Goal: Task Accomplishment & Management: Use online tool/utility

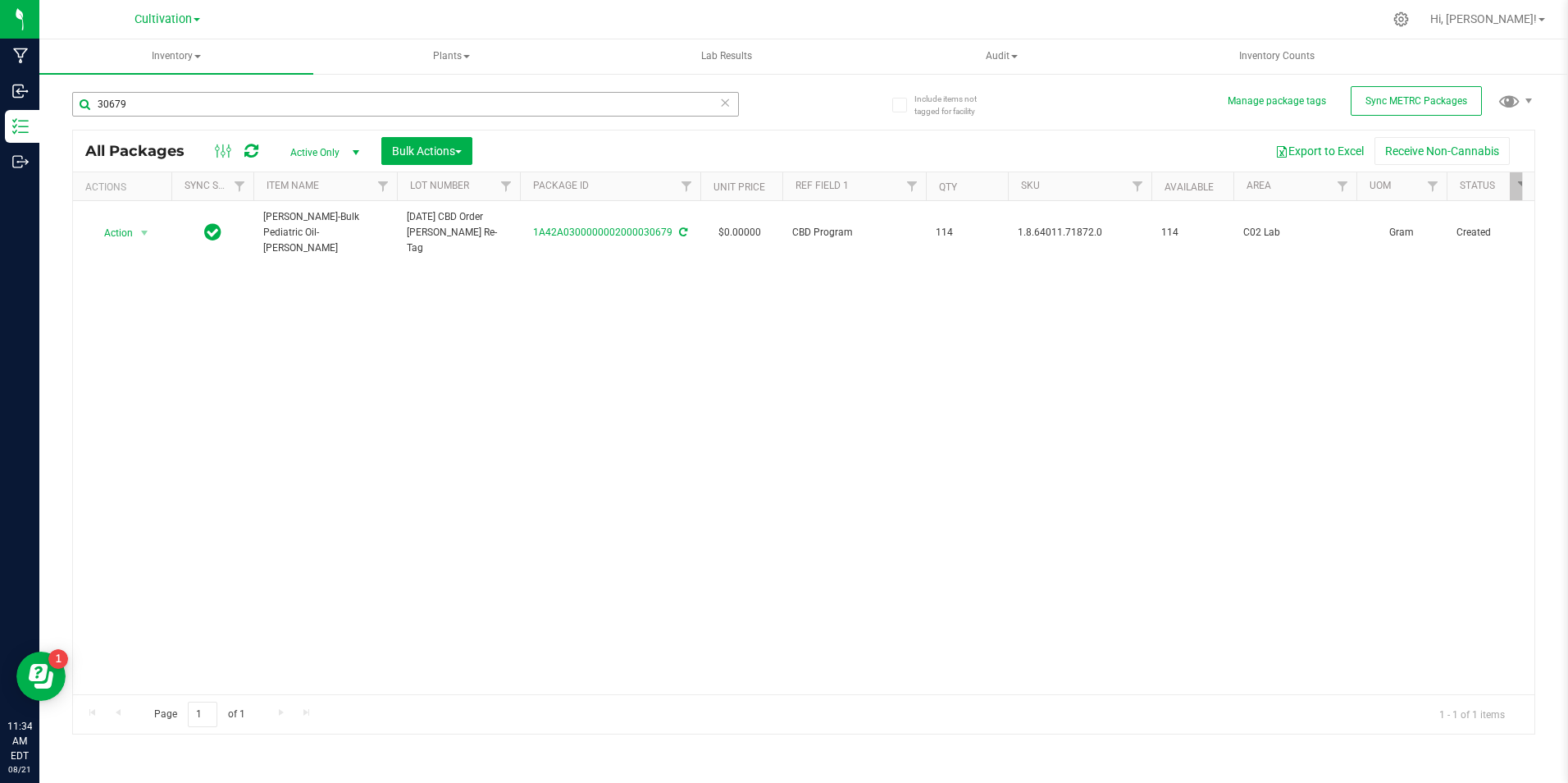
click at [149, 108] on input "30679" at bounding box center [406, 104] width 667 height 25
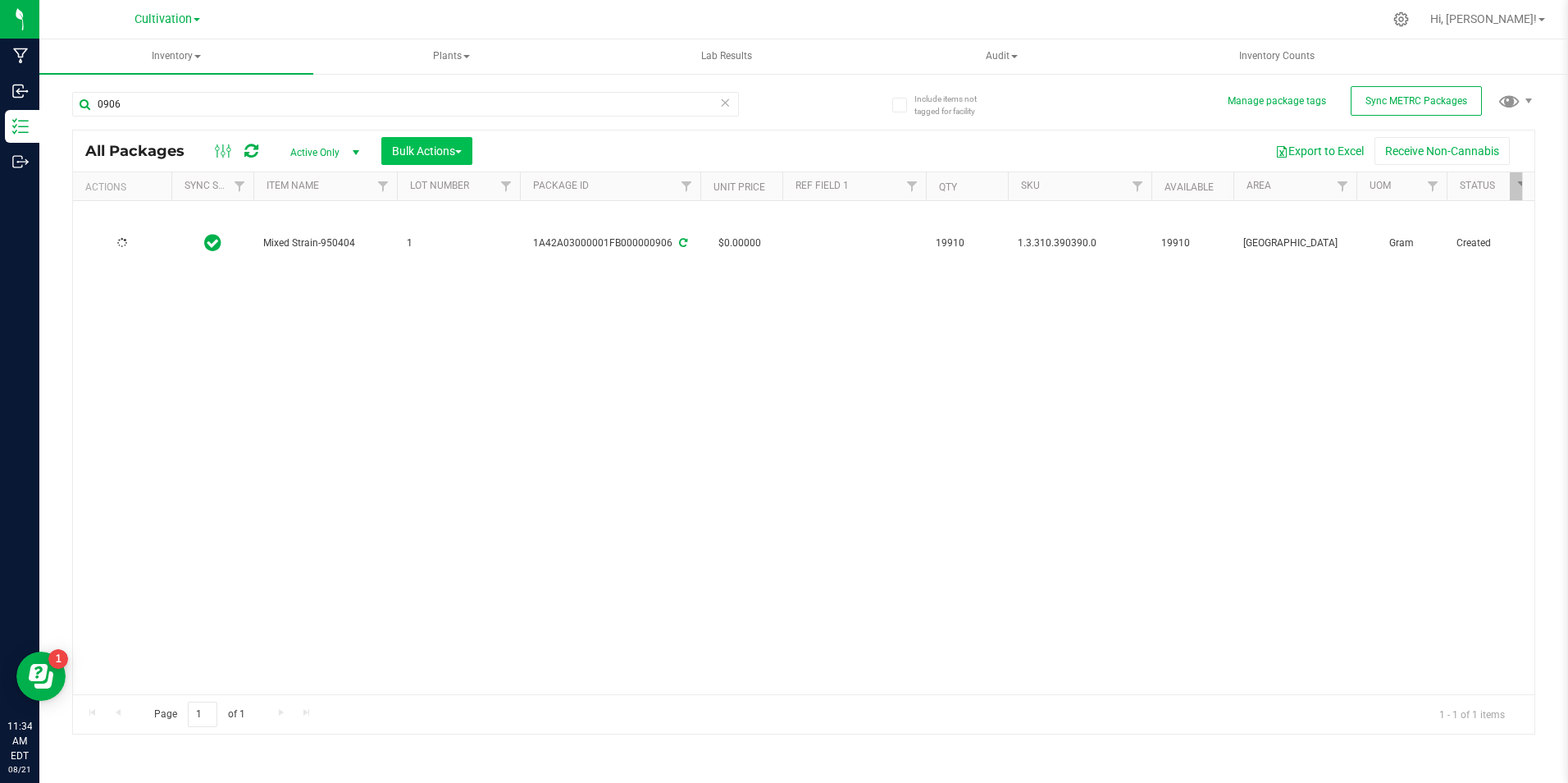
type input "0906"
click at [458, 154] on span "Bulk Actions" at bounding box center [426, 150] width 70 height 13
click at [459, 187] on span "Add to manufacturing run" at bounding box center [452, 188] width 123 height 13
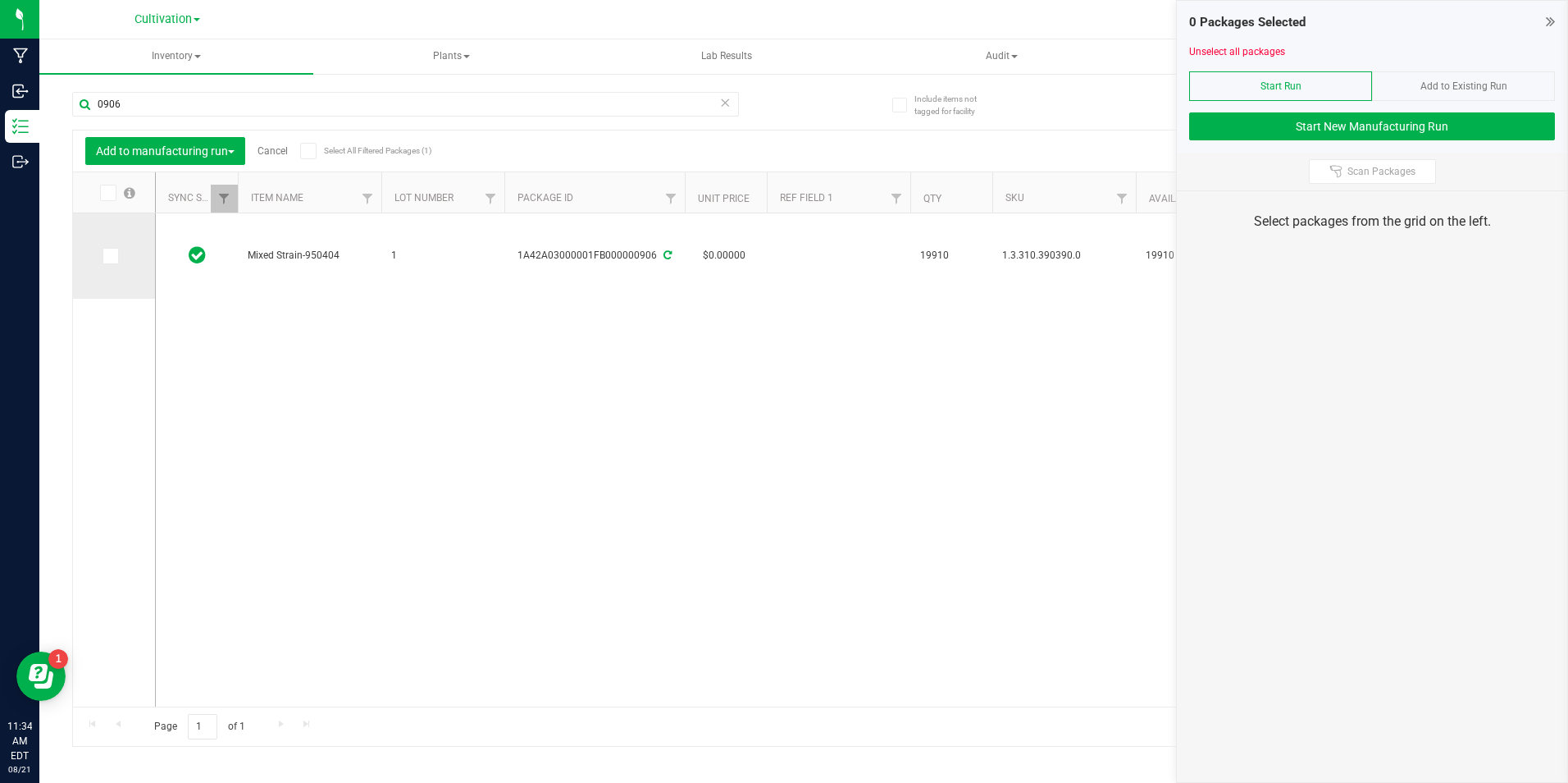
click at [109, 256] on icon at bounding box center [109, 256] width 10 height 0
click at [0, 0] on input "checkbox" at bounding box center [0, 0] width 0 height 0
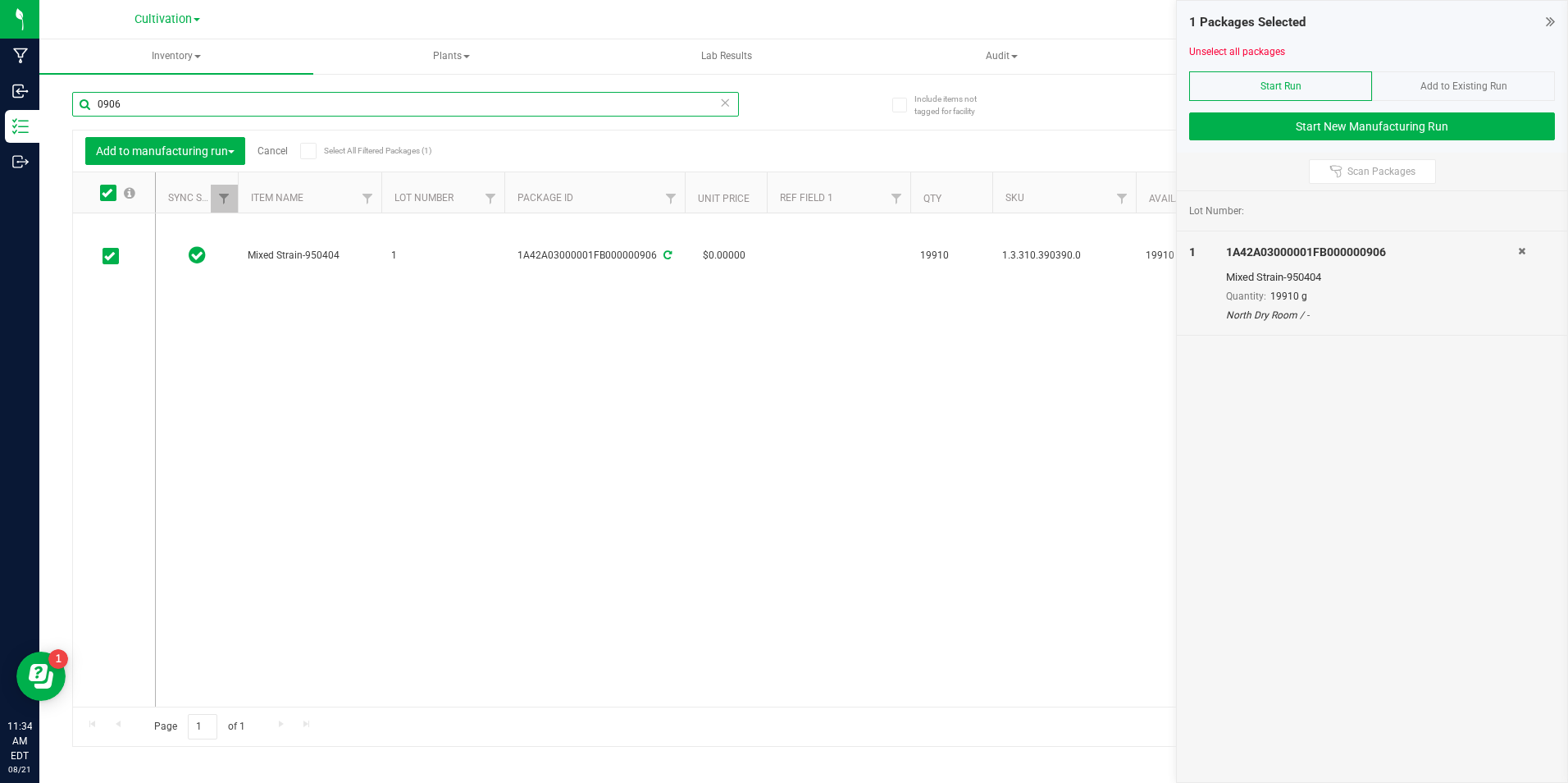
click at [138, 111] on input "0906" at bounding box center [406, 104] width 667 height 25
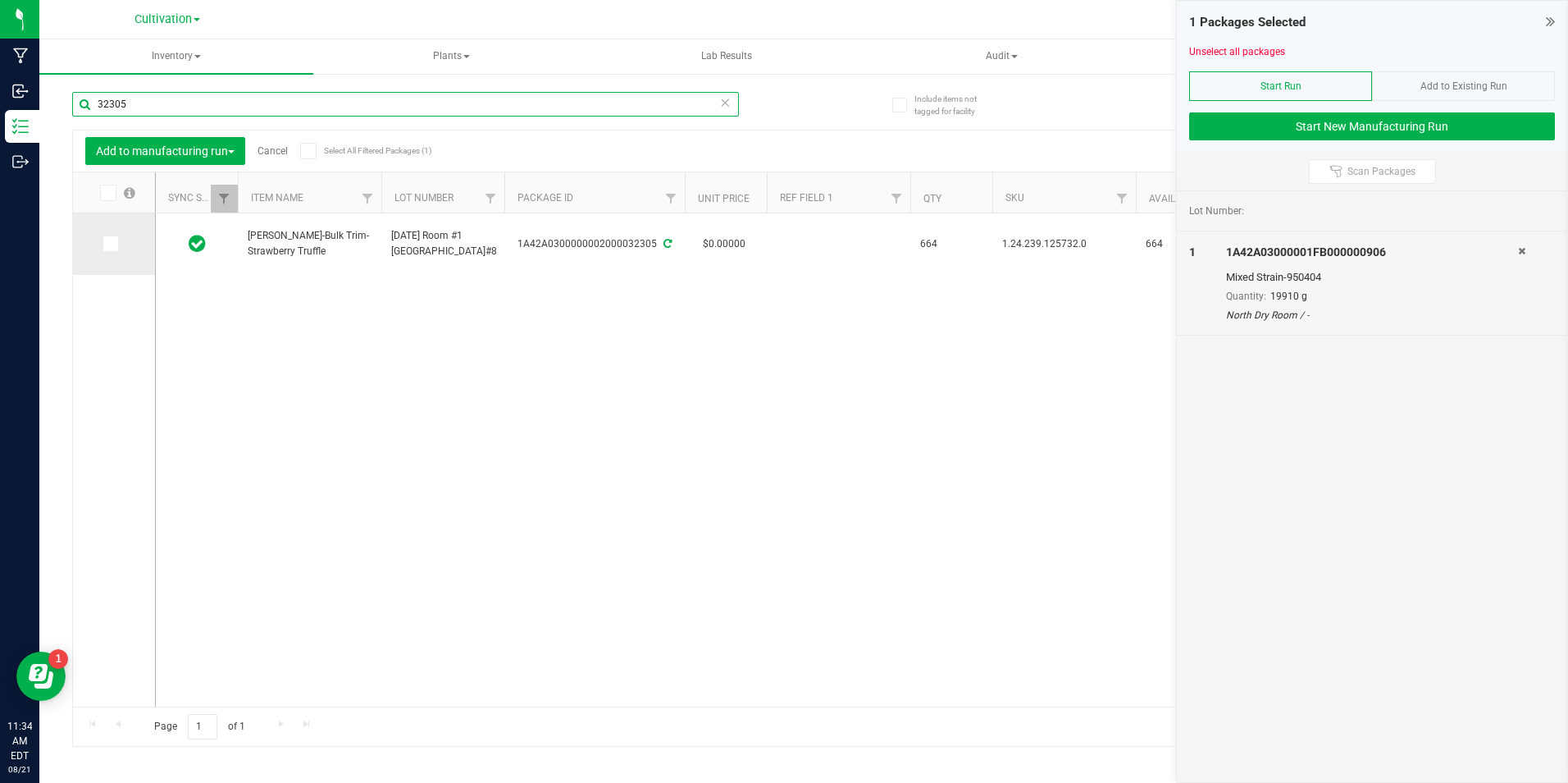
type input "32305"
click at [113, 236] on span at bounding box center [110, 244] width 17 height 17
click at [0, 0] on input "checkbox" at bounding box center [0, 0] width 0 height 0
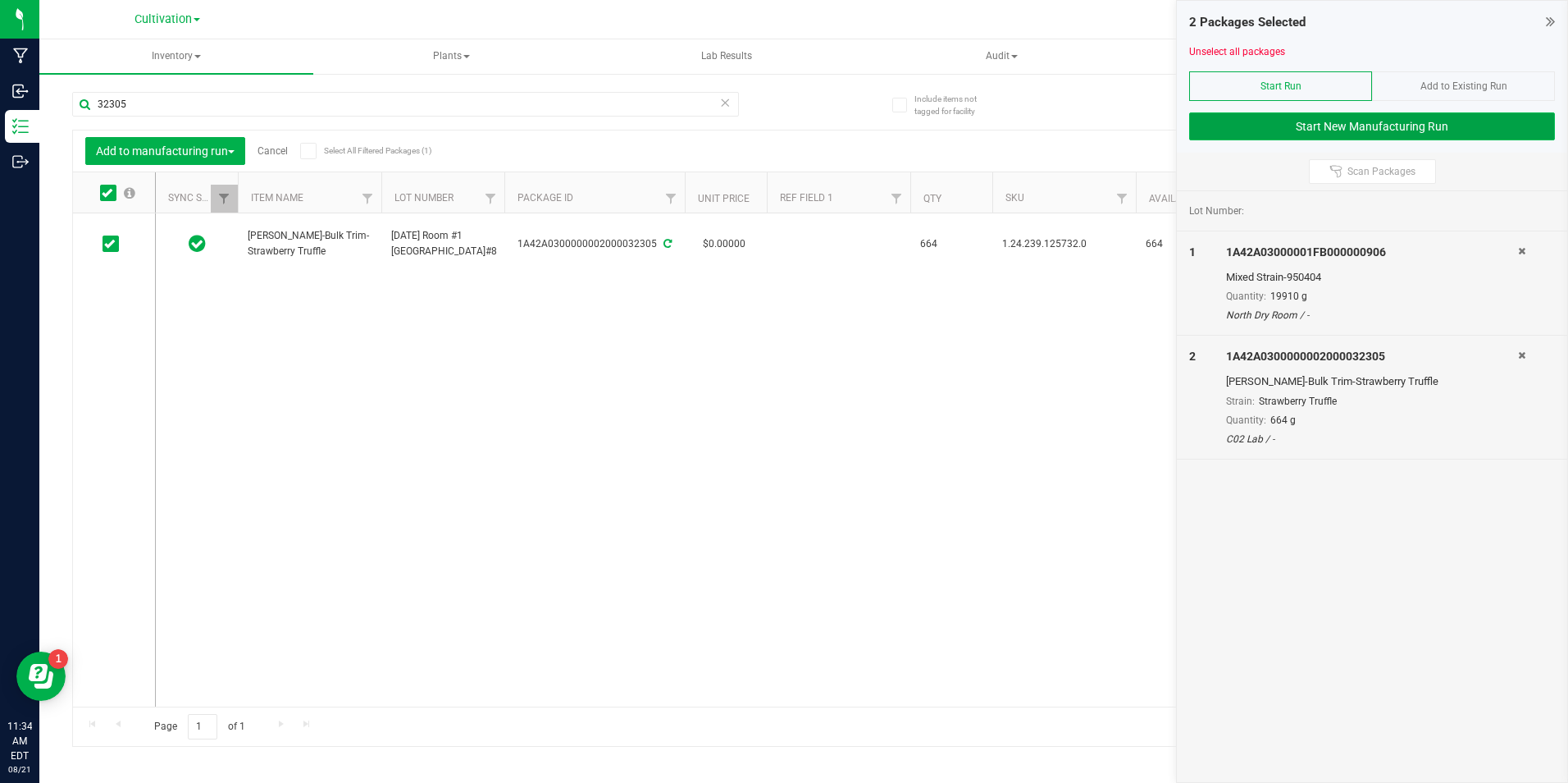
click at [1203, 127] on button "Start New Manufacturing Run" at bounding box center [1372, 126] width 366 height 28
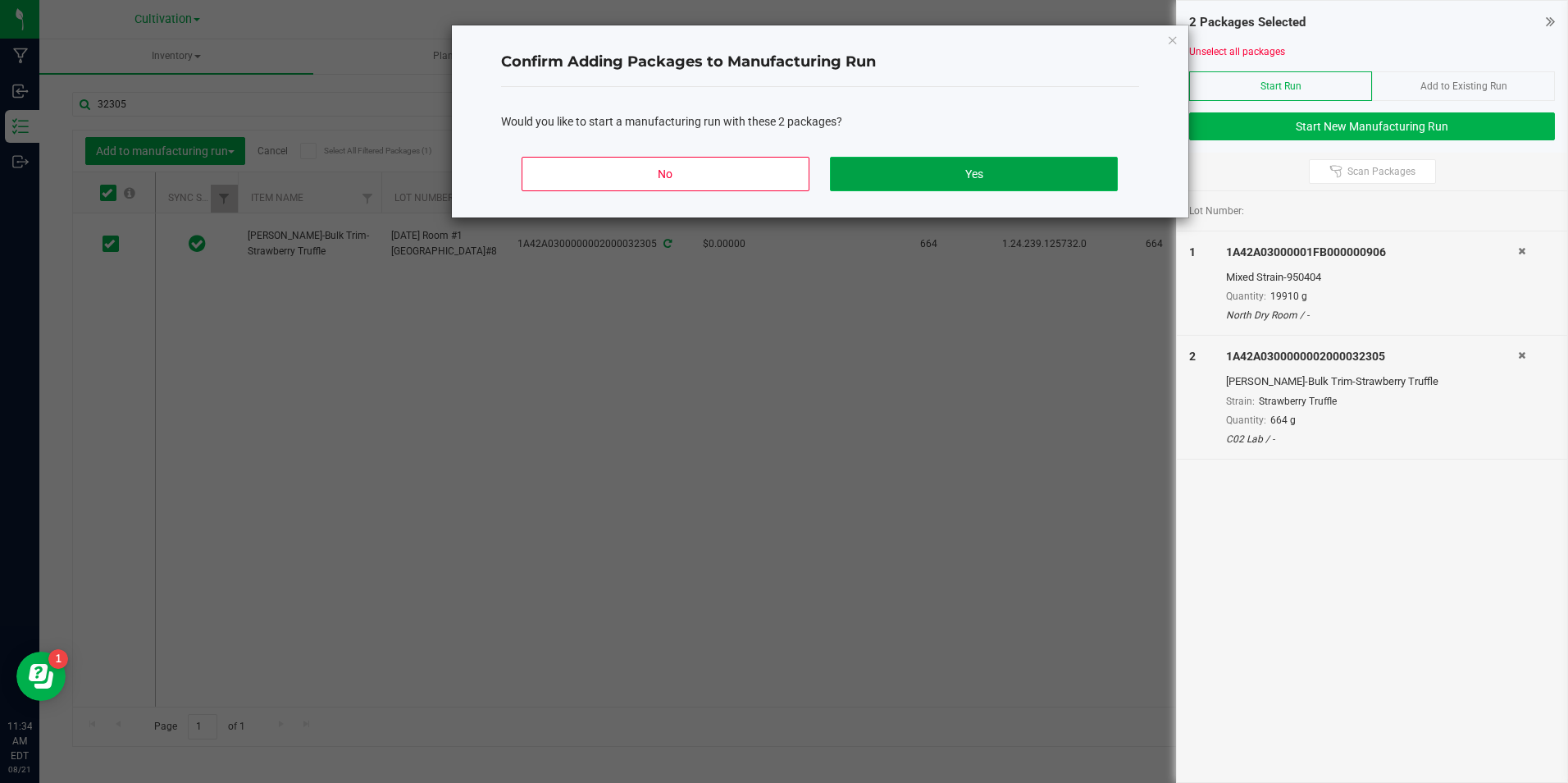
click at [999, 165] on button "Yes" at bounding box center [973, 174] width 287 height 34
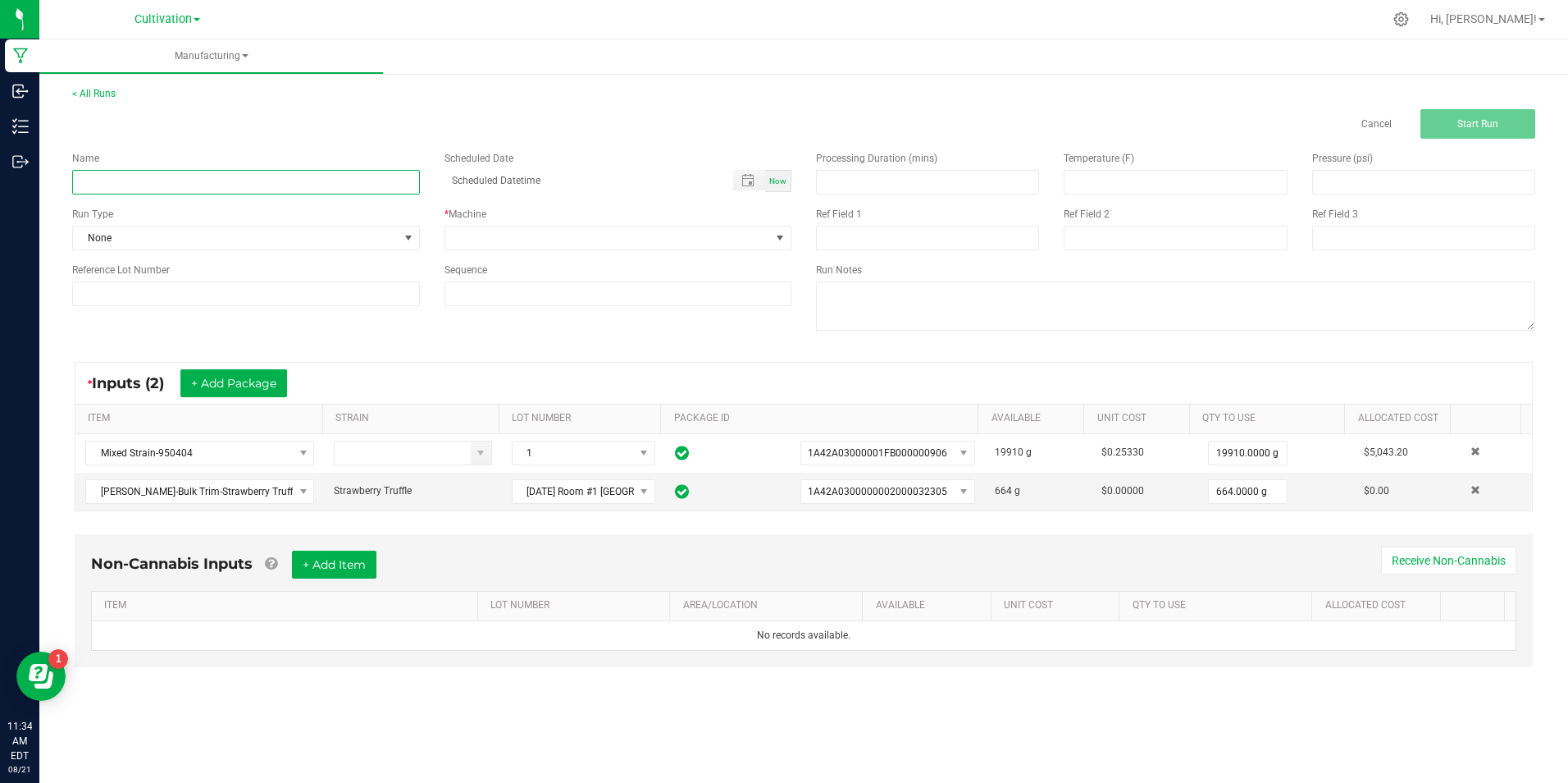
click at [173, 181] on input at bounding box center [246, 182] width 348 height 25
click at [161, 176] on input "[DATE] [MEDICAL_DATA] Extraction Material (4 SP)" at bounding box center [246, 182] width 348 height 25
type input "[DATE] [MEDICAL_DATA] Extraction Material (4 SP)"
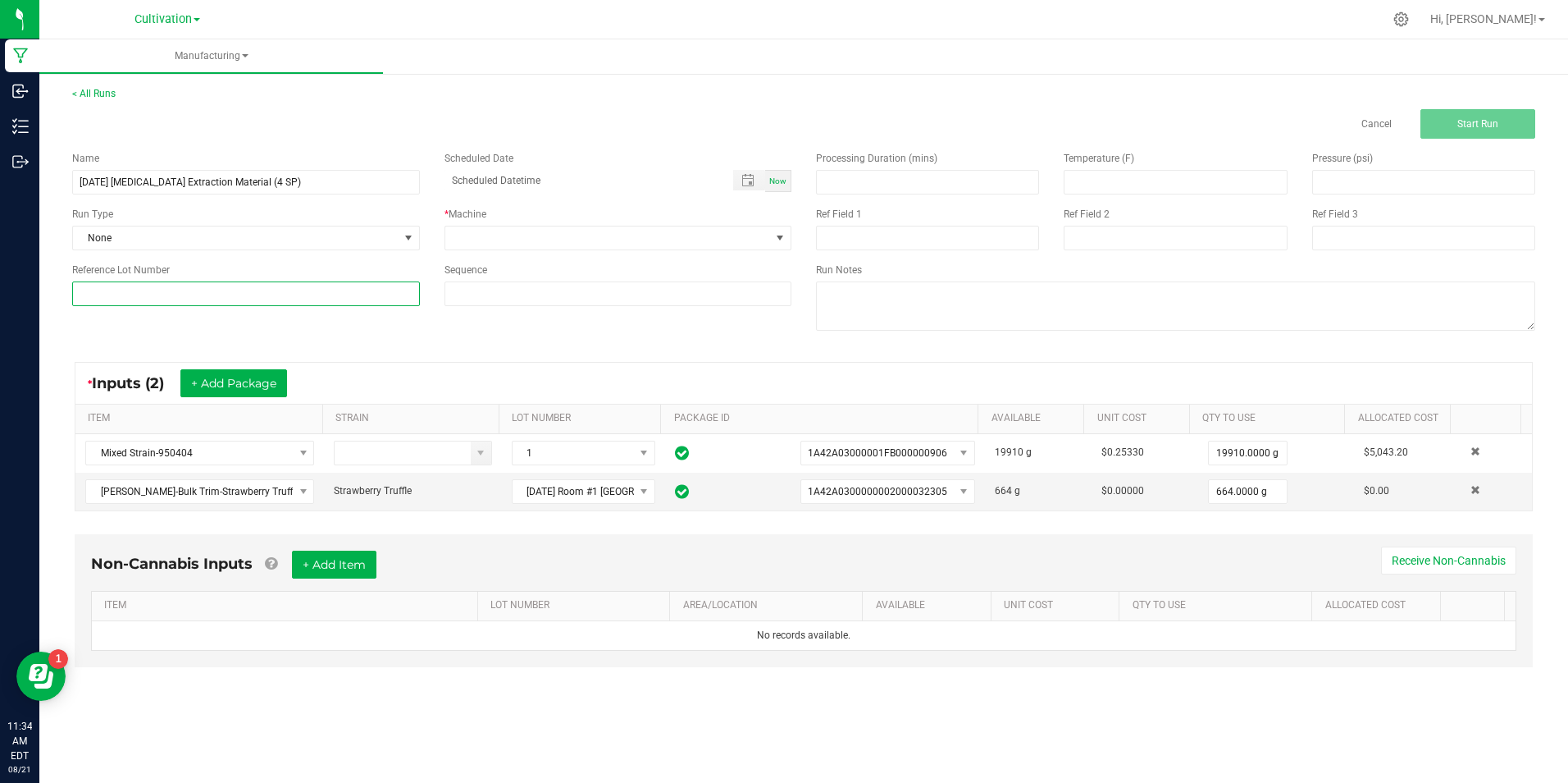
click at [236, 284] on input at bounding box center [246, 294] width 348 height 25
paste input "[DATE] [MEDICAL_DATA] Extraction Material (4 SP)"
type input "[DATE] [MEDICAL_DATA] Extraction Material (4 SP)"
click at [602, 234] on span at bounding box center [608, 238] width 326 height 23
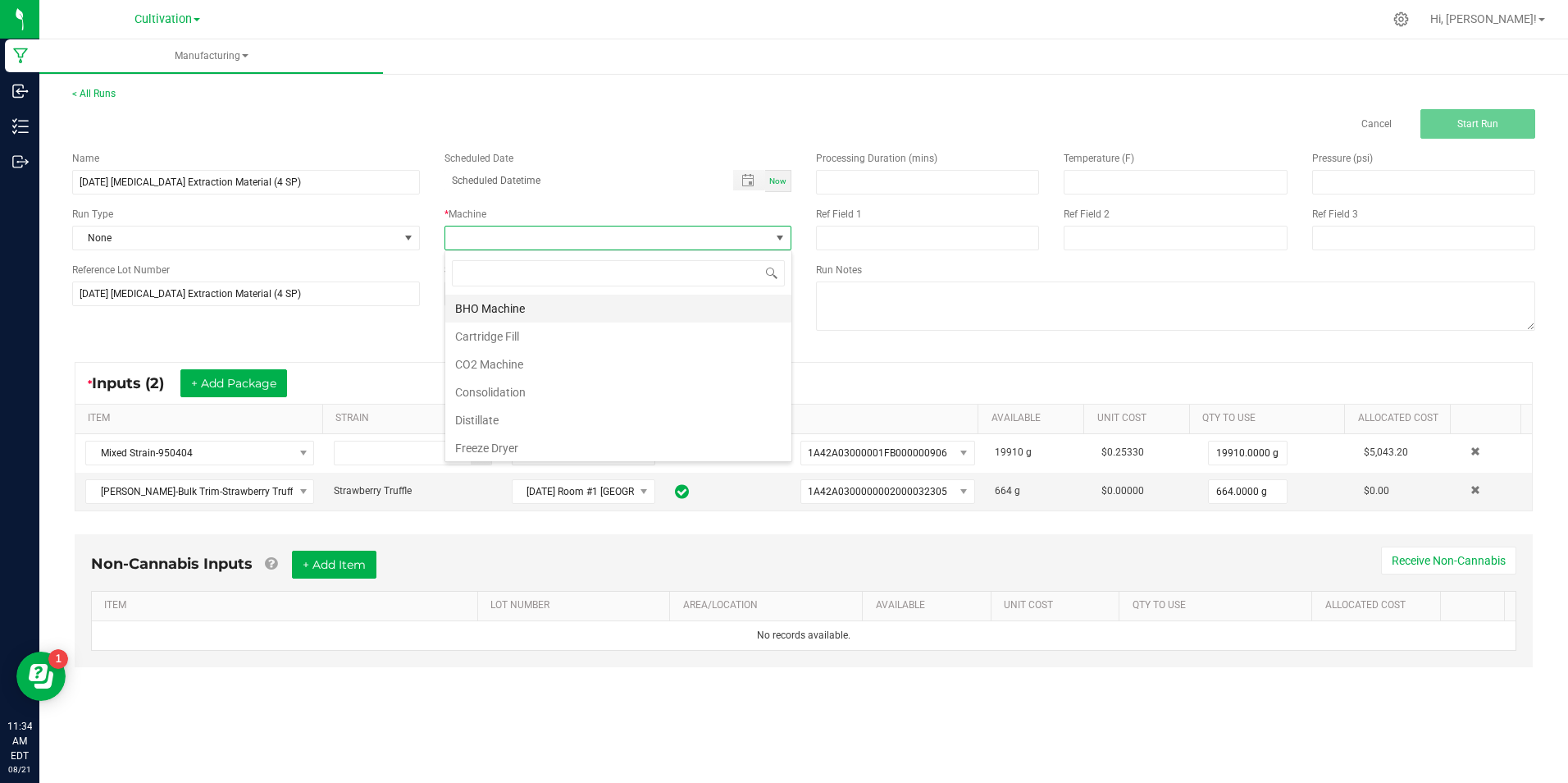
scroll to position [25, 347]
click at [583, 394] on li "Consolidation" at bounding box center [618, 392] width 346 height 28
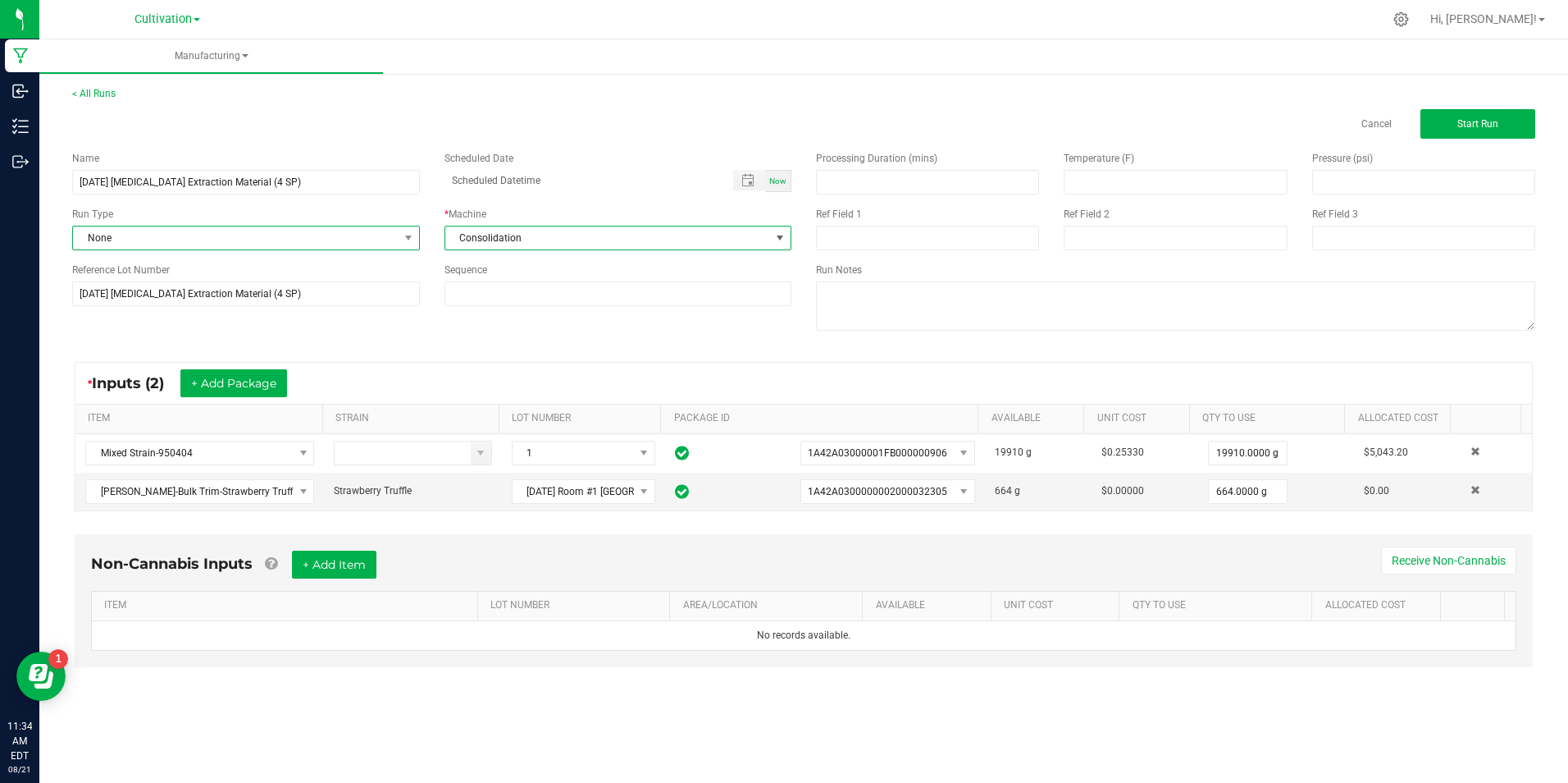
click at [356, 250] on span "None" at bounding box center [246, 238] width 348 height 25
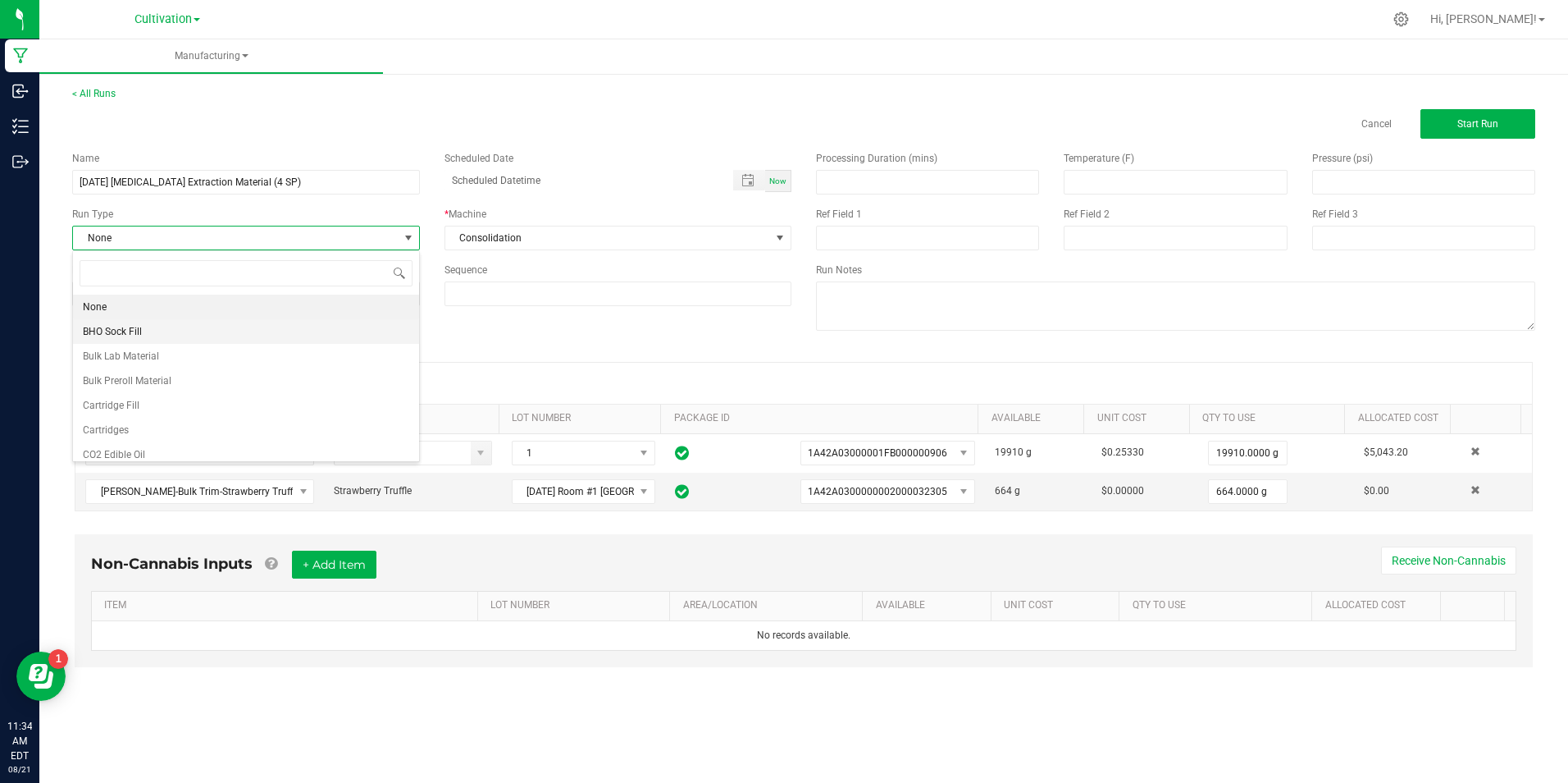
click at [203, 331] on li "BHO Sock Fill" at bounding box center [246, 332] width 346 height 25
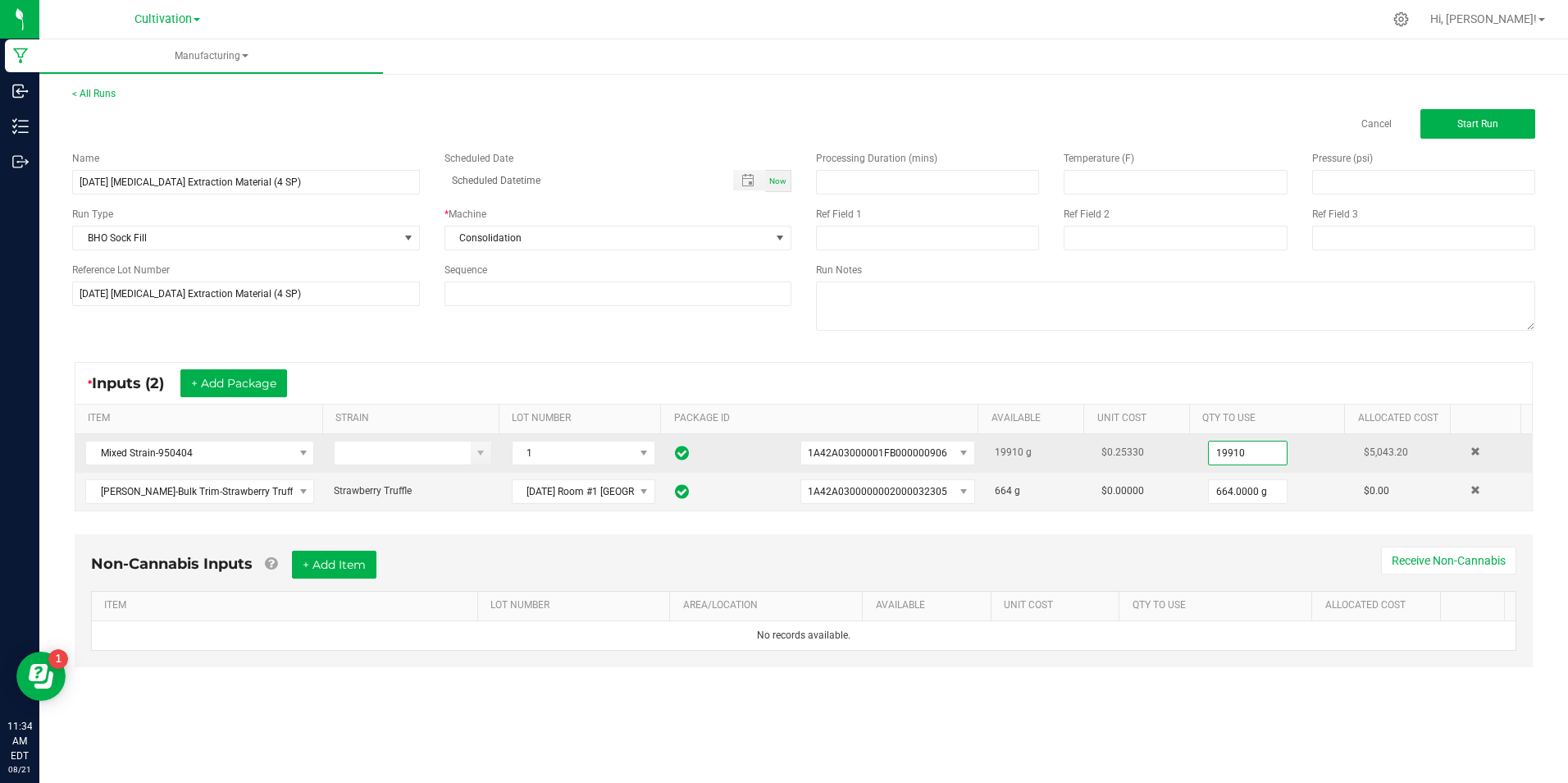
click at [1248, 457] on input "19910" at bounding box center [1248, 452] width 78 height 23
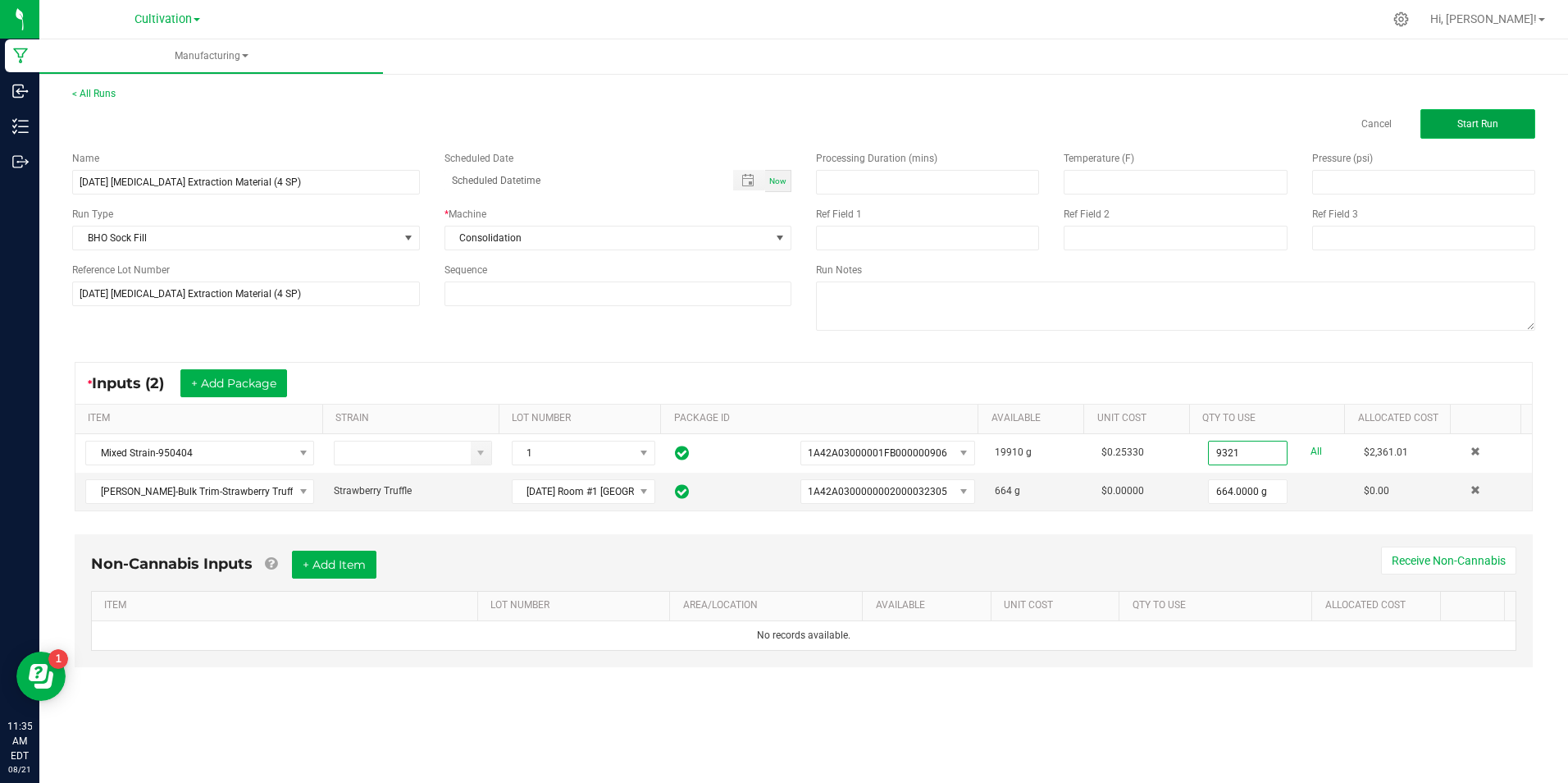
type input "9321.0000 g"
click at [1476, 124] on span "Start Run" at bounding box center [1478, 124] width 41 height 11
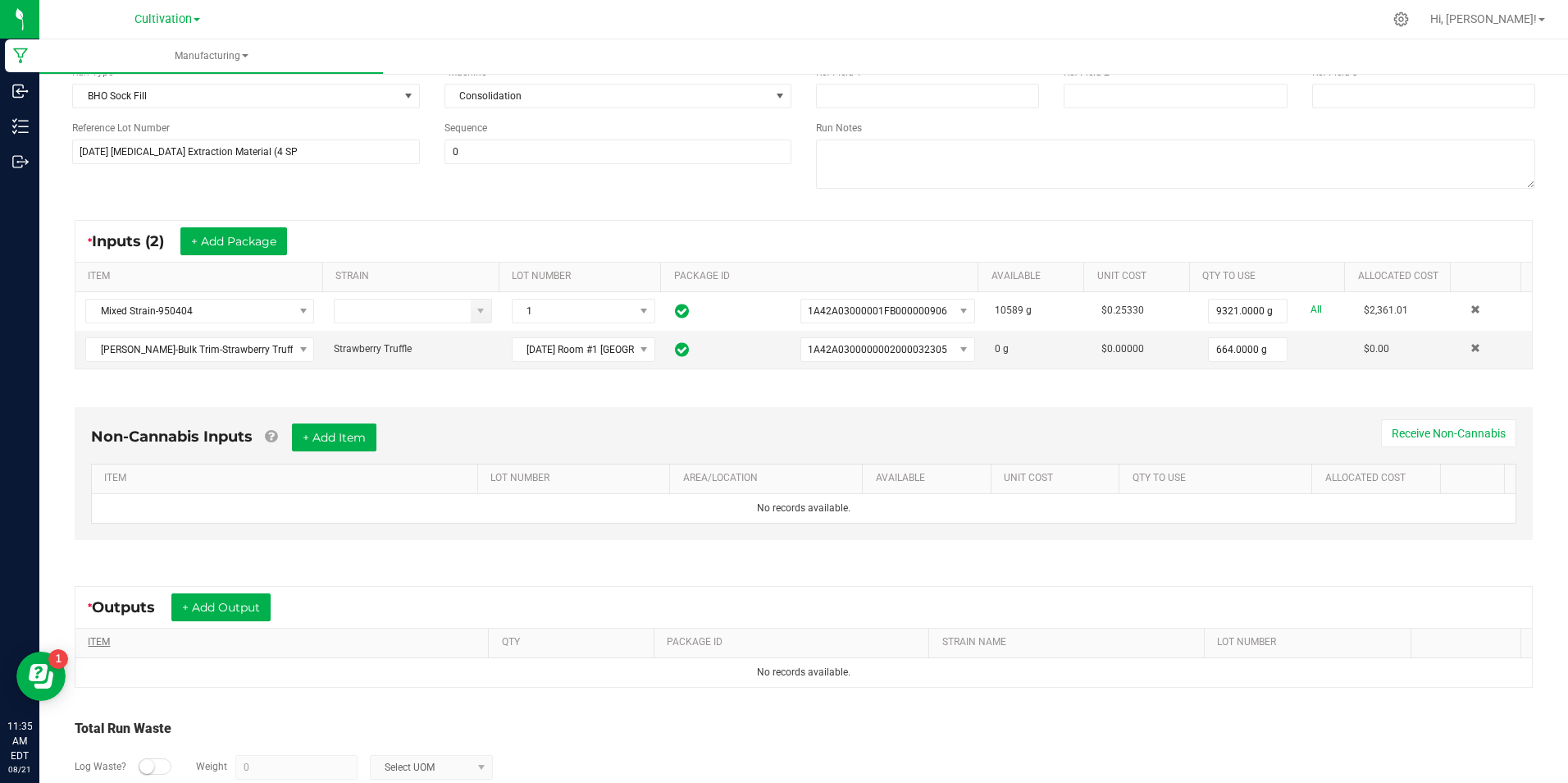
scroll to position [164, 0]
click at [214, 604] on button "+ Add Output" at bounding box center [221, 607] width 99 height 28
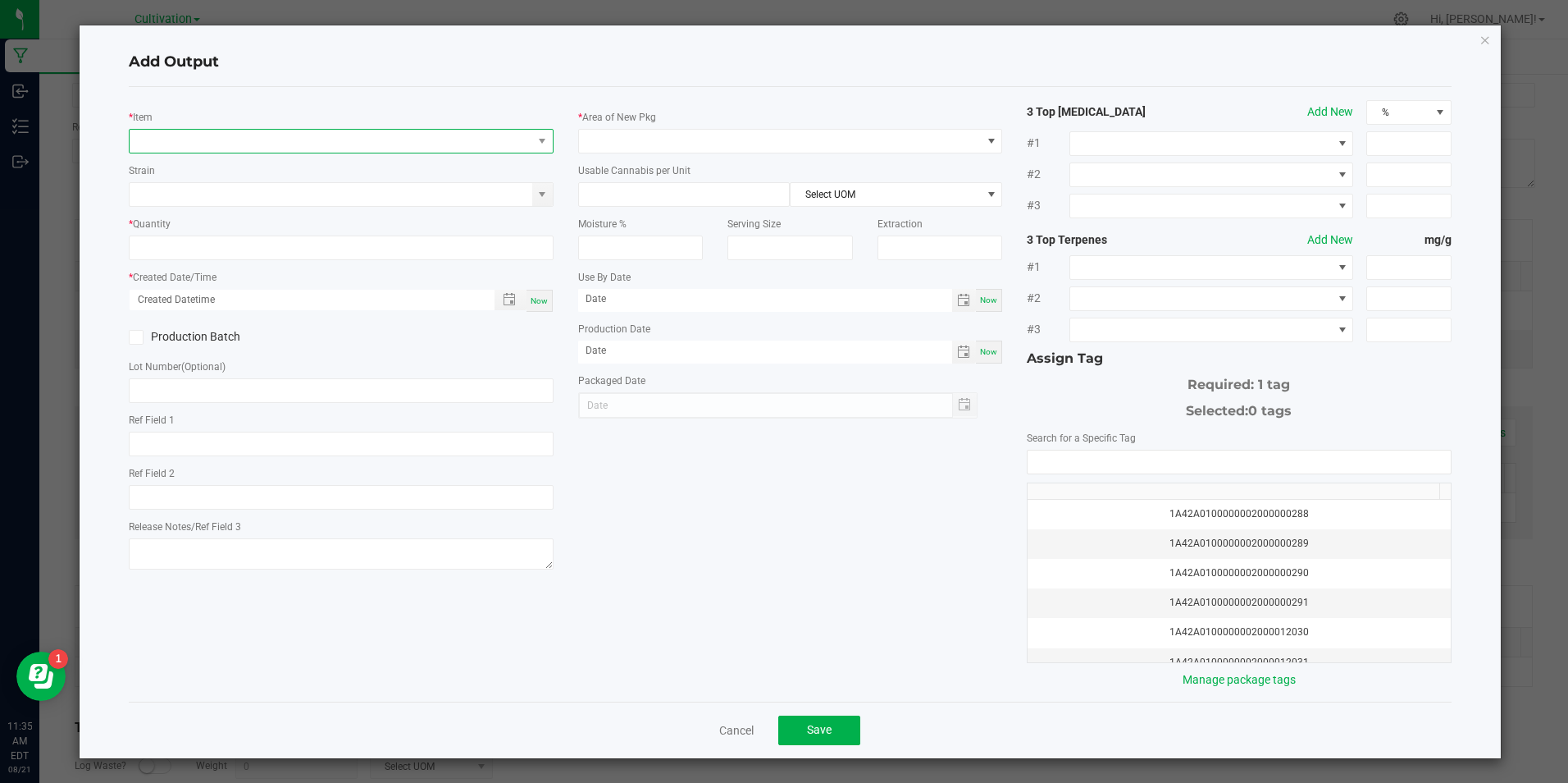
click at [228, 138] on span "NO DATA FOUND" at bounding box center [330, 141] width 402 height 23
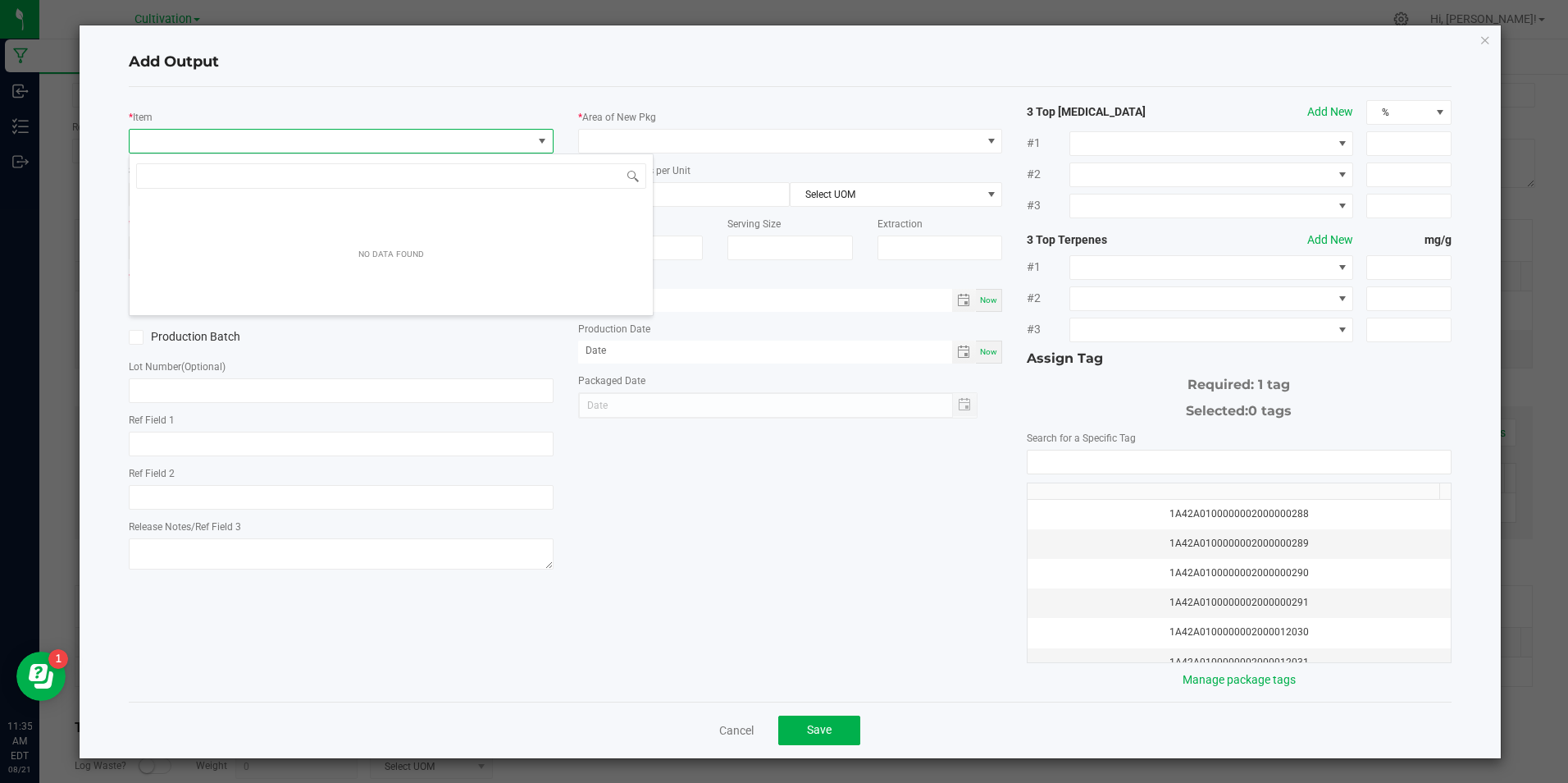
scroll to position [25, 421]
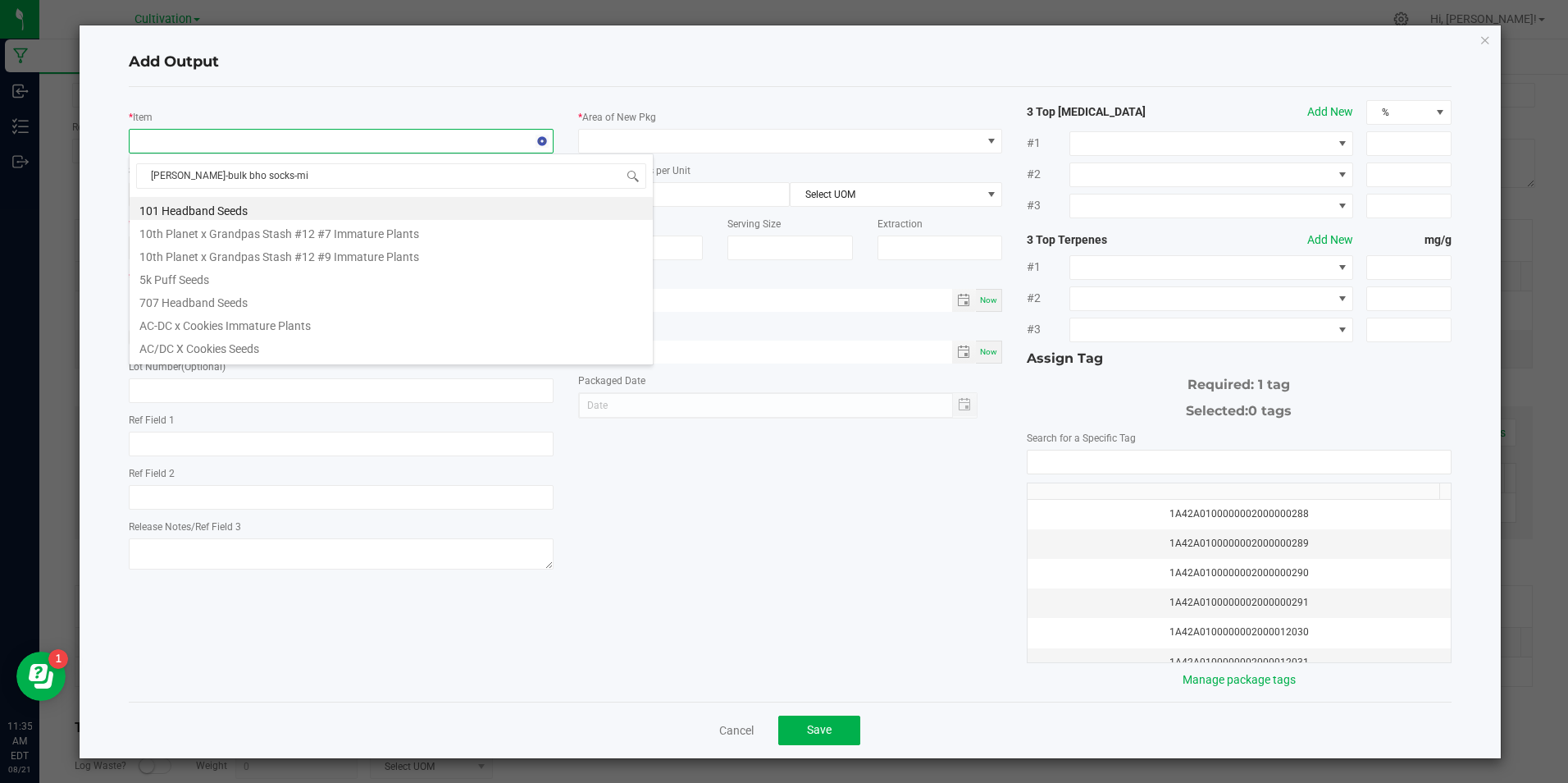
type input "[PERSON_NAME]-bulk bho socks-mix"
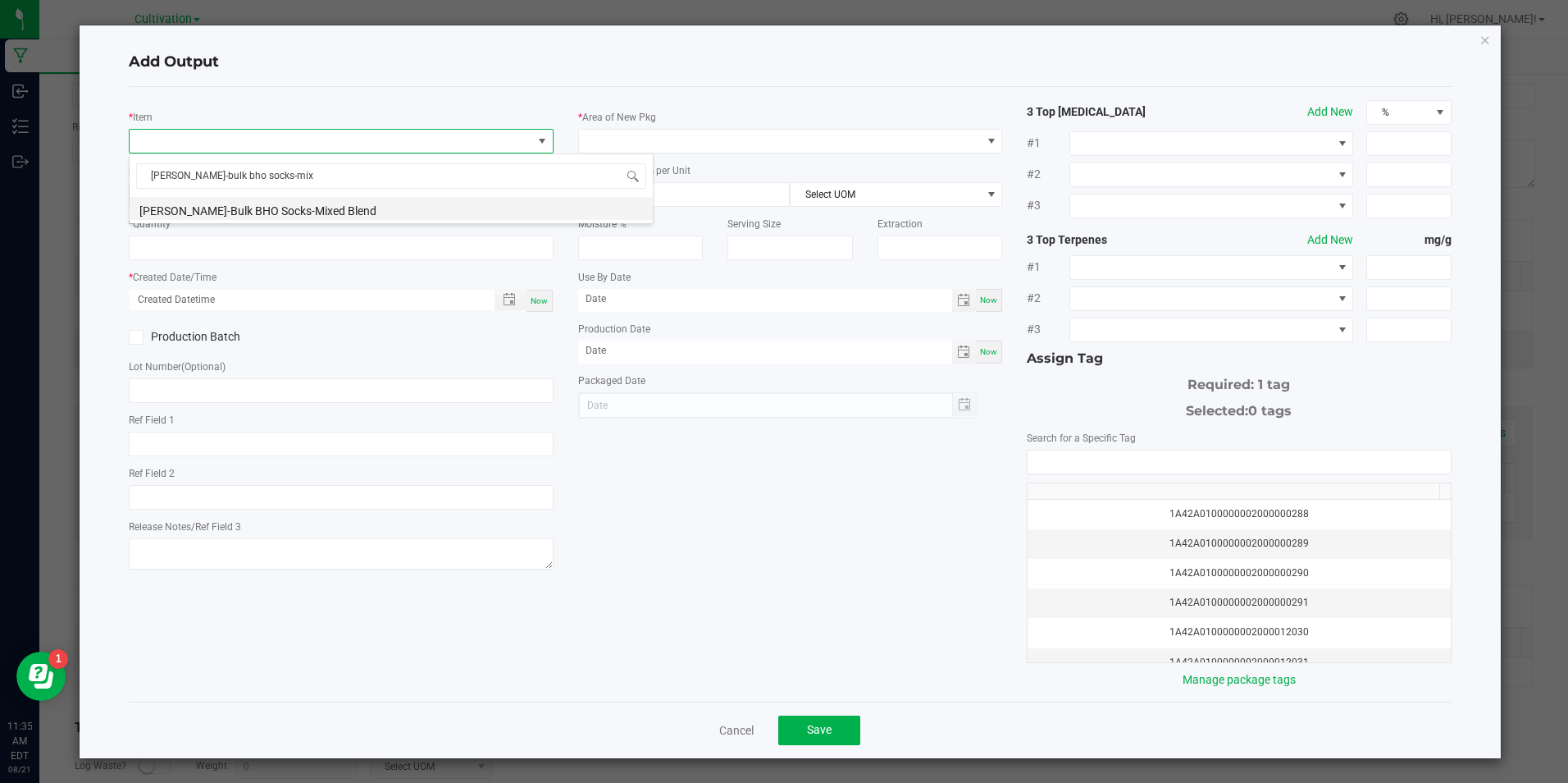
click at [269, 202] on li "[PERSON_NAME]-Bulk BHO Socks-Mixed Blend" at bounding box center [392, 208] width 524 height 23
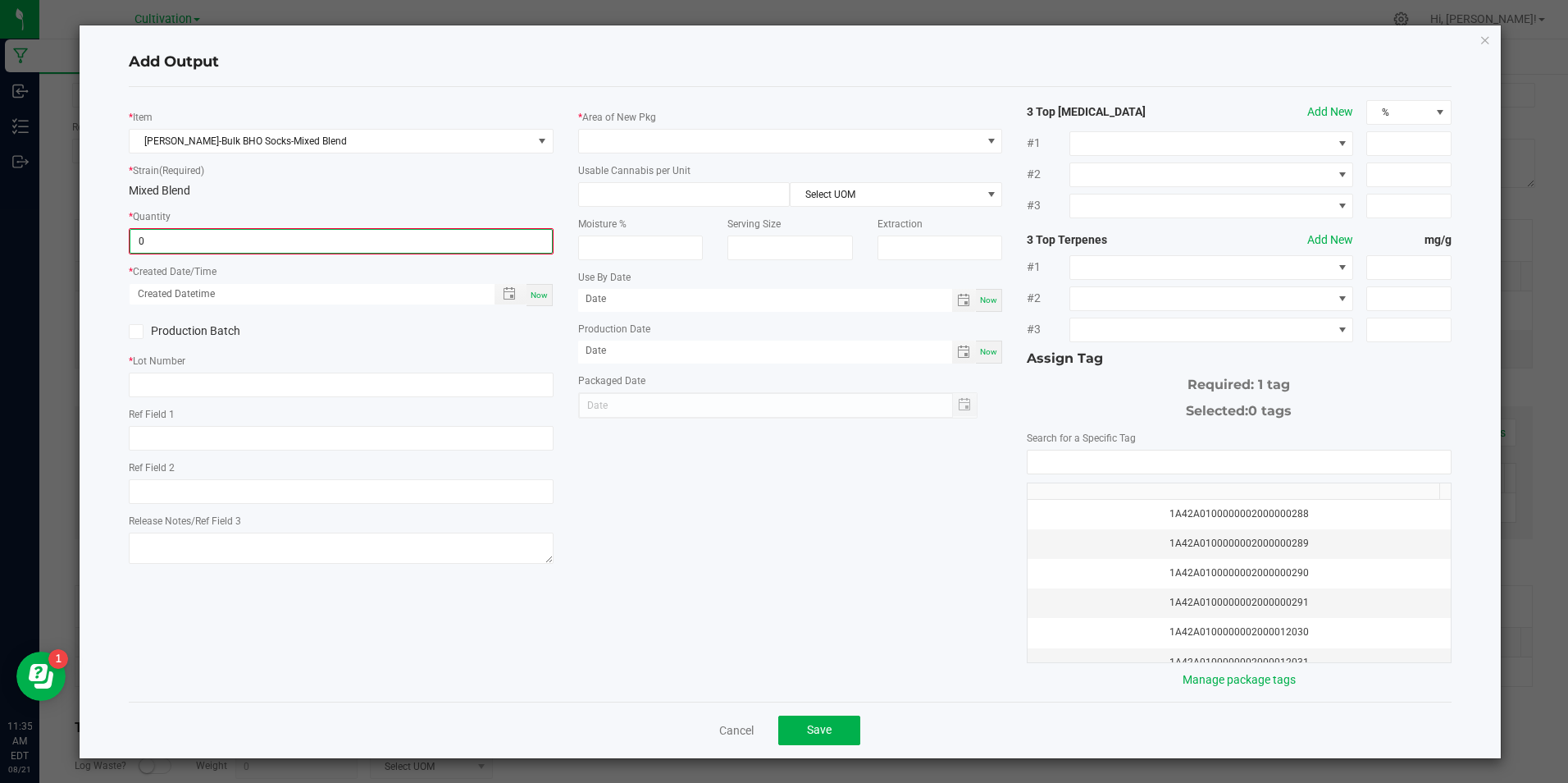
click at [273, 251] on input "0" at bounding box center [340, 241] width 421 height 23
type input "9988.0000 g"
click at [539, 294] on span "Now" at bounding box center [539, 294] width 18 height 9
type input "[DATE] 11:35 AM"
type input "[DATE]"
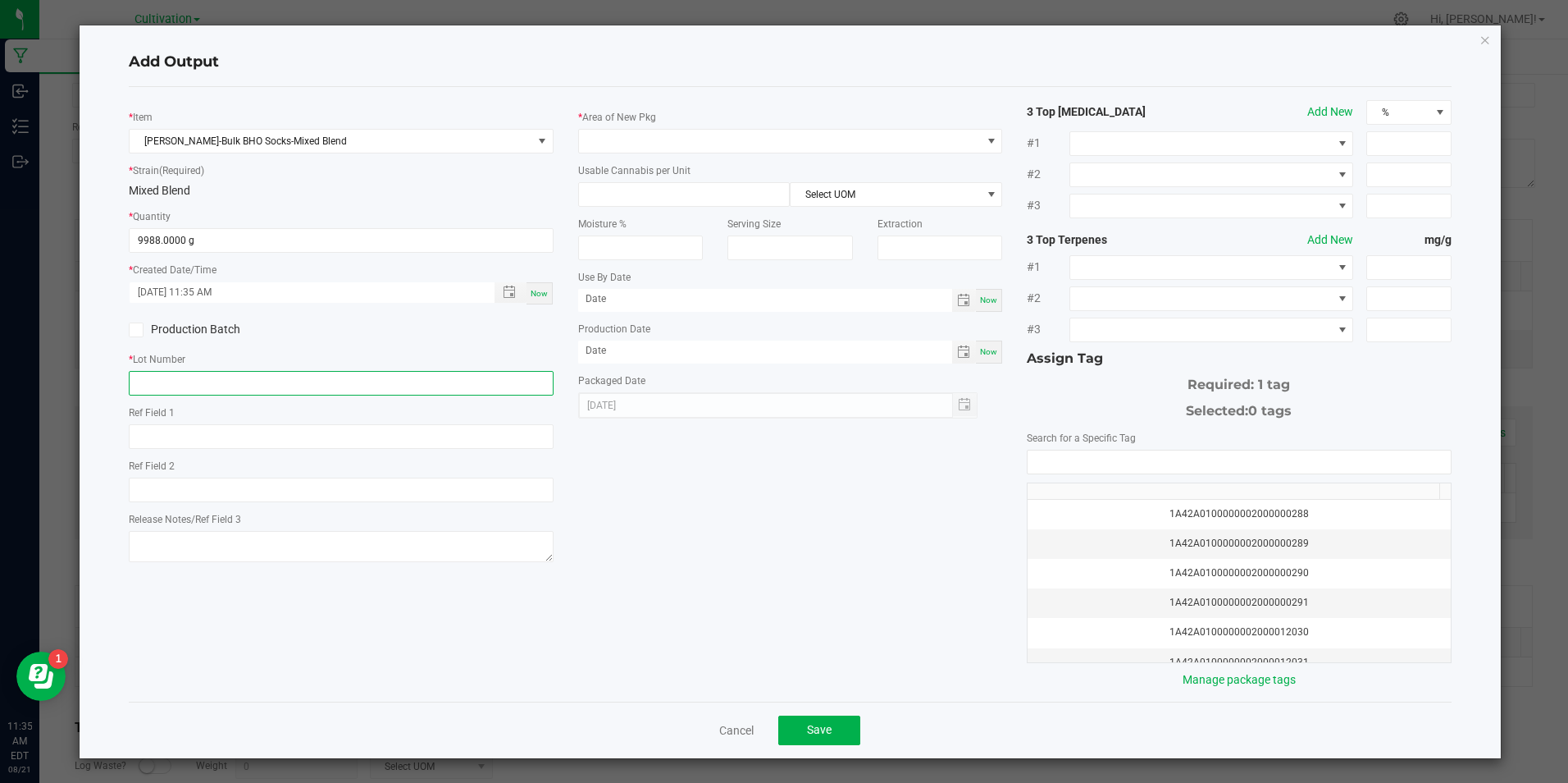
click at [430, 375] on input "text" at bounding box center [341, 383] width 424 height 25
paste input "[DATE] [MEDICAL_DATA] Extraction Material (4 SP)"
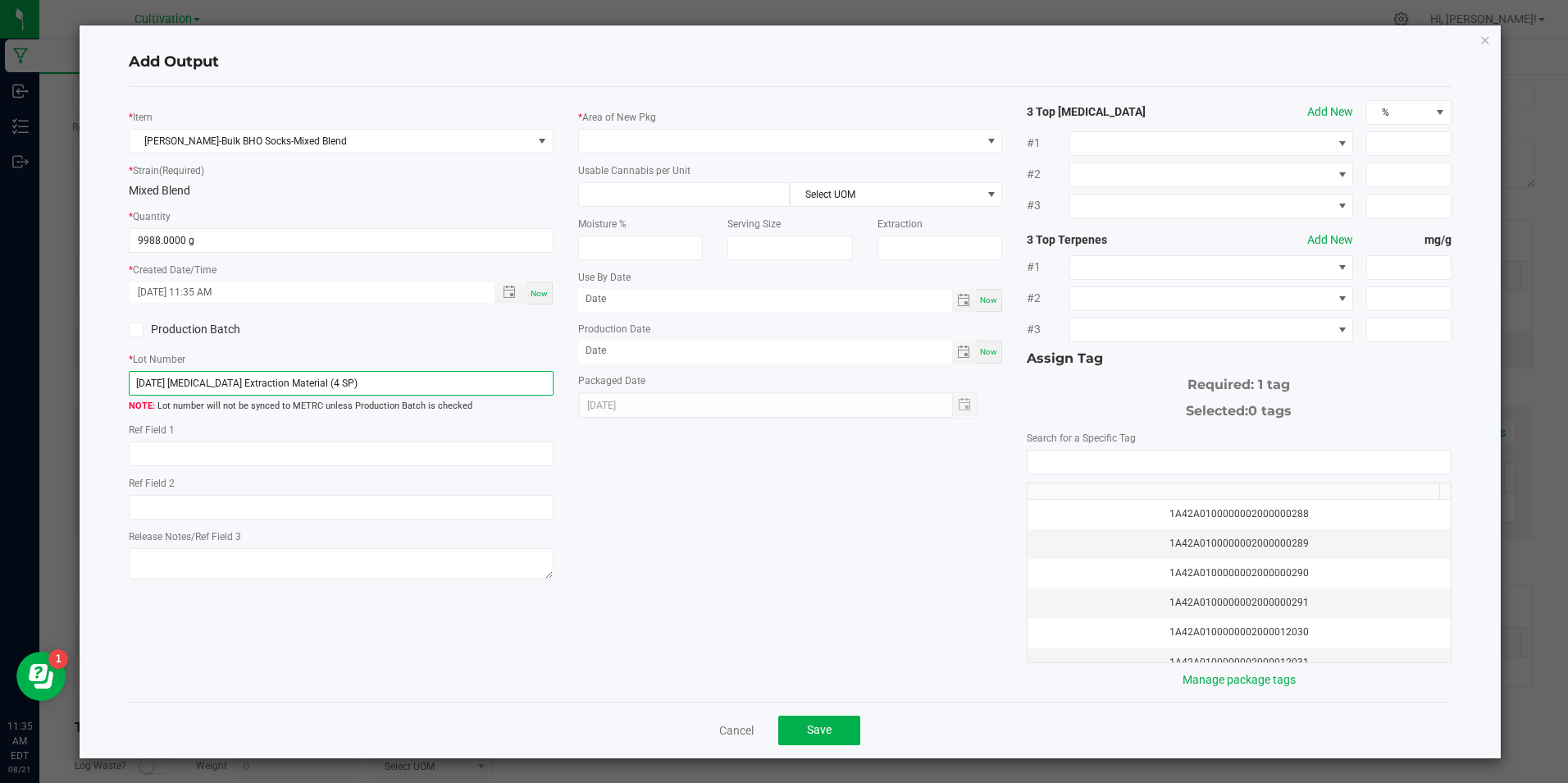
type input "[DATE] [MEDICAL_DATA] Extraction Material (4 SP)"
click at [614, 124] on label "Area of New Pkg" at bounding box center [619, 117] width 74 height 15
click at [616, 137] on span at bounding box center [780, 141] width 402 height 23
click at [605, 149] on span at bounding box center [780, 141] width 402 height 23
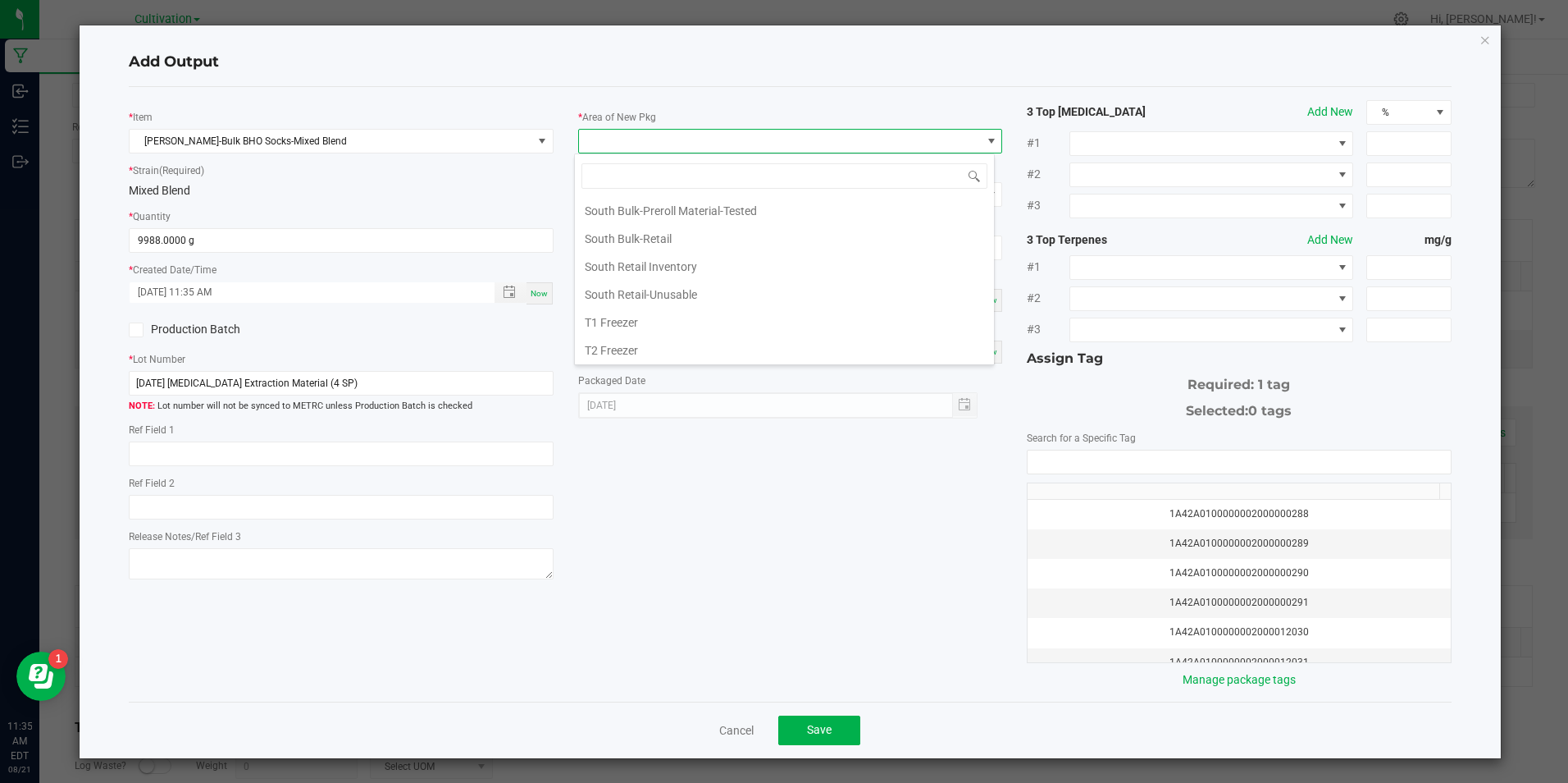
scroll to position [757, 0]
click at [641, 281] on li "T1 Freezer" at bounding box center [784, 292] width 419 height 28
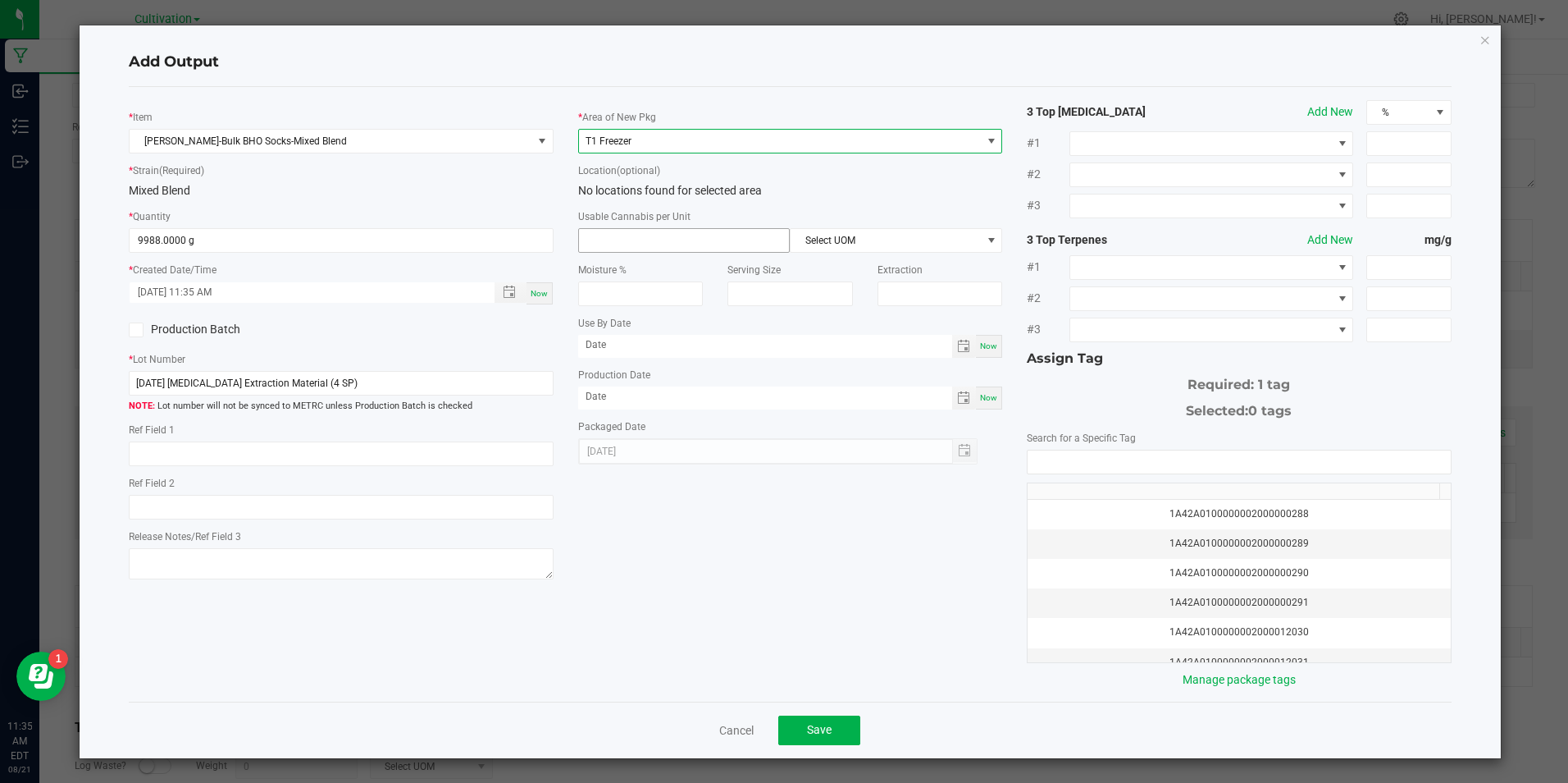
click at [630, 246] on input at bounding box center [684, 240] width 211 height 23
type input "1"
click at [848, 245] on span "Select UOM" at bounding box center [886, 240] width 190 height 23
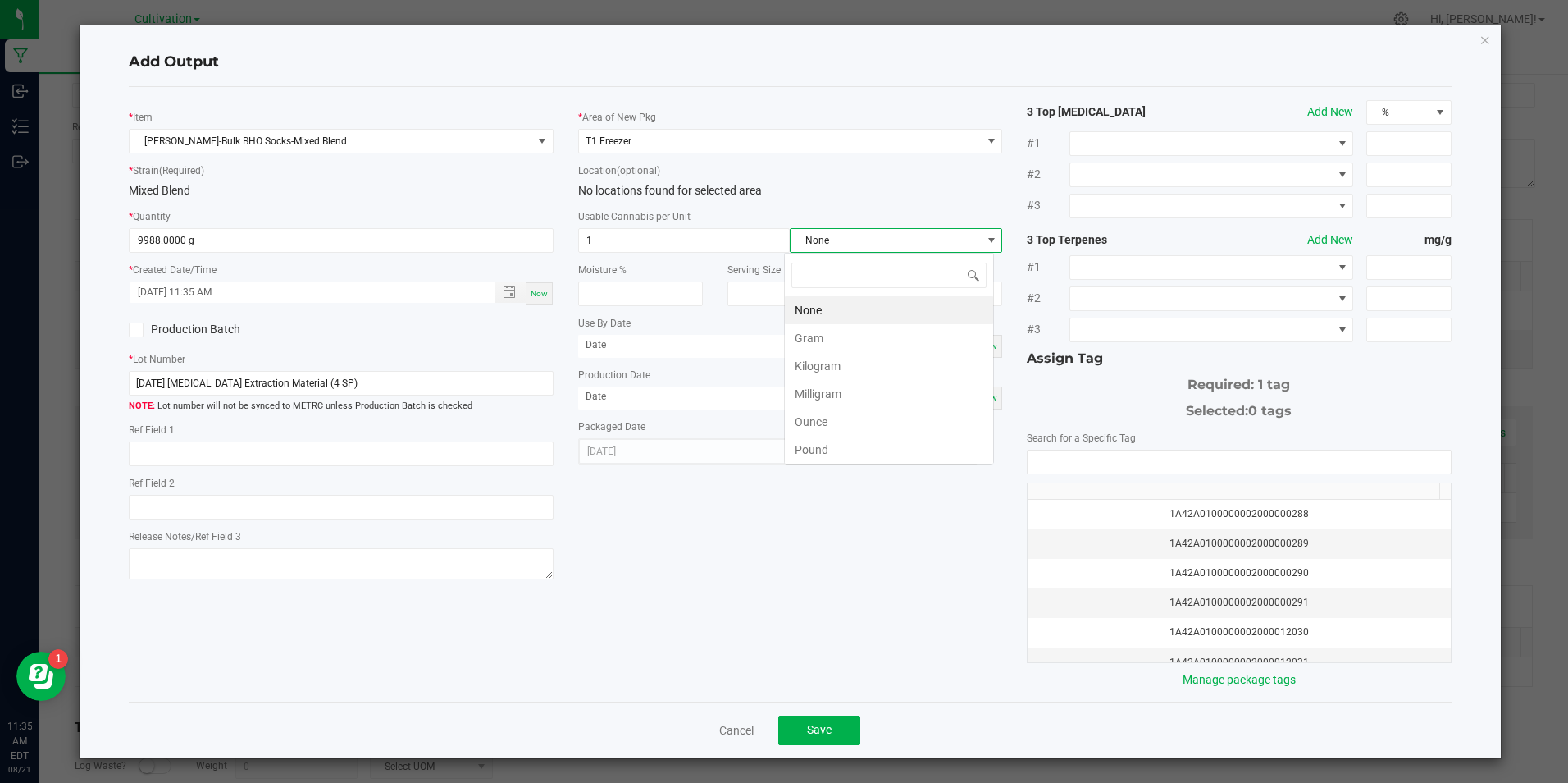
scroll to position [25, 211]
click at [842, 338] on li "Gram" at bounding box center [888, 338] width 208 height 28
click at [982, 393] on span "Now" at bounding box center [989, 398] width 18 height 9
type input "[DATE]"
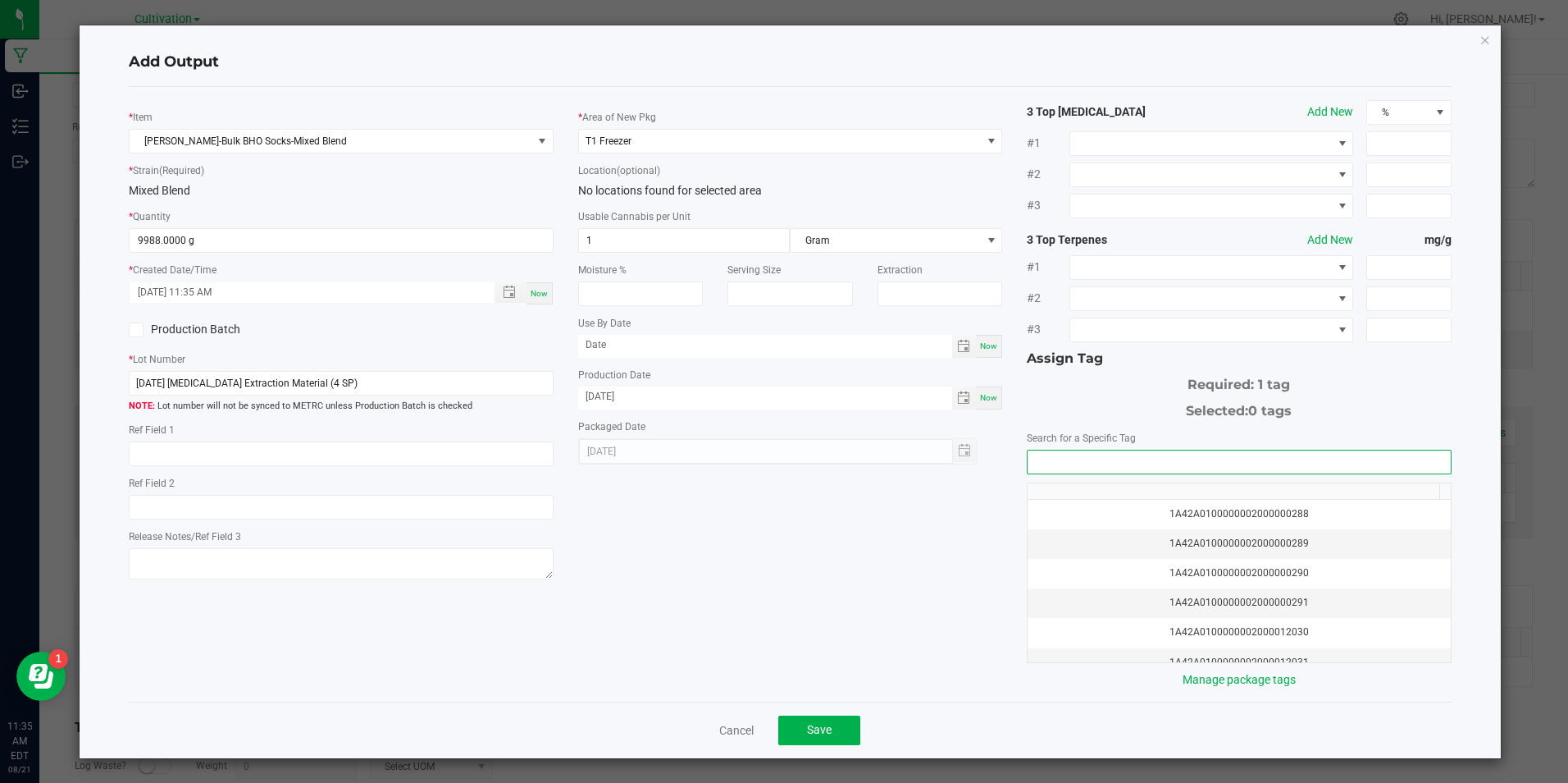
click at [1052, 466] on input "NO DATA FOUND" at bounding box center [1238, 462] width 422 height 23
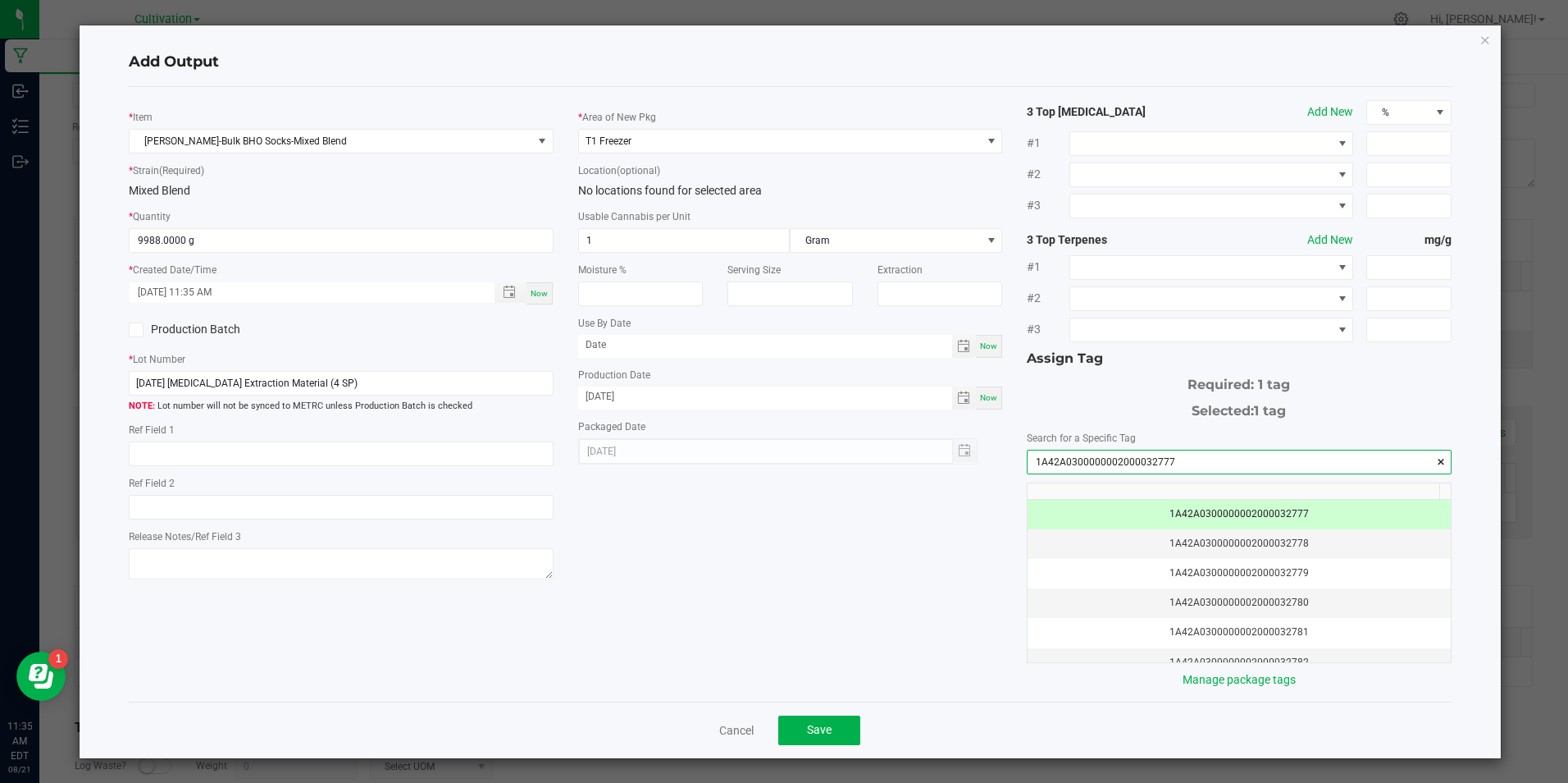
type input "1A42A0300000002000032777"
click at [820, 724] on span "Save" at bounding box center [819, 729] width 25 height 13
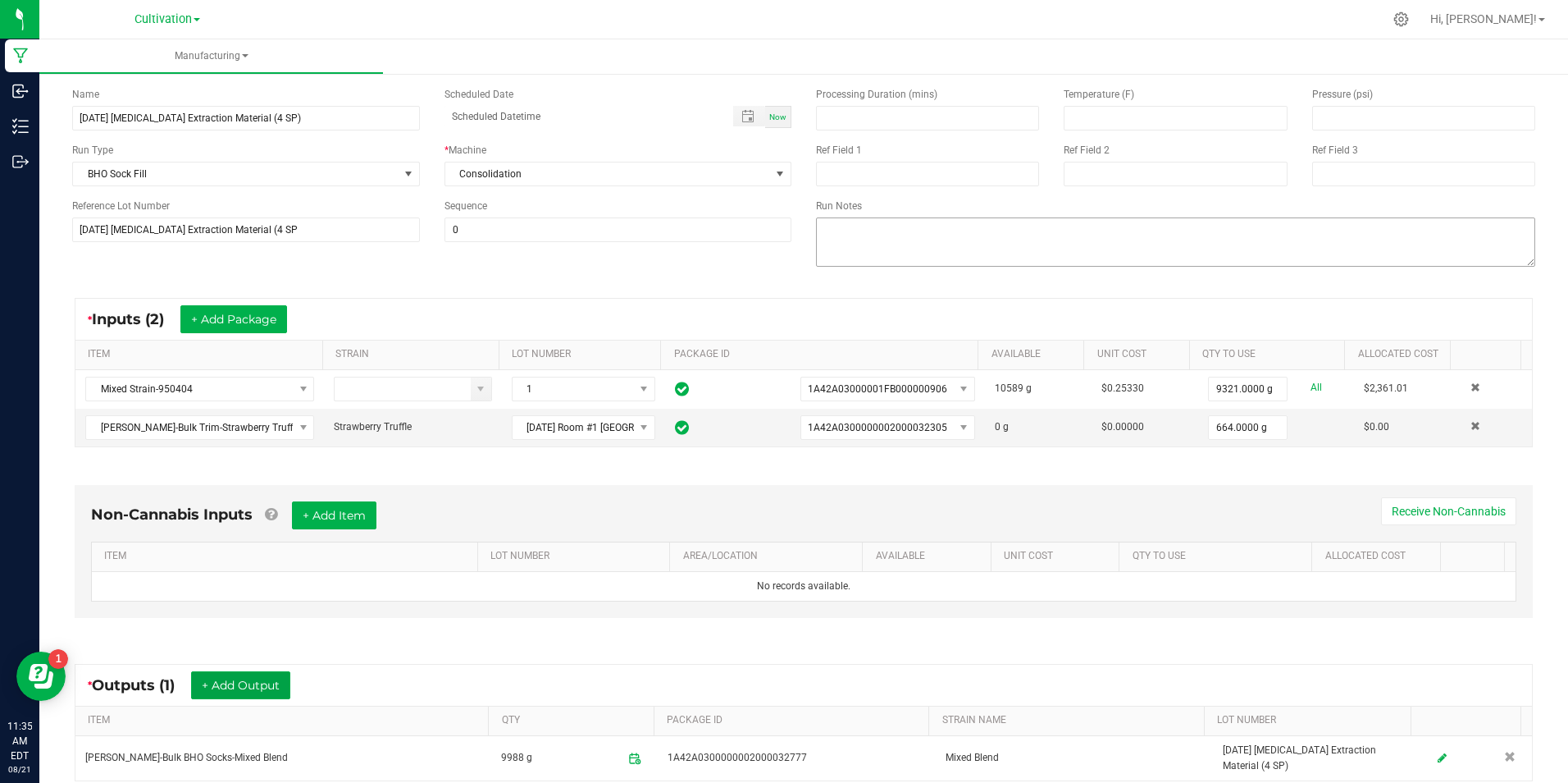
scroll to position [0, 0]
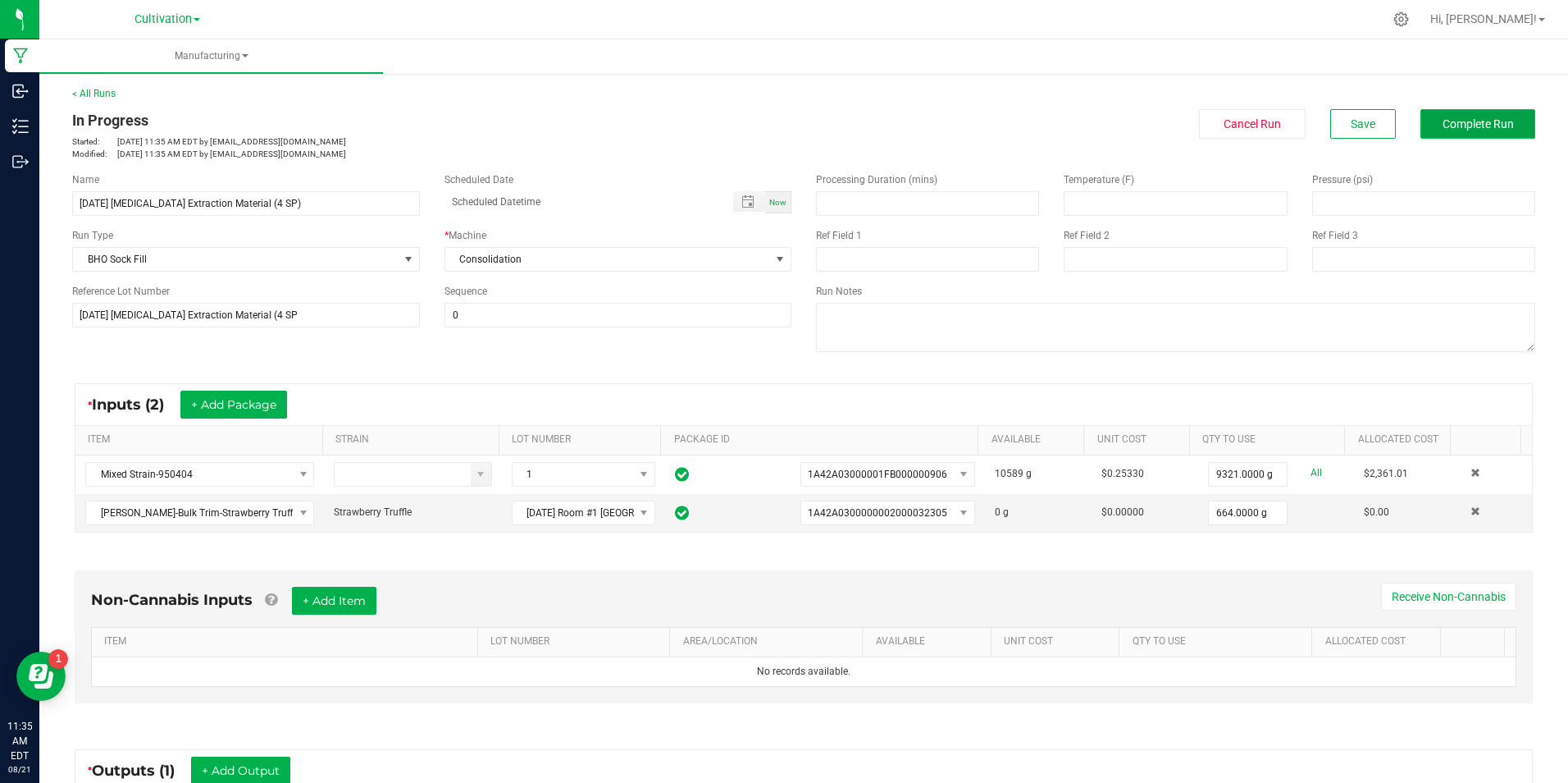
click at [1449, 114] on button "Complete Run" at bounding box center [1478, 124] width 115 height 30
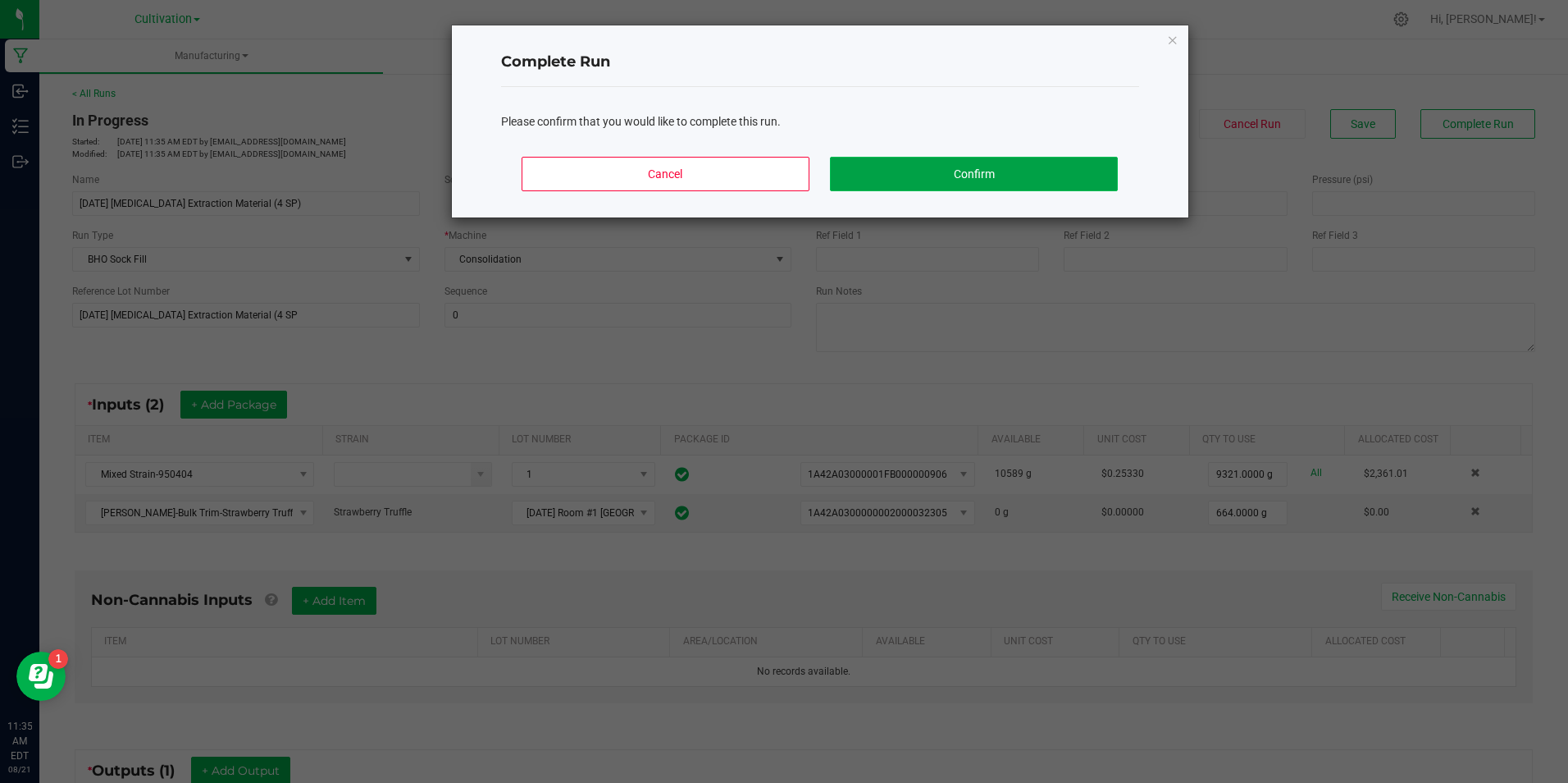
click at [1070, 187] on button "Confirm" at bounding box center [973, 174] width 287 height 34
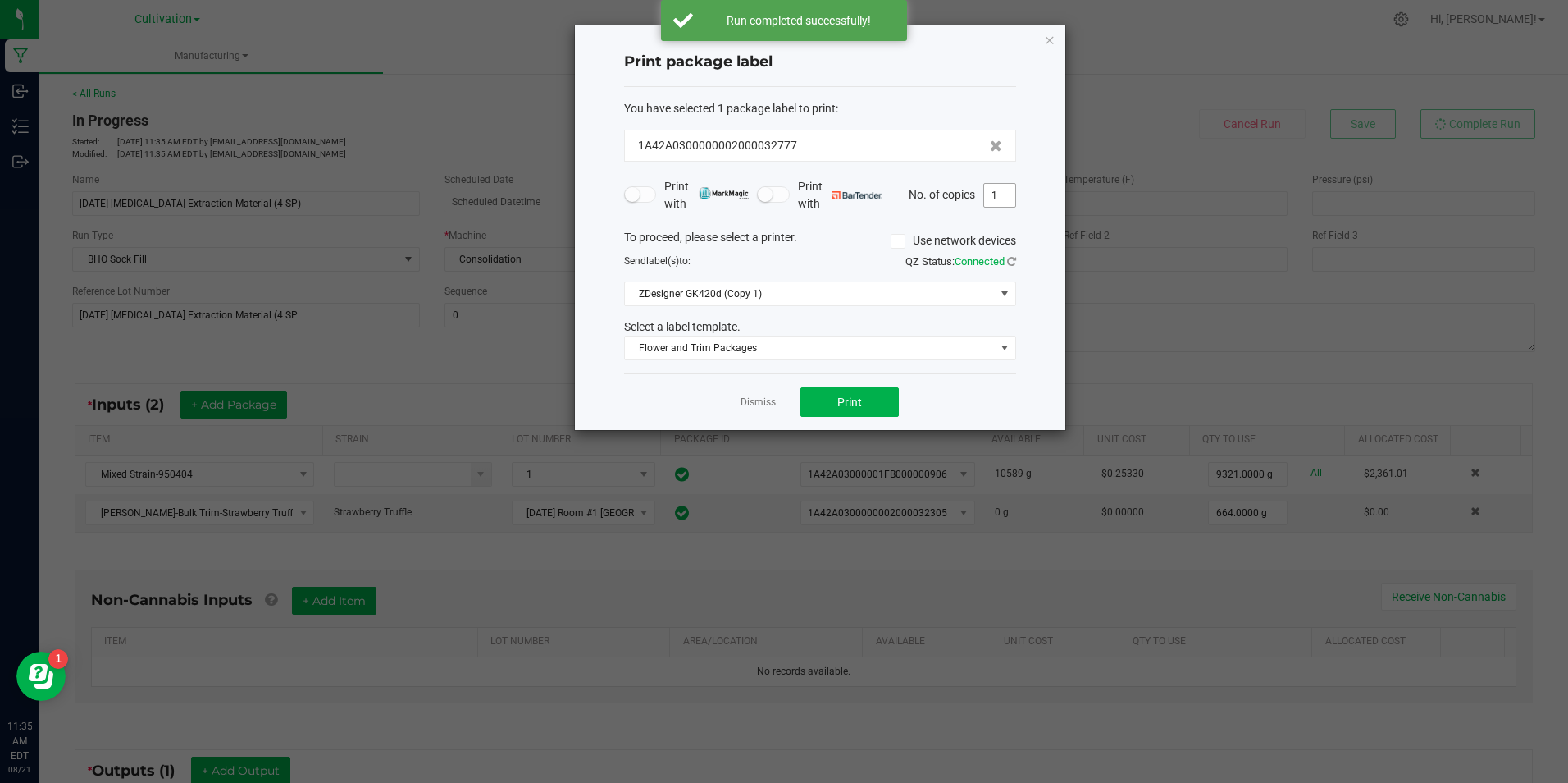
click at [993, 202] on input "1" at bounding box center [1000, 195] width 32 height 23
click at [876, 402] on button "Print" at bounding box center [849, 402] width 98 height 30
click at [1003, 199] on input "3" at bounding box center [1000, 195] width 32 height 23
type input "4"
click at [893, 400] on button "Print" at bounding box center [849, 402] width 98 height 30
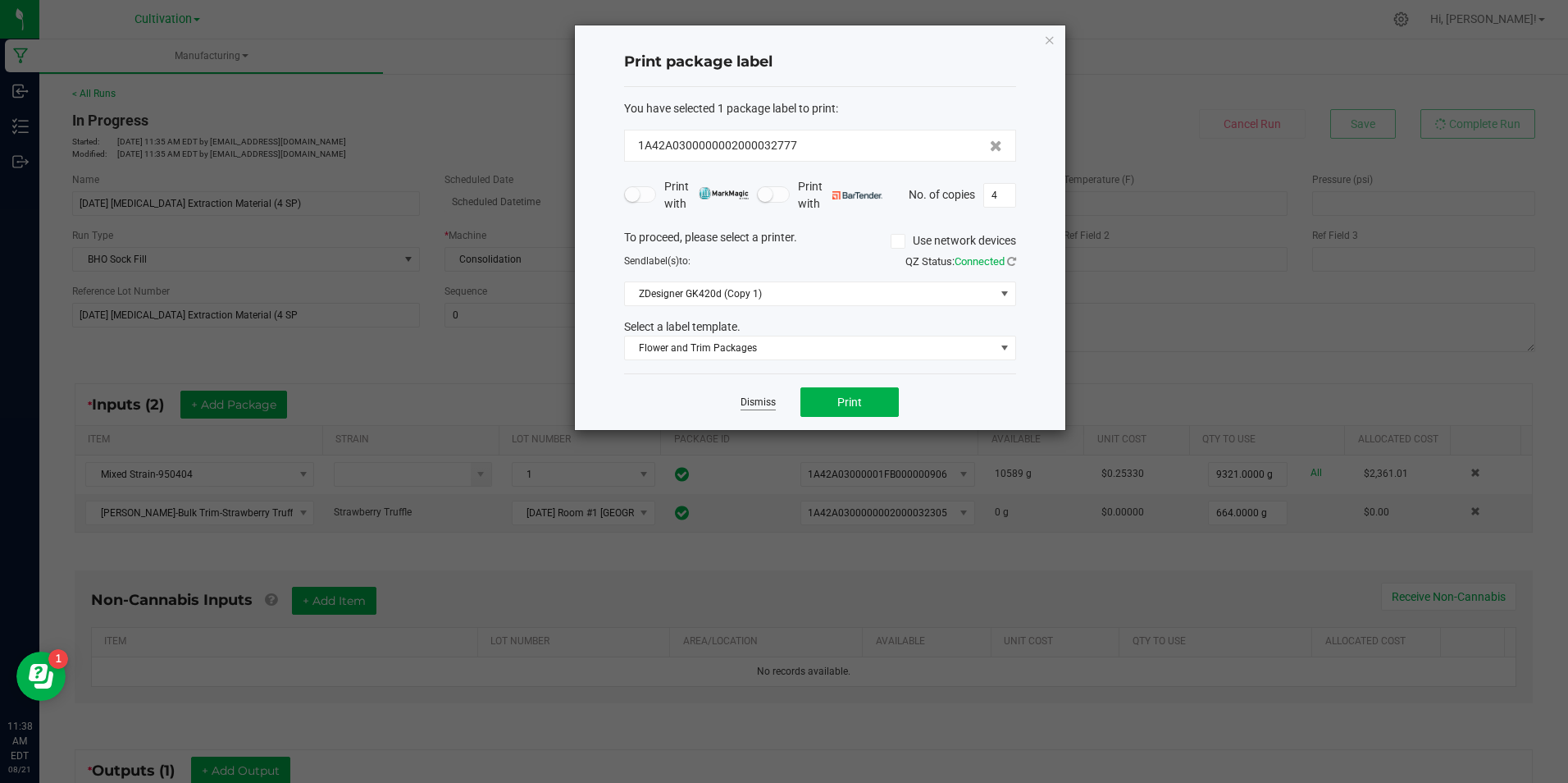
click at [771, 404] on link "Dismiss" at bounding box center [758, 402] width 35 height 14
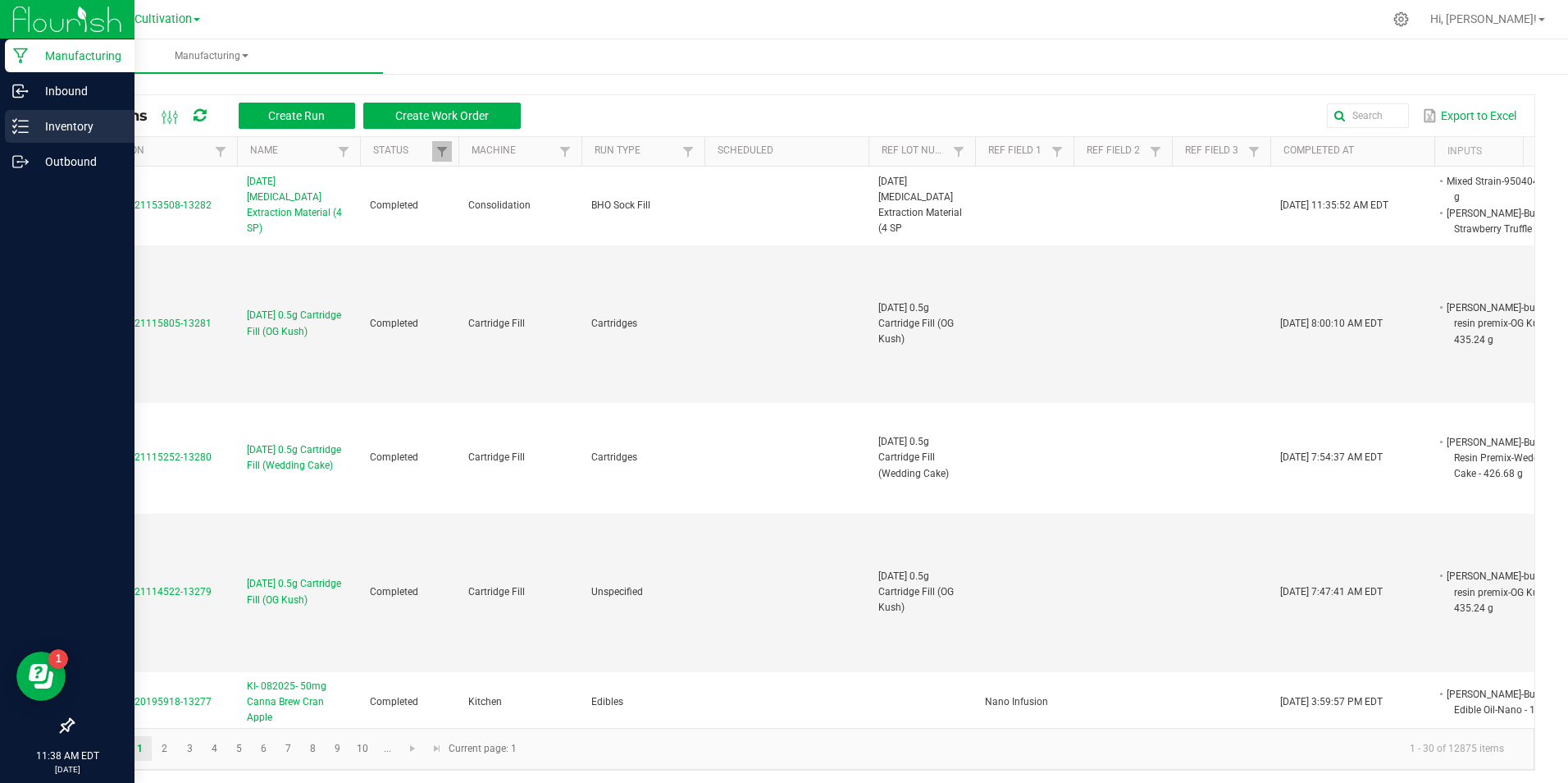
click at [27, 121] on line at bounding box center [23, 121] width 9 height 0
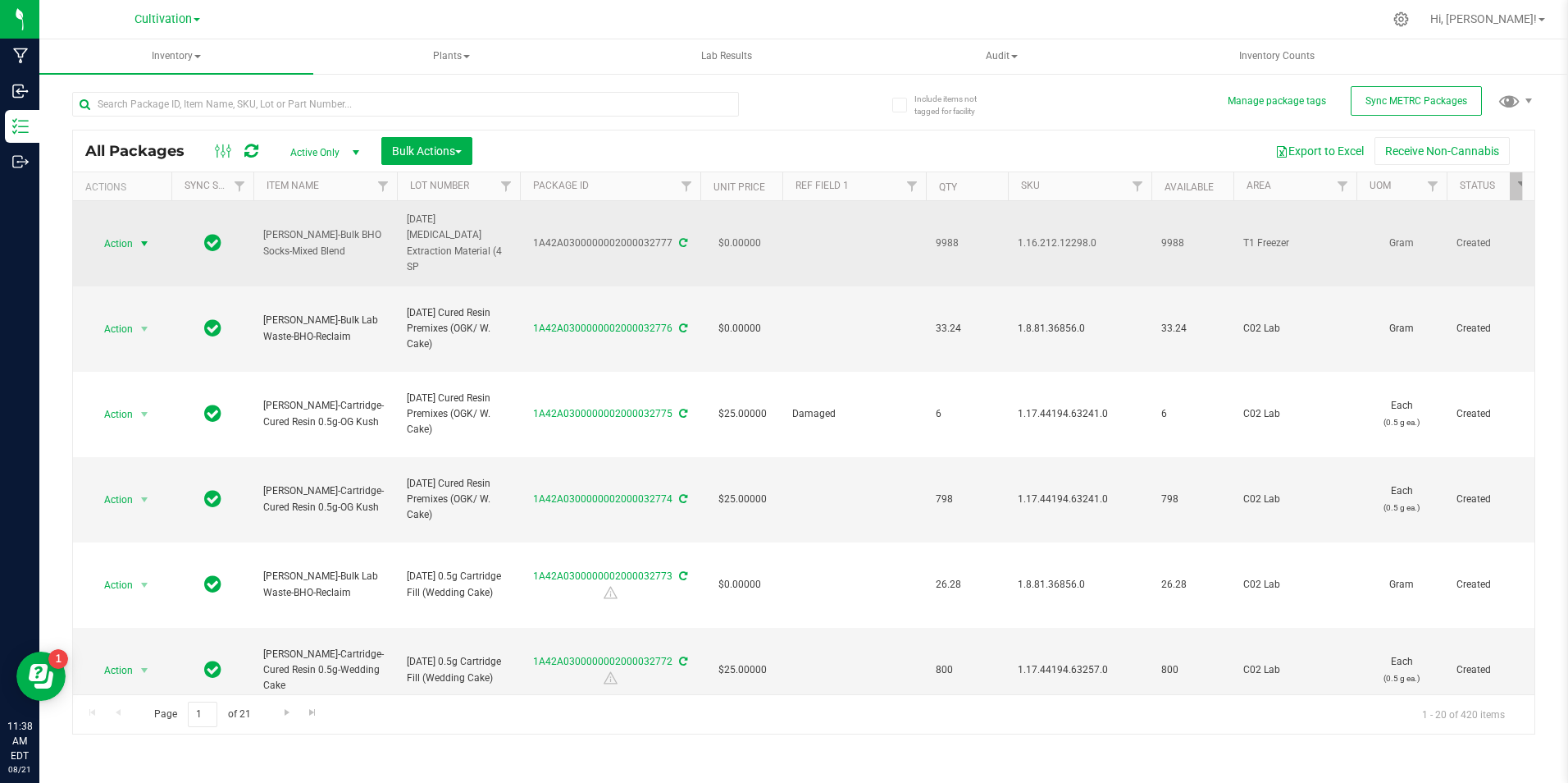
click at [151, 248] on span "select" at bounding box center [145, 243] width 20 height 23
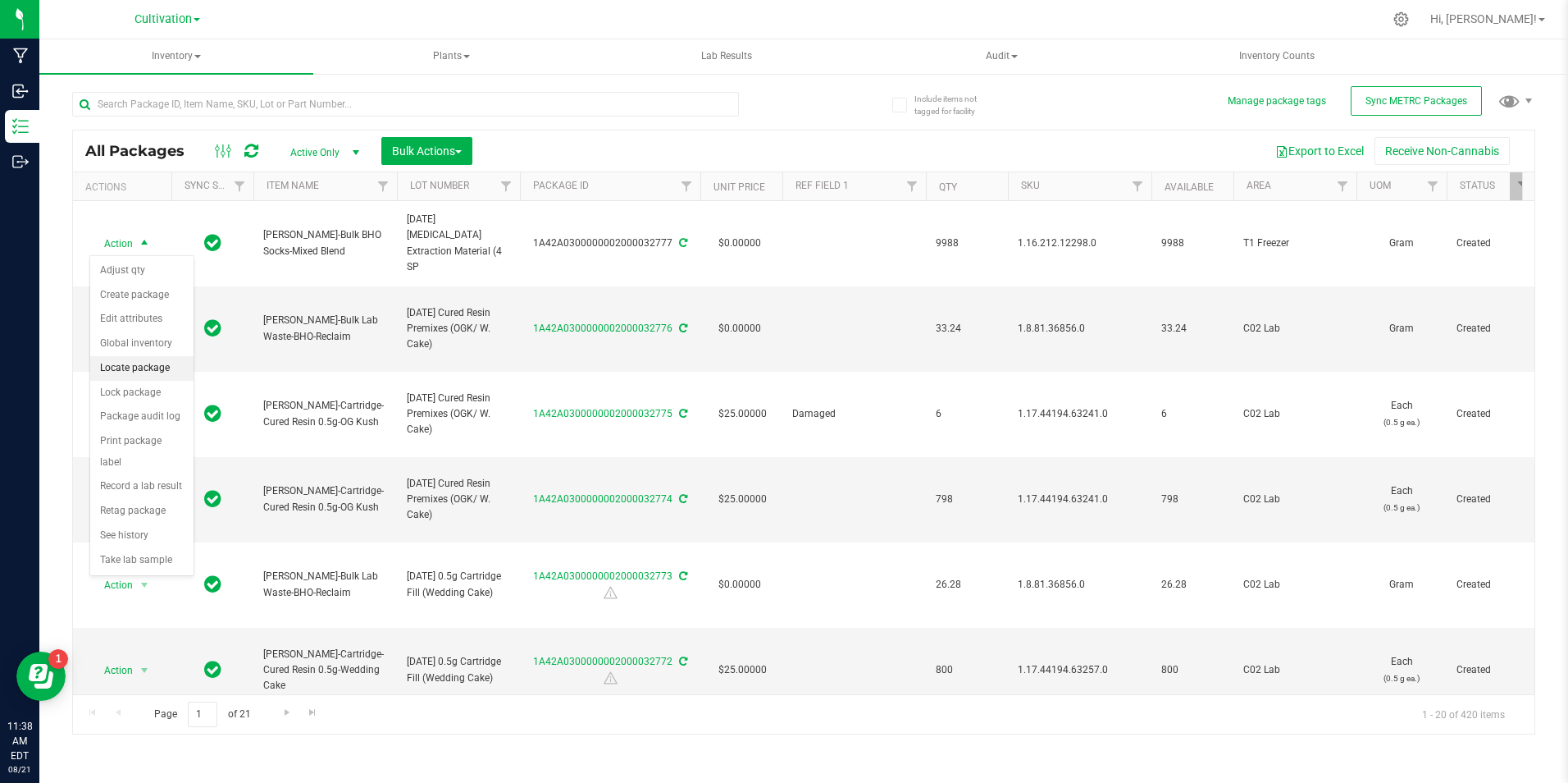
click at [151, 363] on li "Locate package" at bounding box center [141, 368] width 103 height 25
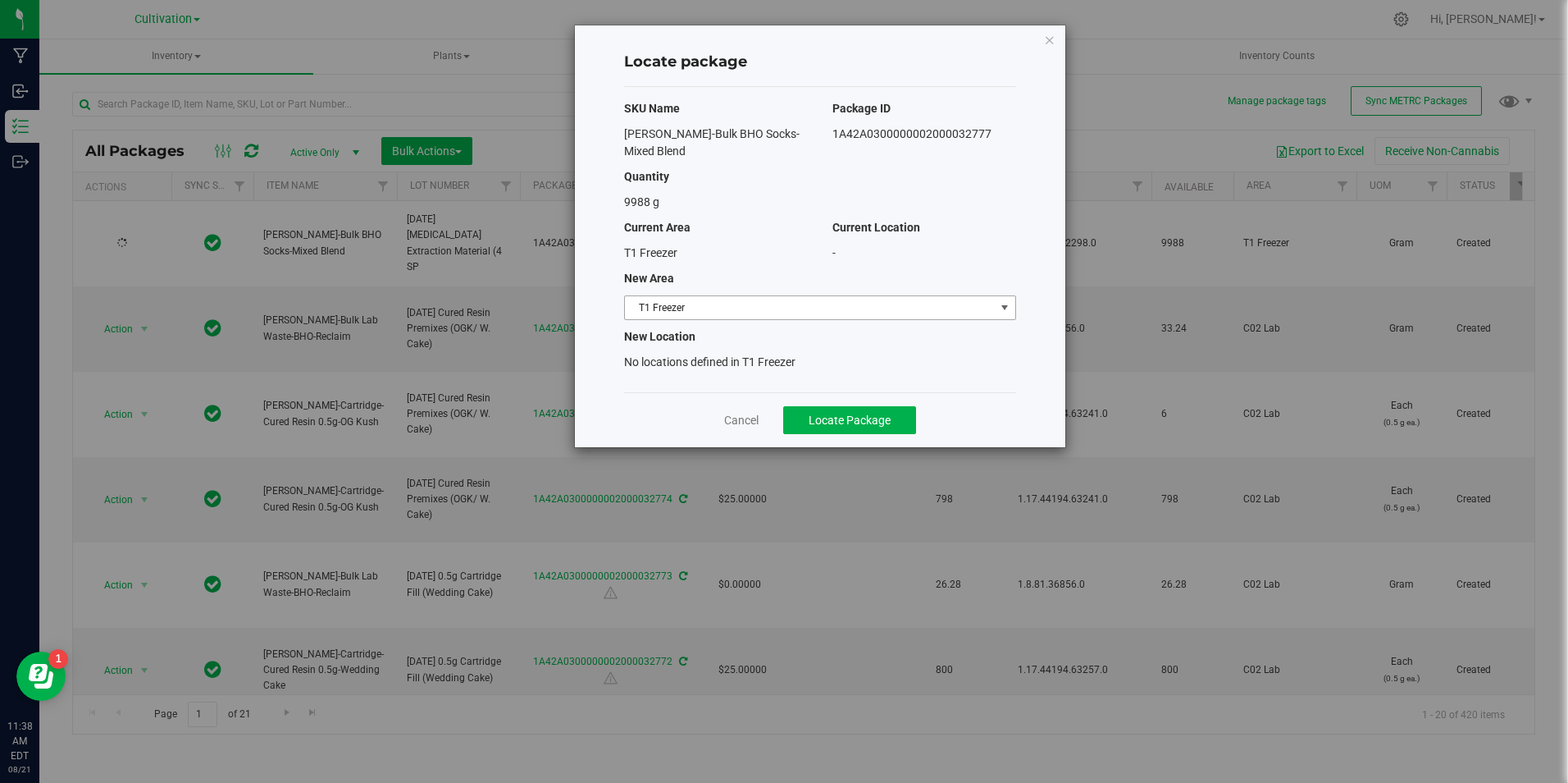
click at [692, 296] on span "T1 Freezer" at bounding box center [810, 307] width 369 height 23
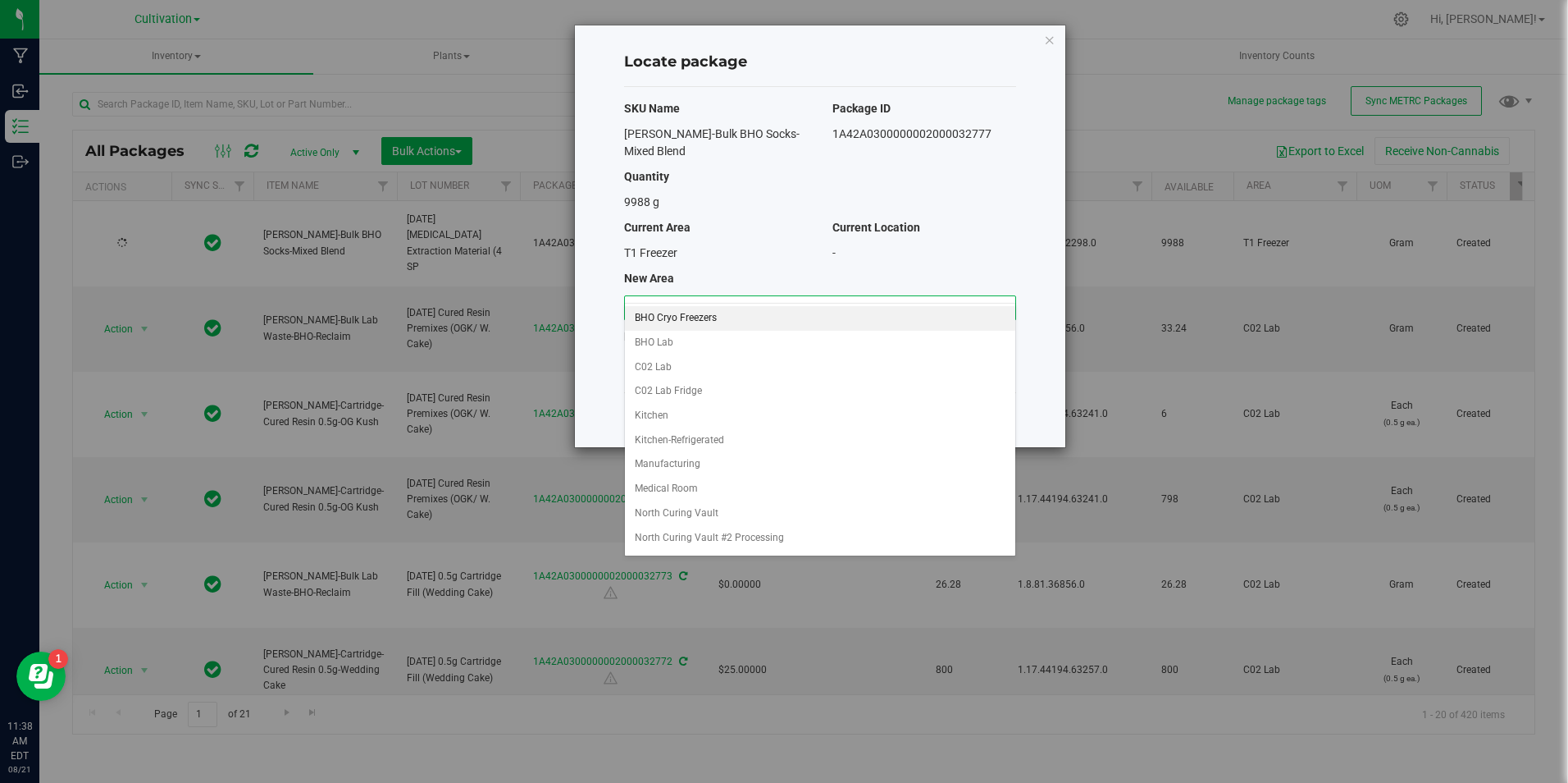
click at [747, 312] on li "BHO Cryo Freezers" at bounding box center [820, 319] width 391 height 25
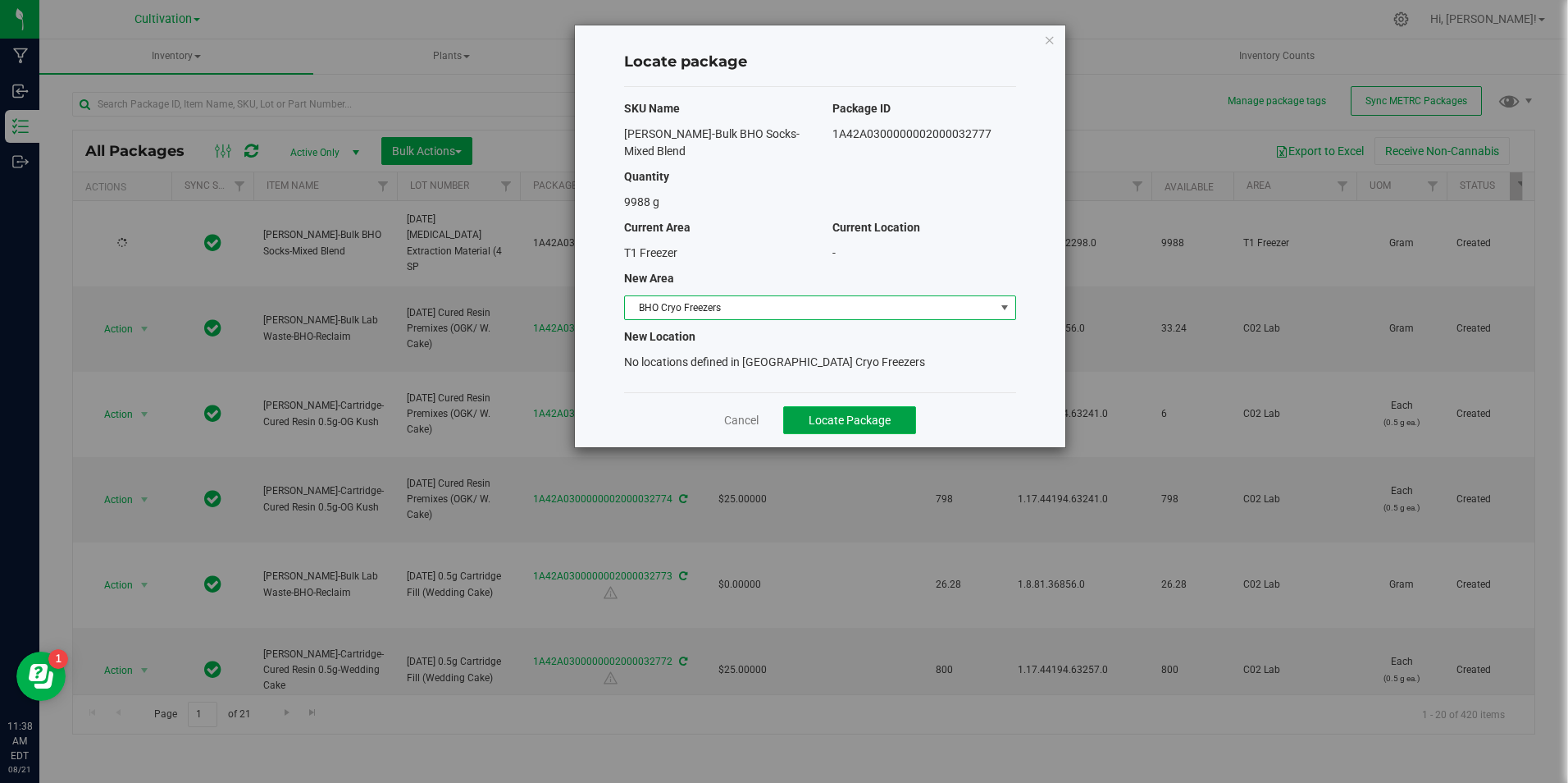
click at [846, 413] on span "Locate Package" at bounding box center [849, 420] width 82 height 13
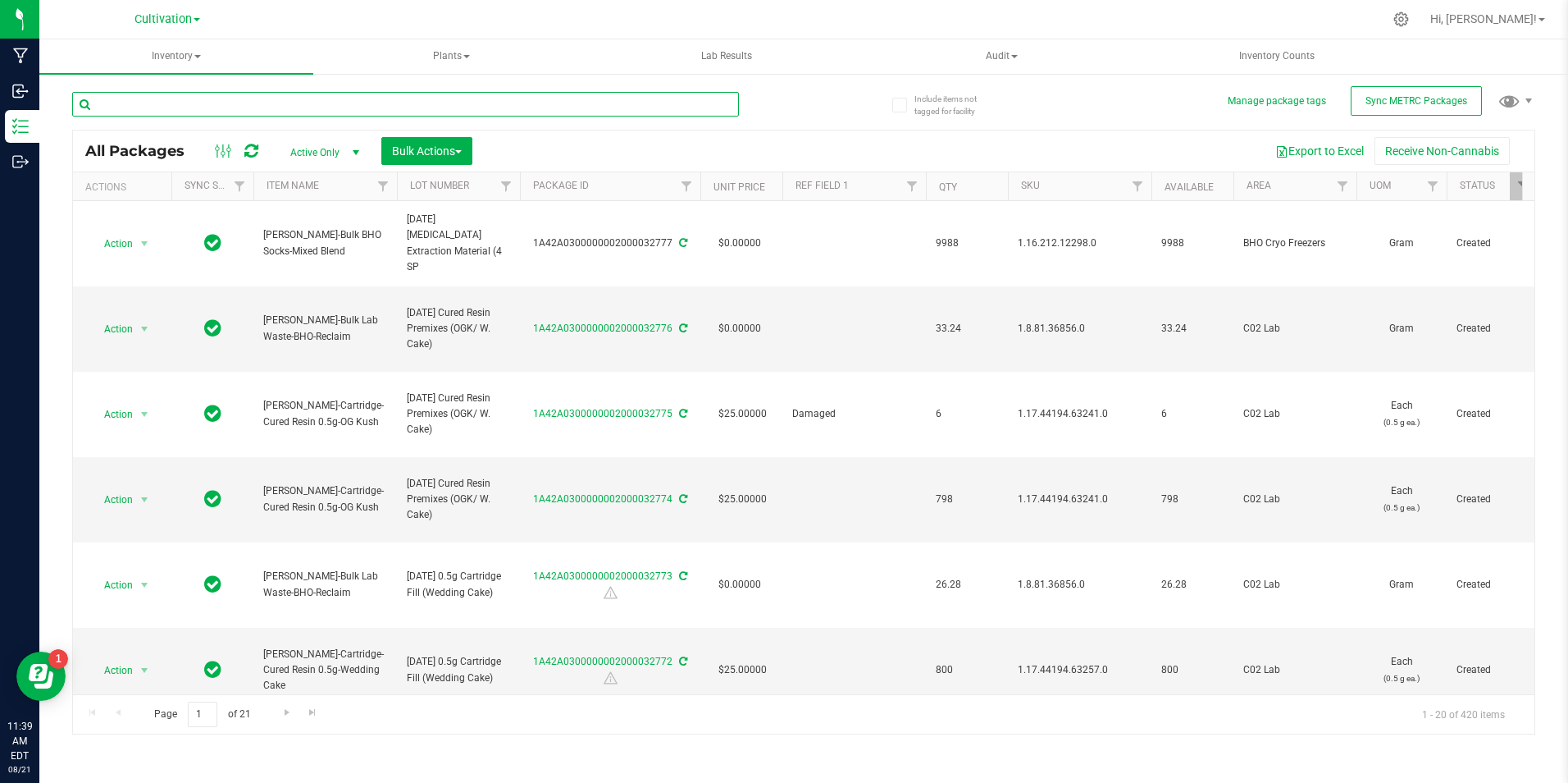
click at [372, 102] on input "text" at bounding box center [406, 104] width 667 height 25
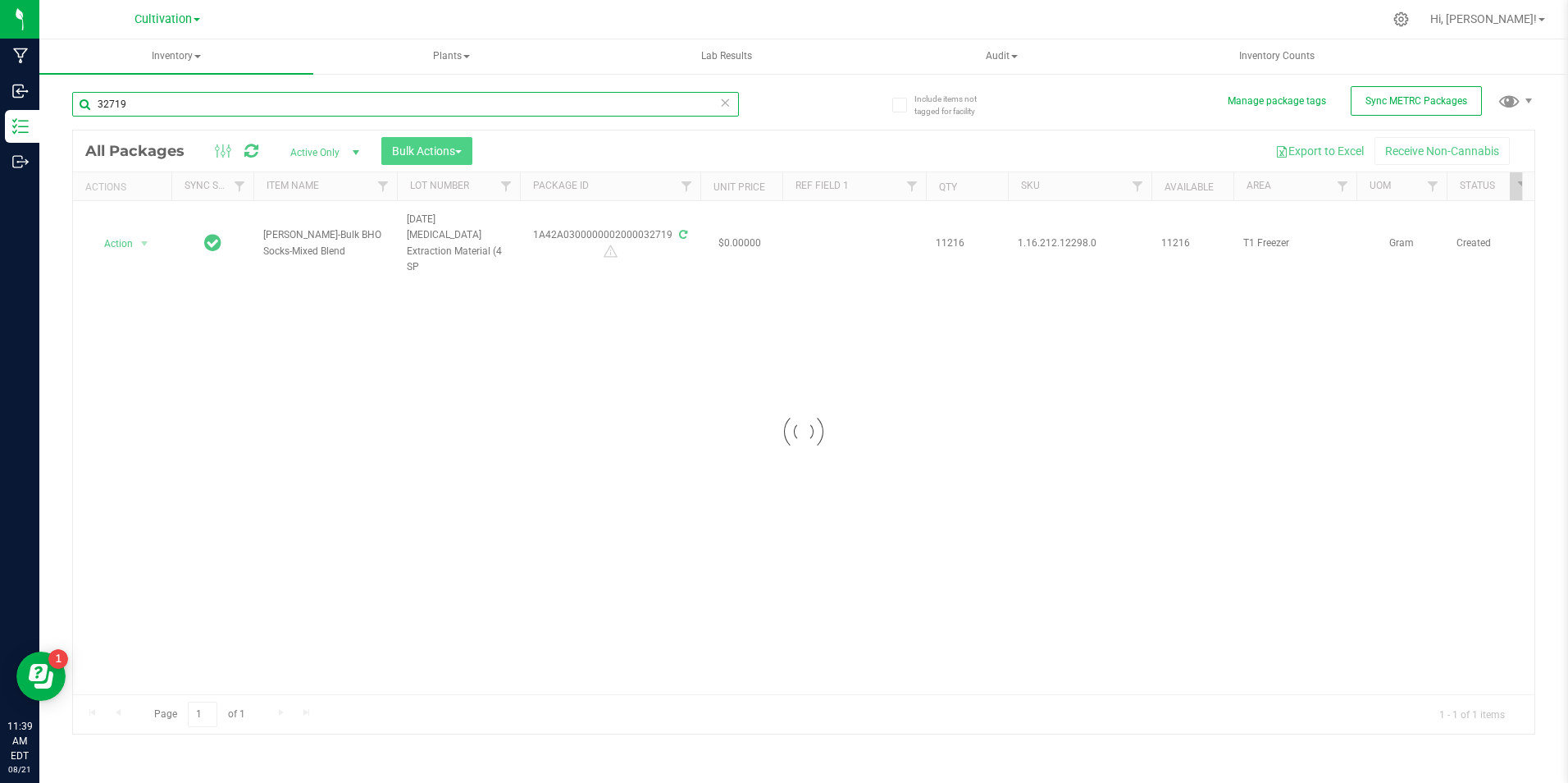
type input "32719"
click at [422, 159] on button "Bulk Actions" at bounding box center [427, 151] width 91 height 28
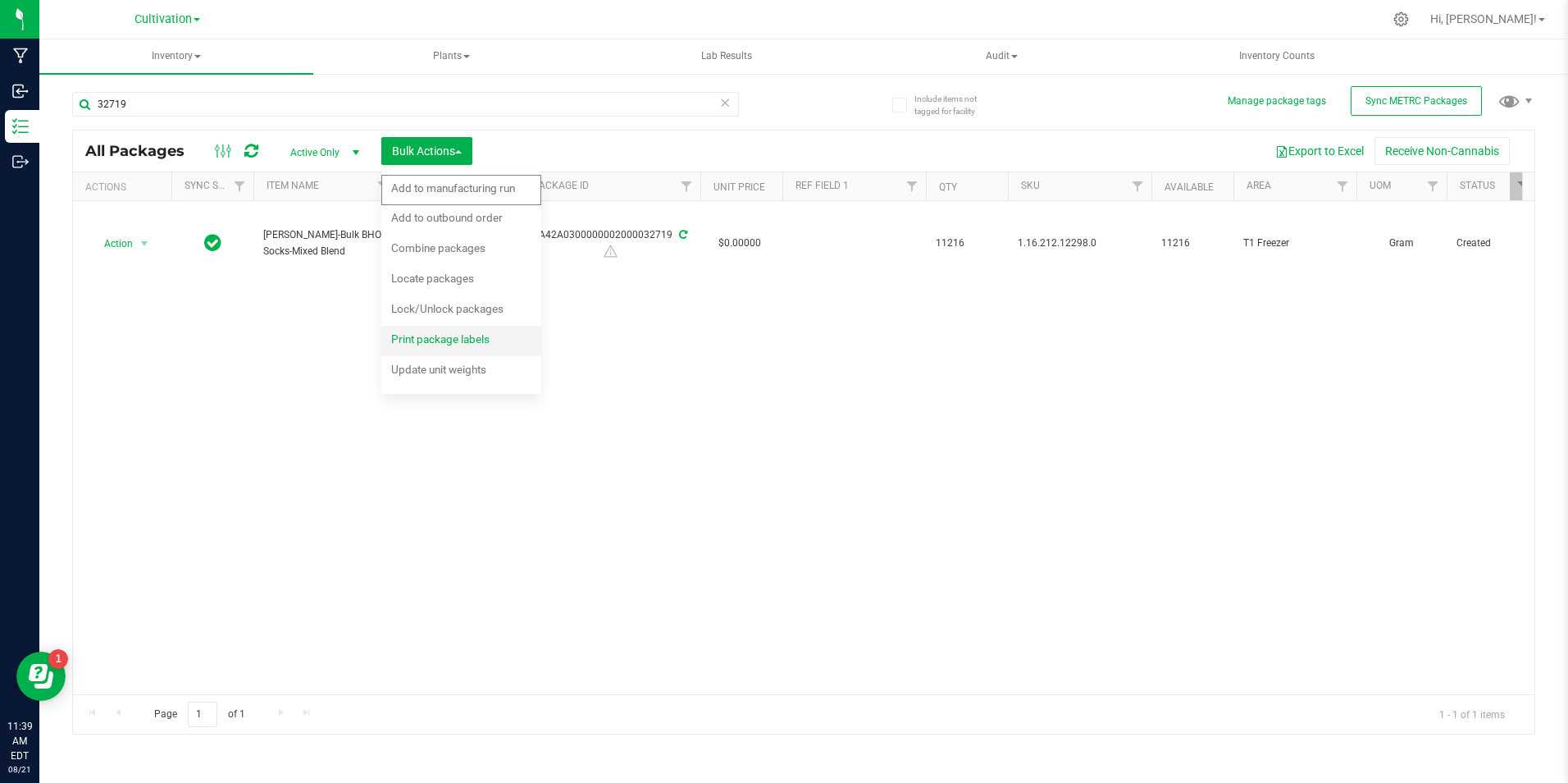
click at [443, 340] on span "Print package labels" at bounding box center [440, 339] width 98 height 13
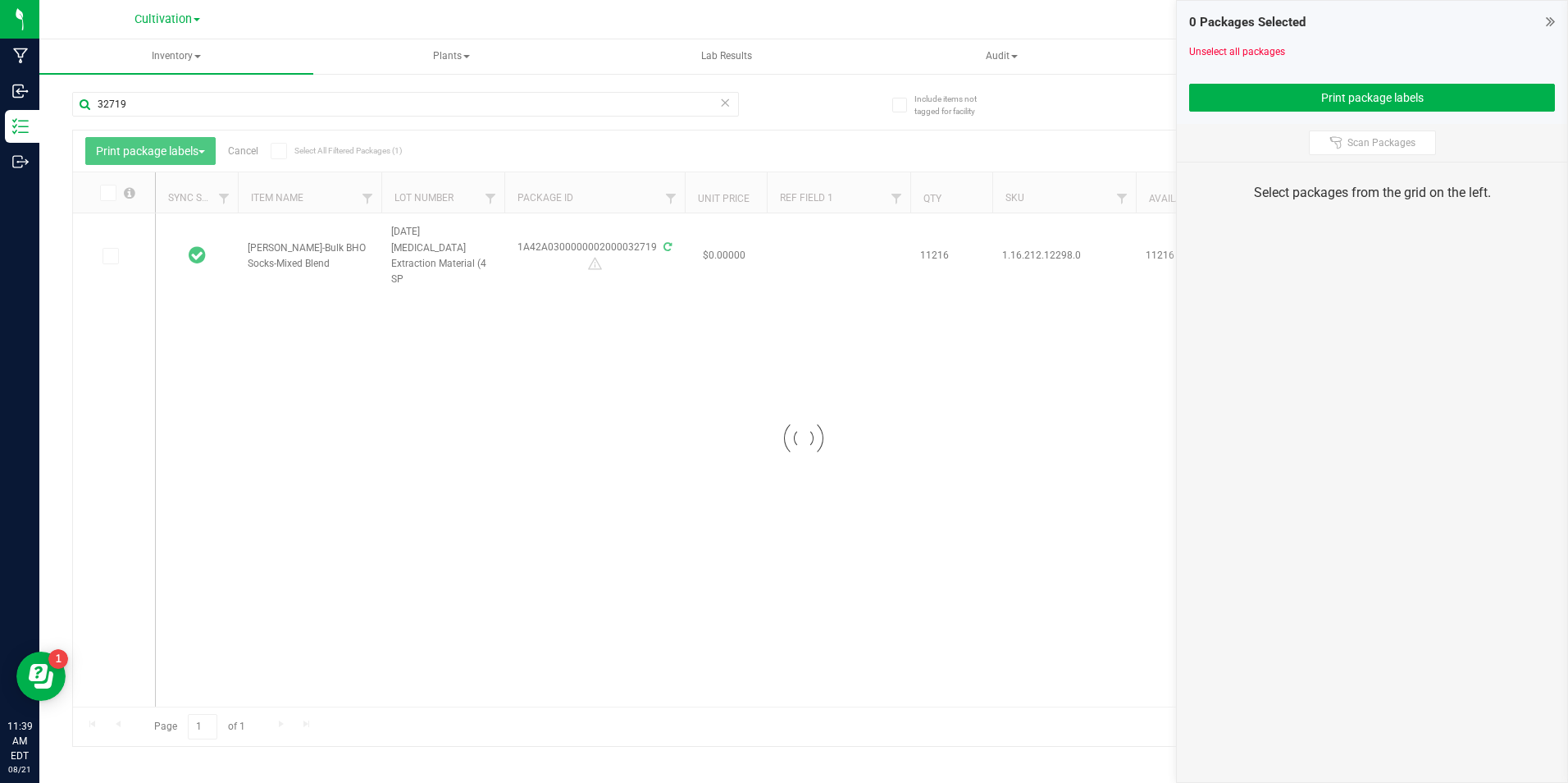
click at [109, 260] on div at bounding box center [804, 437] width 1461 height 616
click at [109, 256] on icon at bounding box center [109, 256] width 10 height 0
click at [0, 0] on input "checkbox" at bounding box center [0, 0] width 0 height 0
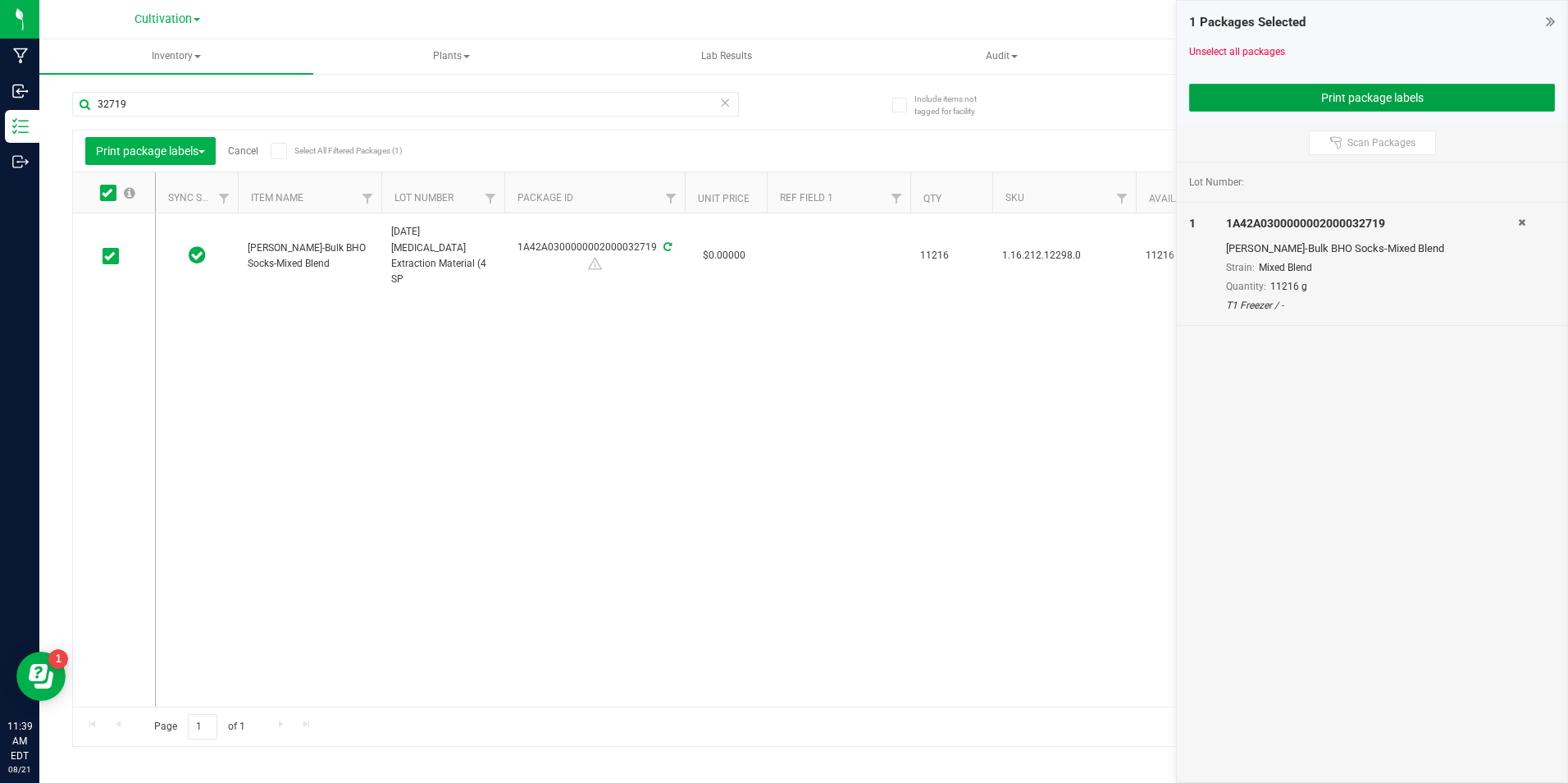
click at [1400, 96] on button "Print package labels" at bounding box center [1372, 98] width 366 height 28
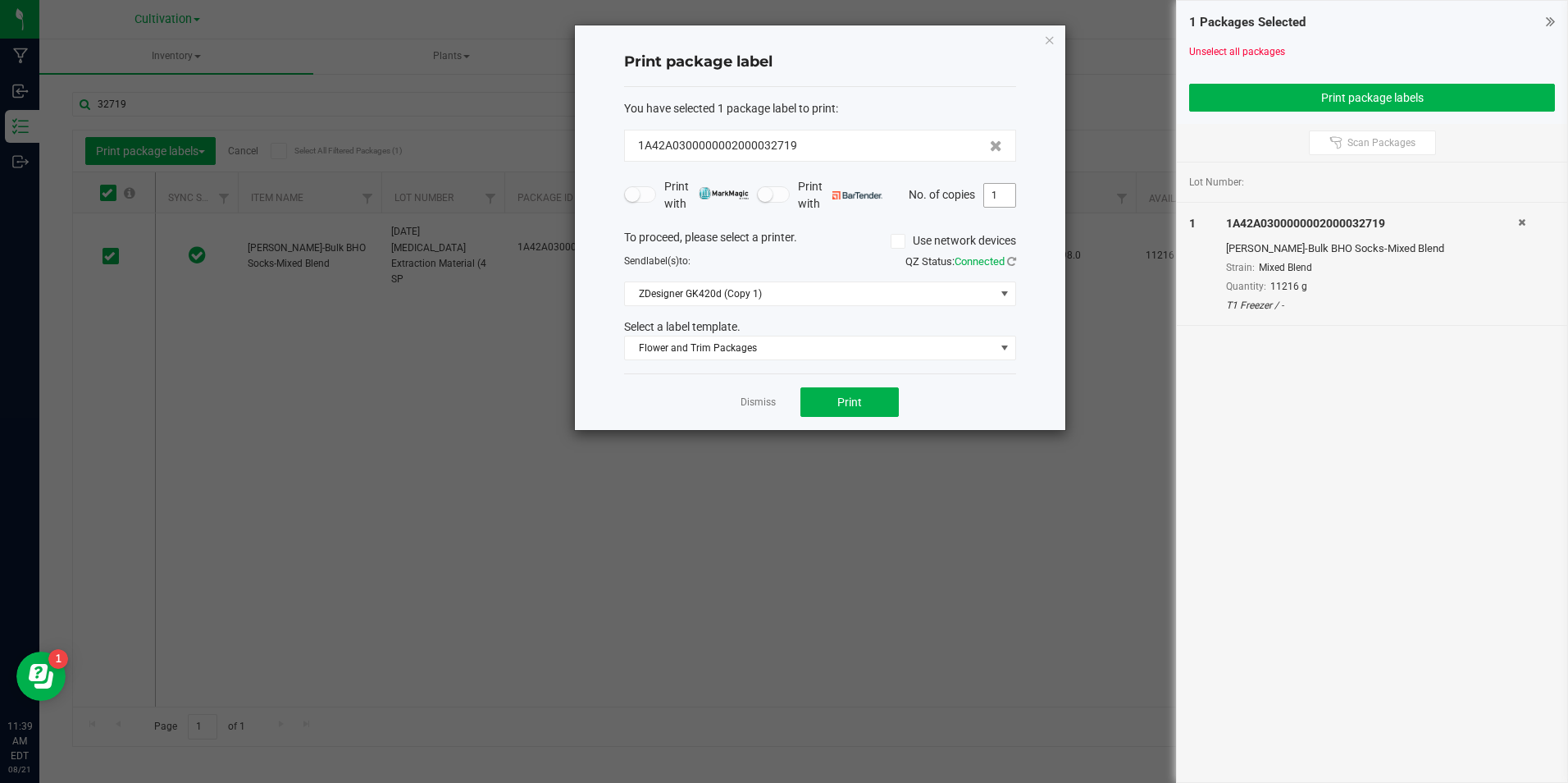
click at [1000, 201] on input "1" at bounding box center [1000, 195] width 32 height 23
type input "4"
drag, startPoint x: 824, startPoint y: 406, endPoint x: 830, endPoint y: 395, distance: 12.5
click at [830, 395] on button "Print" at bounding box center [849, 402] width 98 height 30
click at [743, 401] on link "Dismiss" at bounding box center [758, 402] width 35 height 14
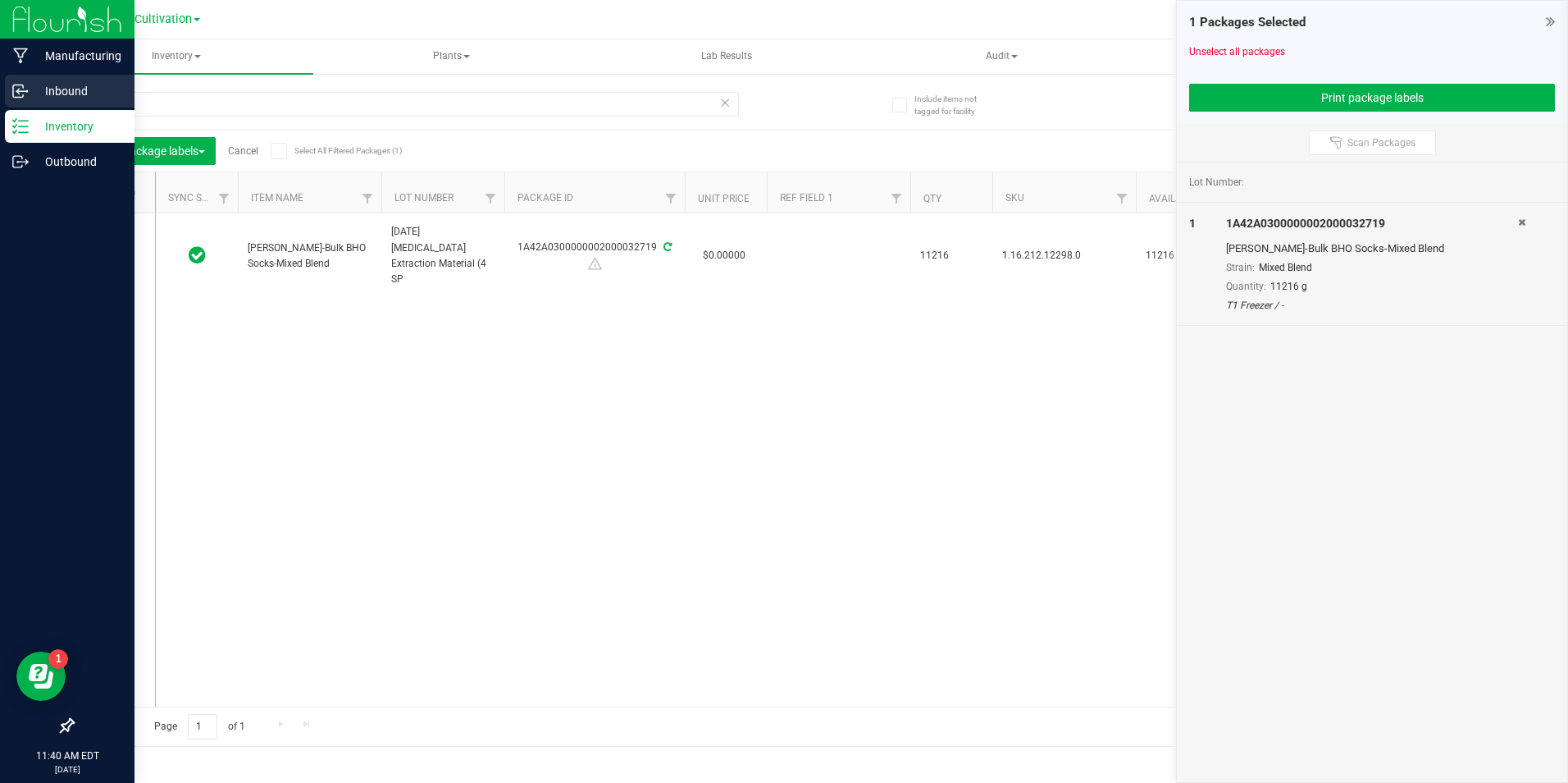
click at [32, 98] on p "Inbound" at bounding box center [78, 90] width 98 height 20
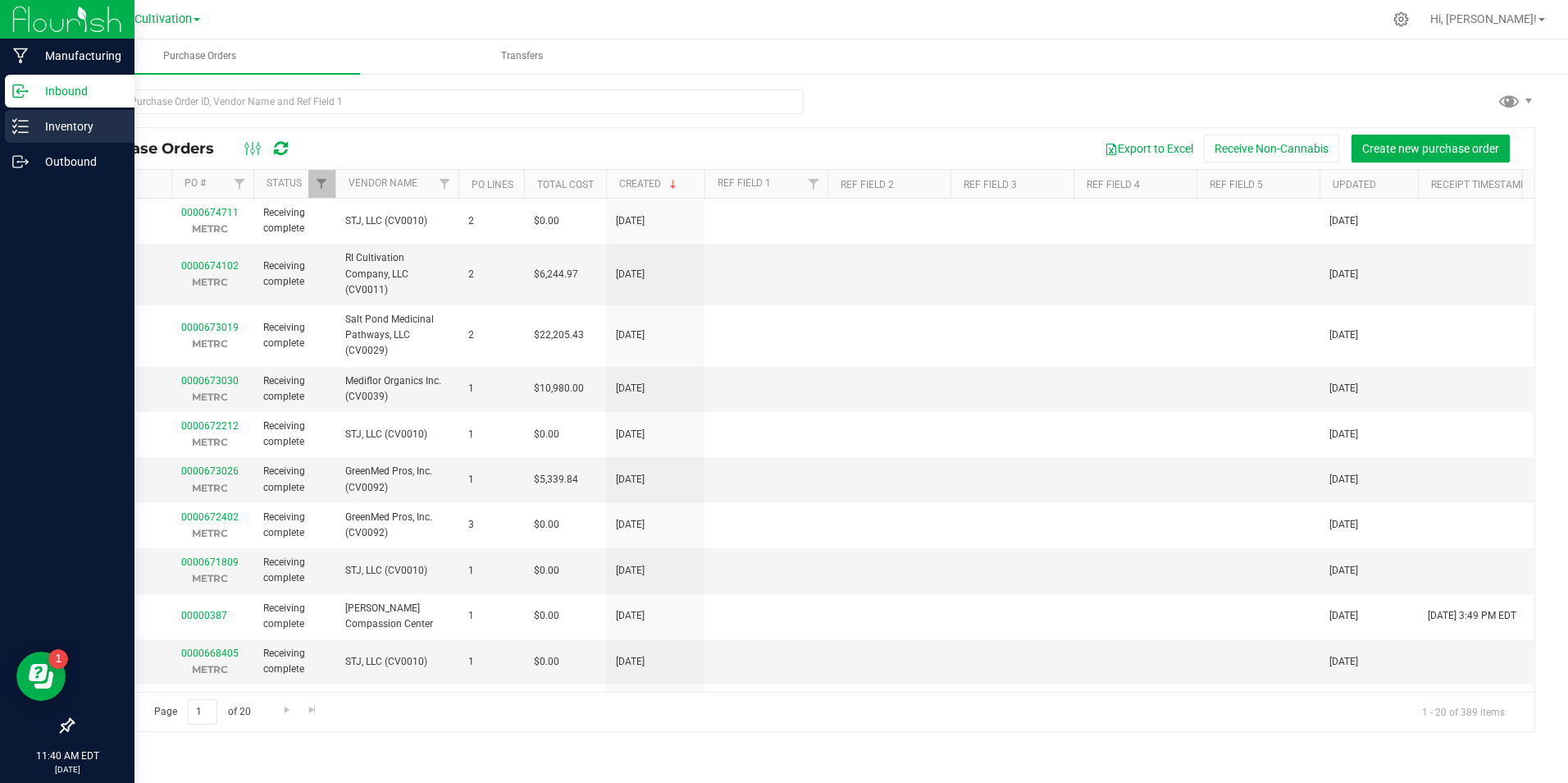
click at [60, 124] on p "Inventory" at bounding box center [78, 125] width 98 height 20
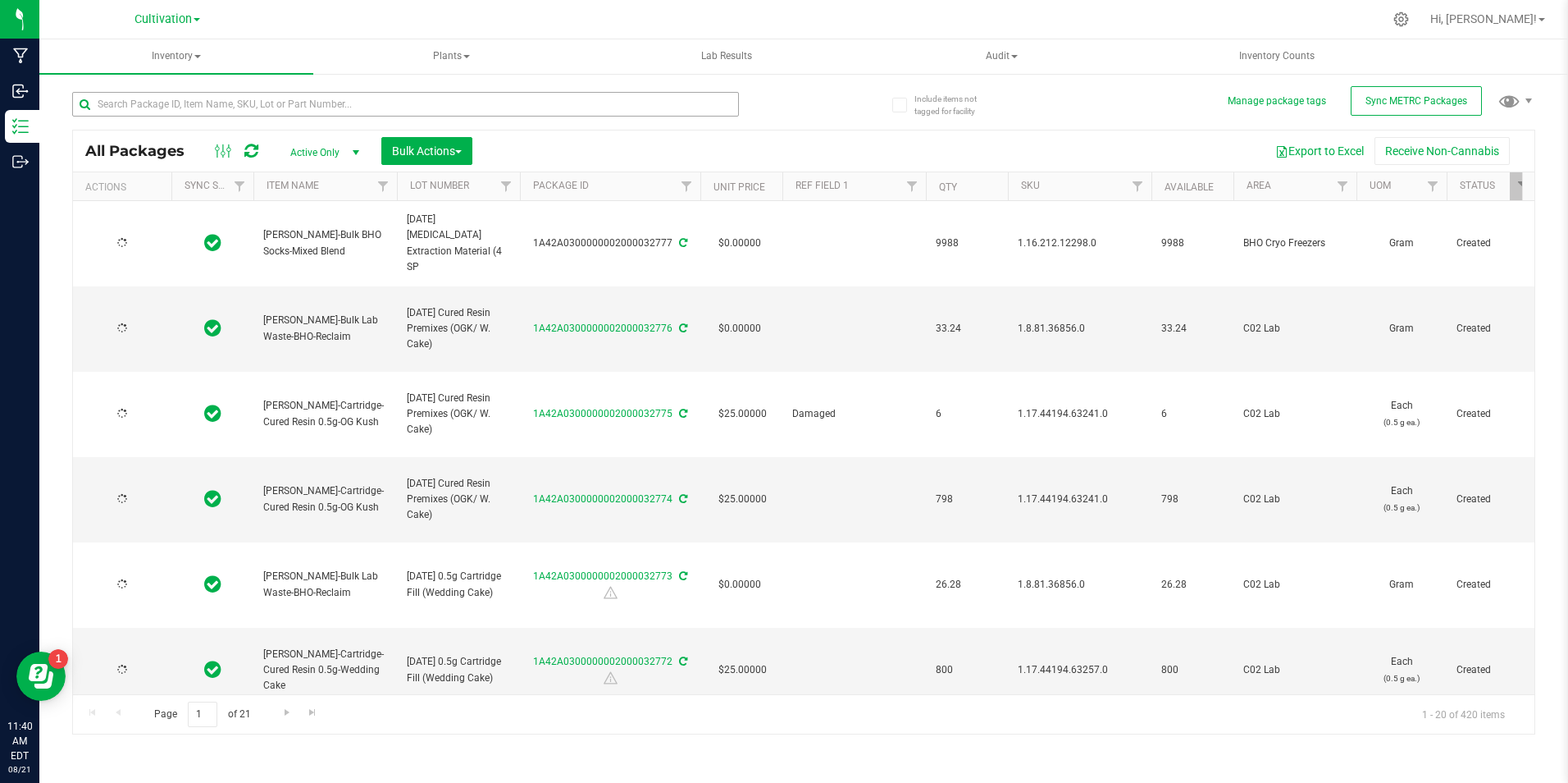
type input "[DATE]"
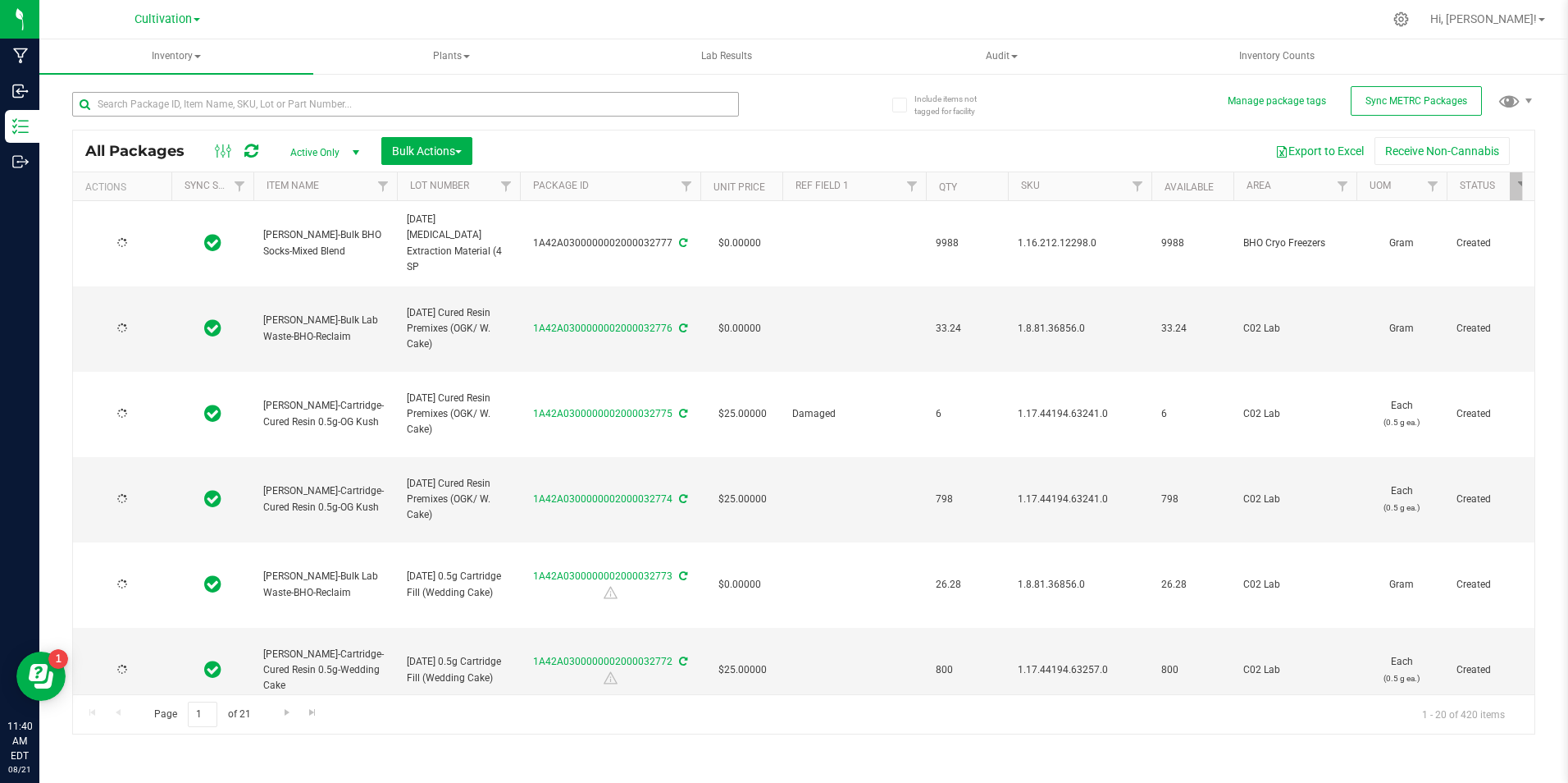
type input "[DATE]"
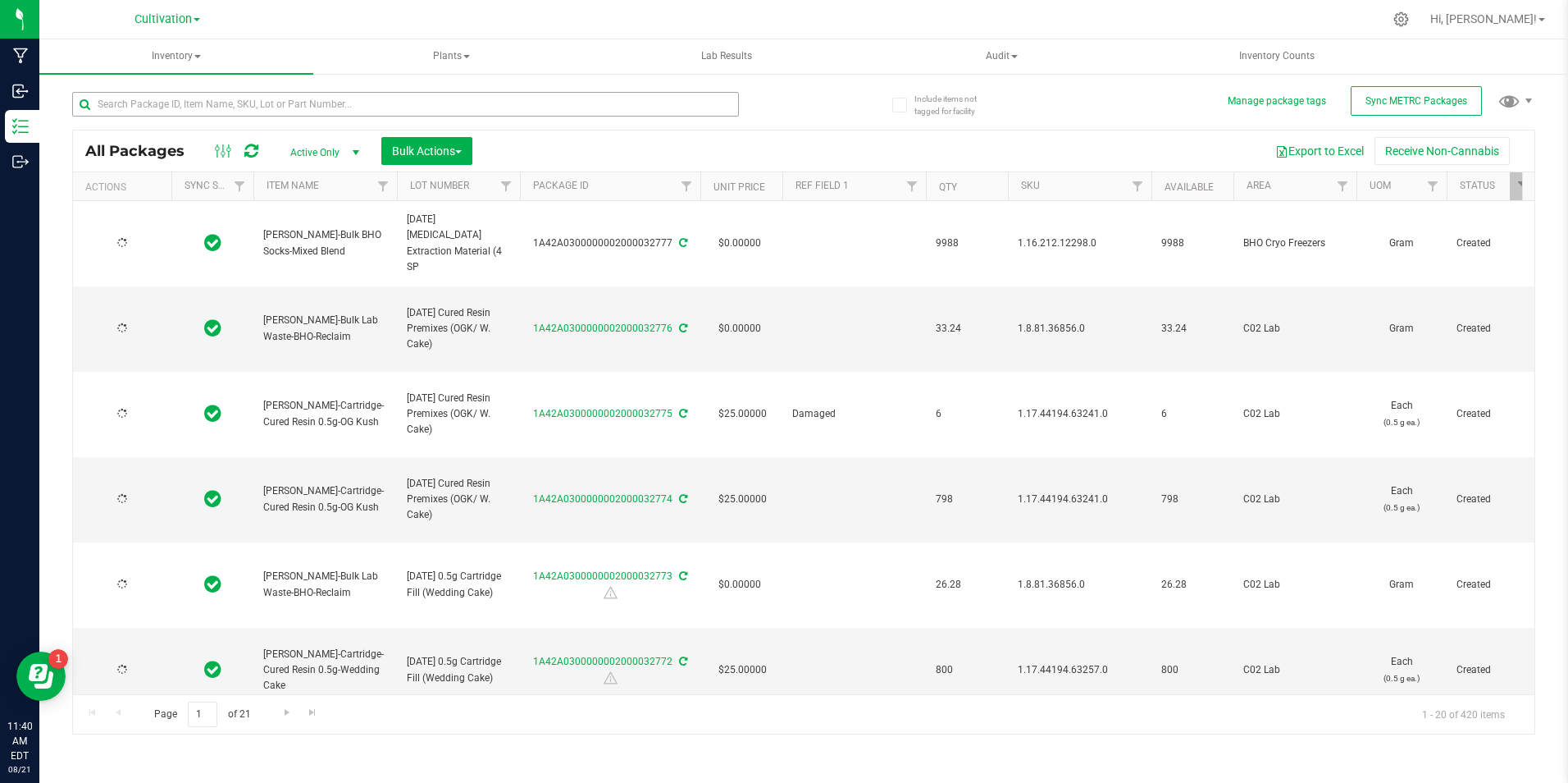
type input "[DATE]"
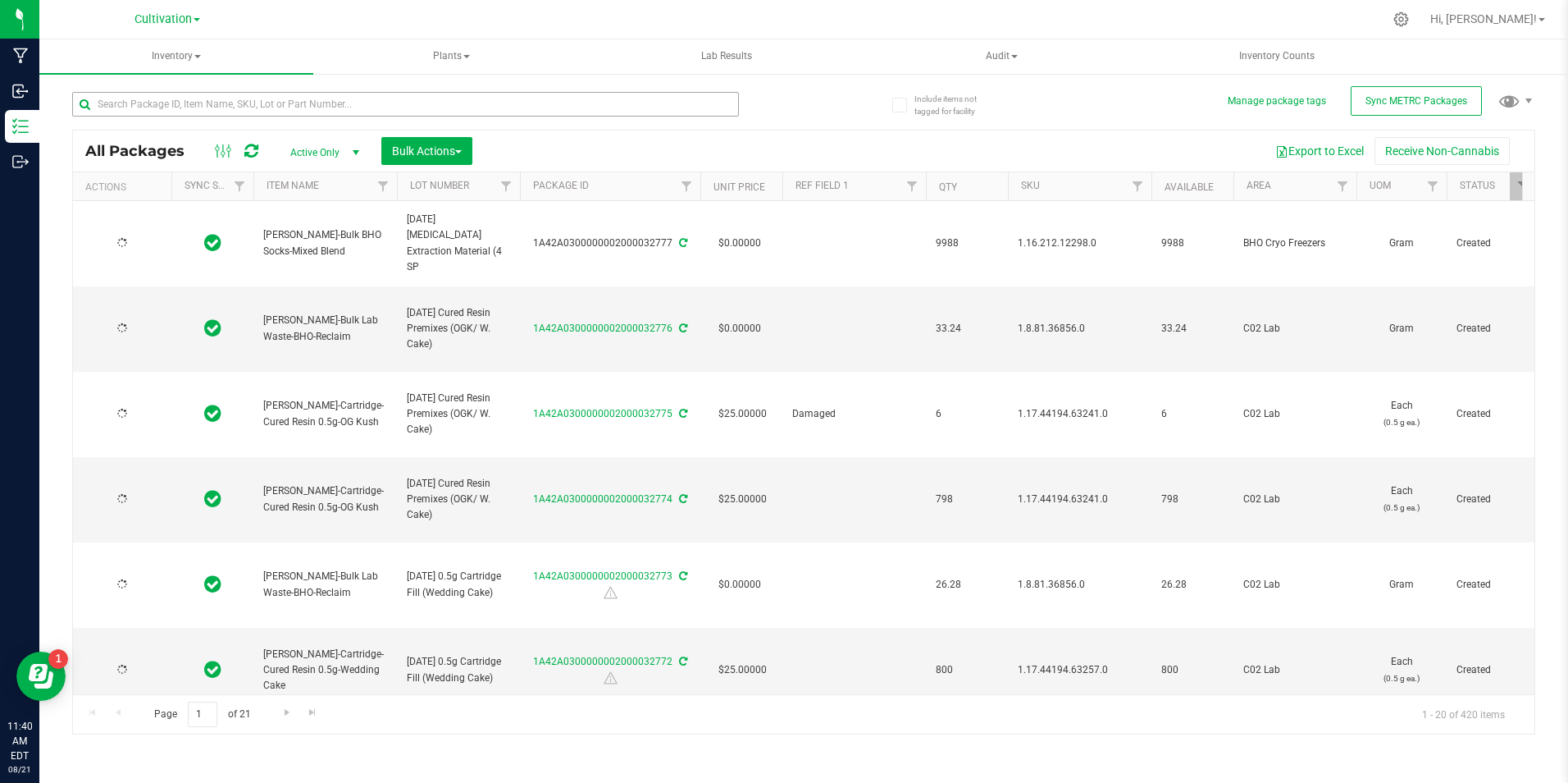
type input "[DATE]"
click at [384, 105] on input "text" at bounding box center [406, 104] width 667 height 25
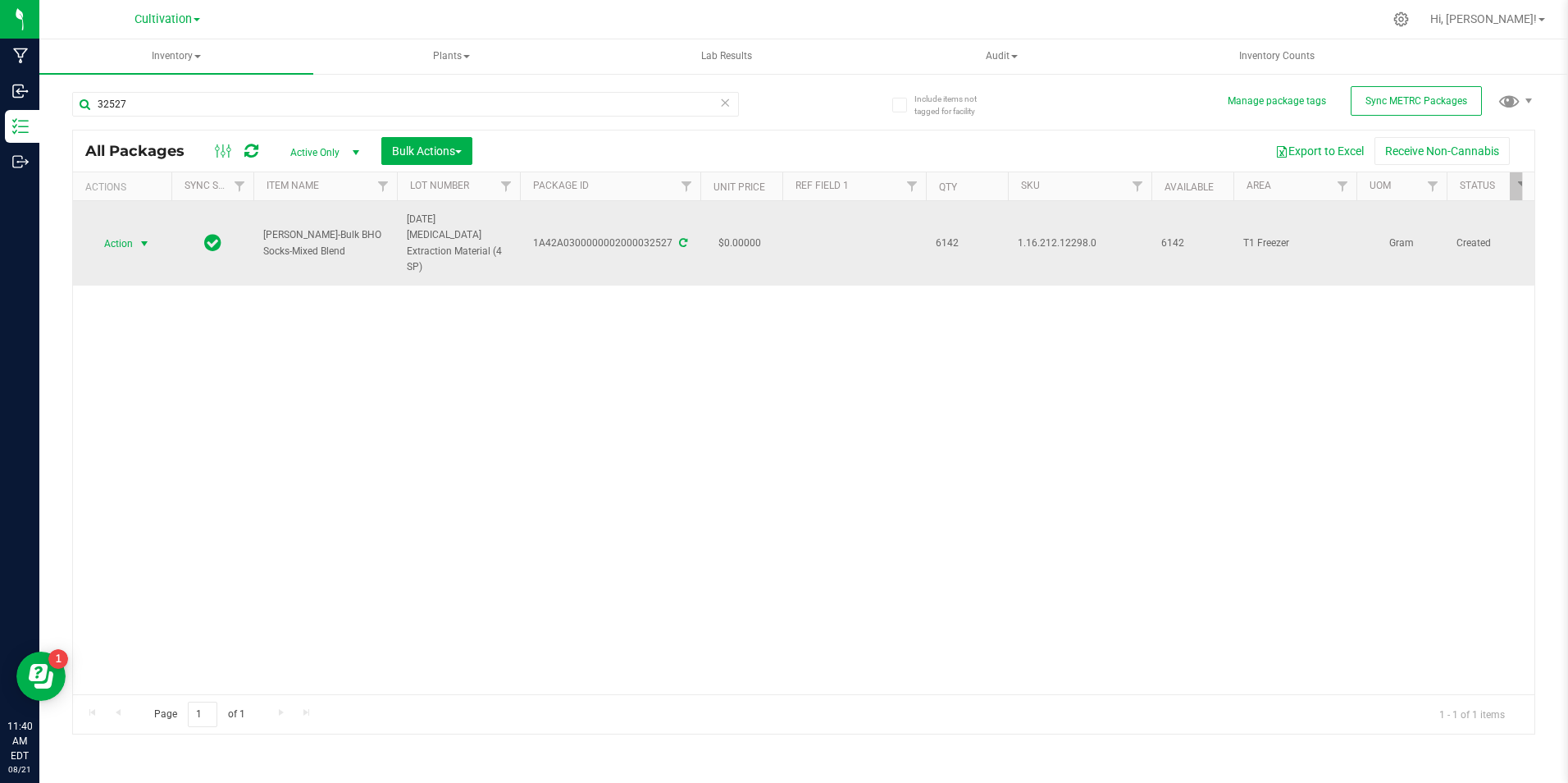
click at [137, 242] on span "select" at bounding box center [145, 243] width 20 height 23
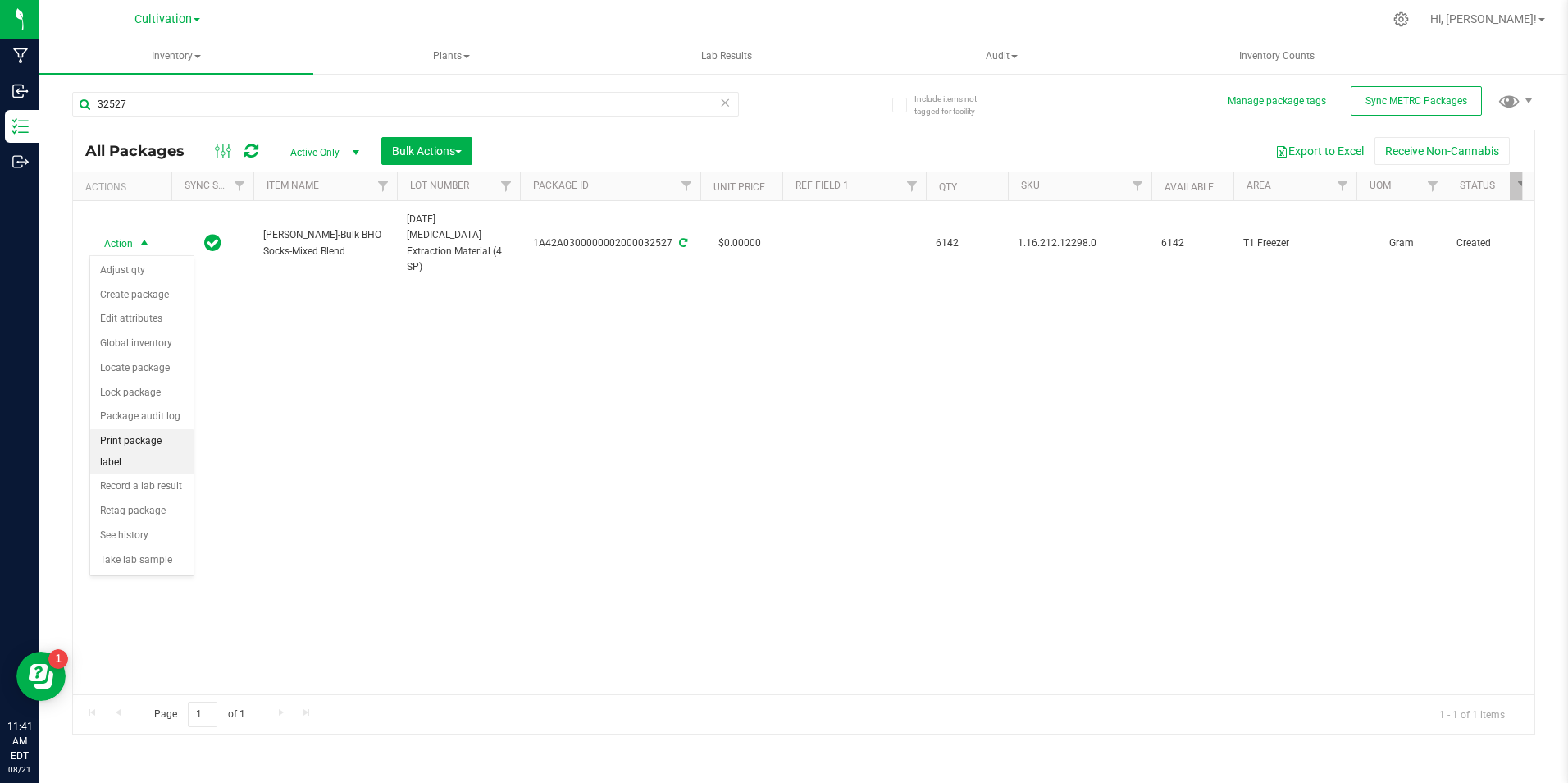
click at [176, 429] on li "Print package label" at bounding box center [141, 451] width 103 height 46
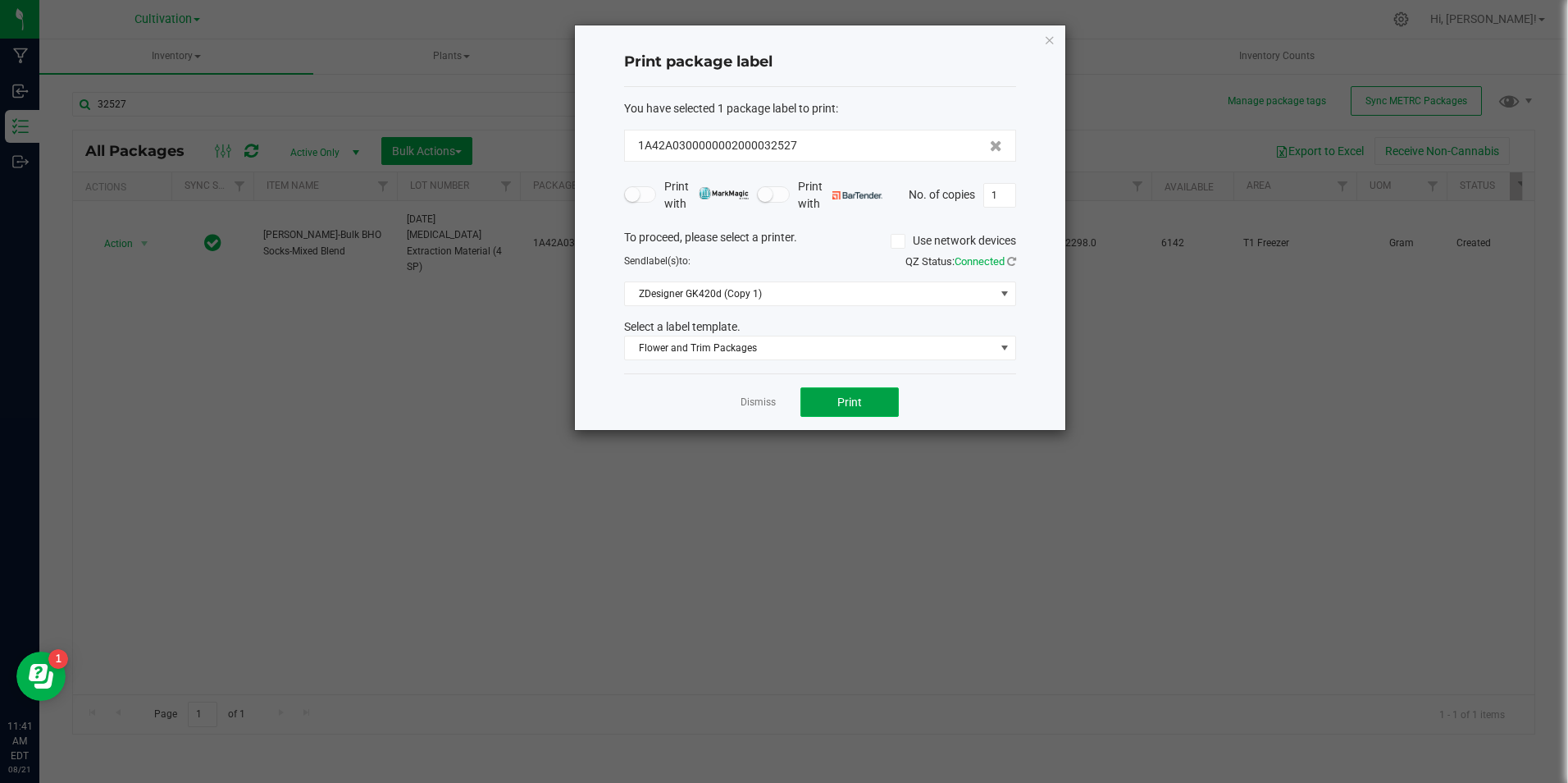
click at [876, 399] on button "Print" at bounding box center [849, 402] width 98 height 30
click at [862, 405] on button "Print" at bounding box center [849, 402] width 98 height 30
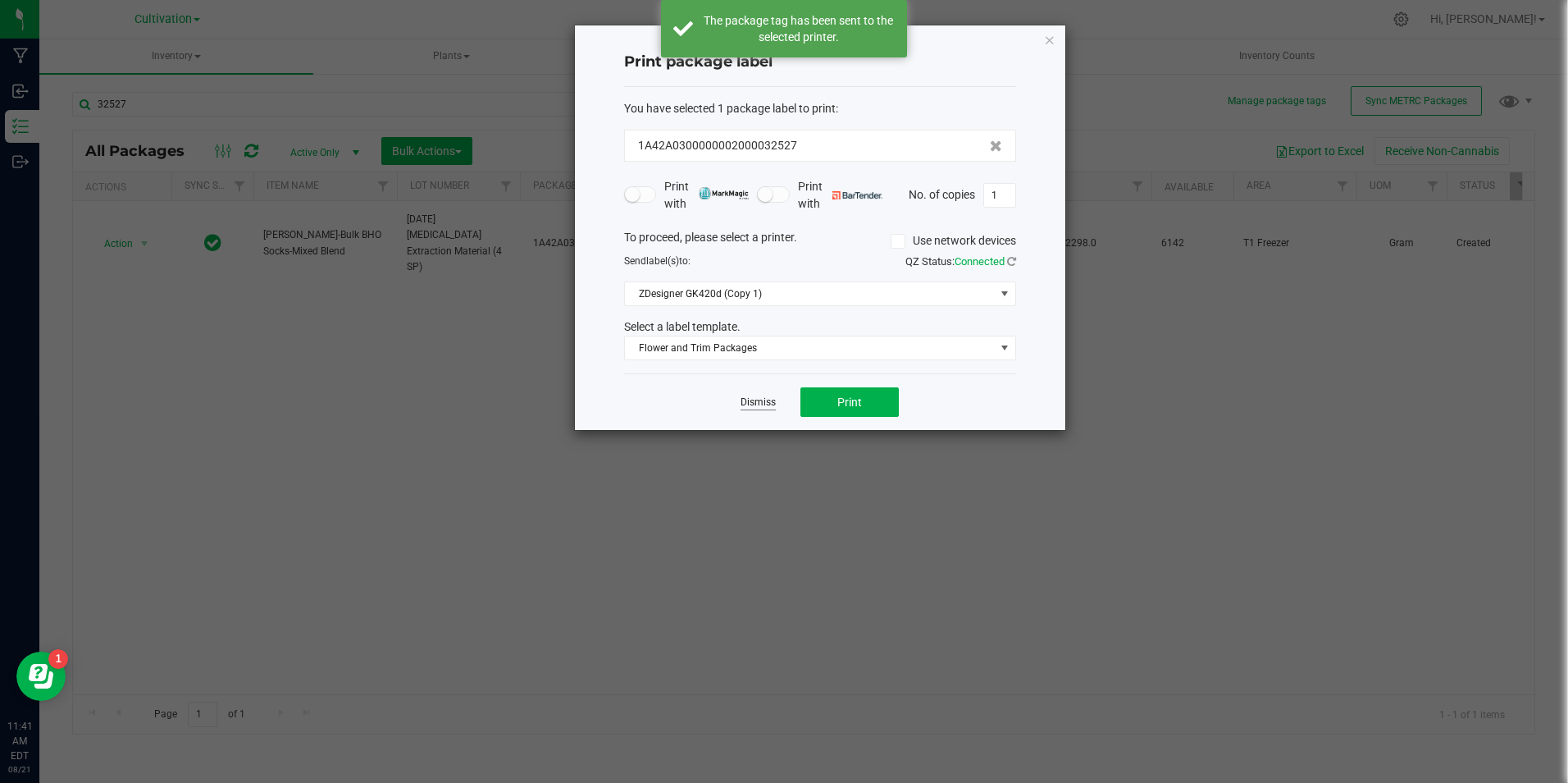
click at [759, 402] on link "Dismiss" at bounding box center [758, 402] width 35 height 14
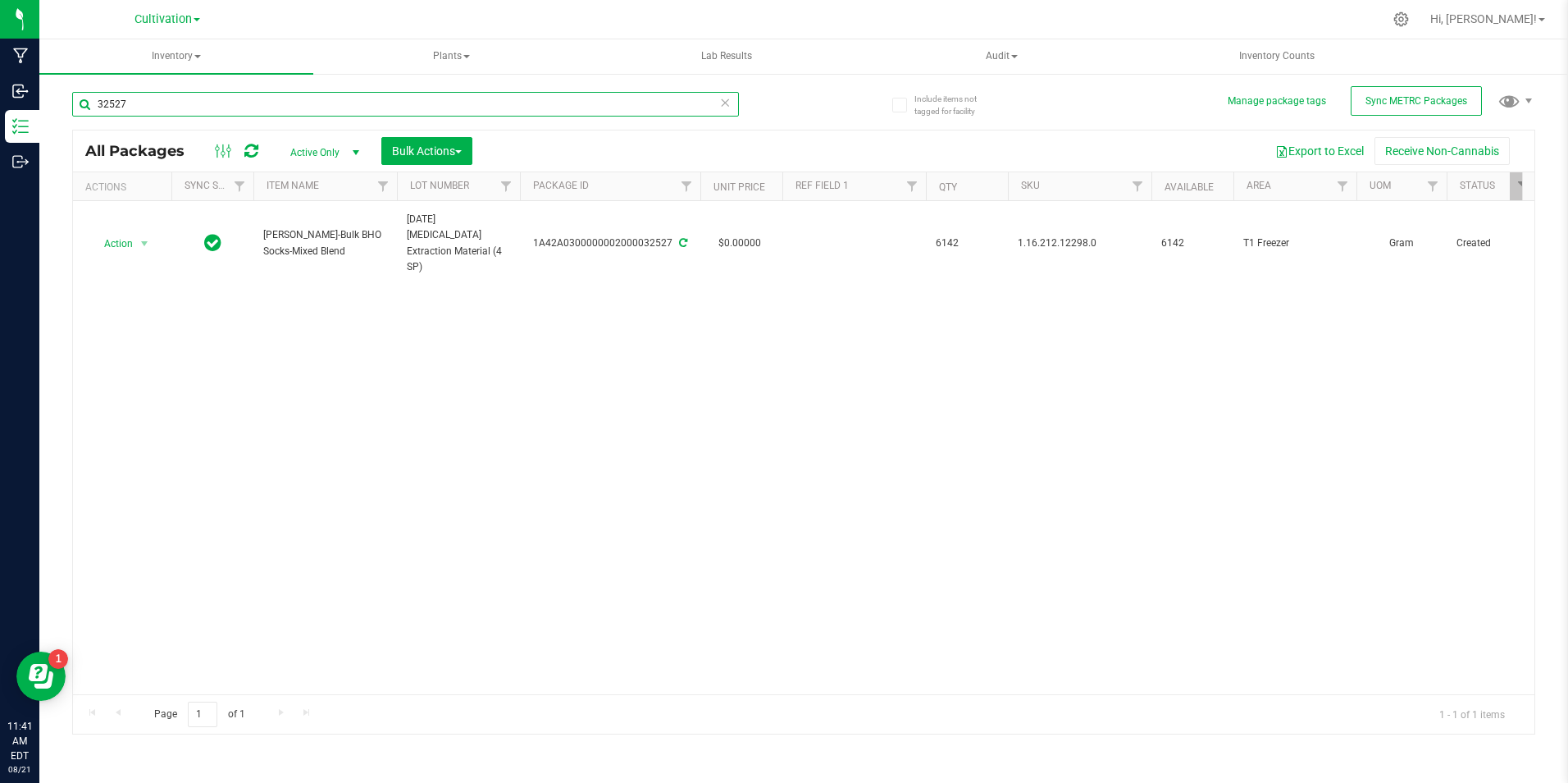
click at [342, 101] on input "32527" at bounding box center [406, 104] width 667 height 25
click at [535, 100] on input "2955" at bounding box center [406, 104] width 667 height 25
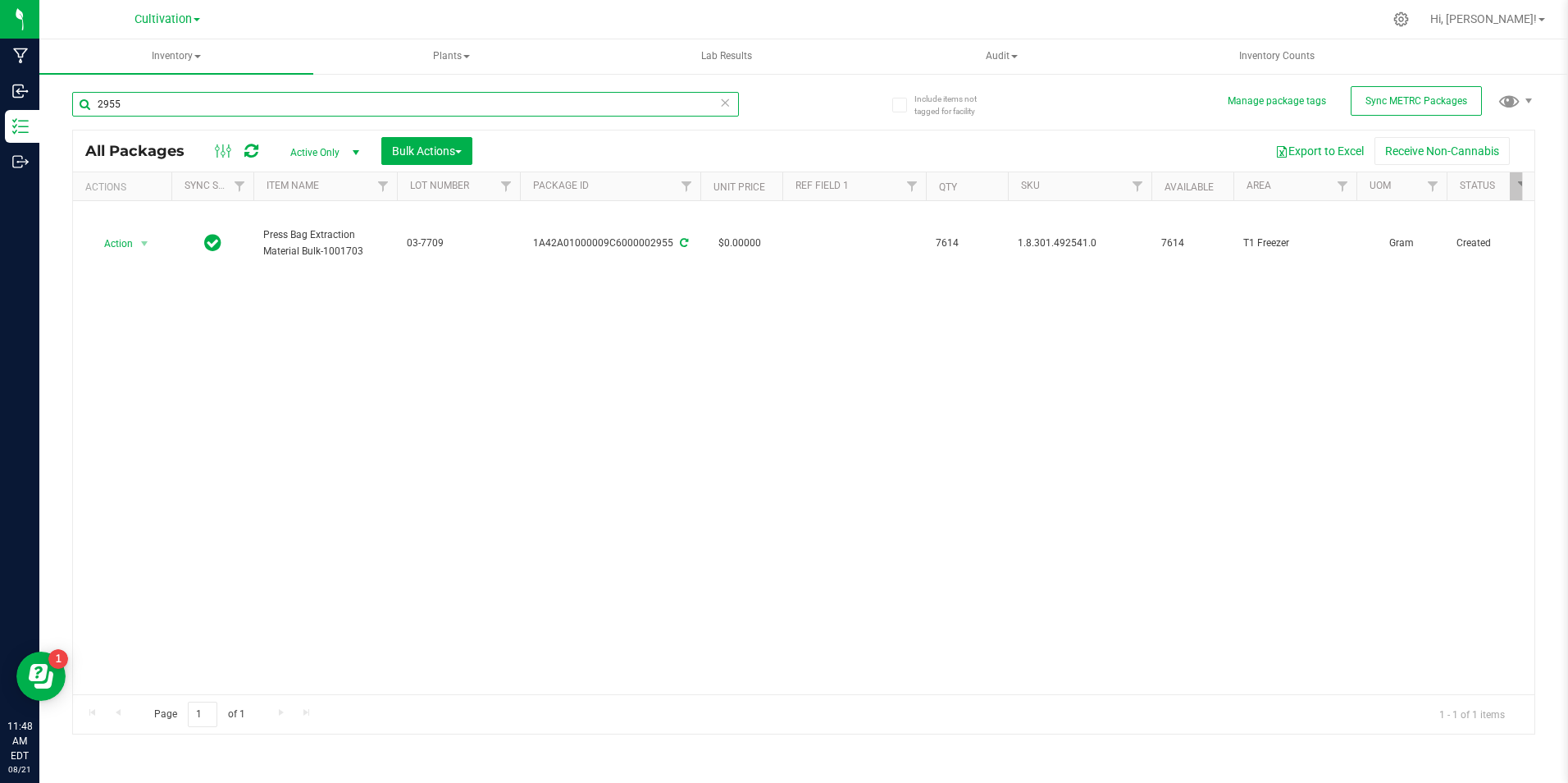
click at [535, 100] on input "2955" at bounding box center [406, 104] width 667 height 25
type input "32674"
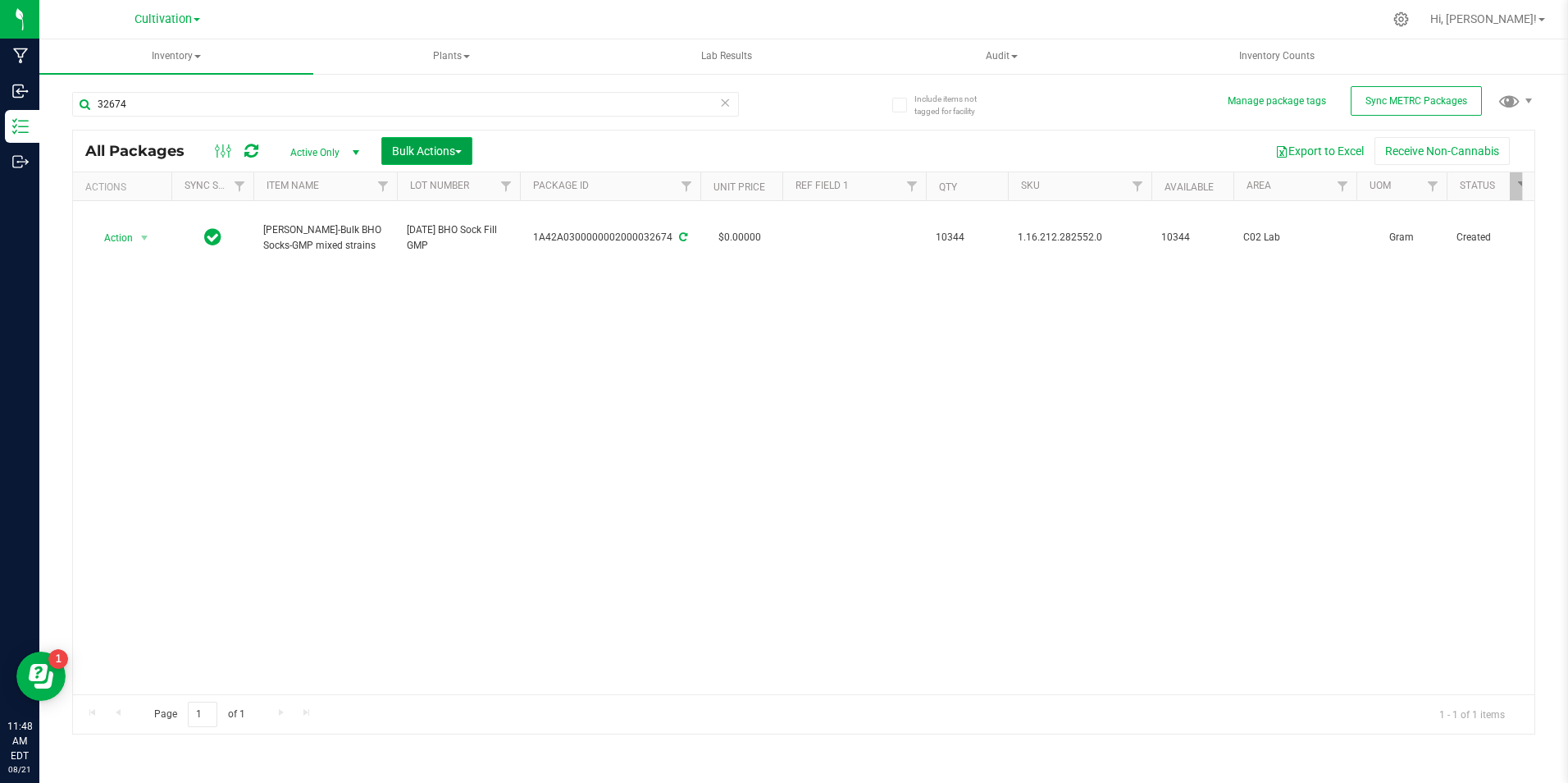
click at [461, 152] on span "button" at bounding box center [458, 152] width 6 height 4
click at [460, 181] on span "Add to manufacturing run" at bounding box center [452, 188] width 123 height 13
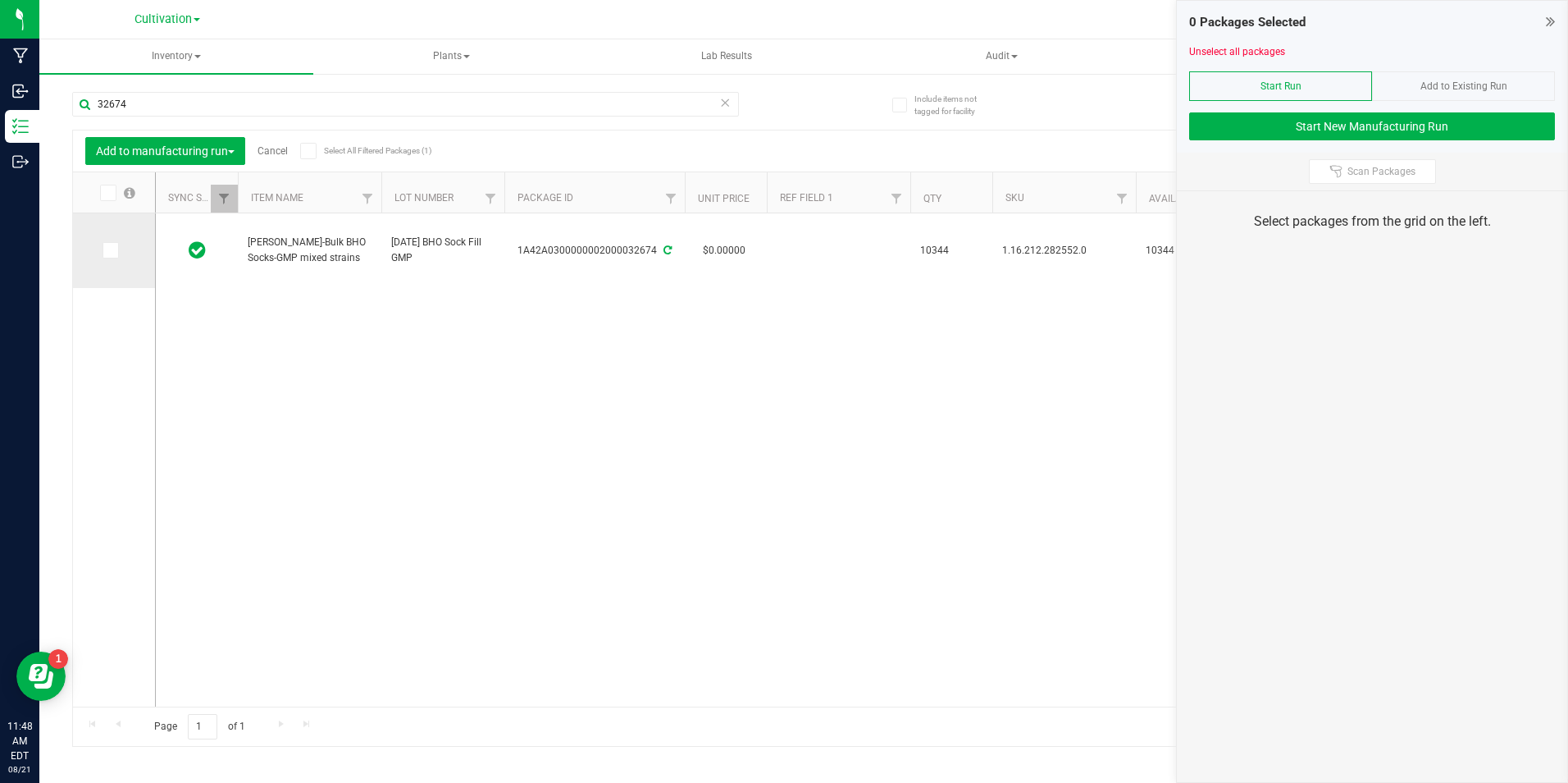
drag, startPoint x: 117, startPoint y: 250, endPoint x: 124, endPoint y: 243, distance: 9.9
click at [117, 250] on span at bounding box center [110, 251] width 17 height 17
click at [0, 0] on input "checkbox" at bounding box center [0, 0] width 0 height 0
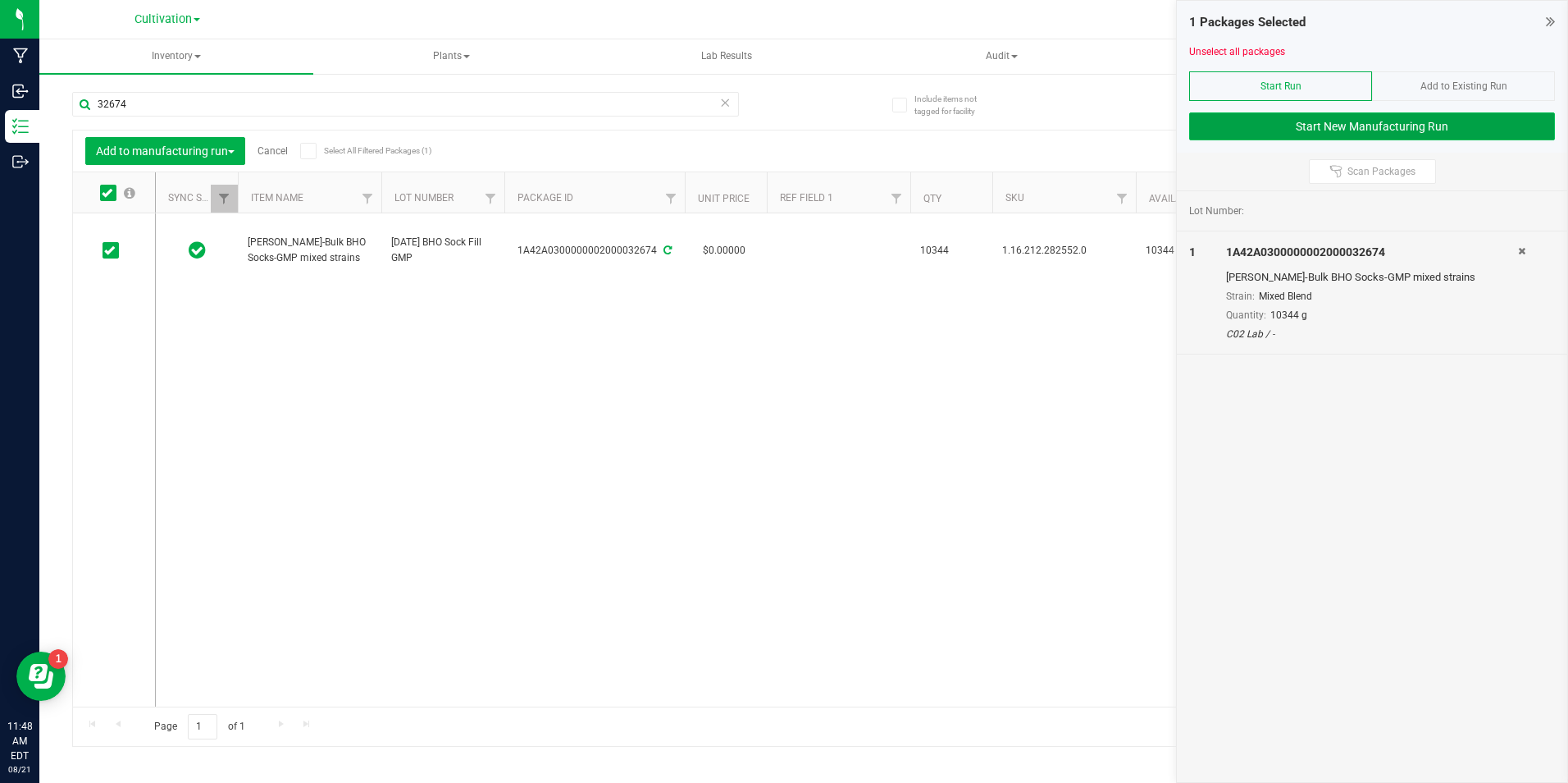
click at [1365, 139] on button "Start New Manufacturing Run" at bounding box center [1372, 126] width 366 height 28
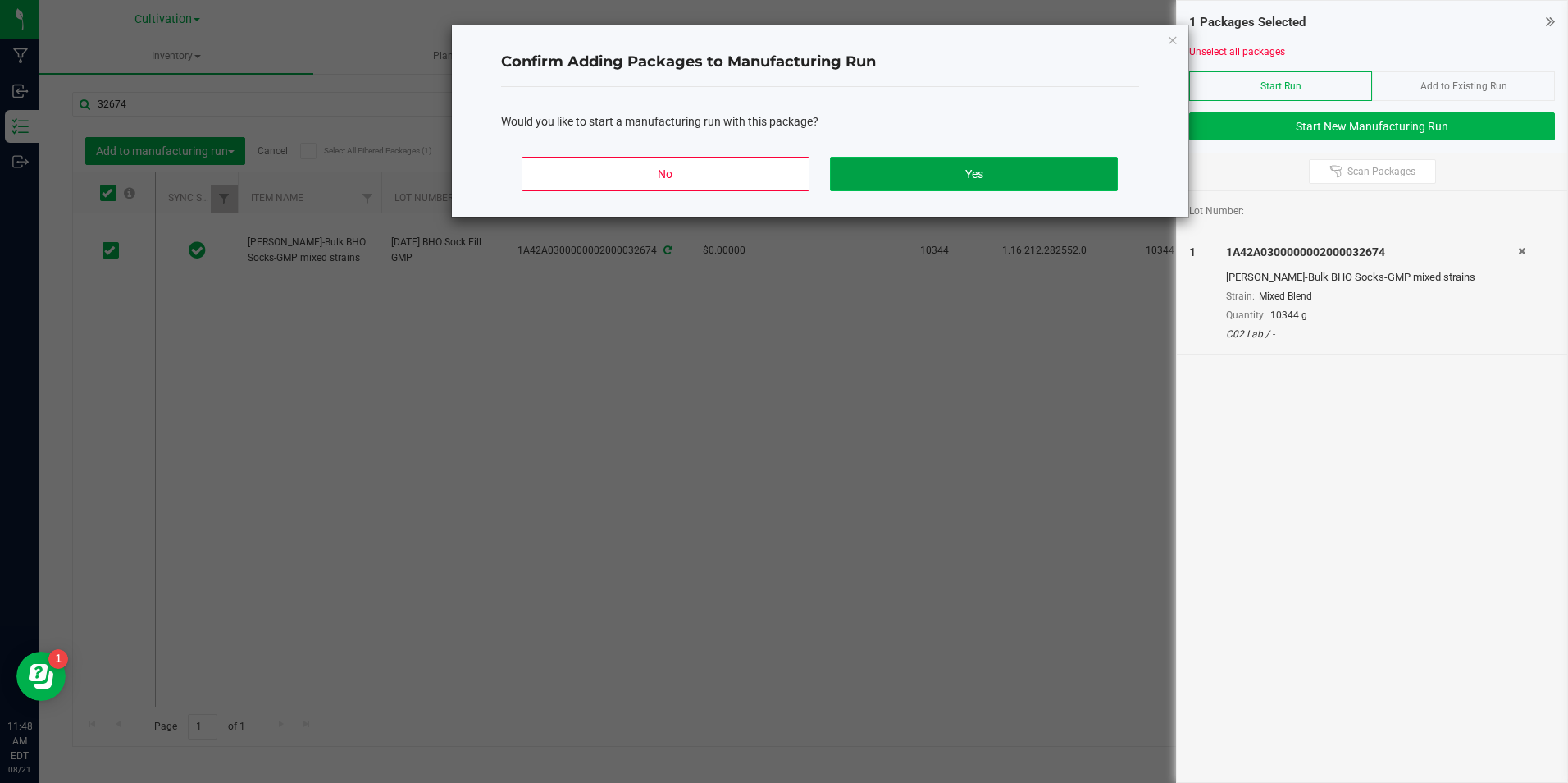
click at [1075, 179] on button "Yes" at bounding box center [973, 174] width 287 height 34
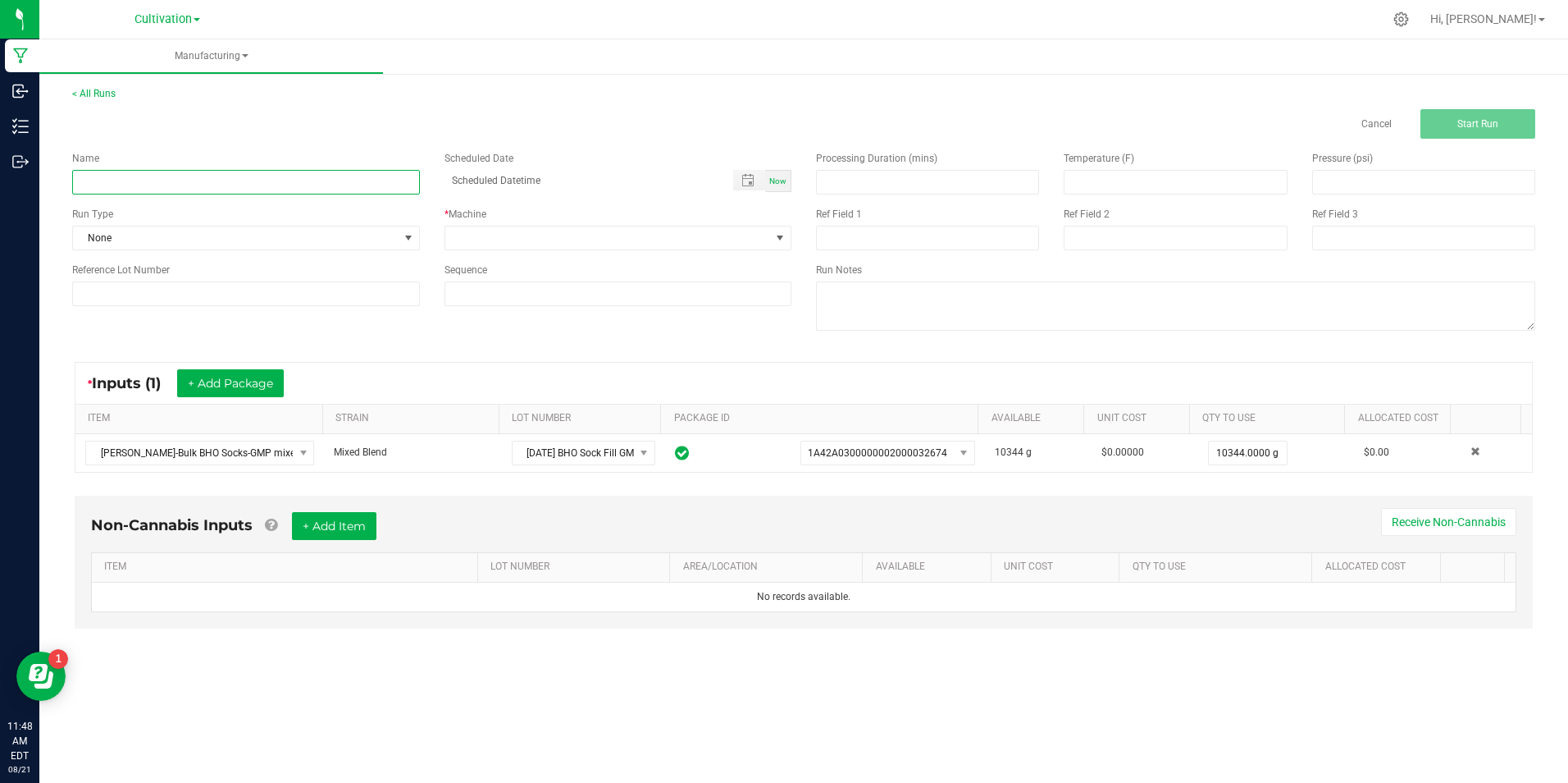
click at [320, 174] on input at bounding box center [246, 182] width 348 height 25
click at [183, 186] on input "[DATE] [MEDICAL_DATA] Extraction (4 GMP)" at bounding box center [246, 182] width 348 height 25
click at [183, 185] on input "[DATE] [MEDICAL_DATA] Extraction (4 GMP)" at bounding box center [246, 182] width 348 height 25
type input "[DATE] [MEDICAL_DATA] Extraction (4 GMP)"
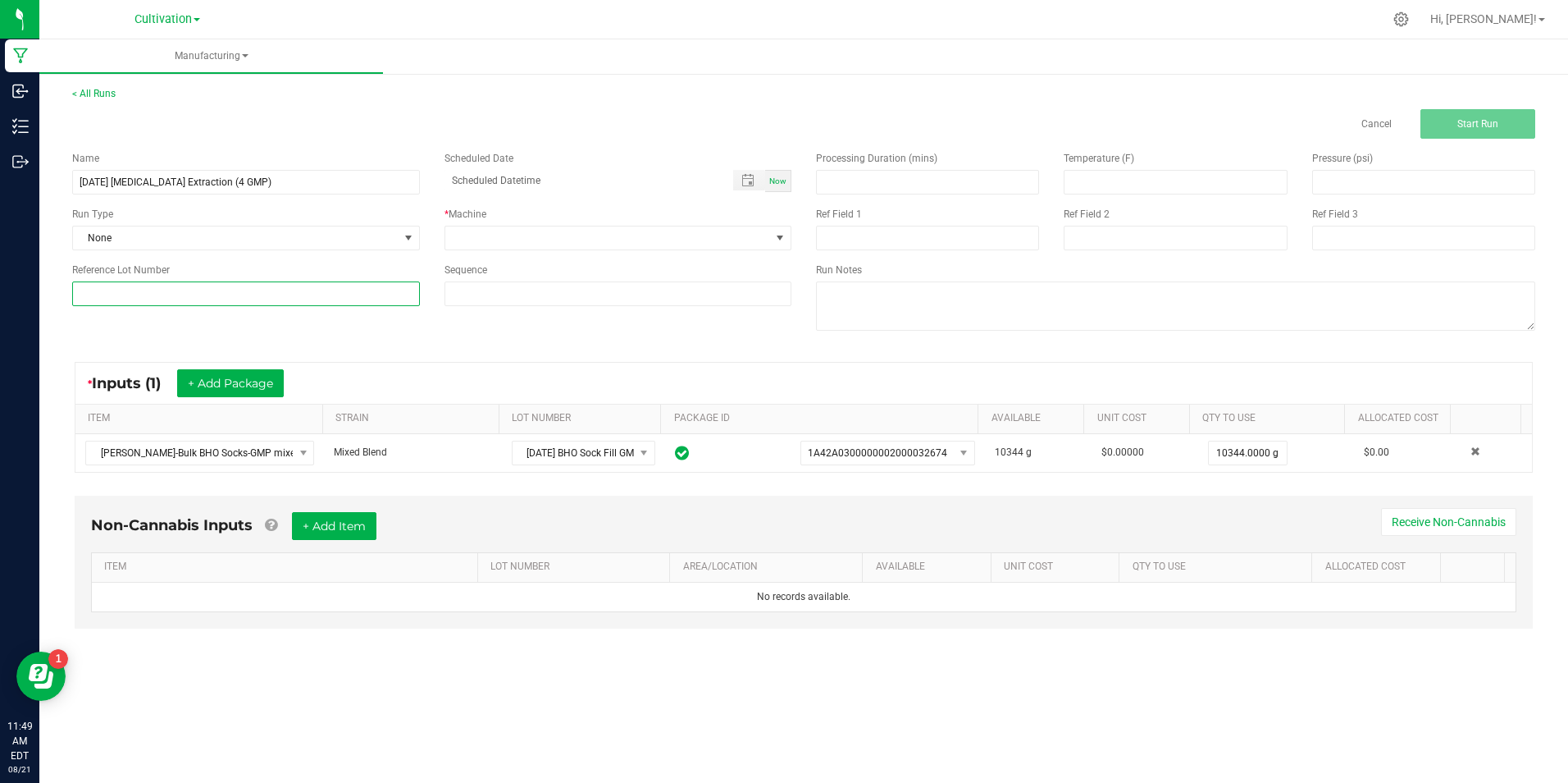
click at [206, 287] on input at bounding box center [246, 294] width 348 height 25
paste input "[DATE] [MEDICAL_DATA] Extraction (4 GMP)"
type input "[DATE] [MEDICAL_DATA] Extraction (4 GMP)"
click at [471, 231] on span at bounding box center [608, 238] width 326 height 23
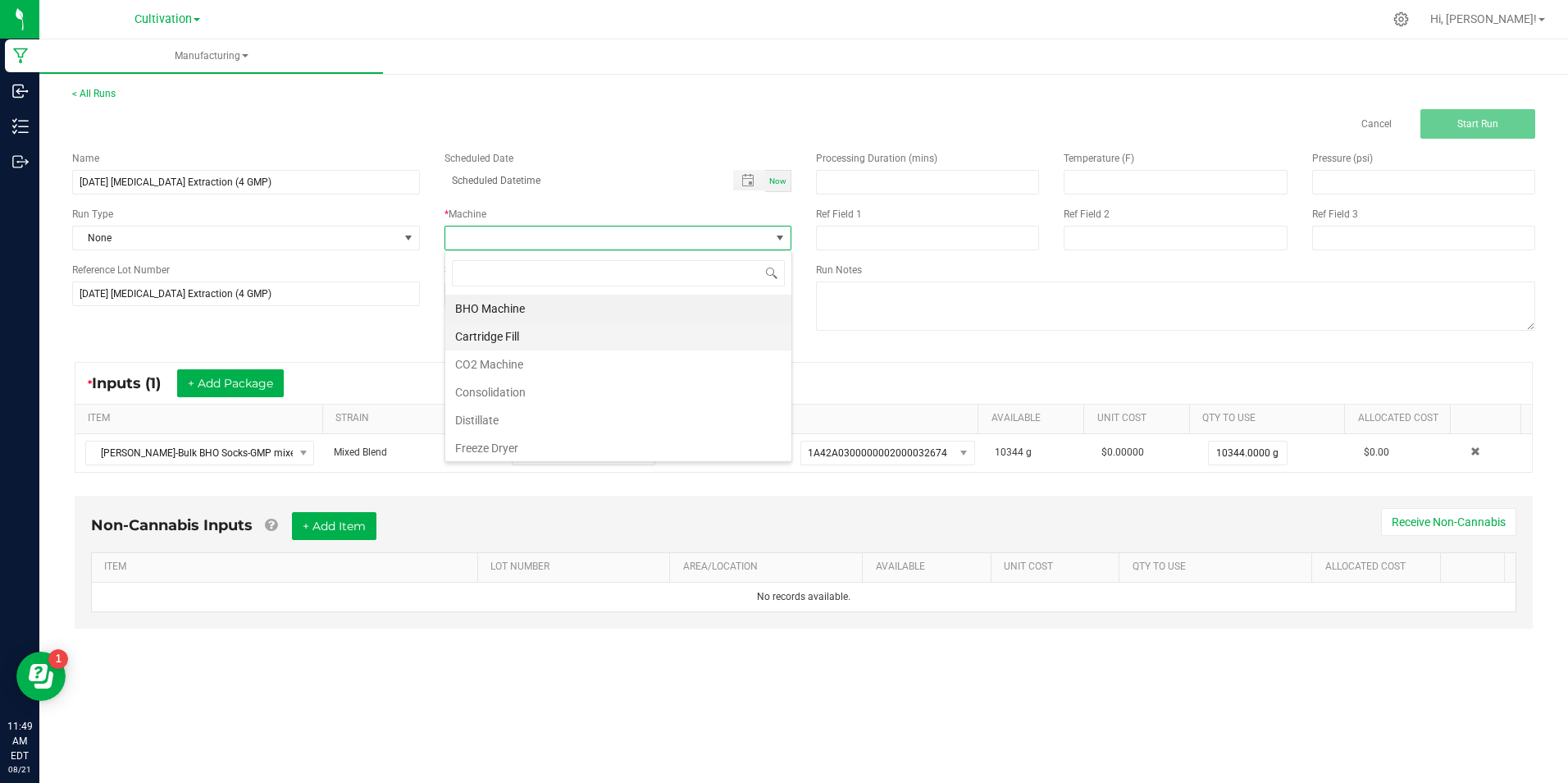
scroll to position [25, 347]
click at [560, 307] on li "BHO Machine" at bounding box center [618, 308] width 346 height 28
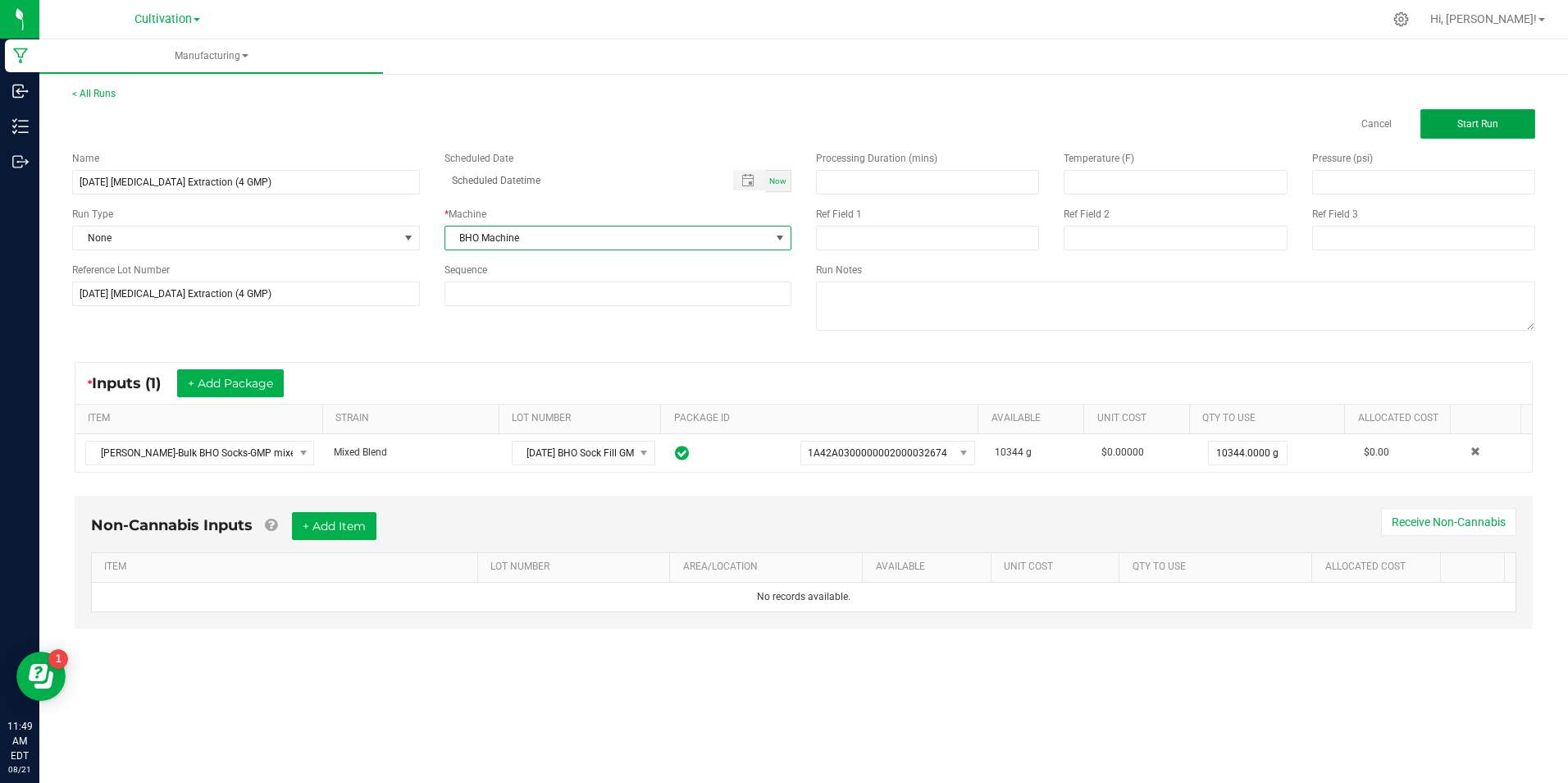
click at [1506, 116] on button "Start Run" at bounding box center [1478, 124] width 115 height 30
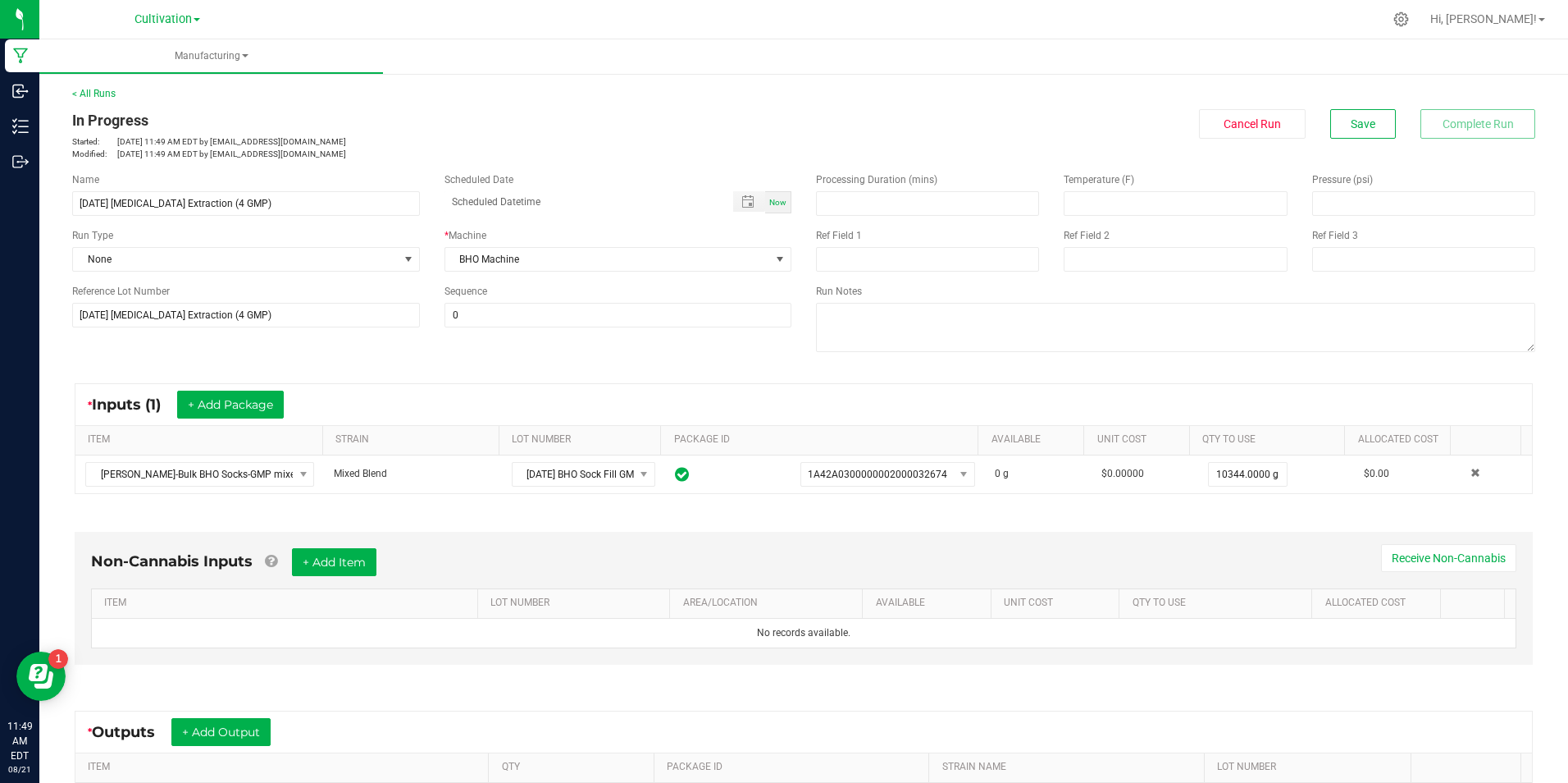
scroll to position [216, 0]
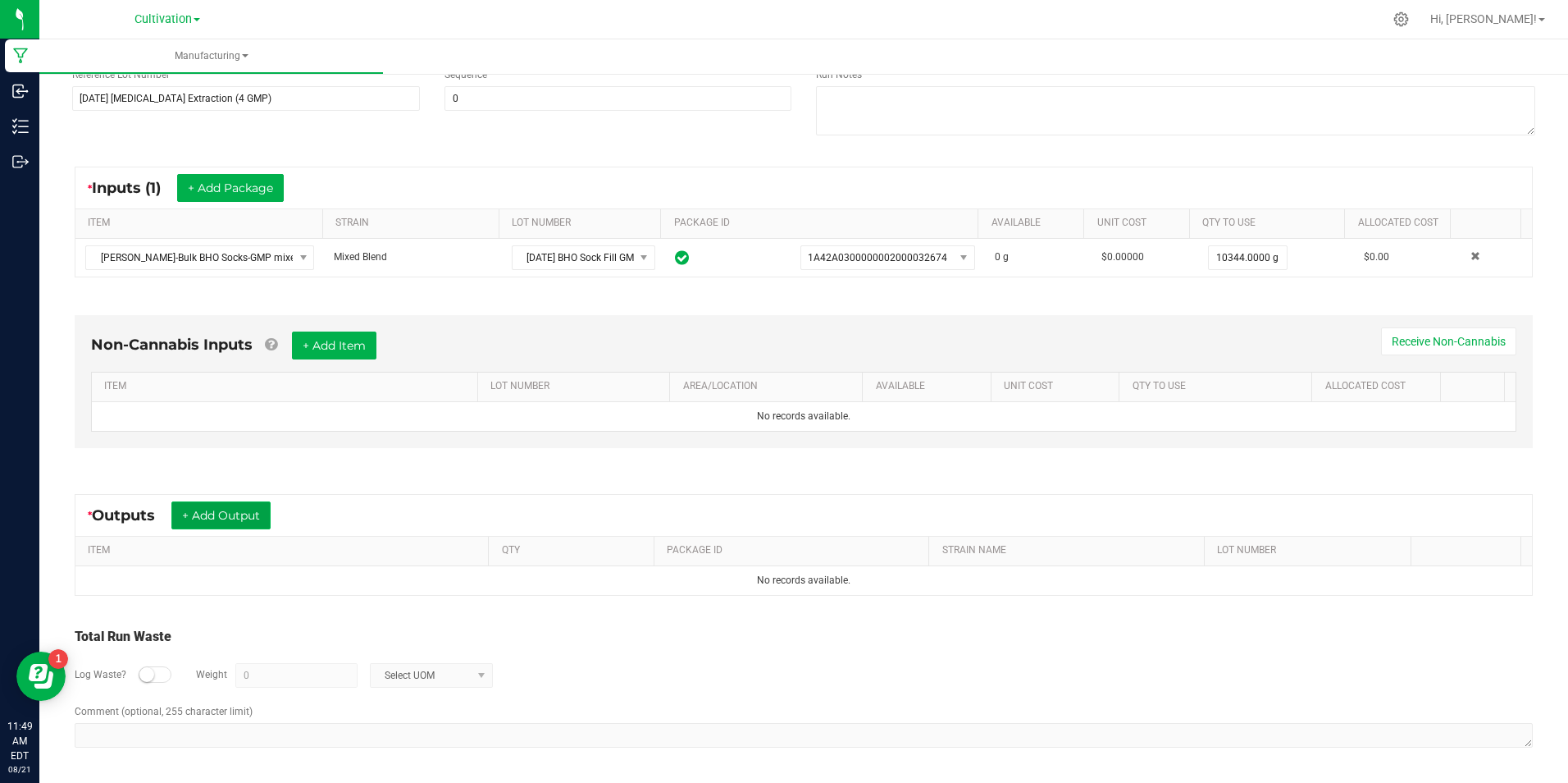
click at [234, 521] on button "+ Add Output" at bounding box center [221, 515] width 99 height 28
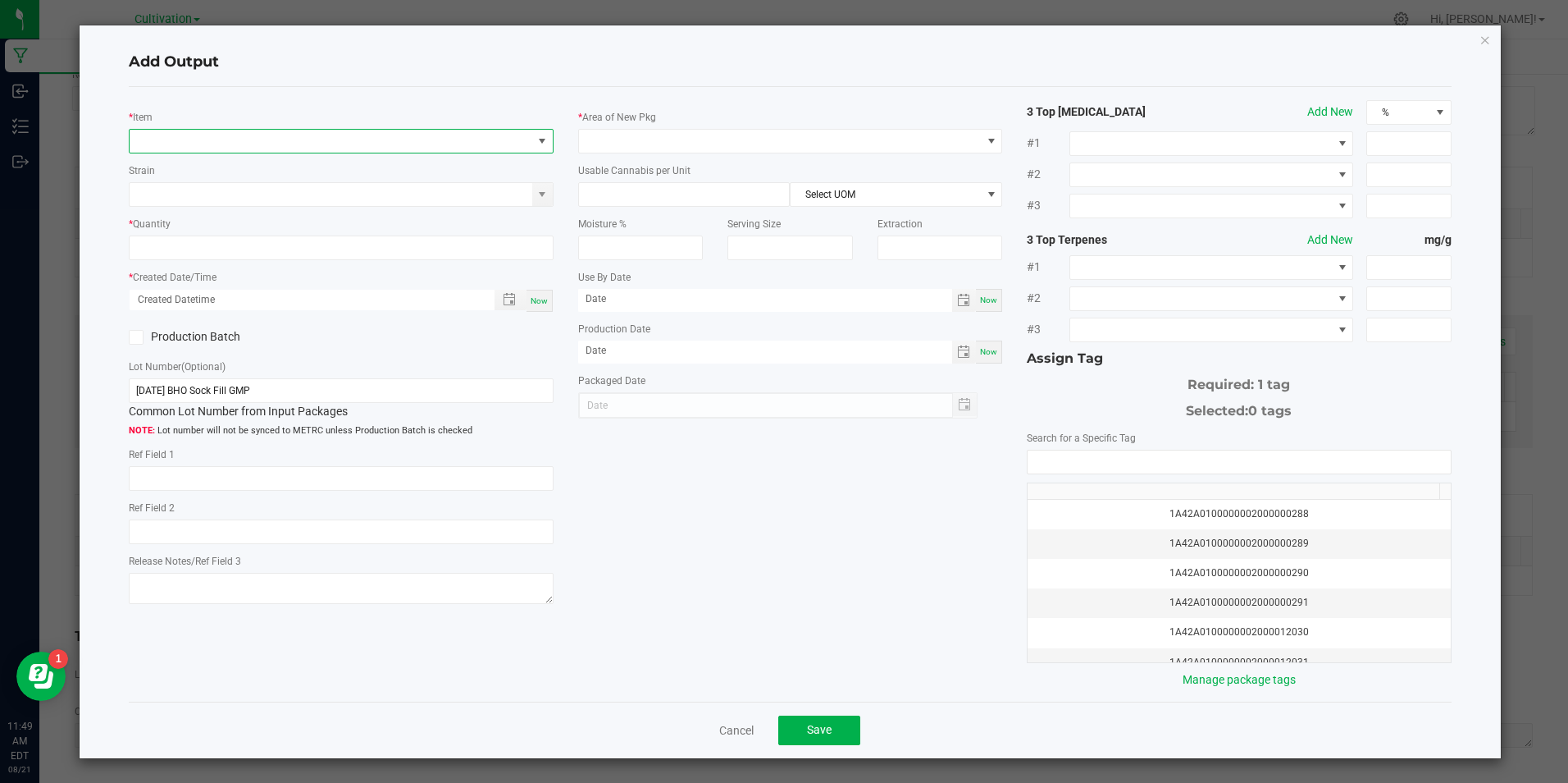
click at [271, 146] on span "NO DATA FOUND" at bounding box center [330, 141] width 402 height 23
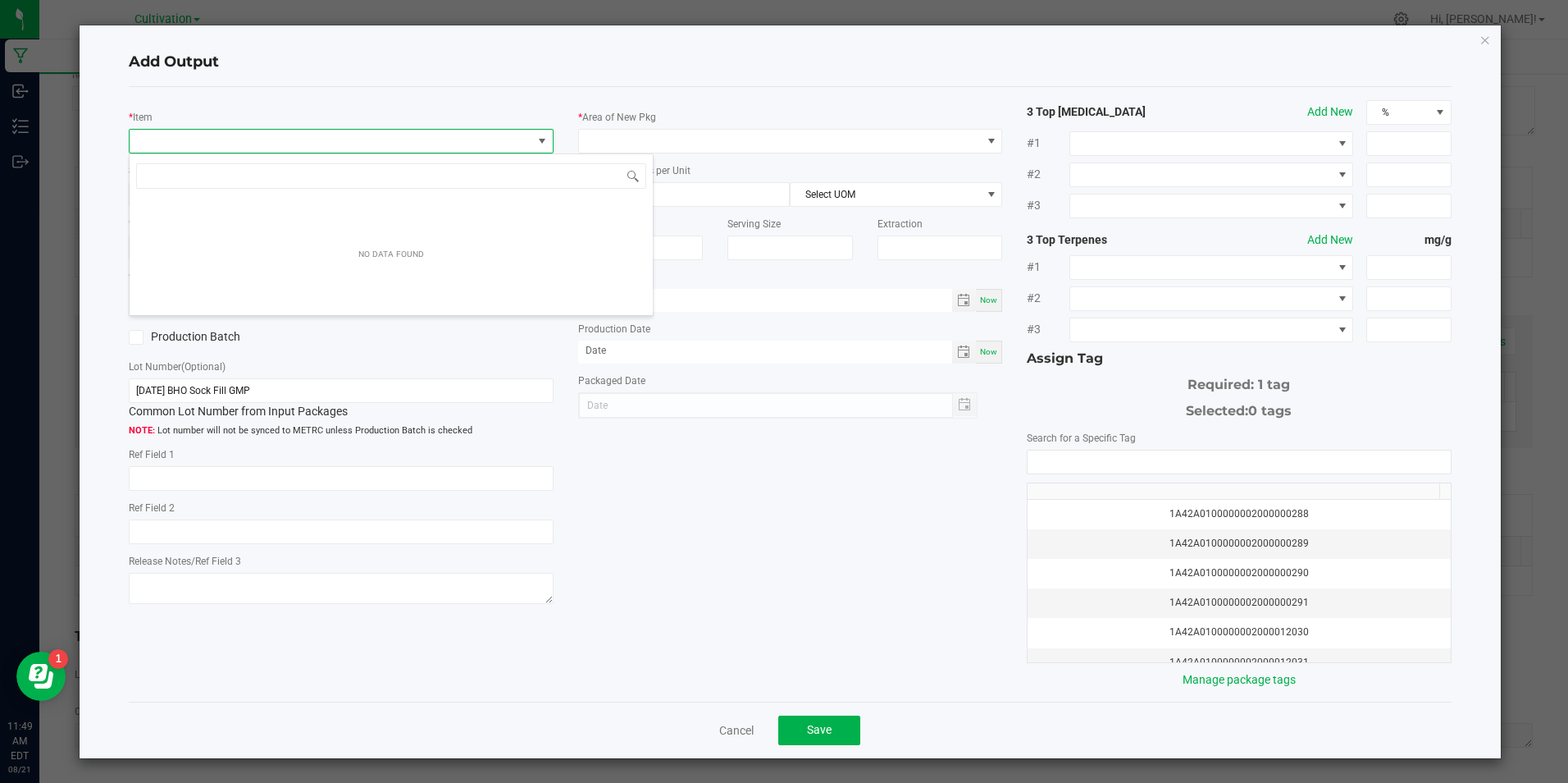
scroll to position [25, 421]
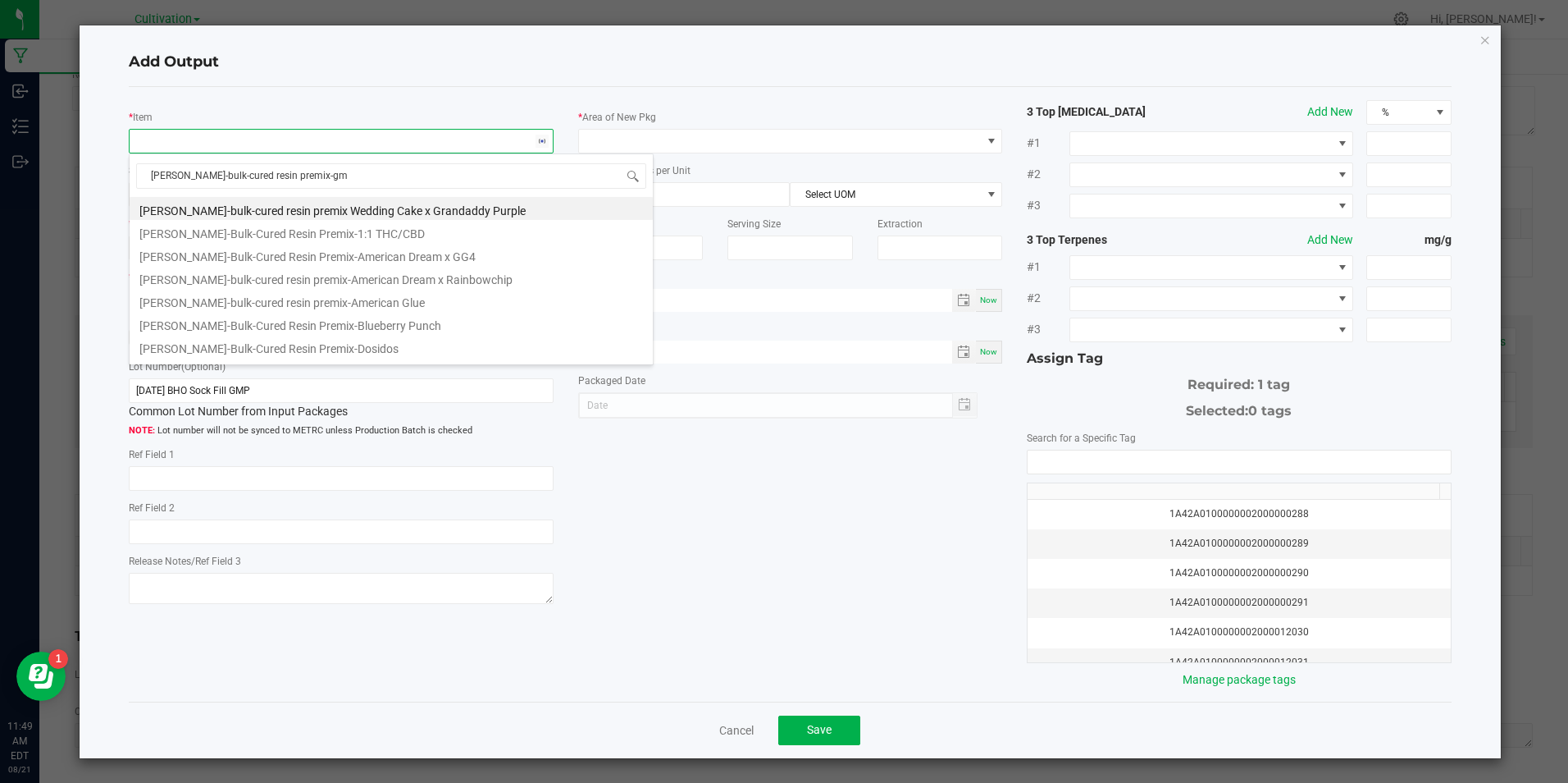
type input "[PERSON_NAME]-bulk-cured resin premix-gmp"
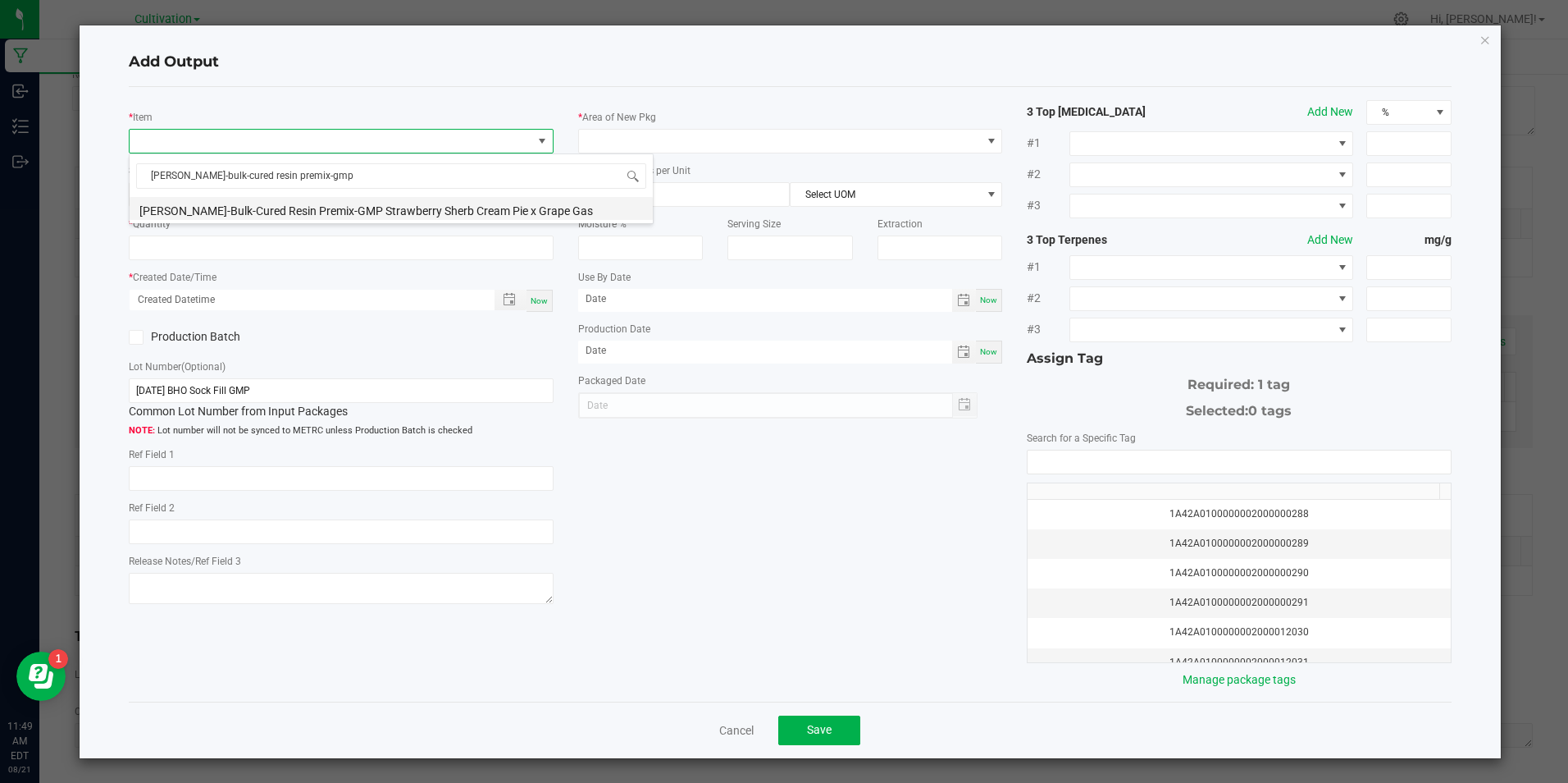
click at [348, 208] on li "[PERSON_NAME]-Bulk-Cured Resin Premix-GMP Strawberry Sherb Cream Pie x Grape Gas" at bounding box center [392, 208] width 524 height 23
type input "0.0000 g"
type input "3.3"
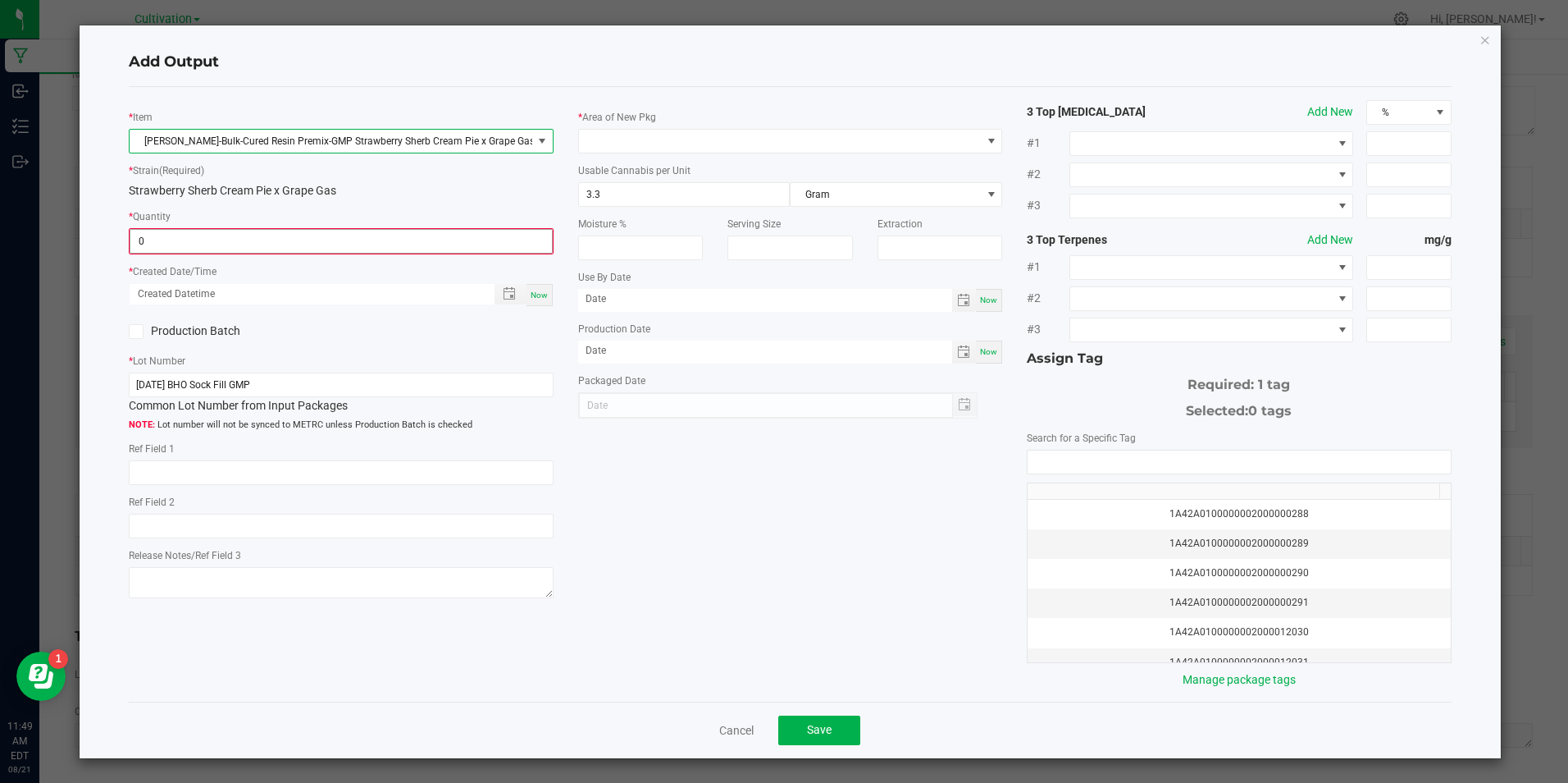
click at [359, 240] on input "0" at bounding box center [340, 241] width 421 height 23
type input "342.0000 g"
click at [540, 295] on span "Now" at bounding box center [539, 294] width 18 height 9
type input "[DATE] 11:49 AM"
type input "[DATE]"
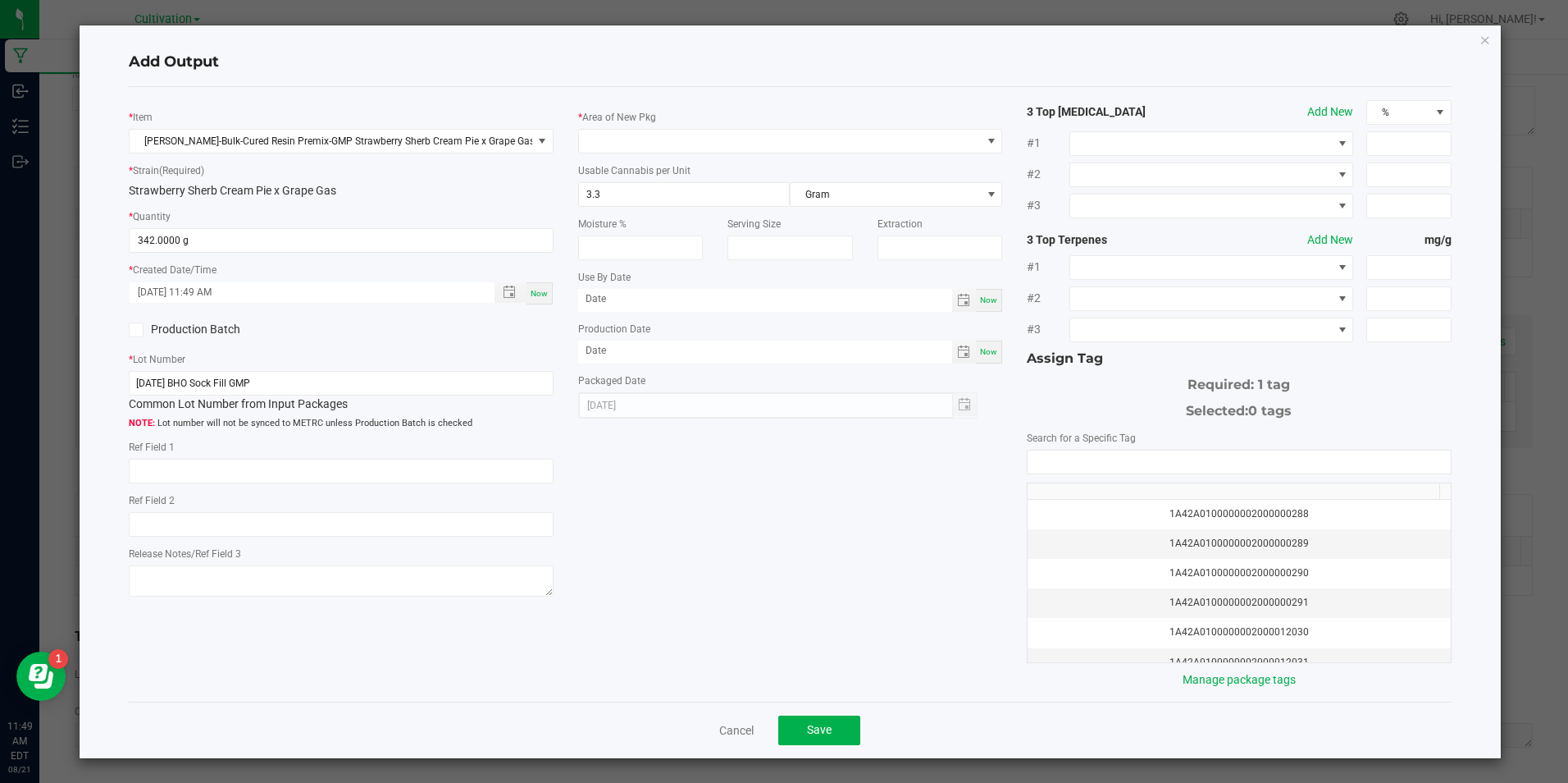
click at [137, 330] on icon at bounding box center [136, 330] width 10 height 0
click at [0, 0] on input "Production Batch" at bounding box center [0, 0] width 0 height 0
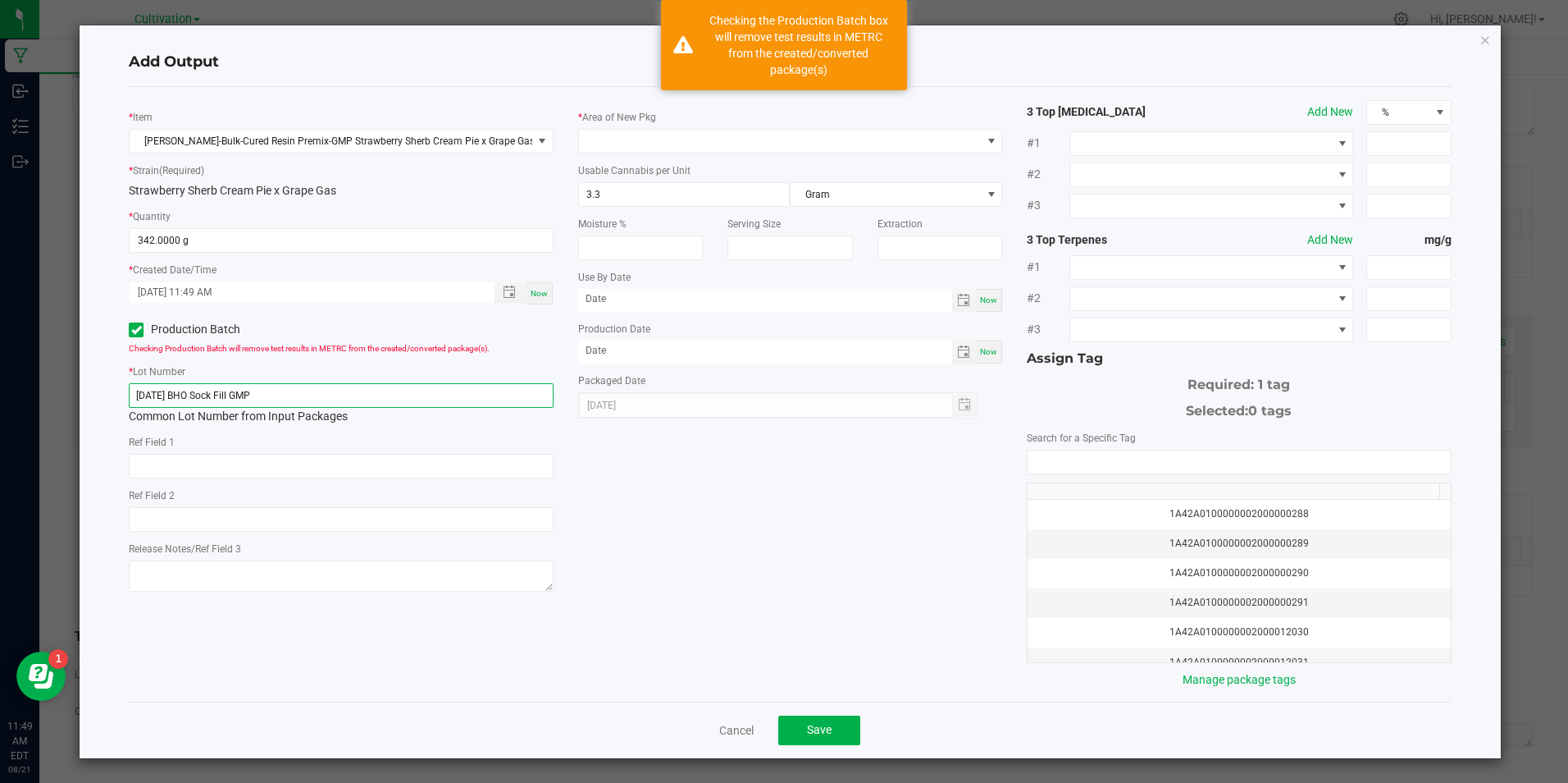
click at [241, 391] on input "[DATE] BHO Sock Fill GMP" at bounding box center [341, 396] width 424 height 25
paste input "15/25 [MEDICAL_DATA] Extraction (4 GMP)"
type input "[DATE] [MEDICAL_DATA] Extraction (4 GMP)"
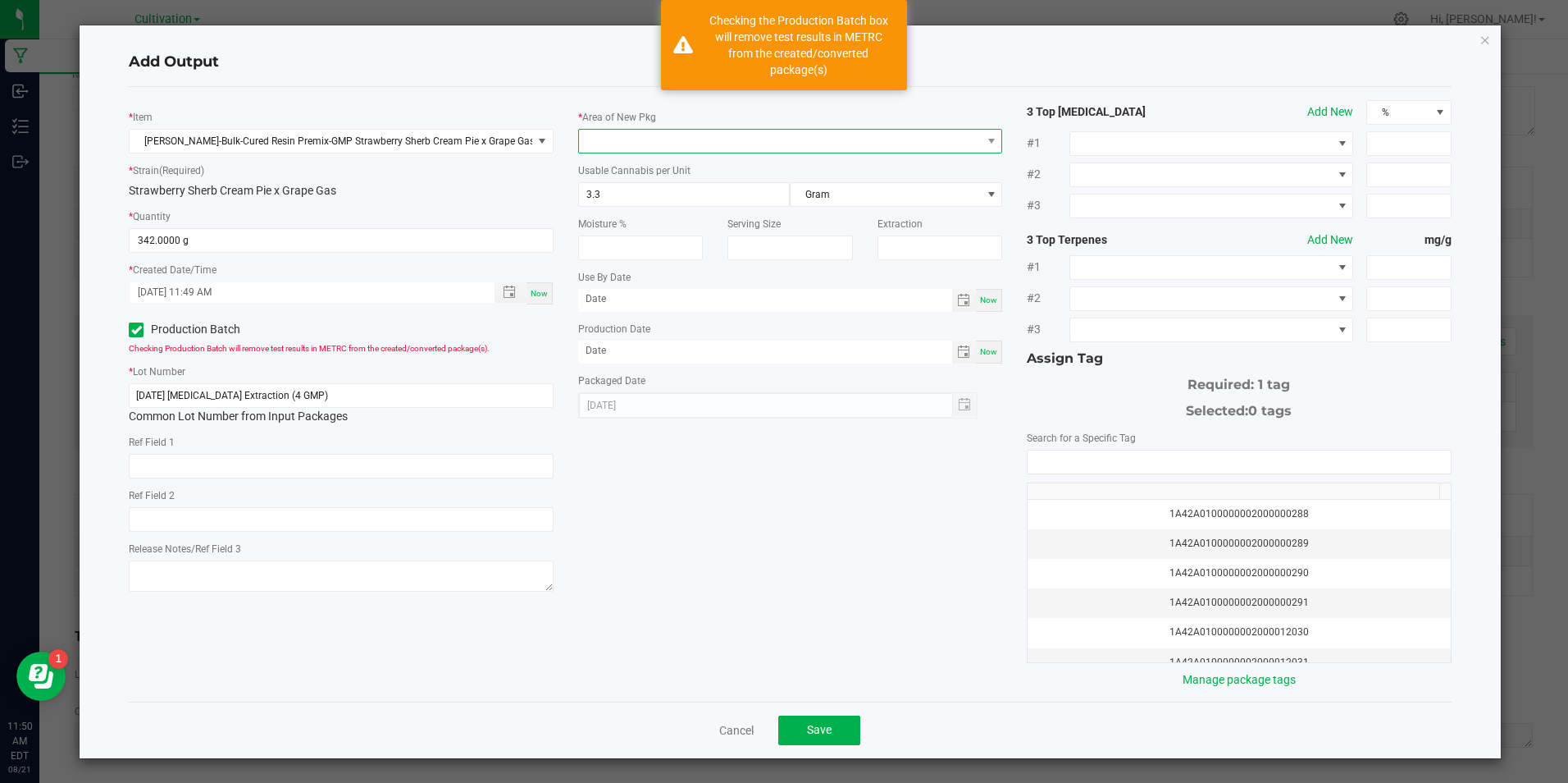
click at [612, 134] on span at bounding box center [780, 141] width 402 height 23
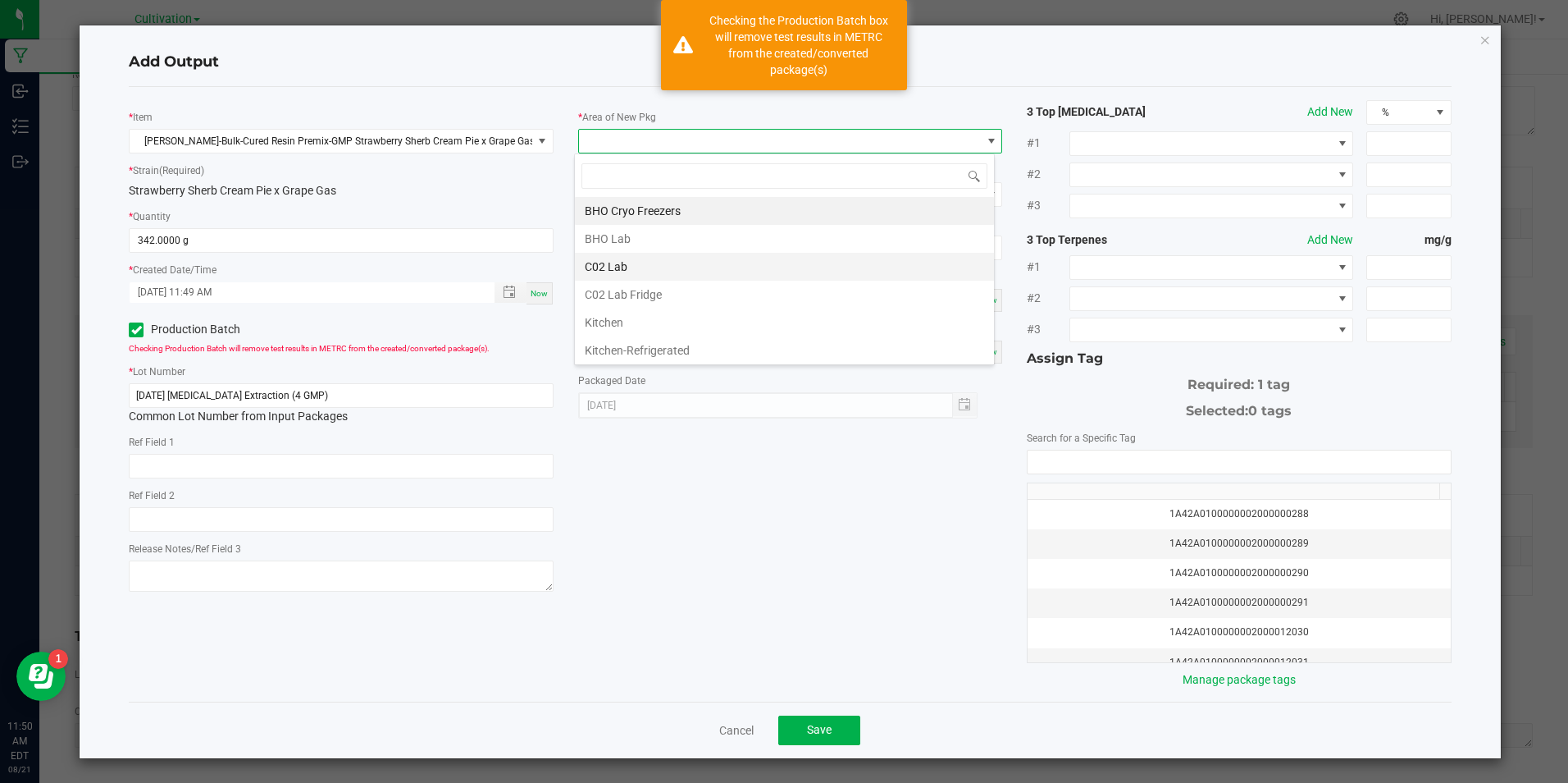
click at [636, 257] on li "C02 Lab" at bounding box center [784, 267] width 419 height 28
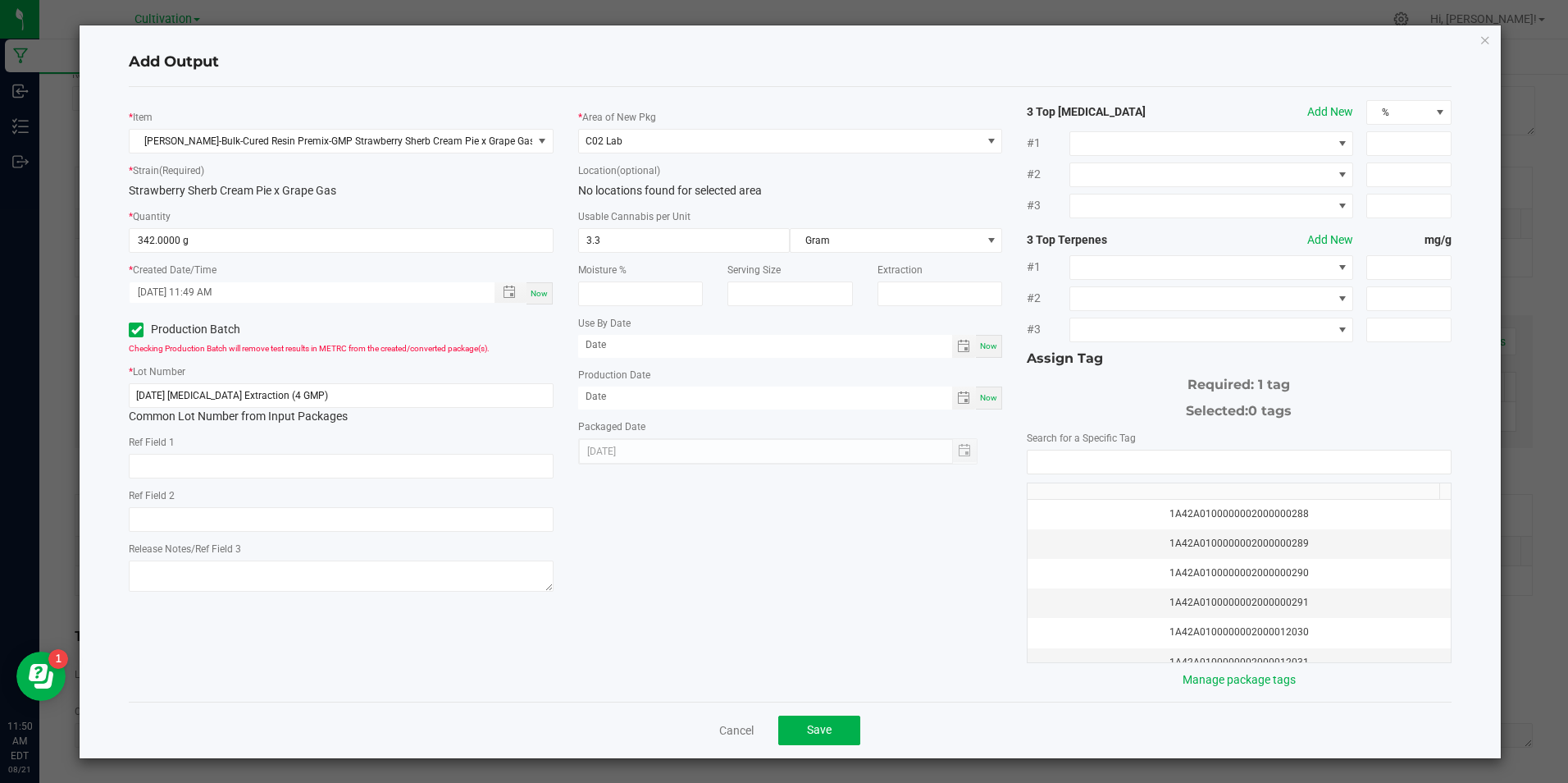
drag, startPoint x: 975, startPoint y: 391, endPoint x: 1012, endPoint y: 403, distance: 38.9
click at [977, 391] on div "Now" at bounding box center [989, 398] width 26 height 23
type input "[DATE]"
drag, startPoint x: 1012, startPoint y: 403, endPoint x: 1143, endPoint y: 461, distance: 143.3
click at [1143, 461] on input "NO DATA FOUND" at bounding box center [1238, 462] width 422 height 23
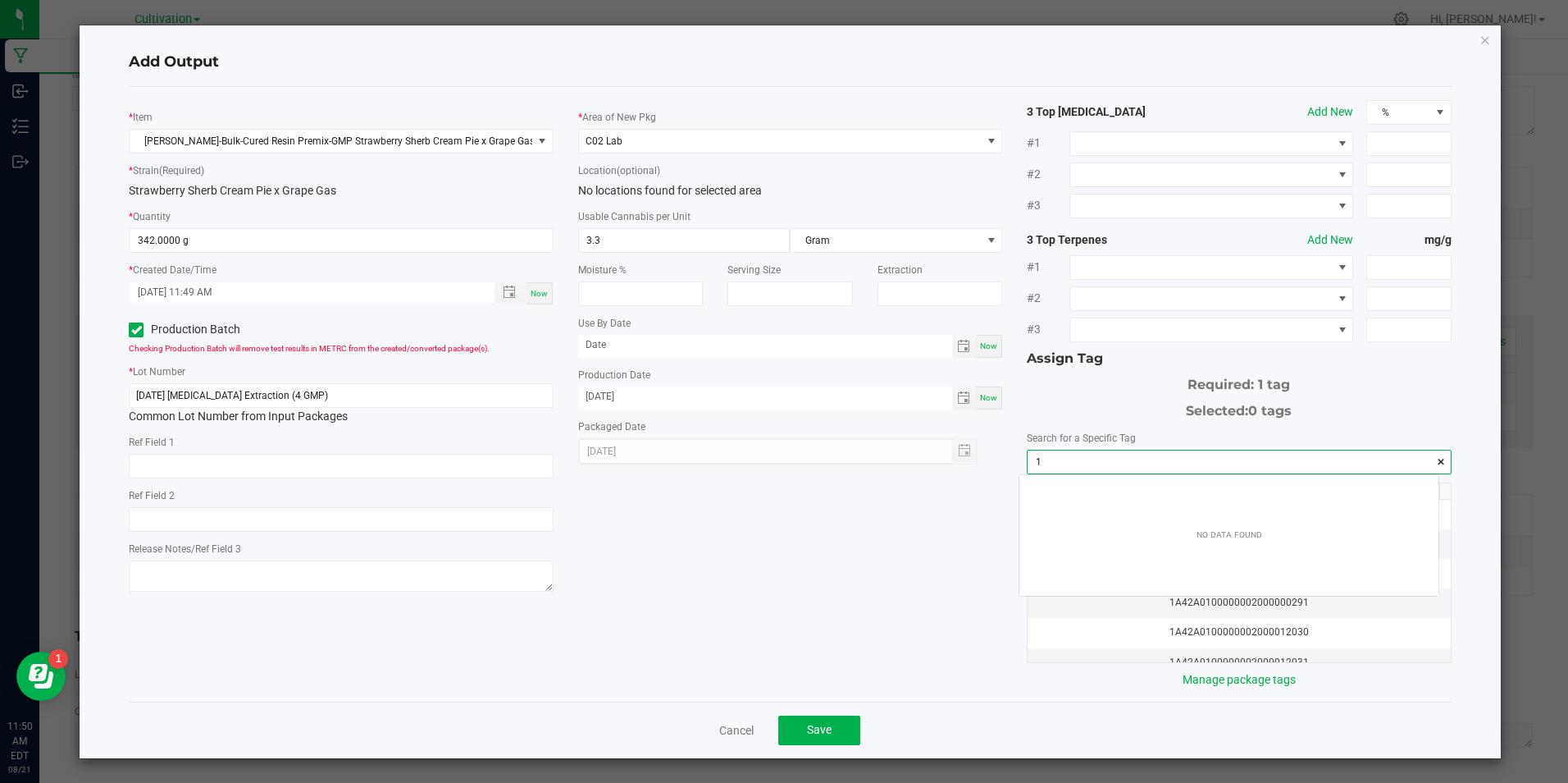
scroll to position [23, 419]
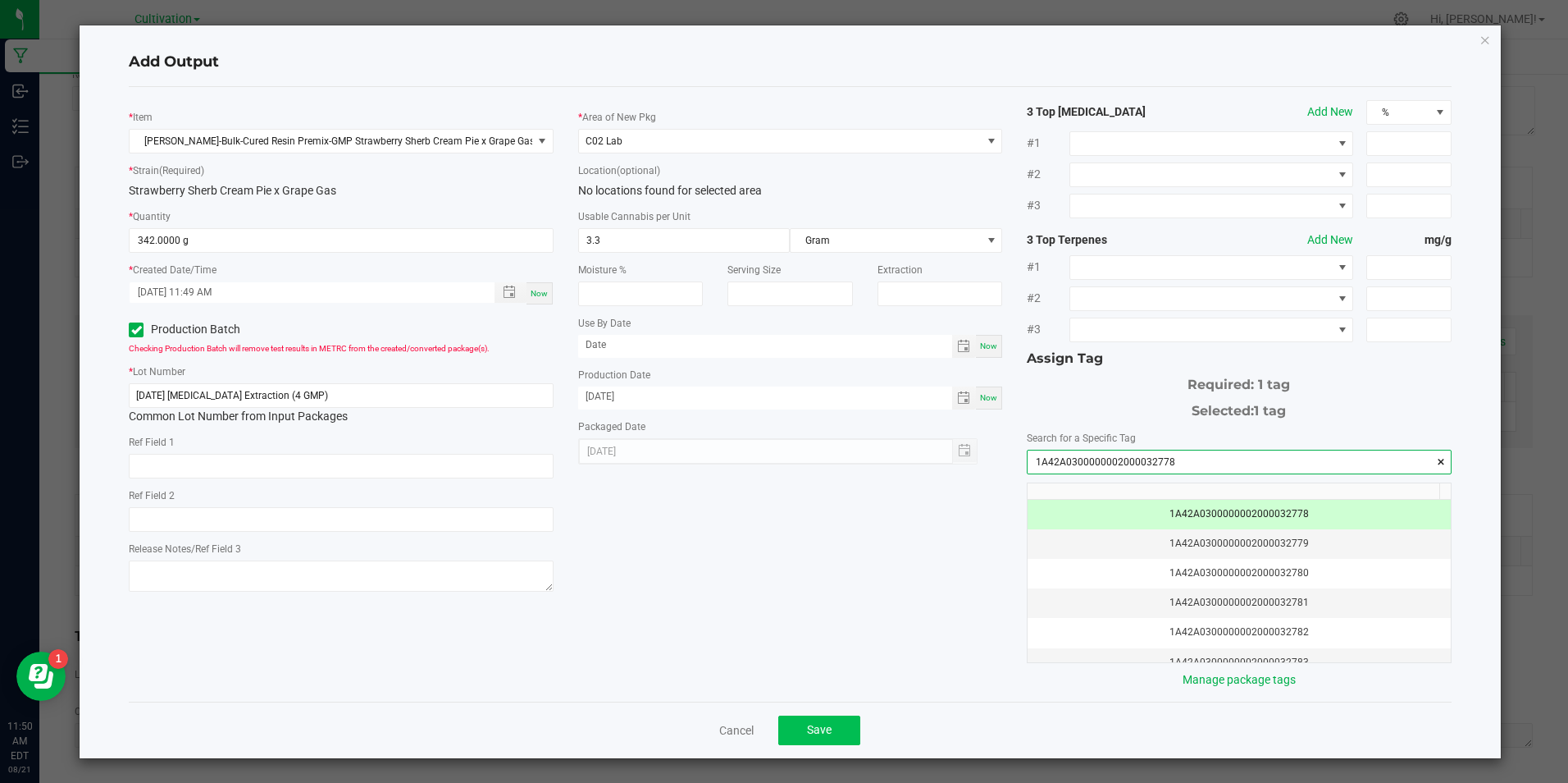
type input "1A42A0300000002000032778"
click at [843, 726] on button "Save" at bounding box center [819, 730] width 82 height 30
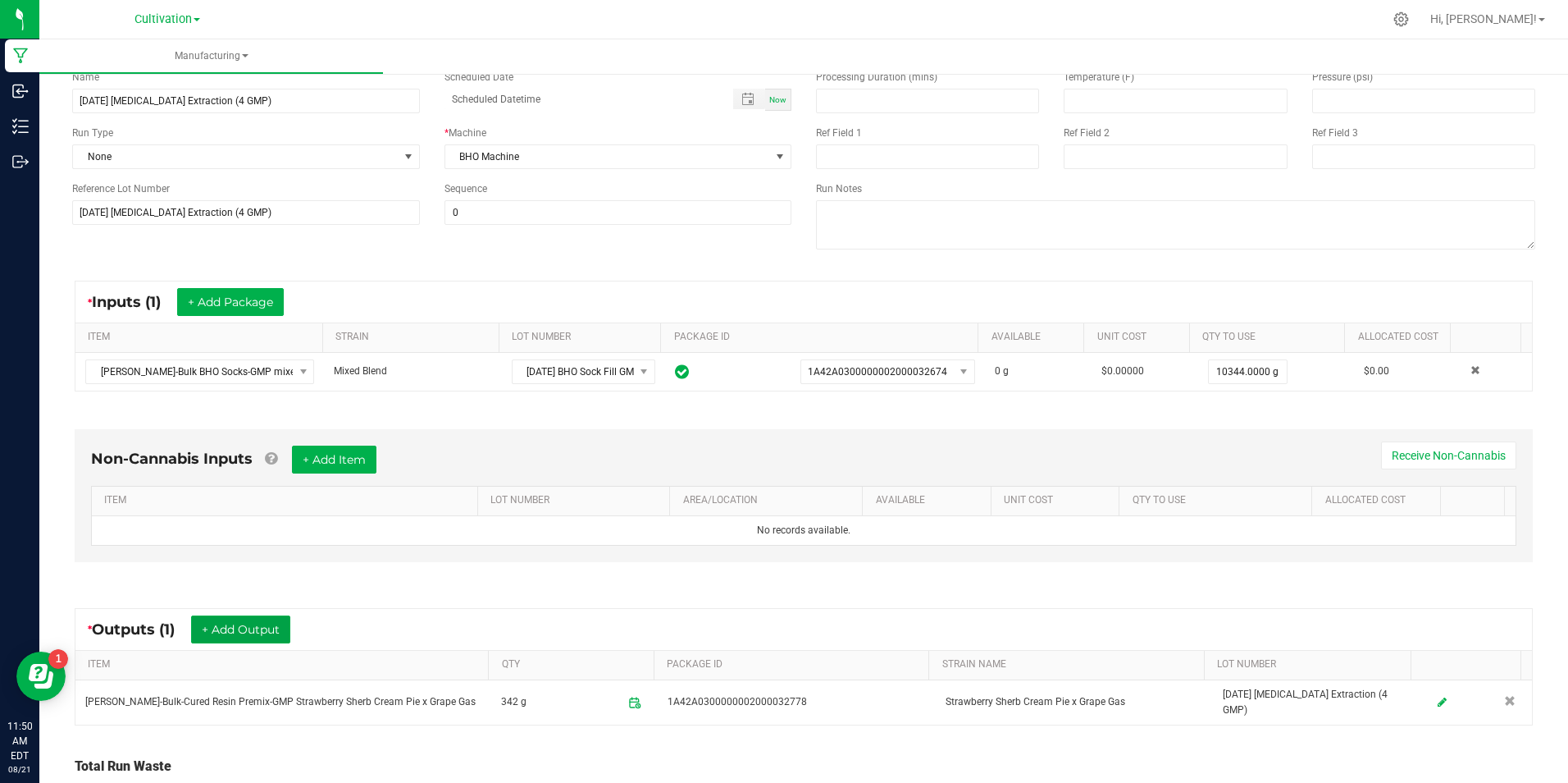
scroll to position [0, 0]
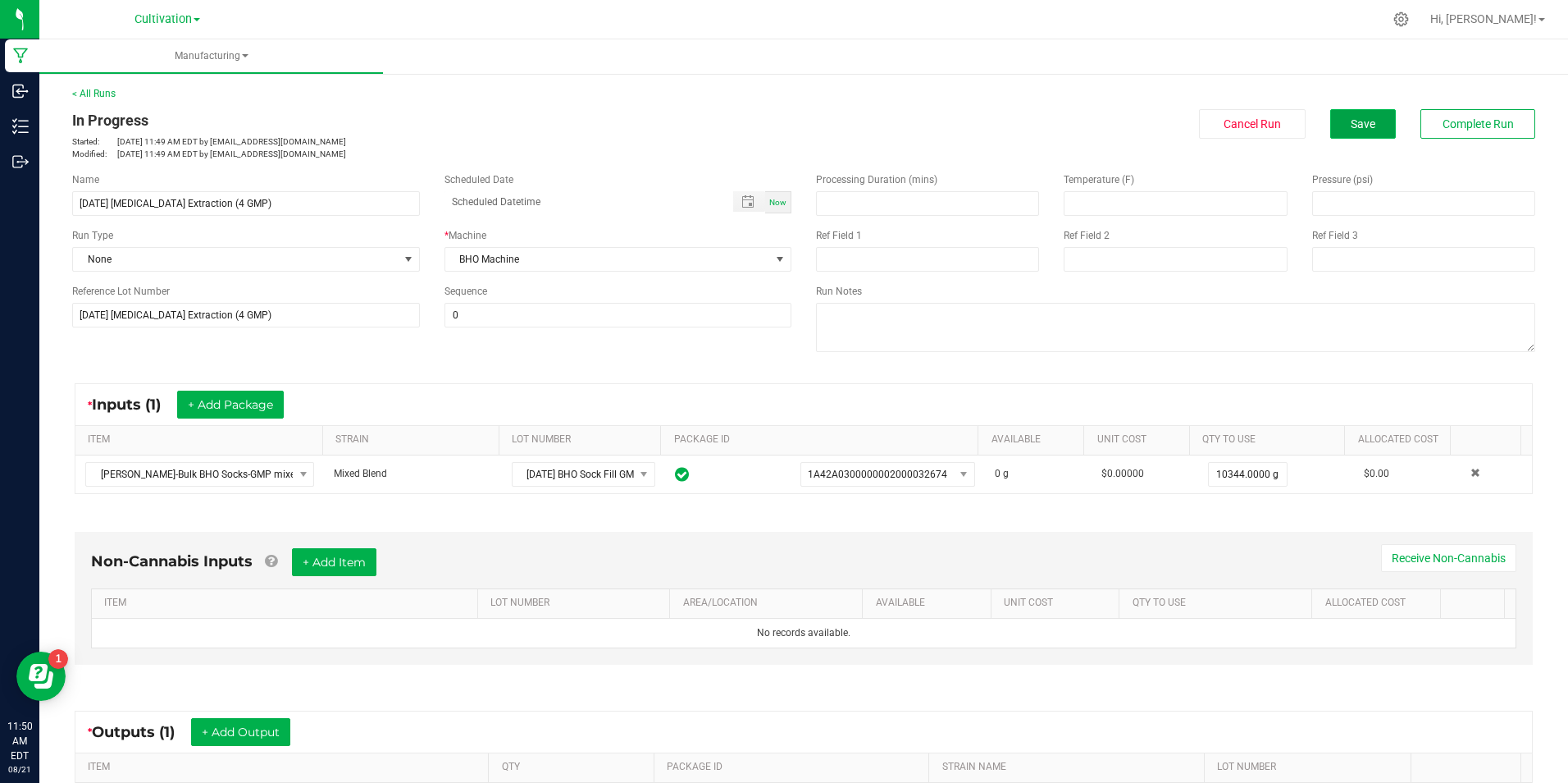
click at [1368, 127] on button "Save" at bounding box center [1363, 124] width 66 height 30
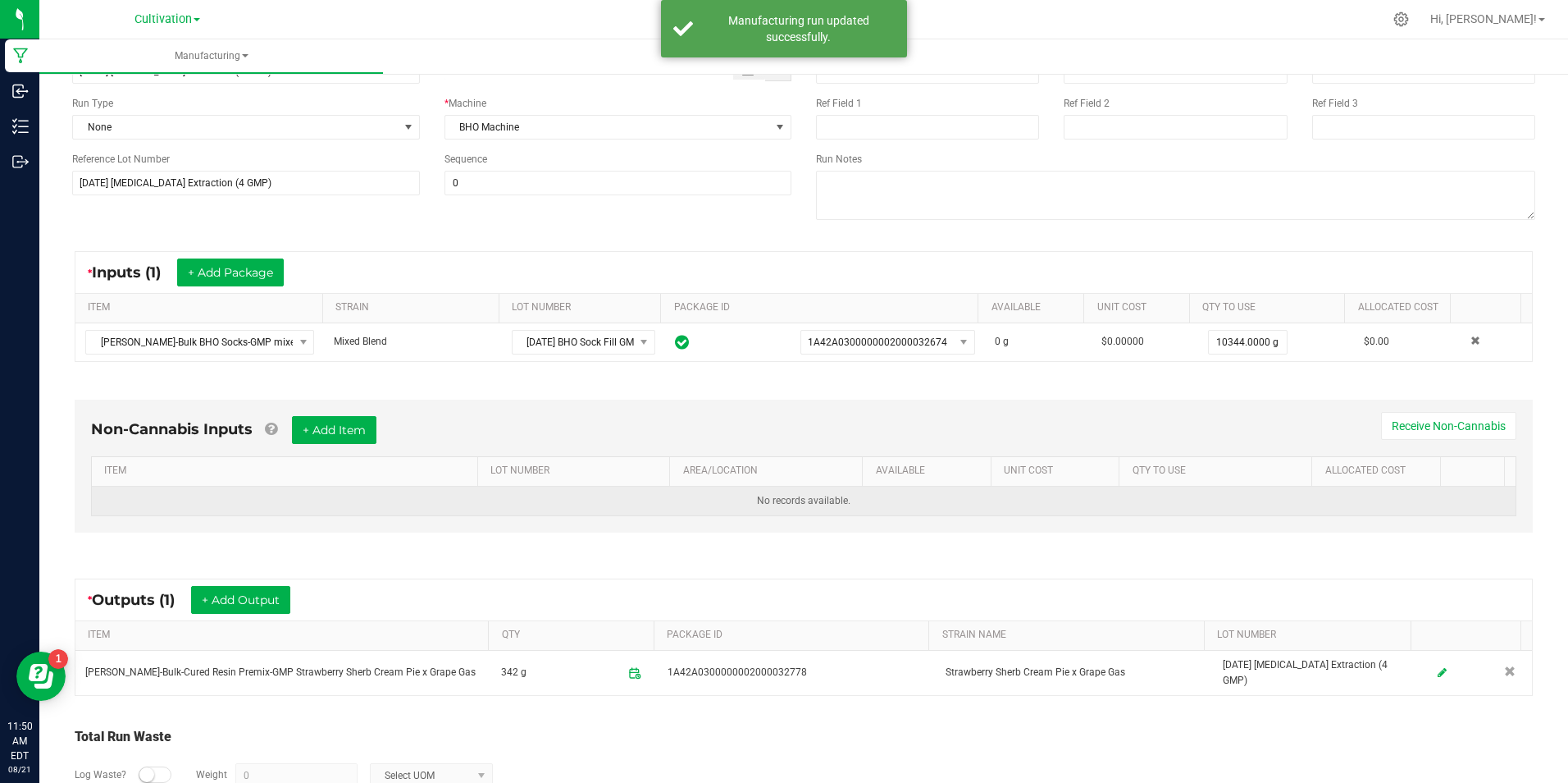
scroll to position [229, 0]
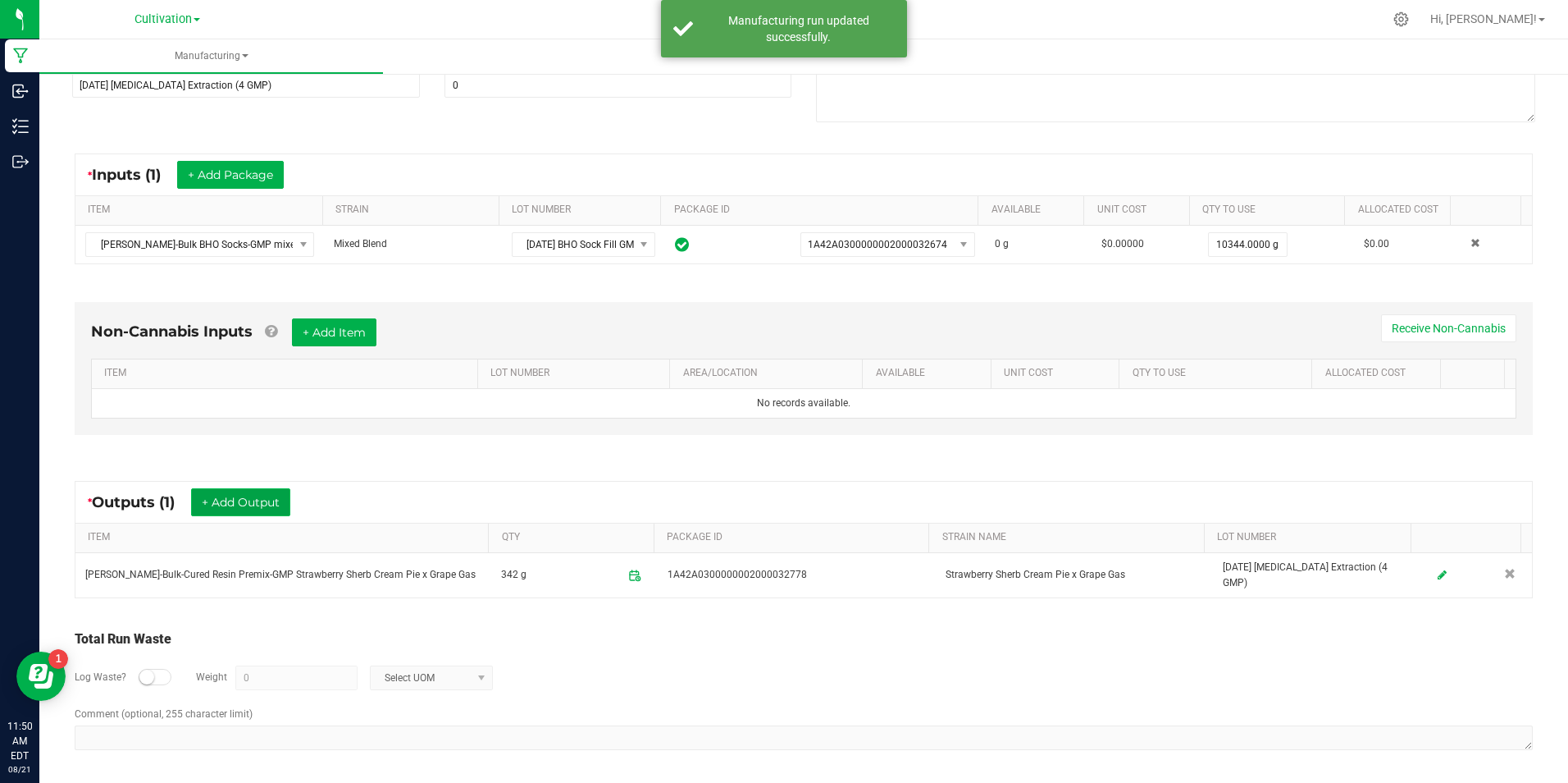
click at [267, 496] on button "+ Add Output" at bounding box center [240, 502] width 99 height 28
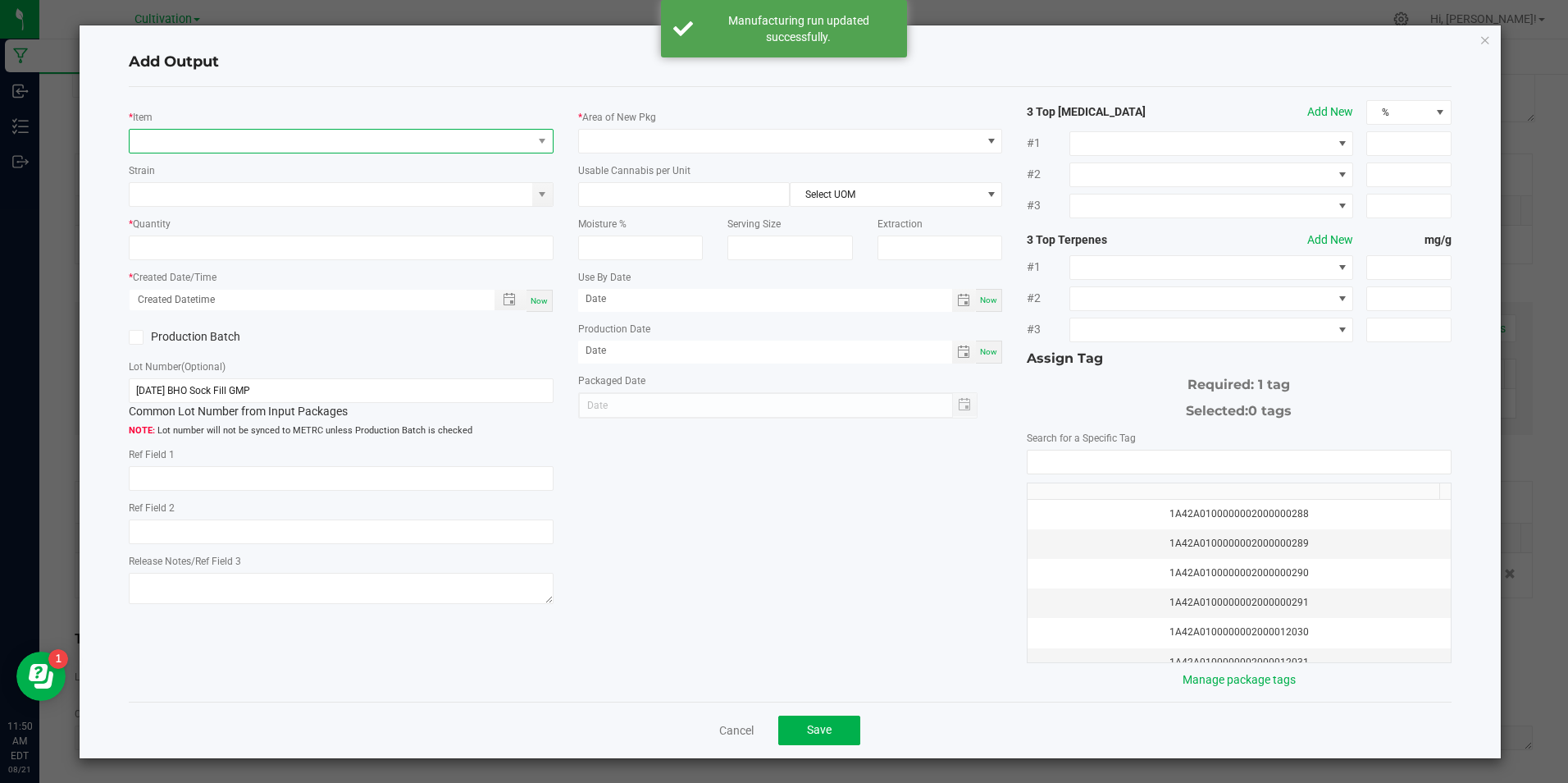
click at [203, 141] on span "NO DATA FOUND" at bounding box center [330, 141] width 402 height 23
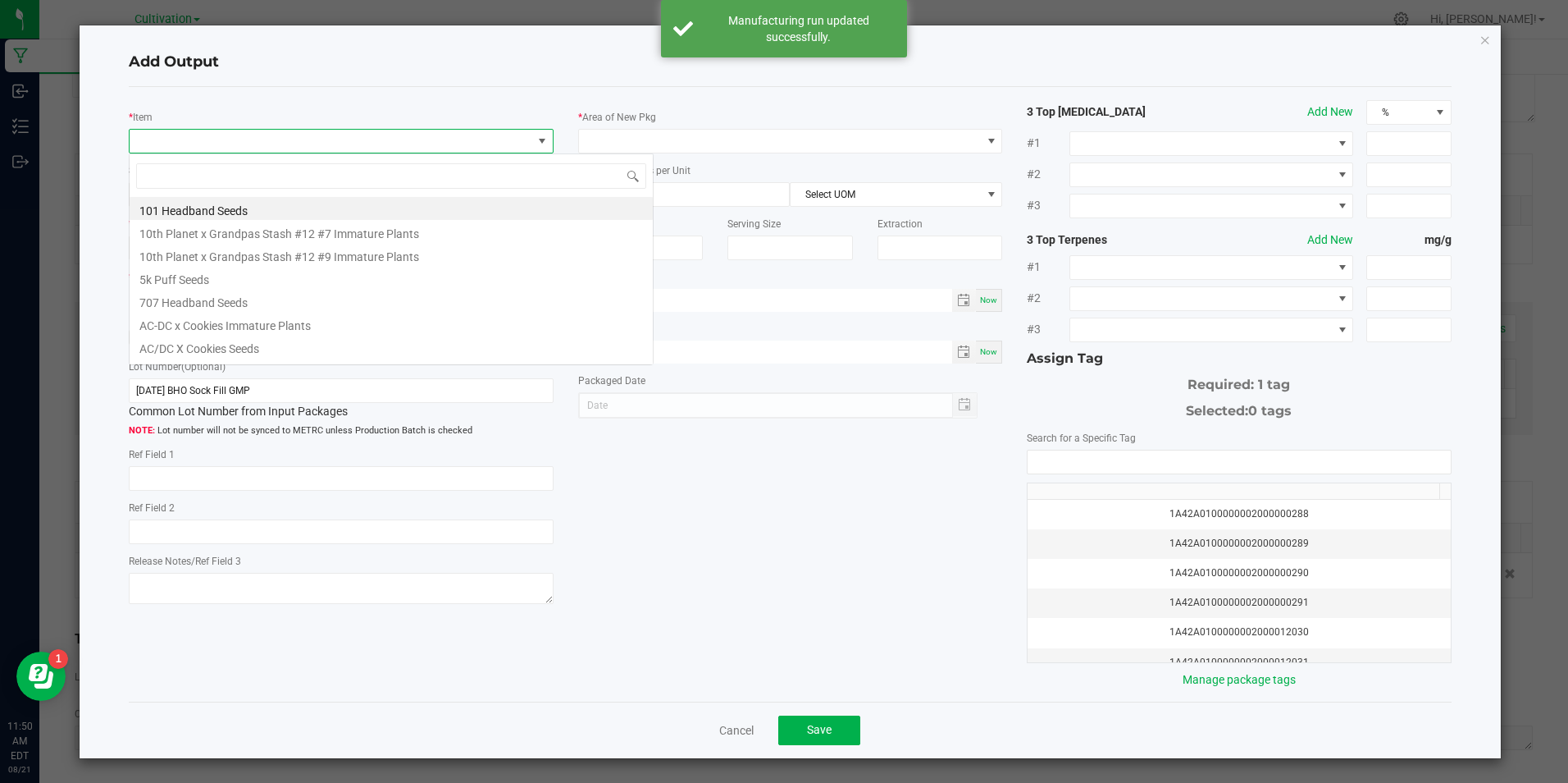
scroll to position [25, 421]
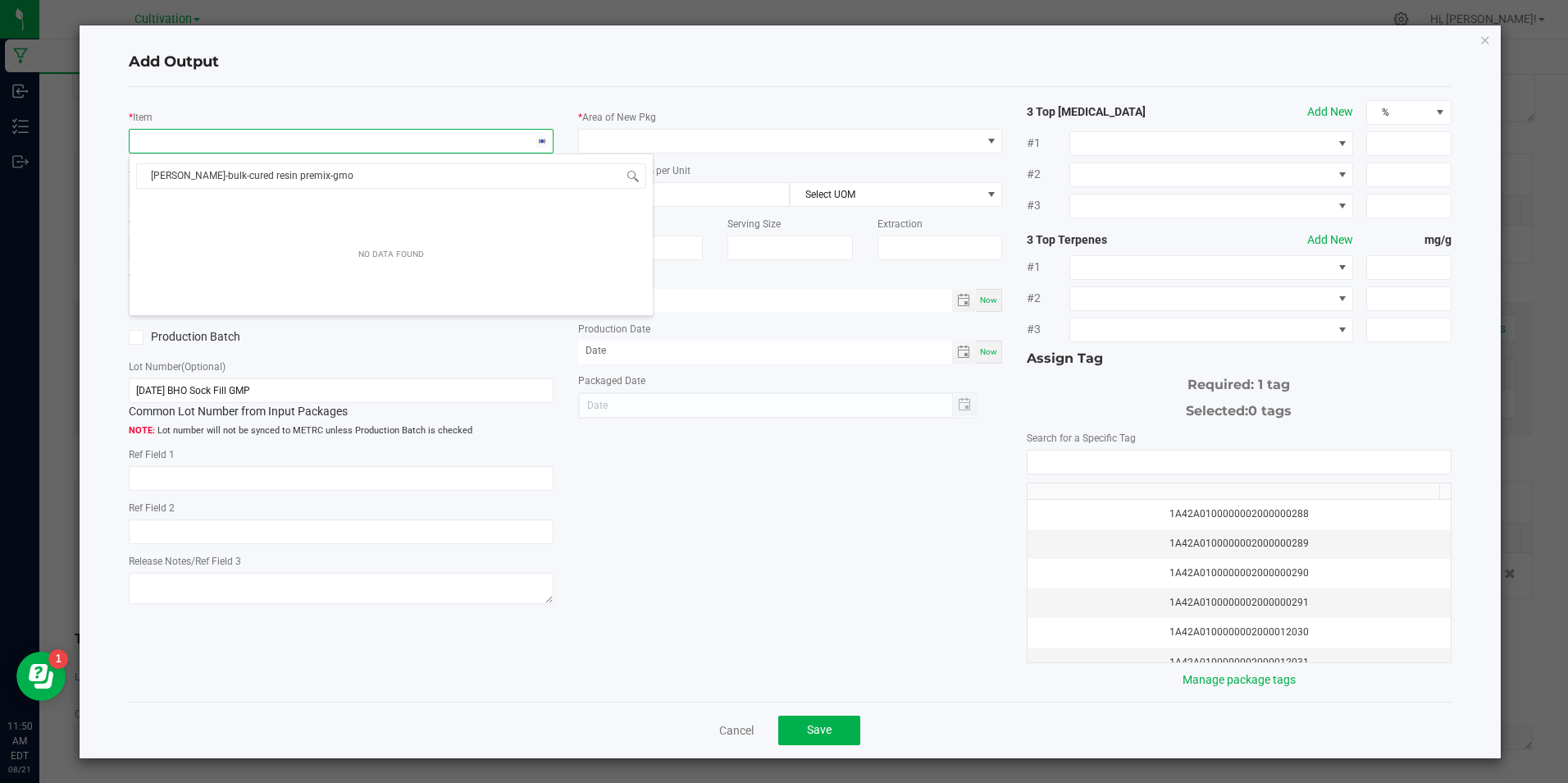
type input "[PERSON_NAME]-bulk-cured resin premix-gm"
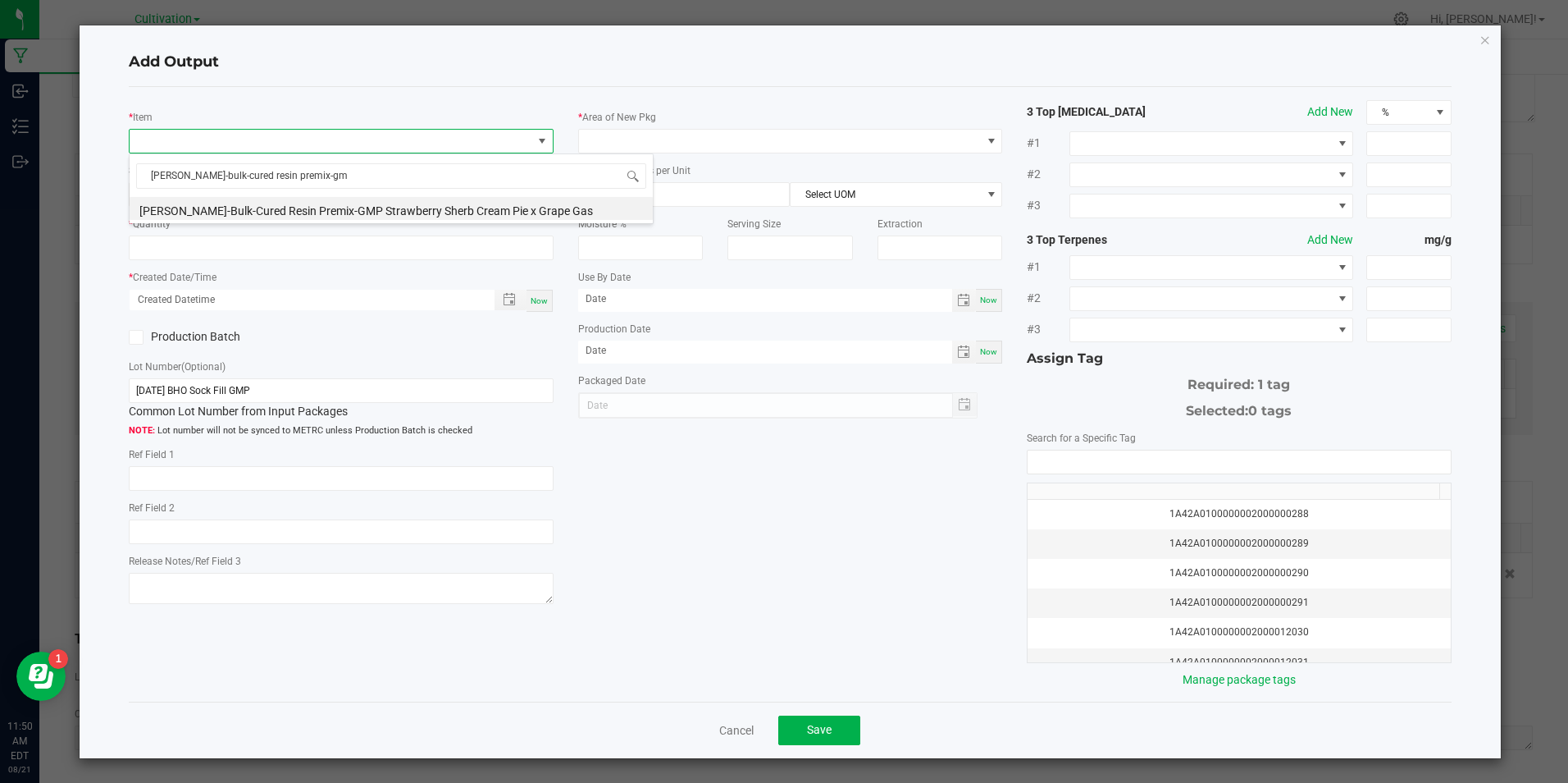
click at [239, 208] on li "[PERSON_NAME]-Bulk-Cured Resin Premix-GMP Strawberry Sherb Cream Pie x Grape Gas" at bounding box center [392, 208] width 524 height 23
type input "0.0000 g"
type input "3.3"
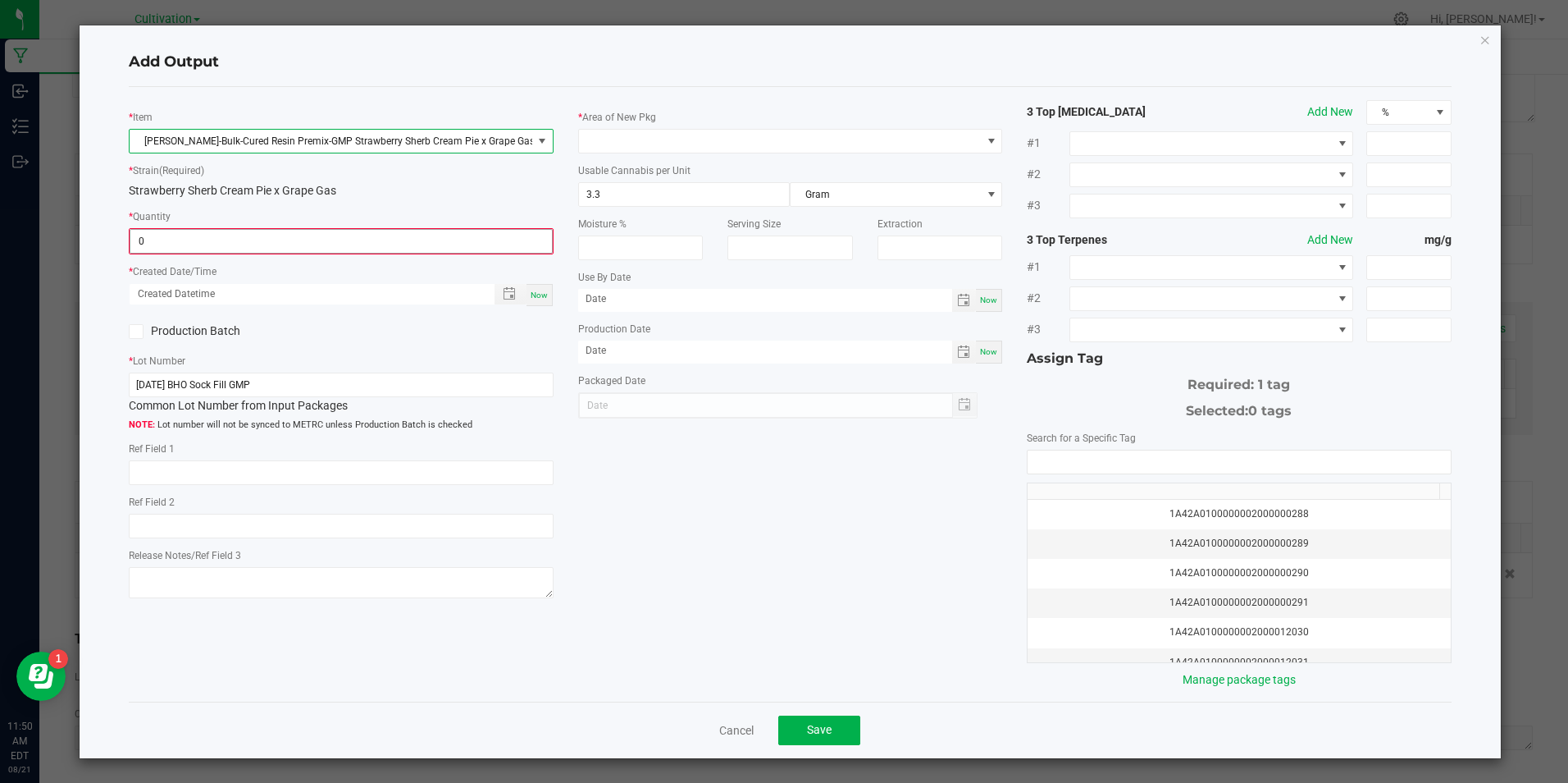
click at [230, 240] on input "0" at bounding box center [340, 241] width 421 height 23
type input "342.0000 g"
click at [537, 289] on span "Now" at bounding box center [539, 294] width 18 height 9
type input "[DATE] 11:50 AM"
type input "[DATE]"
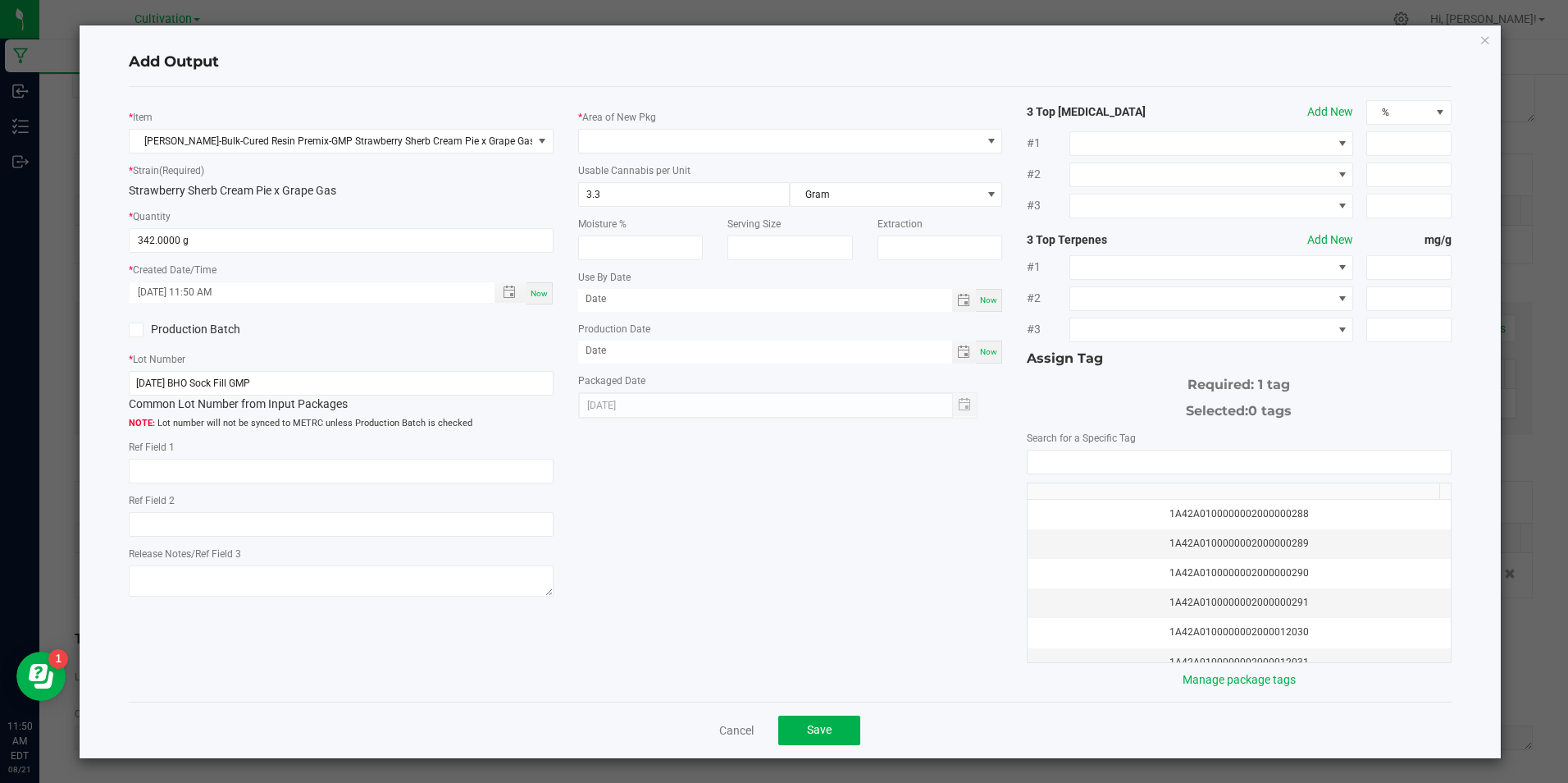
click at [142, 330] on span at bounding box center [136, 330] width 15 height 15
click at [0, 0] on input "Production Batch" at bounding box center [0, 0] width 0 height 0
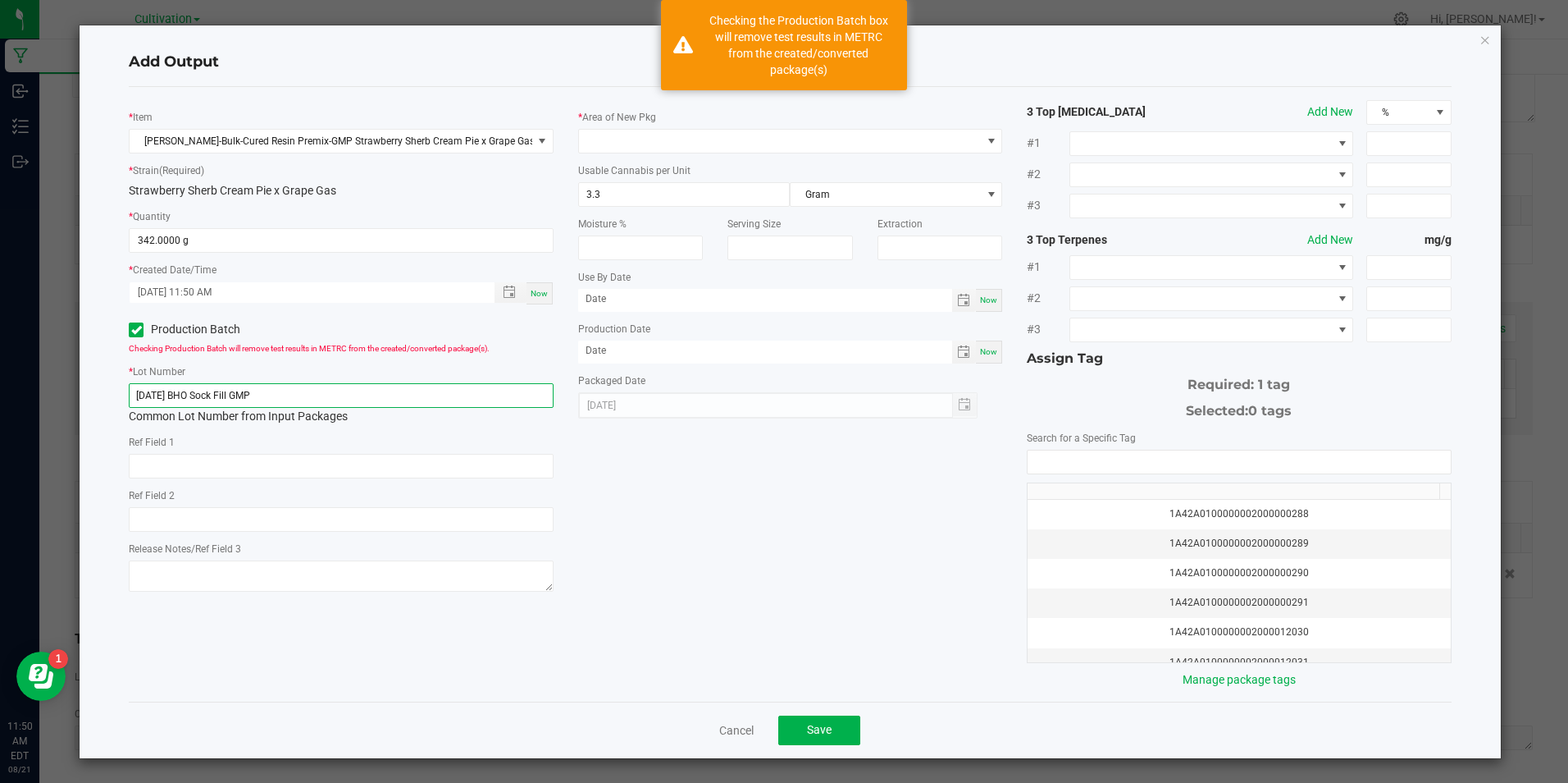
click at [323, 401] on input "[DATE] BHO Sock Fill GMP" at bounding box center [341, 396] width 424 height 25
paste input "15/25 [MEDICAL_DATA] Extraction (4 GMP)"
type input "[DATE] [MEDICAL_DATA] Extraction (4 GMP)"
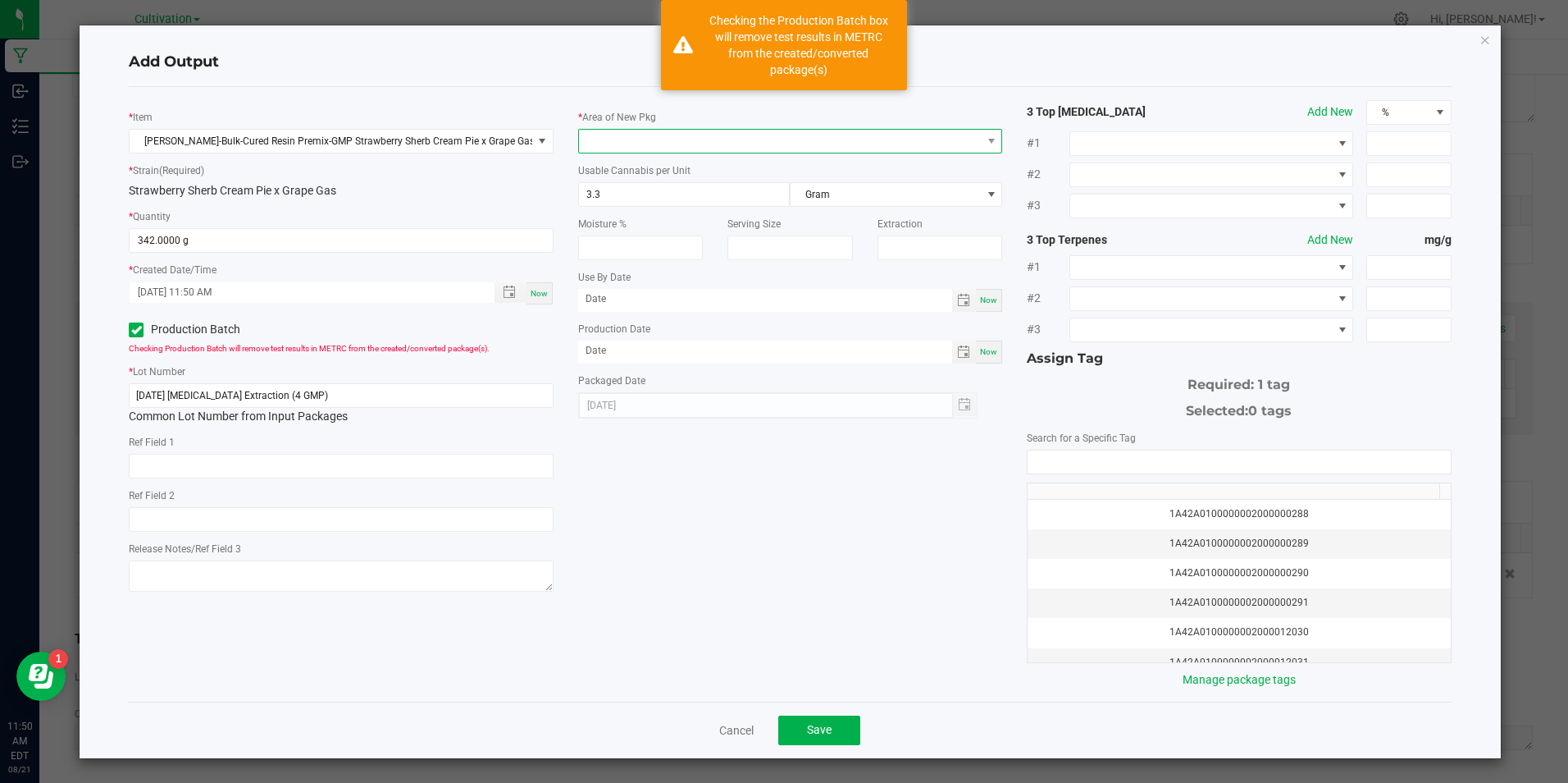
click at [596, 148] on span at bounding box center [780, 141] width 402 height 23
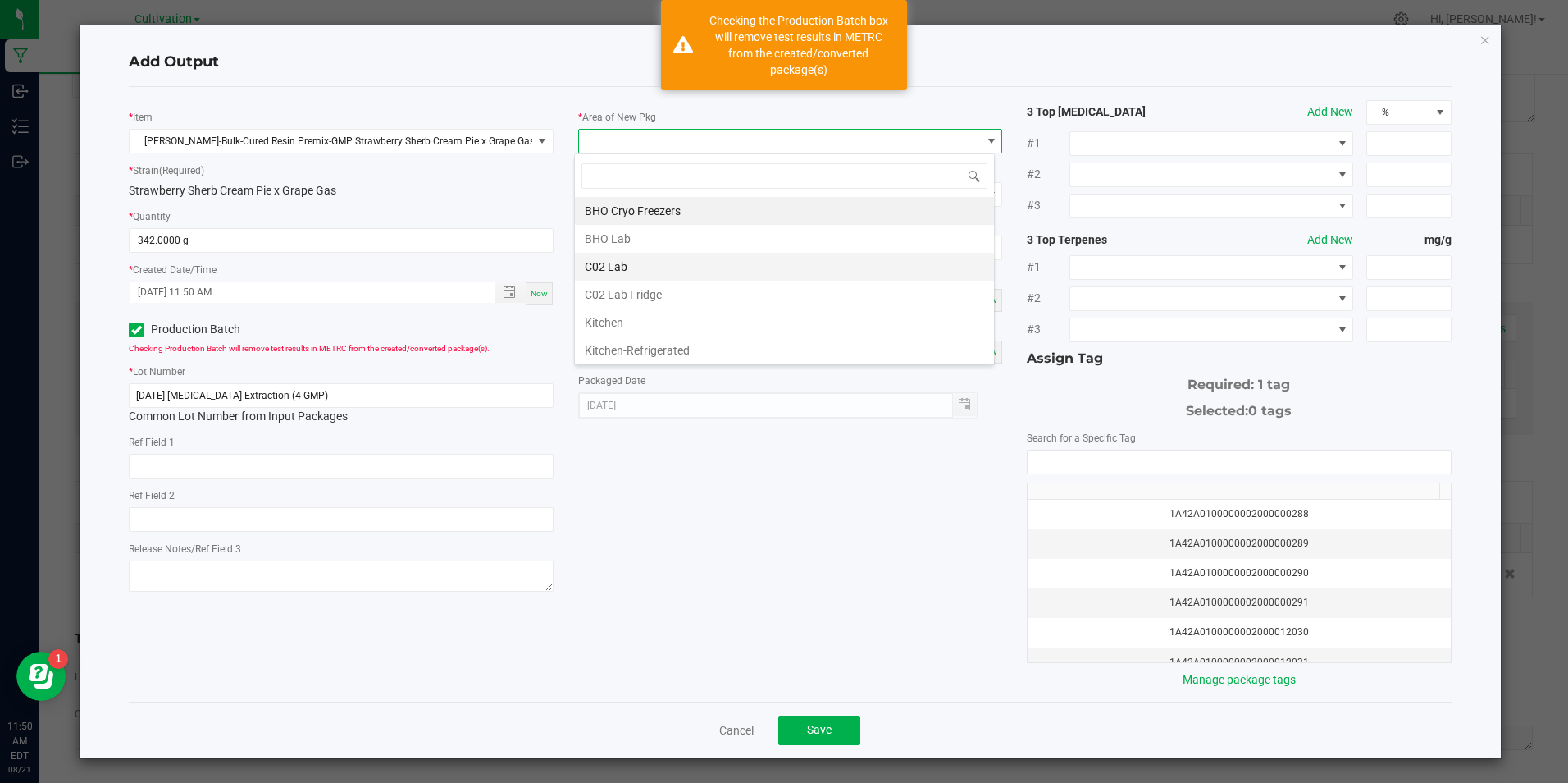
click at [644, 270] on li "C02 Lab" at bounding box center [784, 267] width 419 height 28
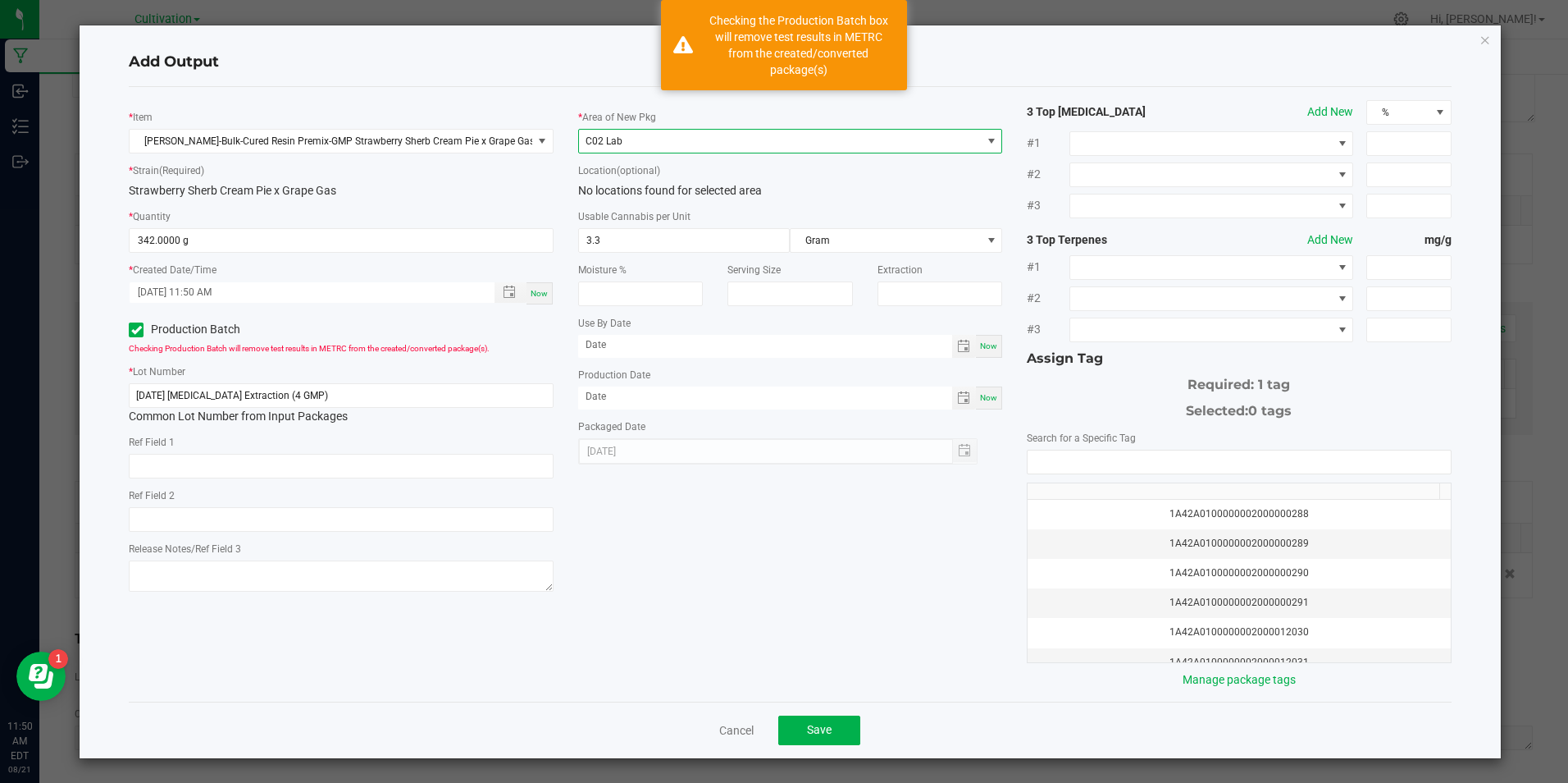
click at [982, 398] on span "Now" at bounding box center [989, 398] width 18 height 9
type input "[DATE]"
drag, startPoint x: 985, startPoint y: 398, endPoint x: 1043, endPoint y: 455, distance: 81.3
click at [1043, 455] on input "NO DATA FOUND" at bounding box center [1238, 462] width 422 height 23
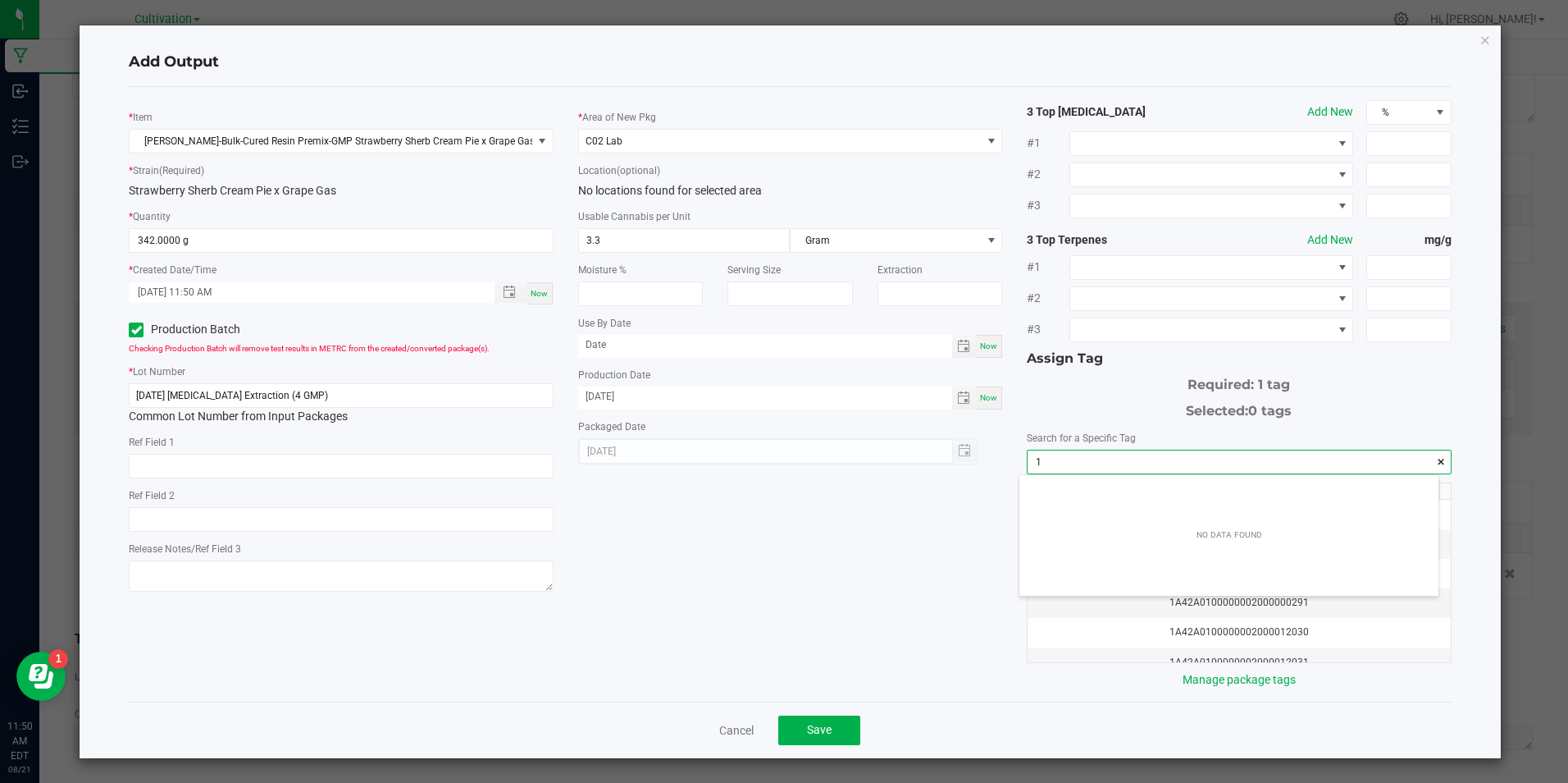
scroll to position [23, 419]
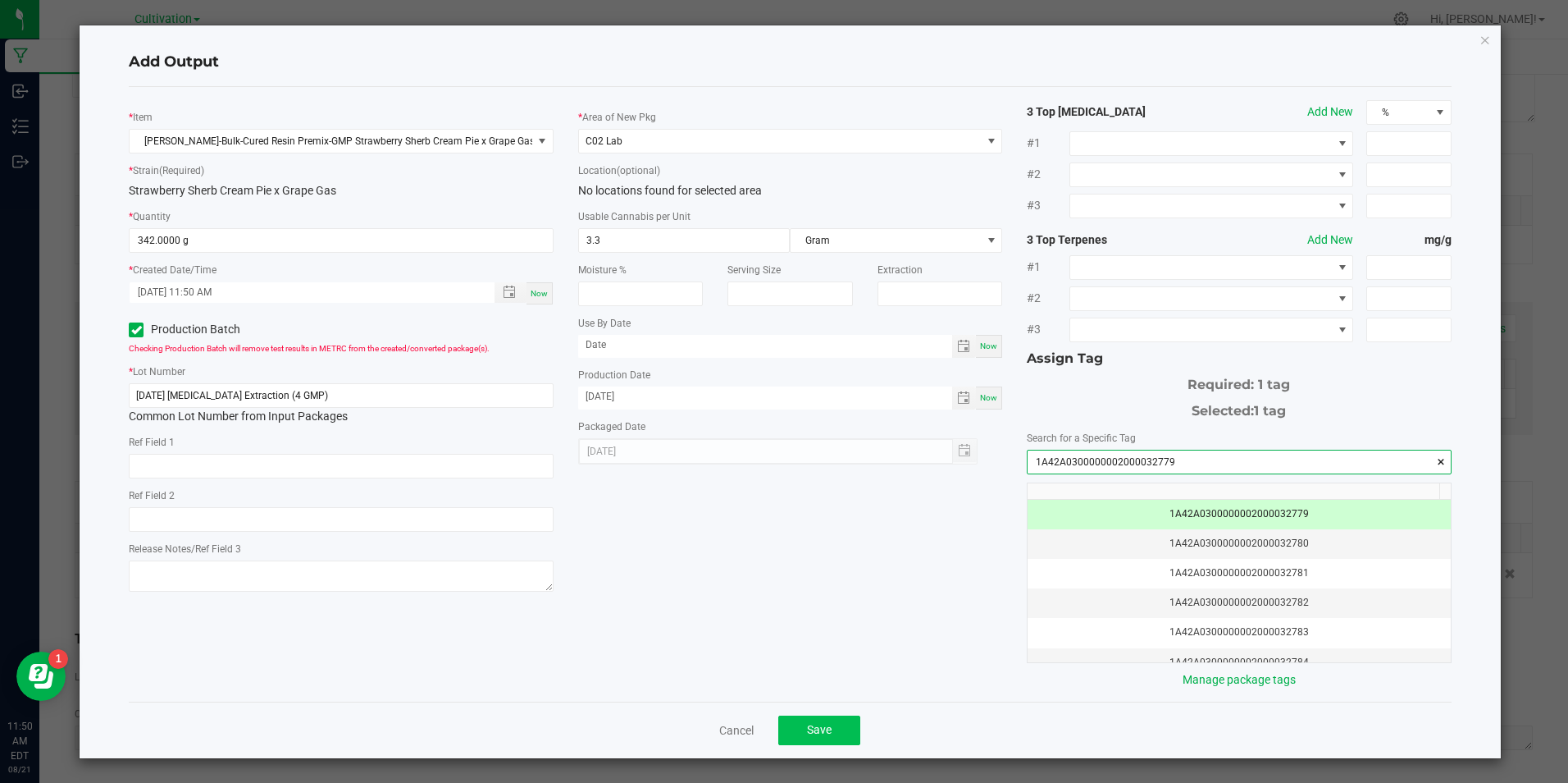
type input "1A42A0300000002000032779"
click at [839, 729] on button "Save" at bounding box center [819, 730] width 82 height 30
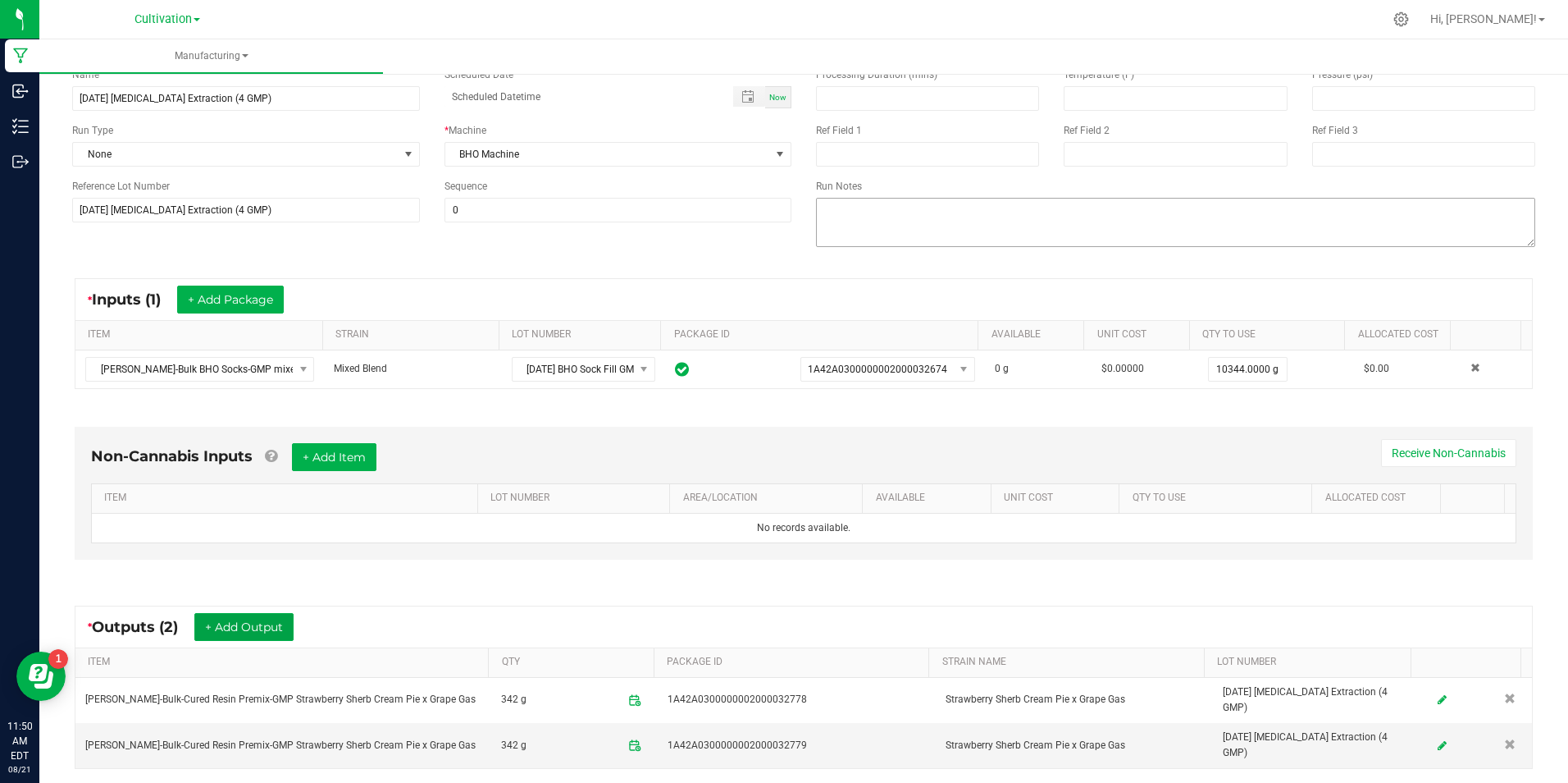
scroll to position [0, 0]
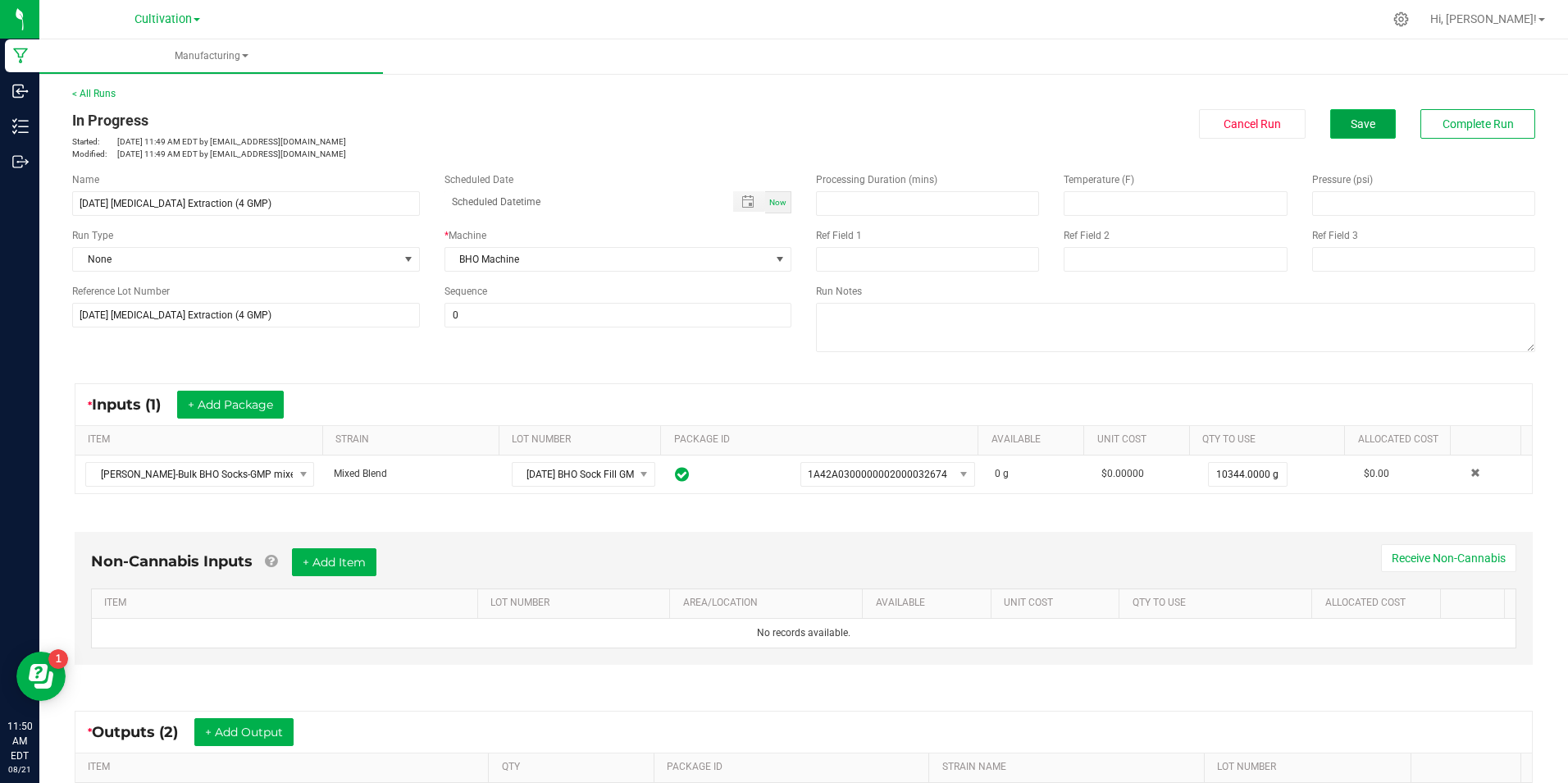
click at [1367, 110] on button "Save" at bounding box center [1363, 124] width 66 height 30
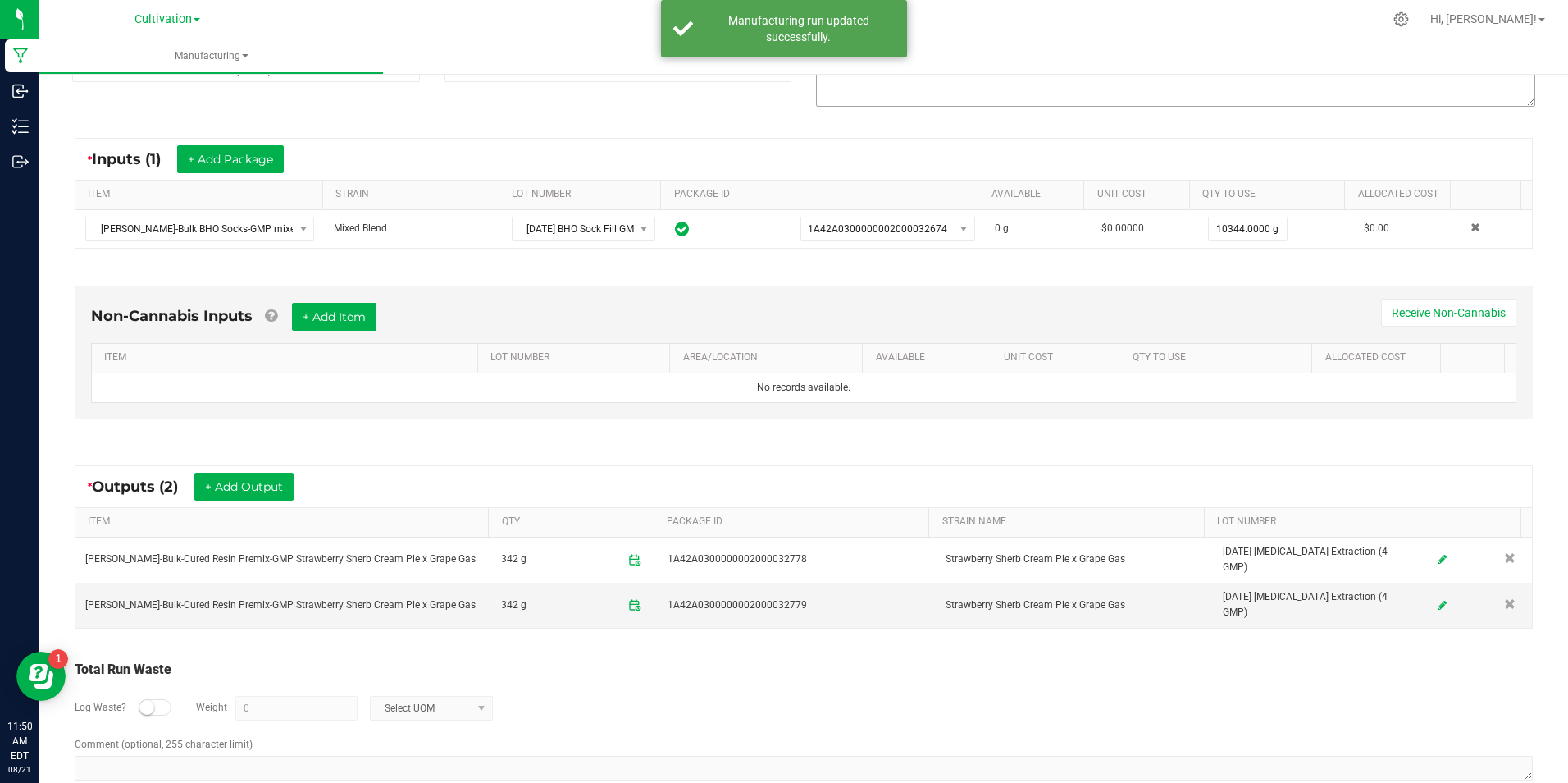
scroll to position [246, 0]
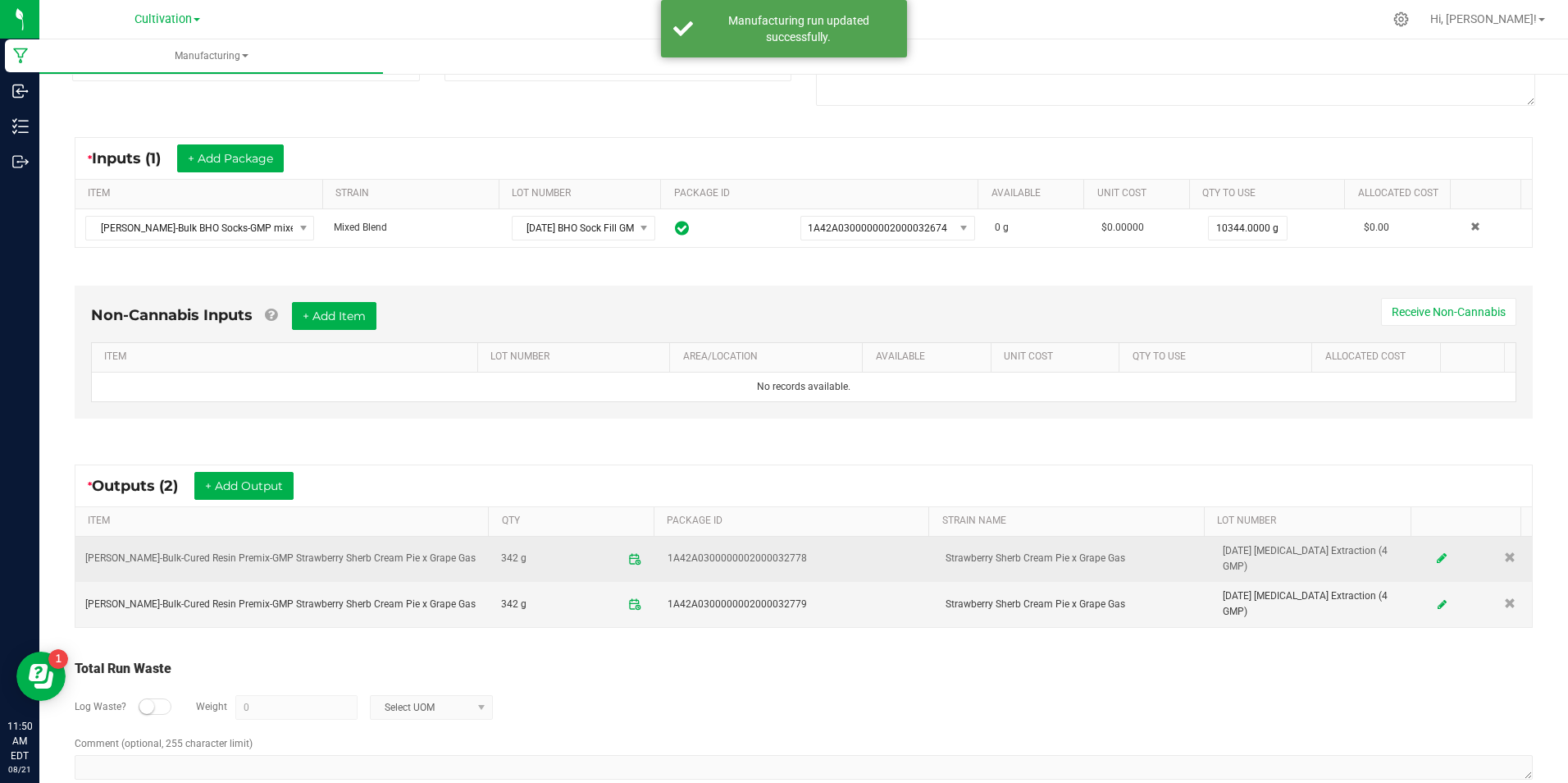
click at [1430, 555] on link at bounding box center [1442, 559] width 25 height 32
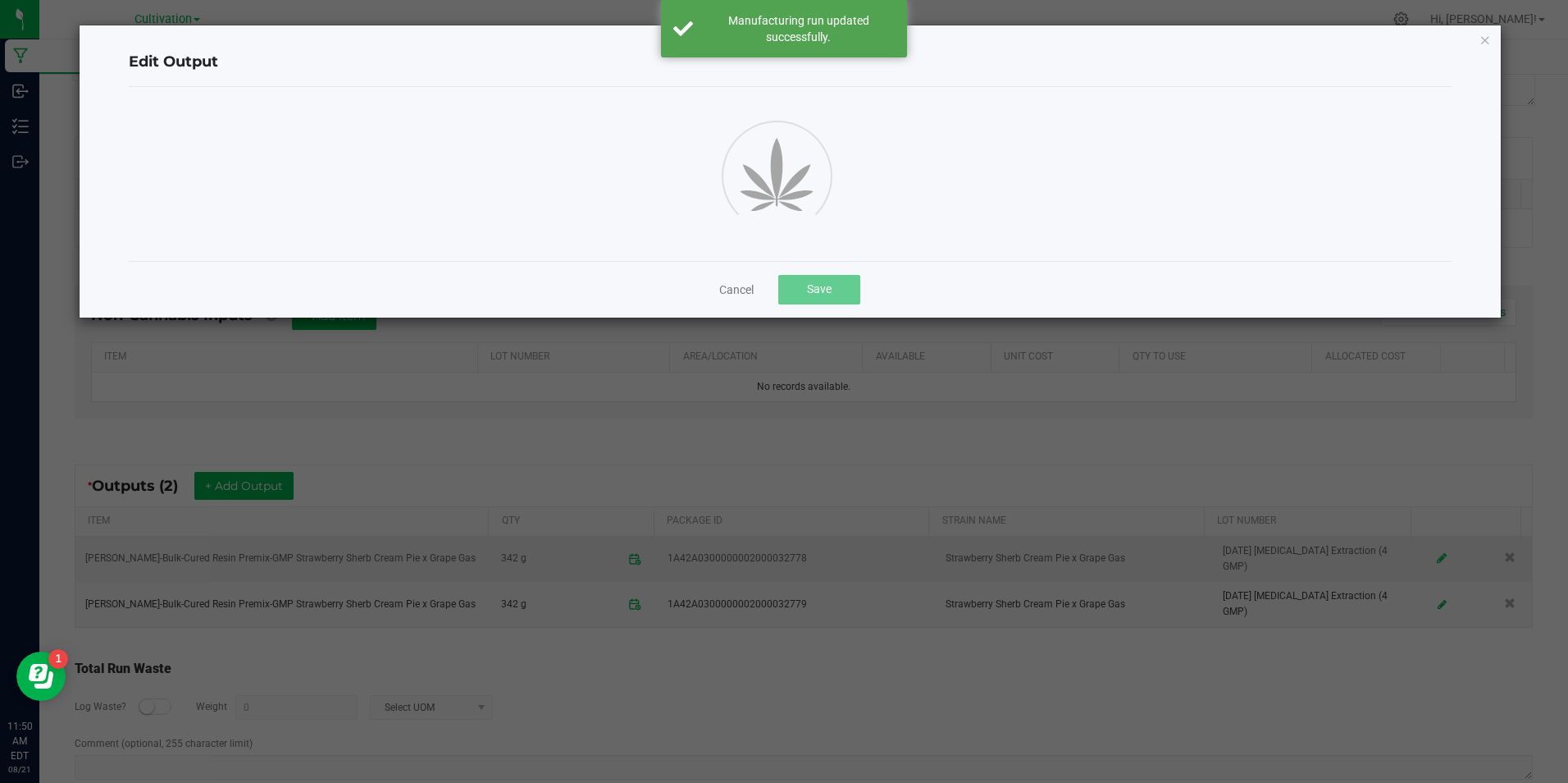
scroll to position [4, 0]
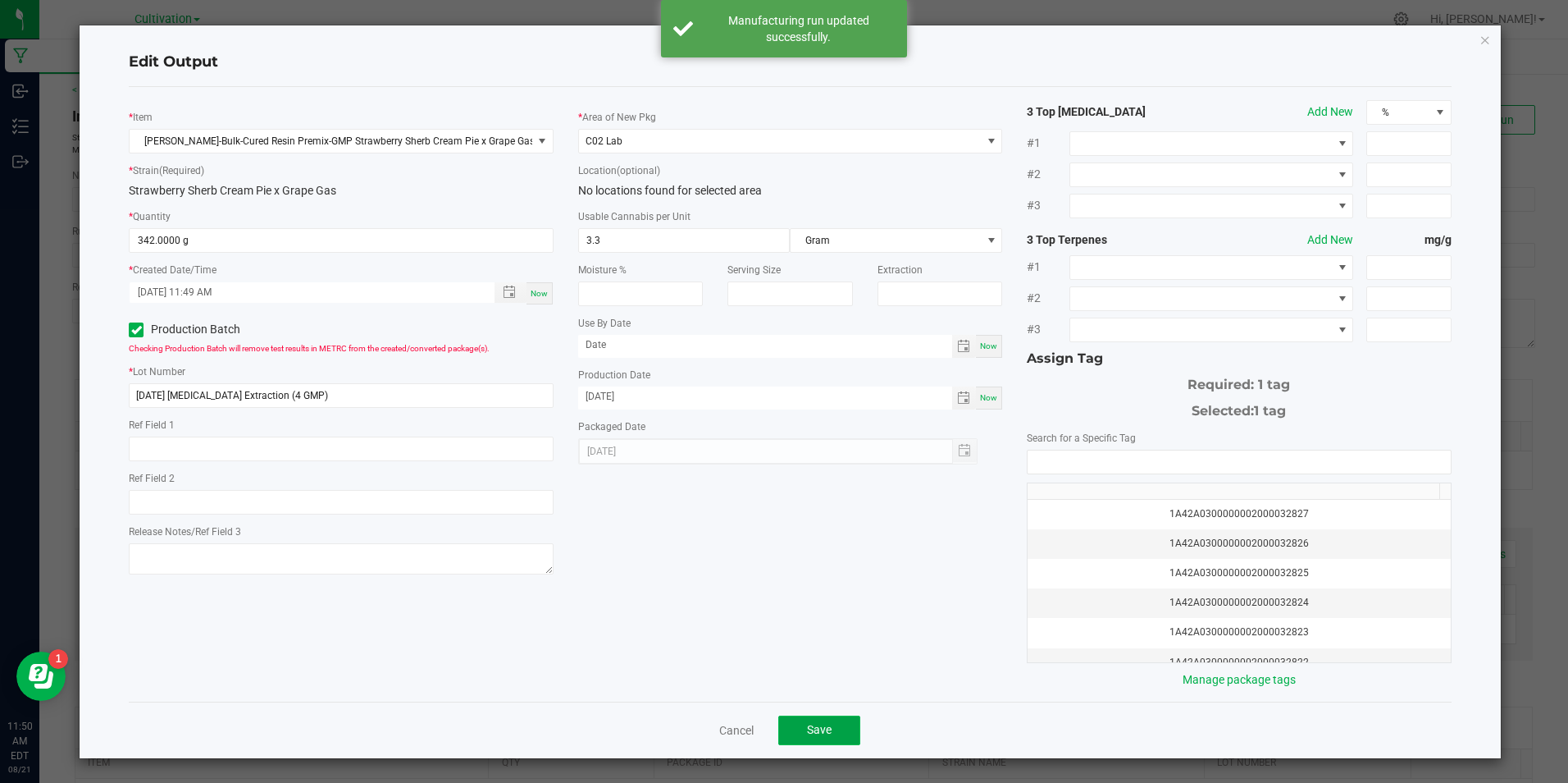
click at [815, 741] on button "Save" at bounding box center [819, 730] width 82 height 30
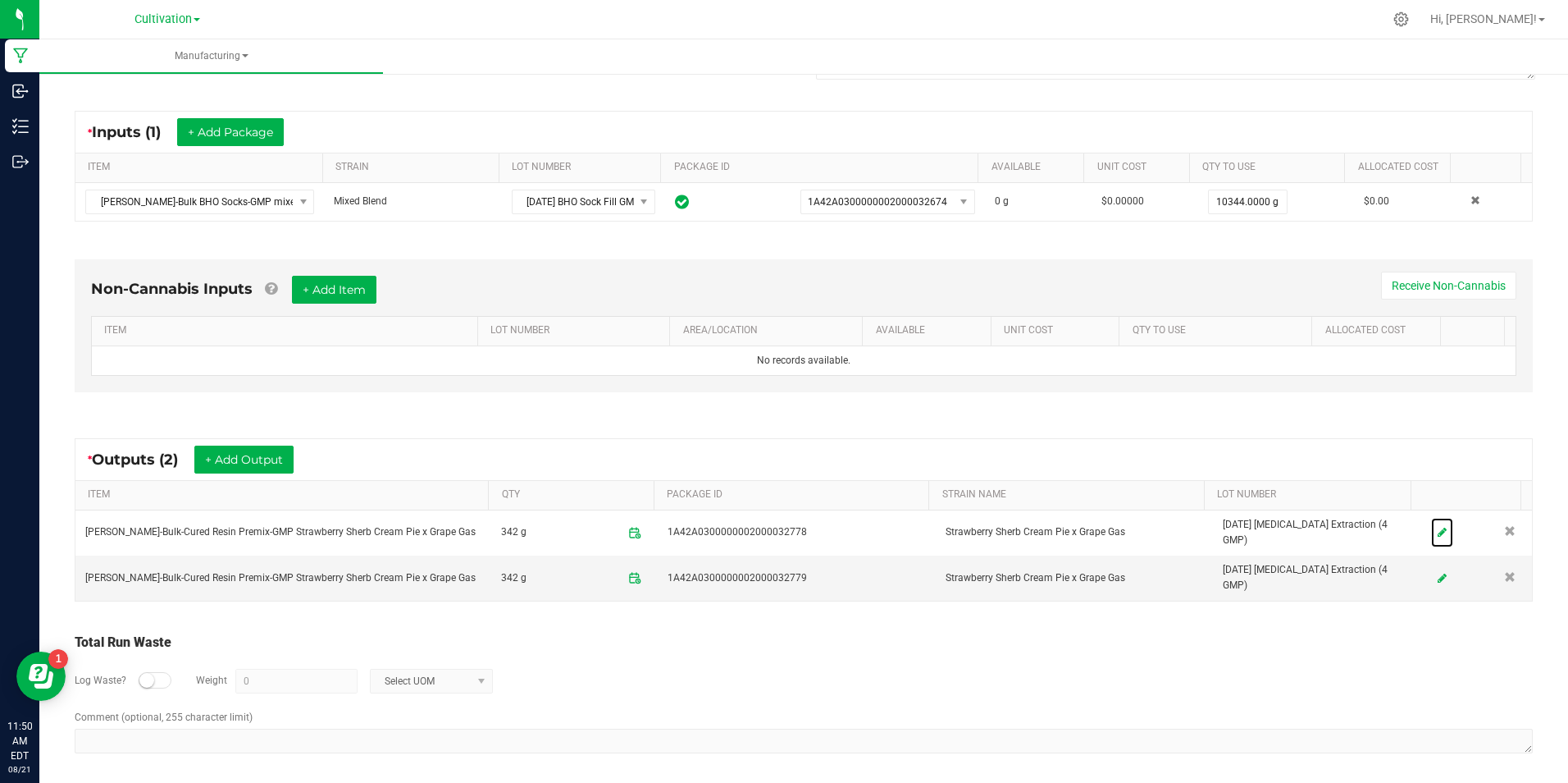
scroll to position [0, 0]
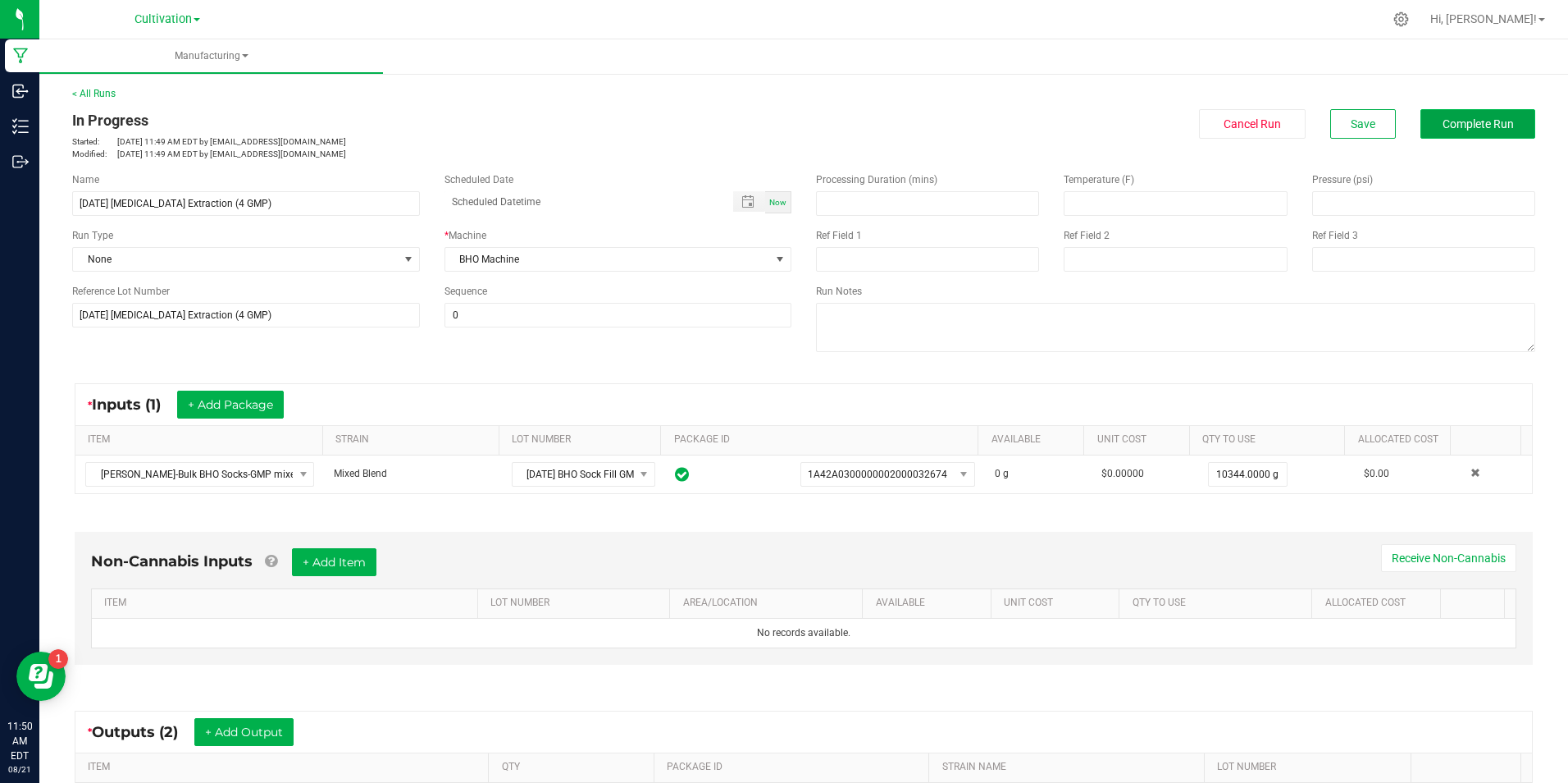
click at [1511, 116] on button "Complete Run" at bounding box center [1478, 124] width 115 height 30
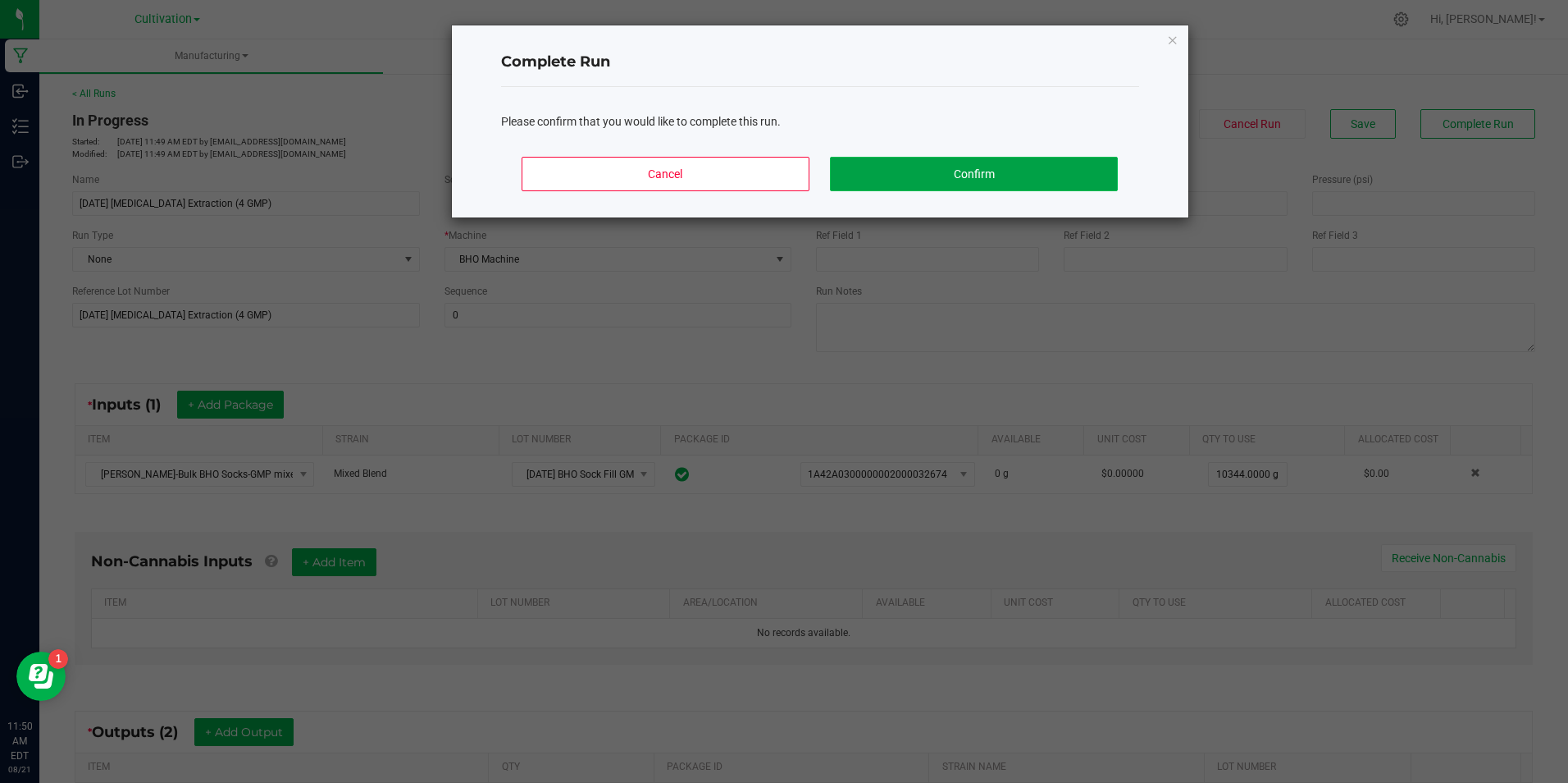
click at [965, 173] on button "Confirm" at bounding box center [973, 174] width 287 height 34
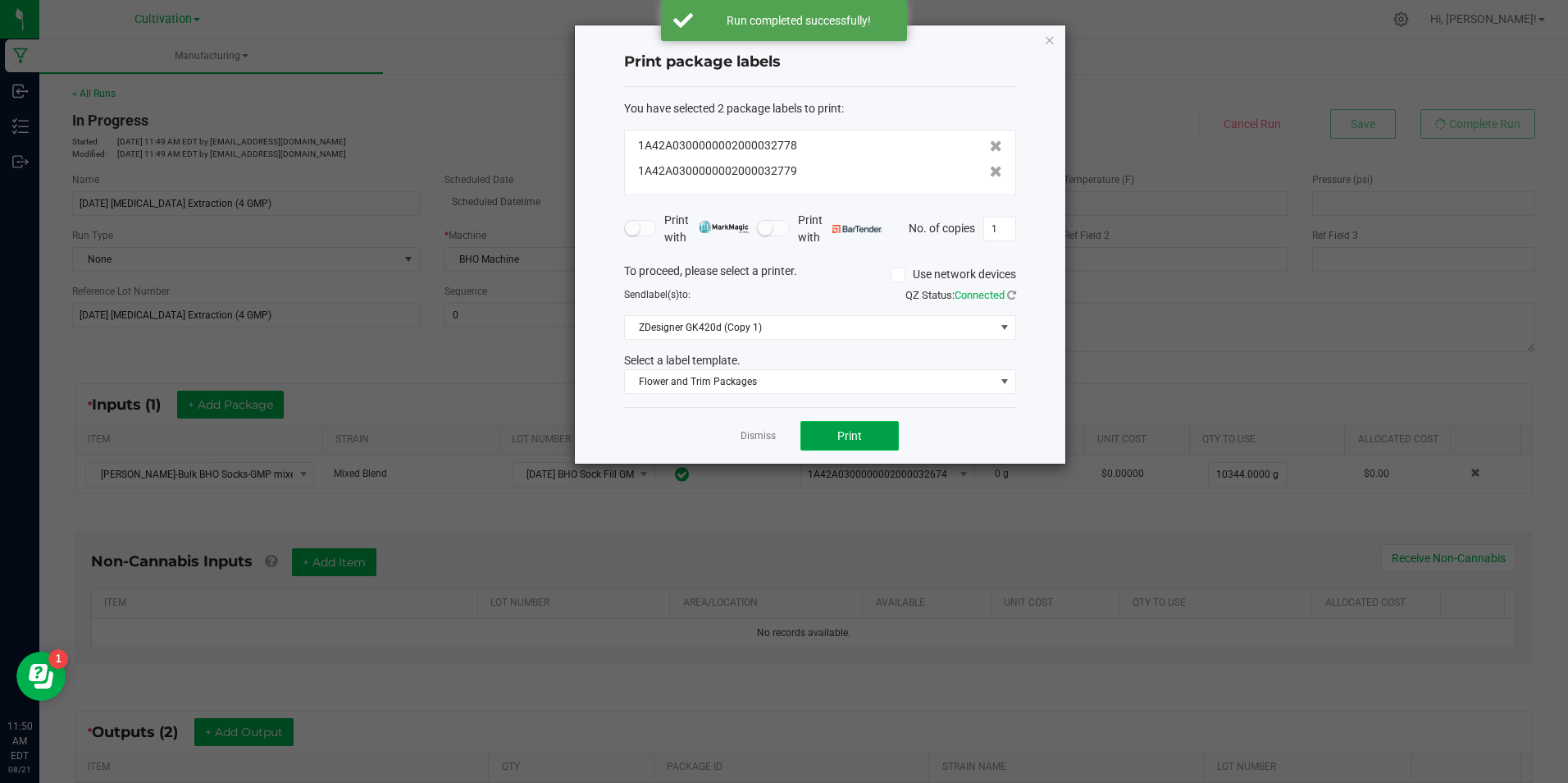
click at [879, 442] on button "Print" at bounding box center [849, 436] width 98 height 30
click at [879, 440] on button "Print" at bounding box center [849, 436] width 98 height 30
click at [876, 437] on button "Print" at bounding box center [849, 436] width 98 height 30
click at [765, 433] on link "Dismiss" at bounding box center [758, 436] width 35 height 14
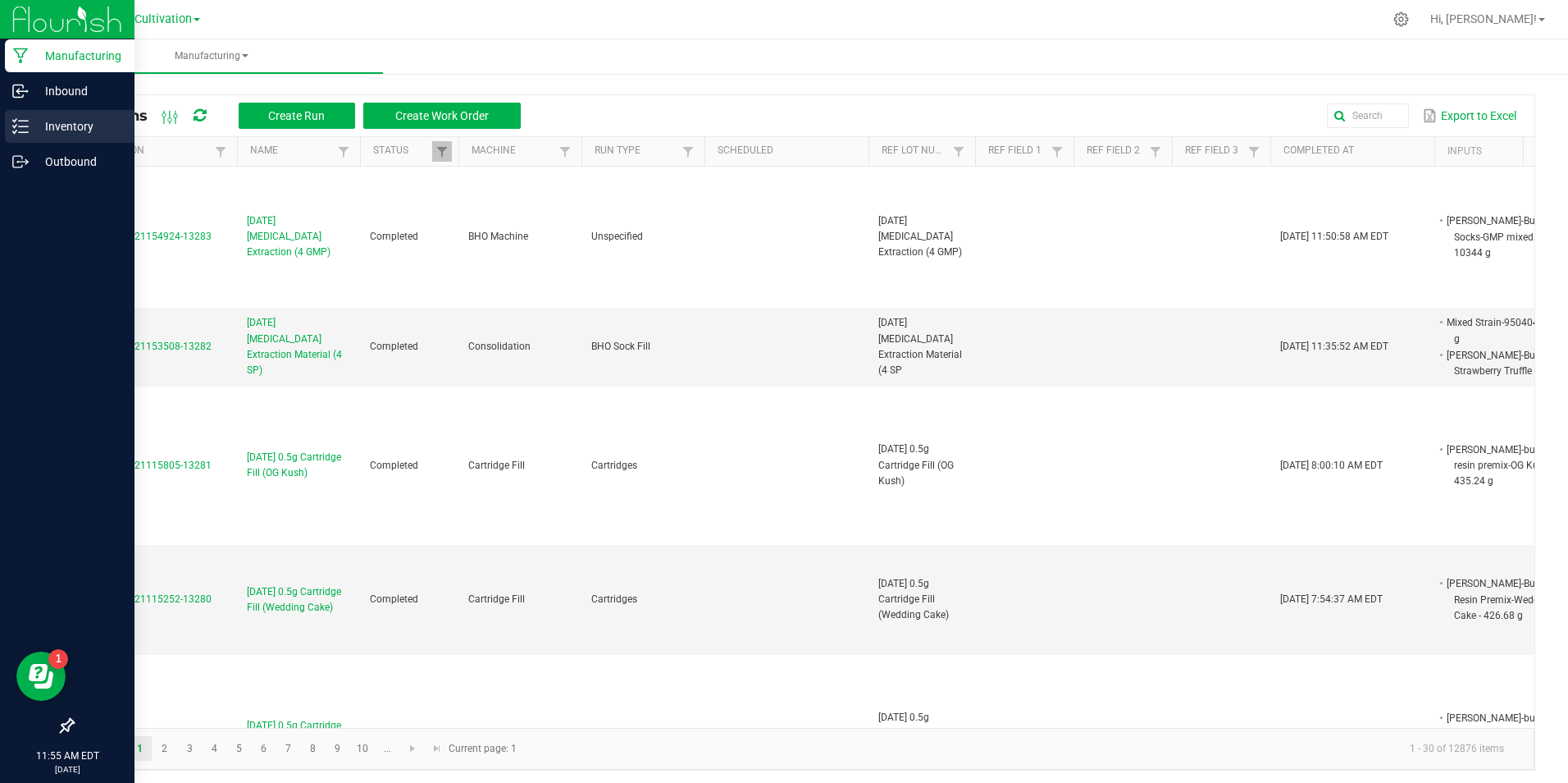
click at [29, 124] on div "Inventory" at bounding box center [70, 125] width 130 height 33
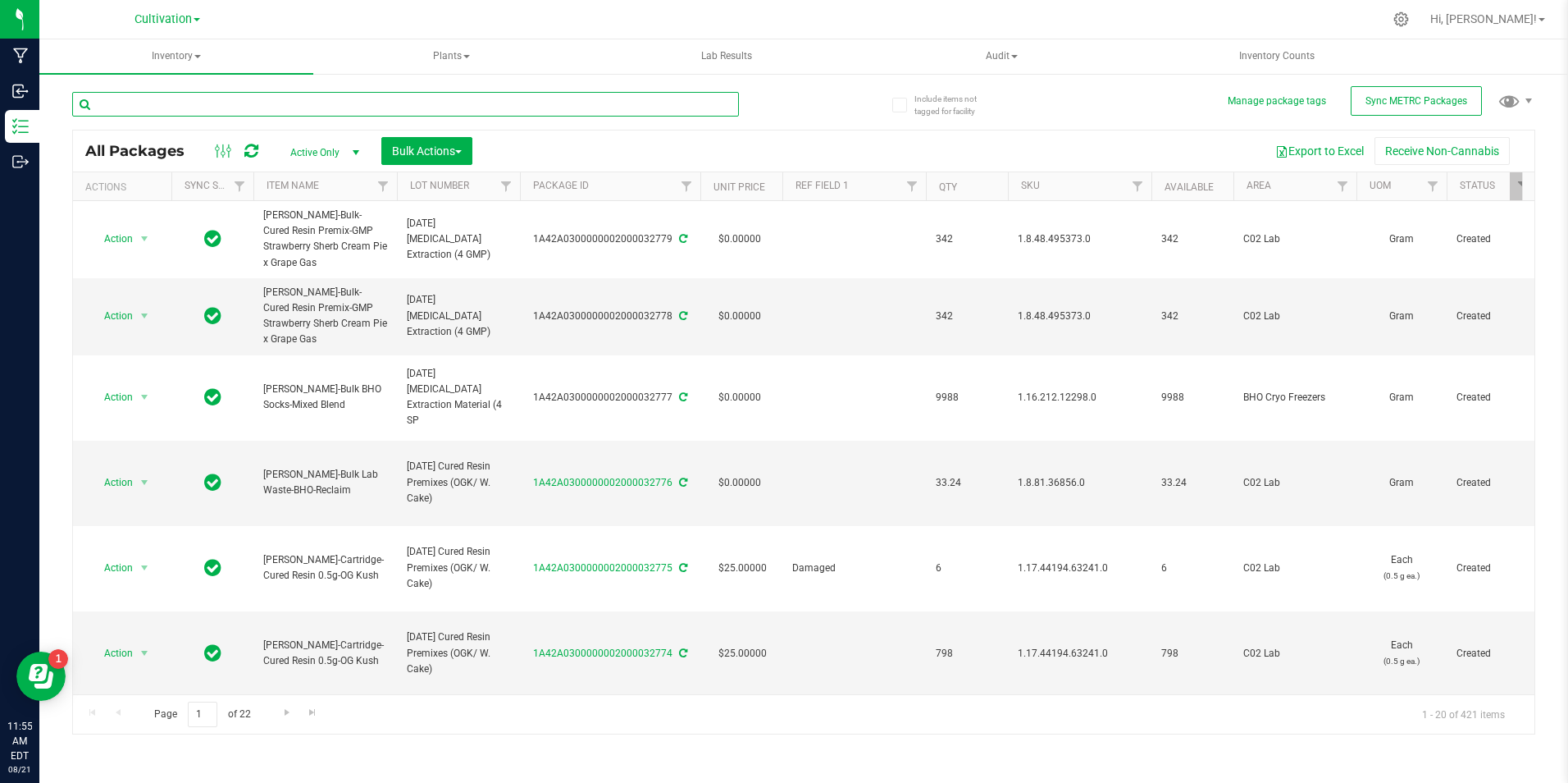
click at [276, 105] on input "text" at bounding box center [406, 104] width 667 height 25
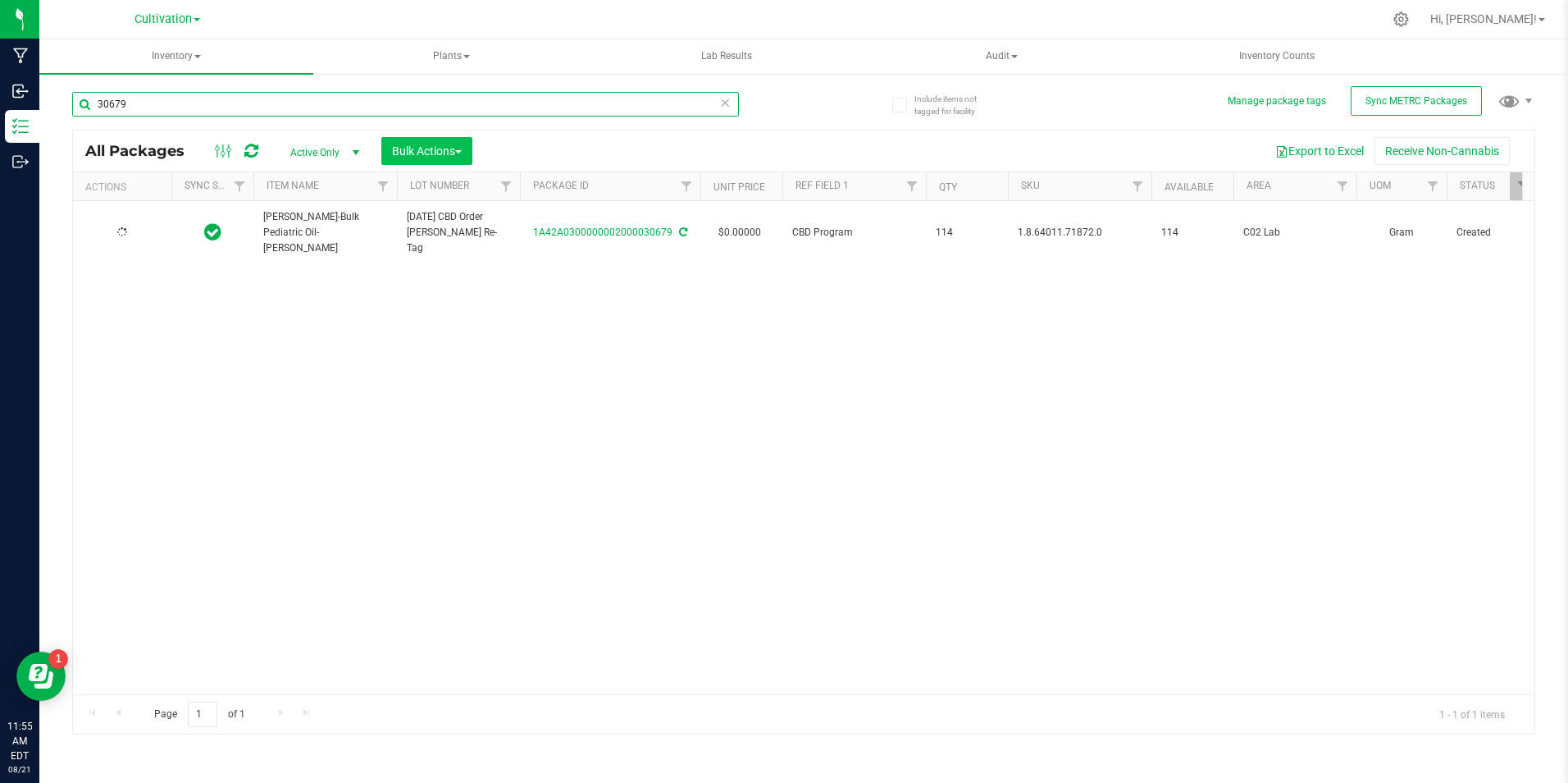
type input "30679"
click at [449, 156] on span "Bulk Actions" at bounding box center [426, 150] width 70 height 13
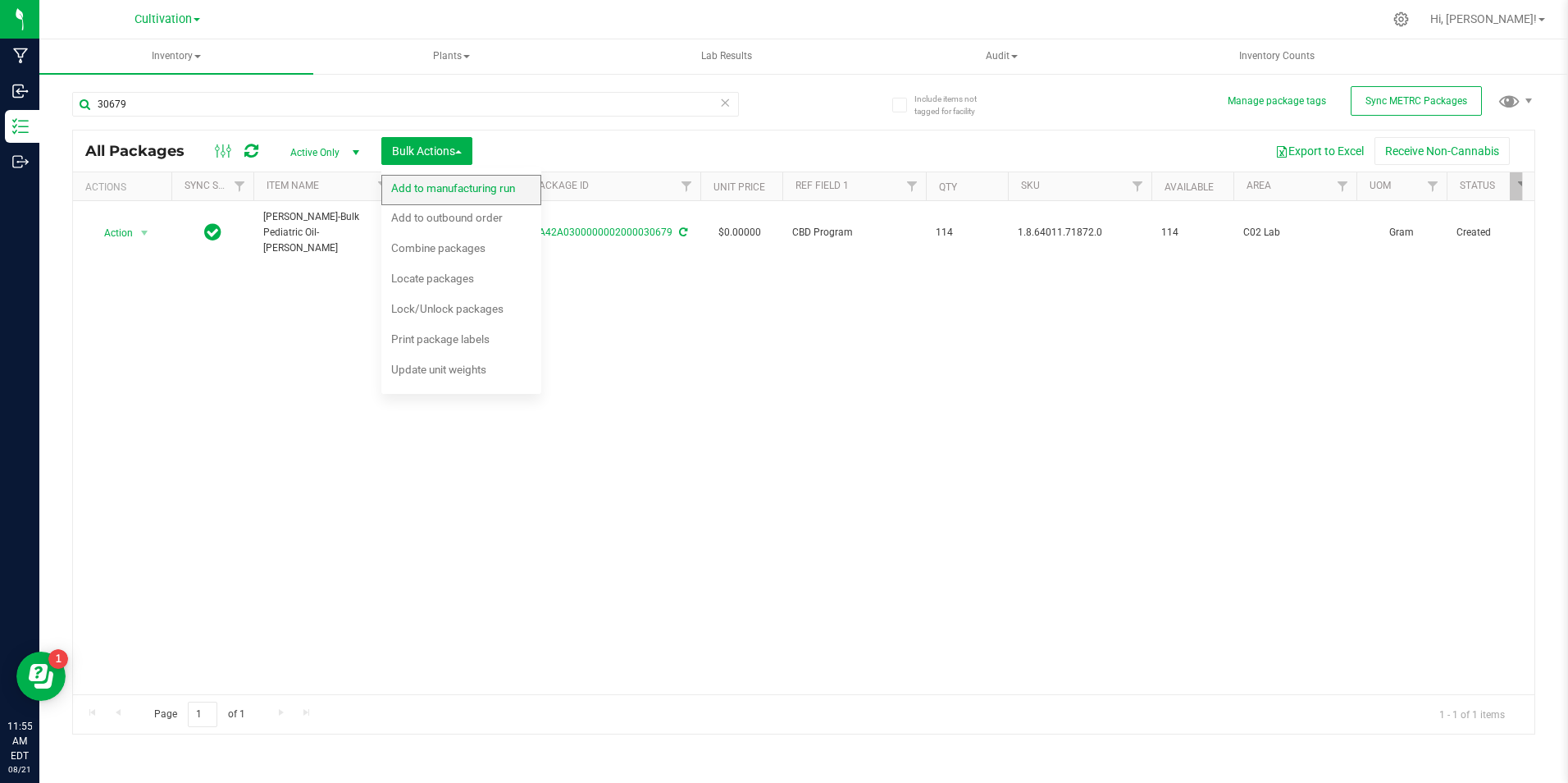
click at [460, 187] on span "Add to manufacturing run" at bounding box center [452, 188] width 123 height 13
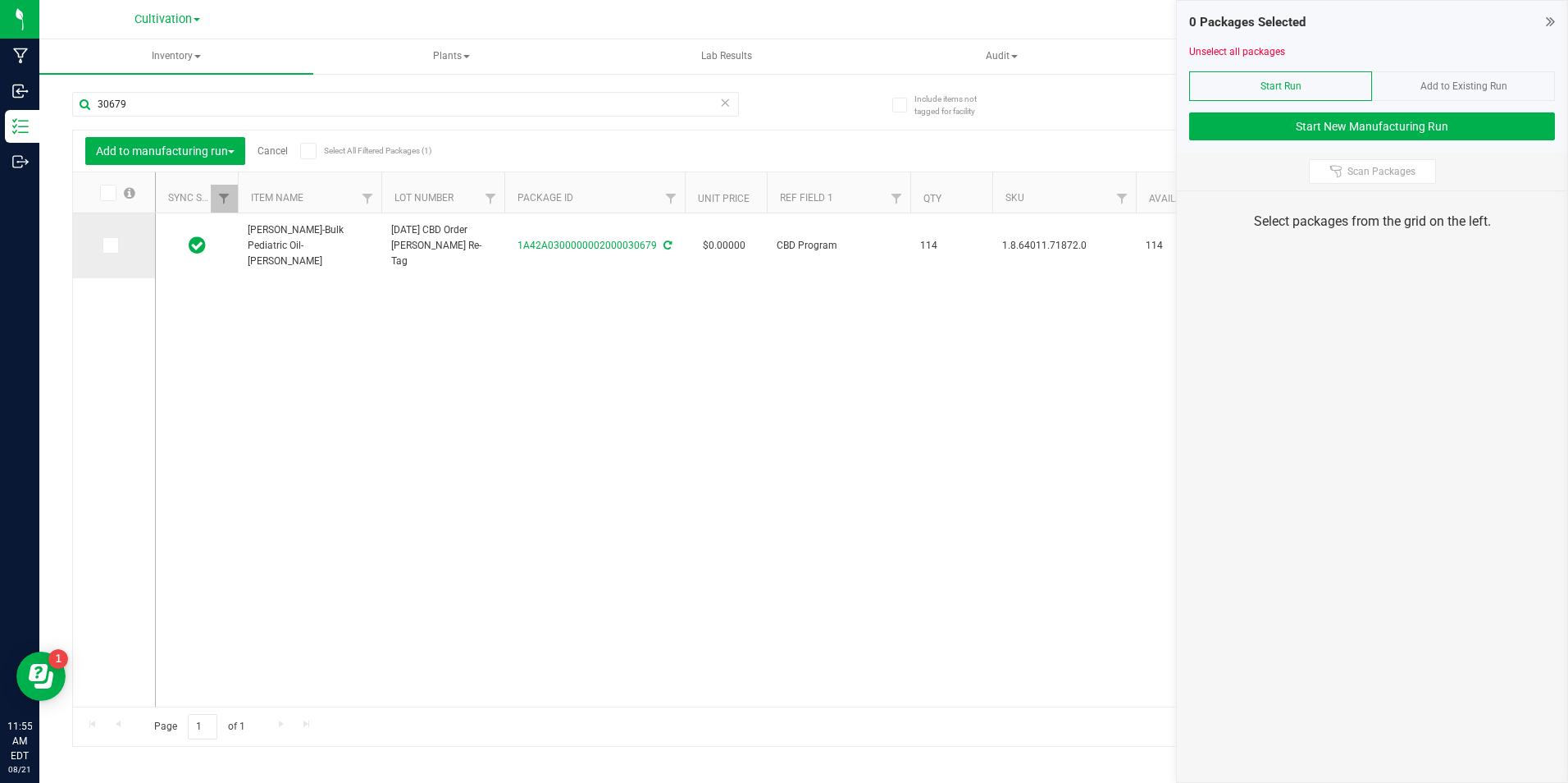
click at [114, 245] on icon at bounding box center [109, 245] width 10 height 0
click at [0, 0] on input "checkbox" at bounding box center [0, 0] width 0 height 0
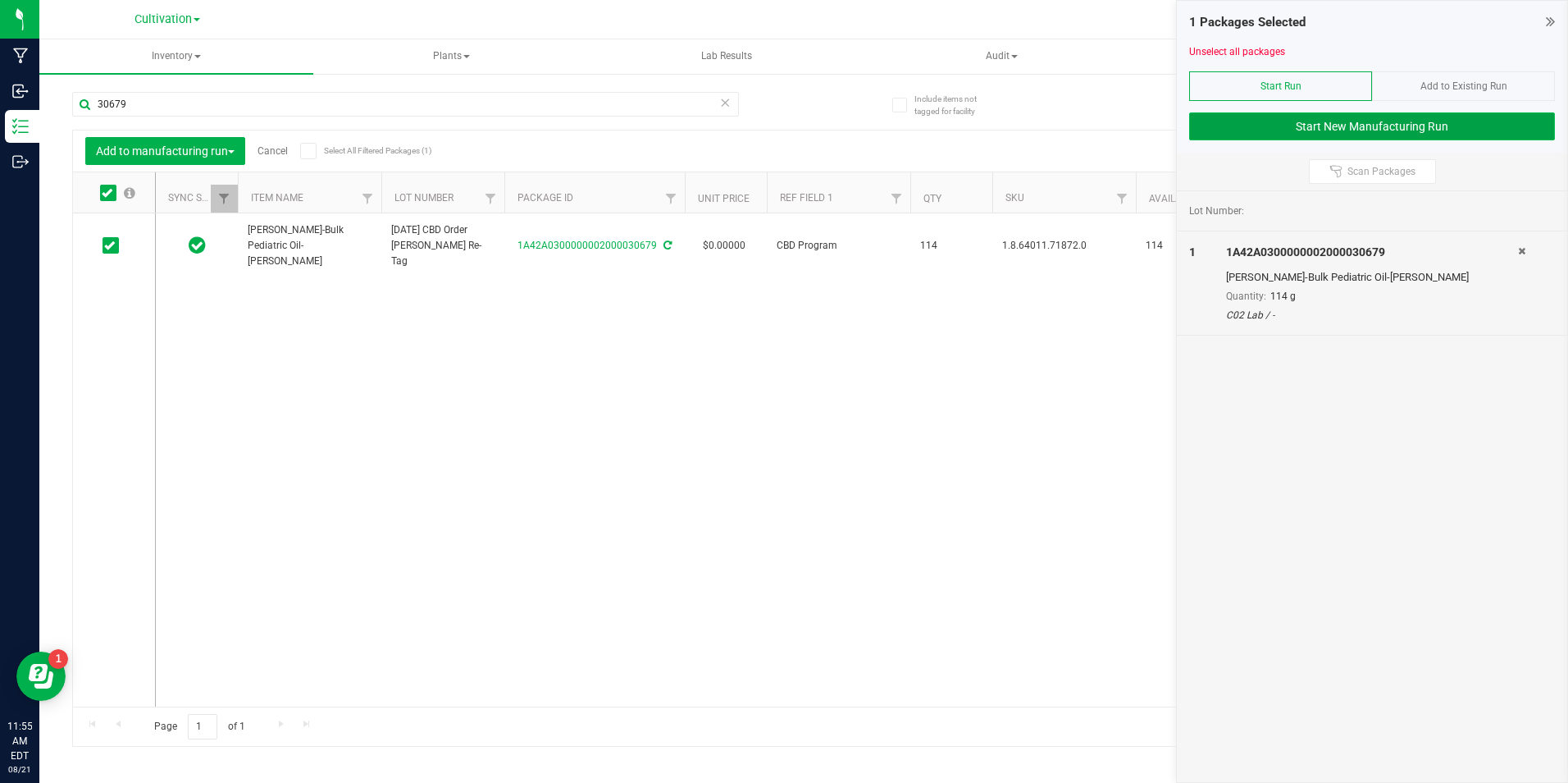
click at [1371, 124] on button "Start New Manufacturing Run" at bounding box center [1372, 126] width 366 height 28
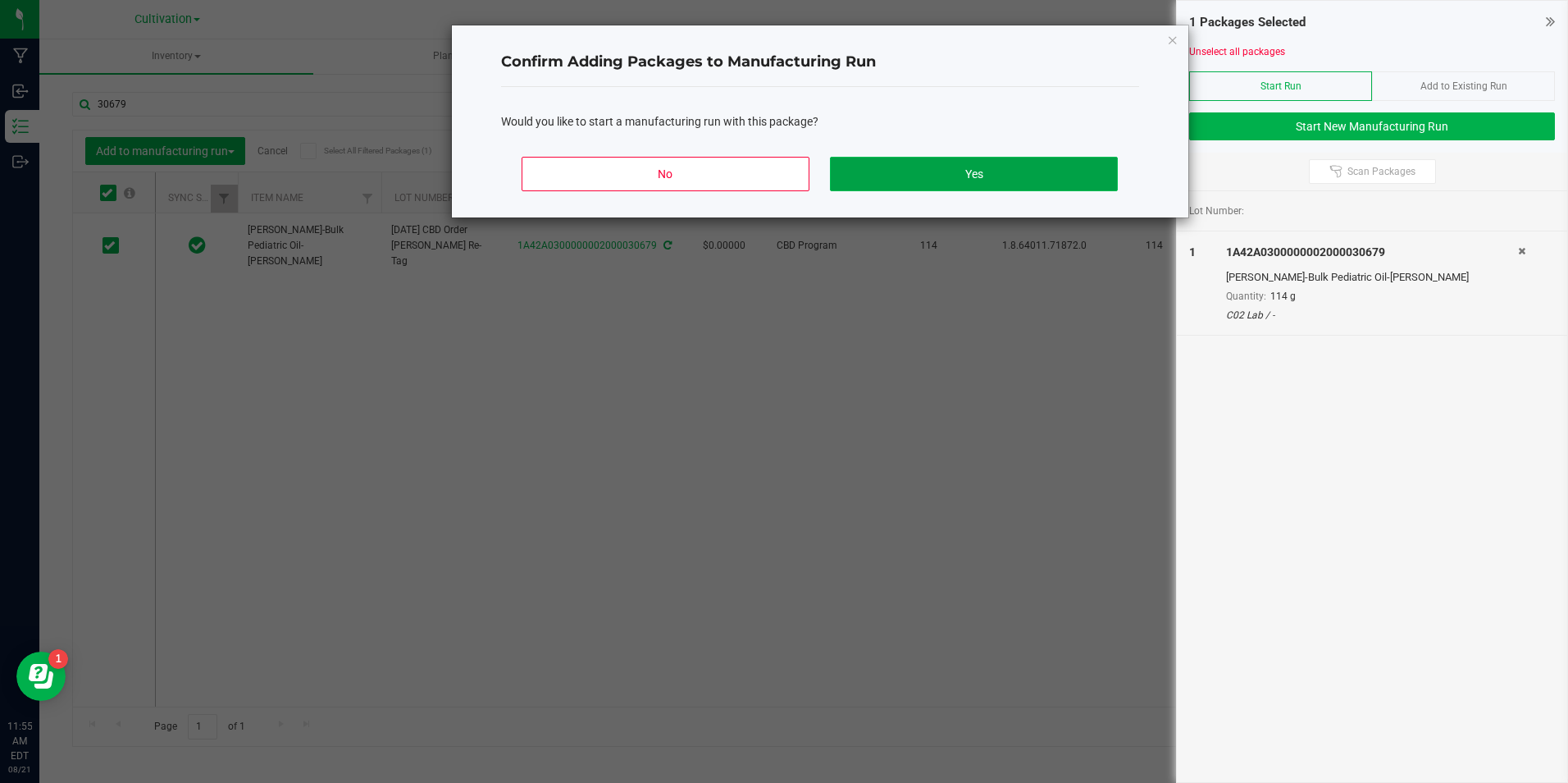
click at [1108, 179] on button "Yes" at bounding box center [973, 174] width 287 height 34
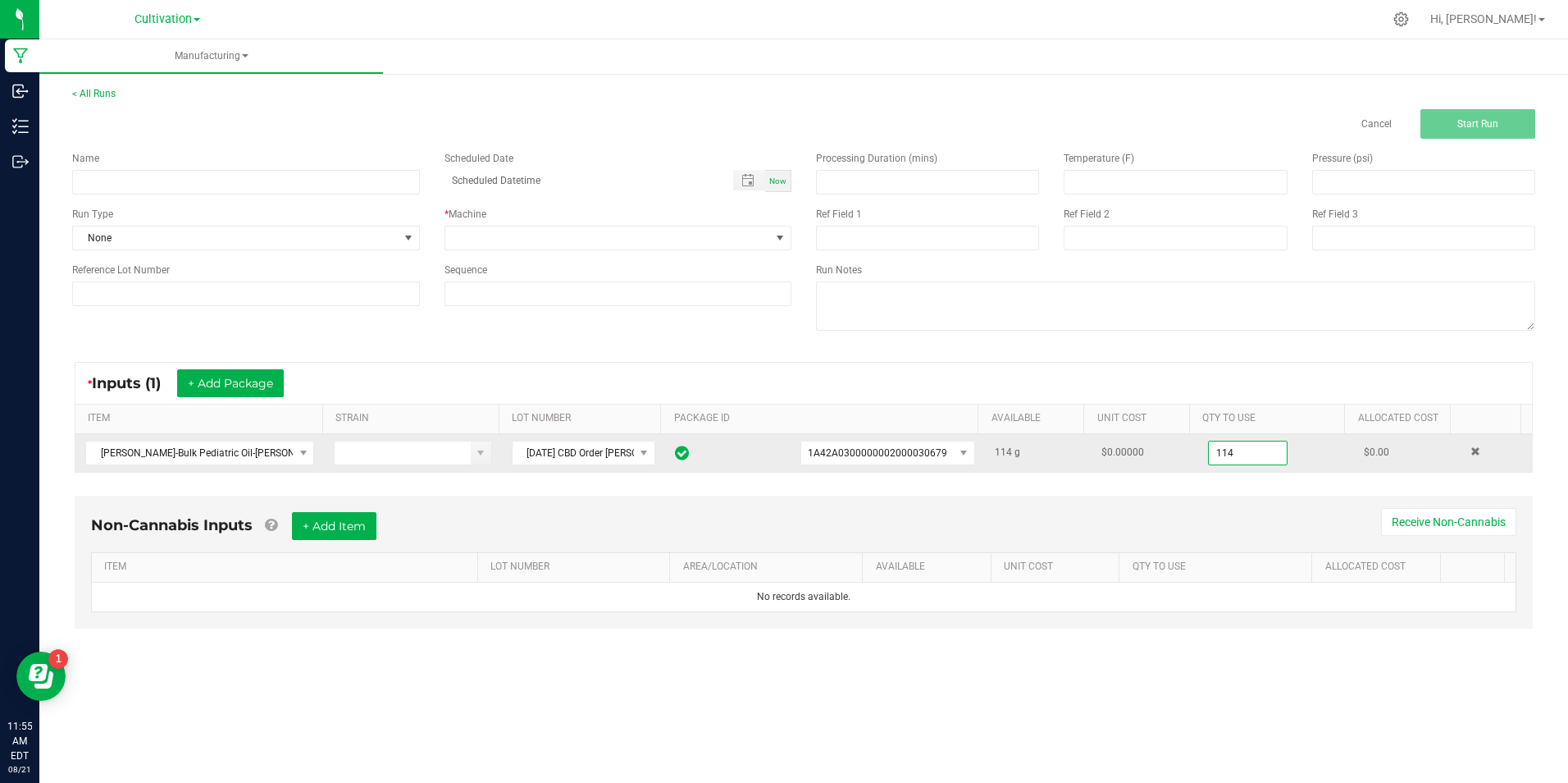
click at [1247, 461] on input "114" at bounding box center [1248, 452] width 78 height 23
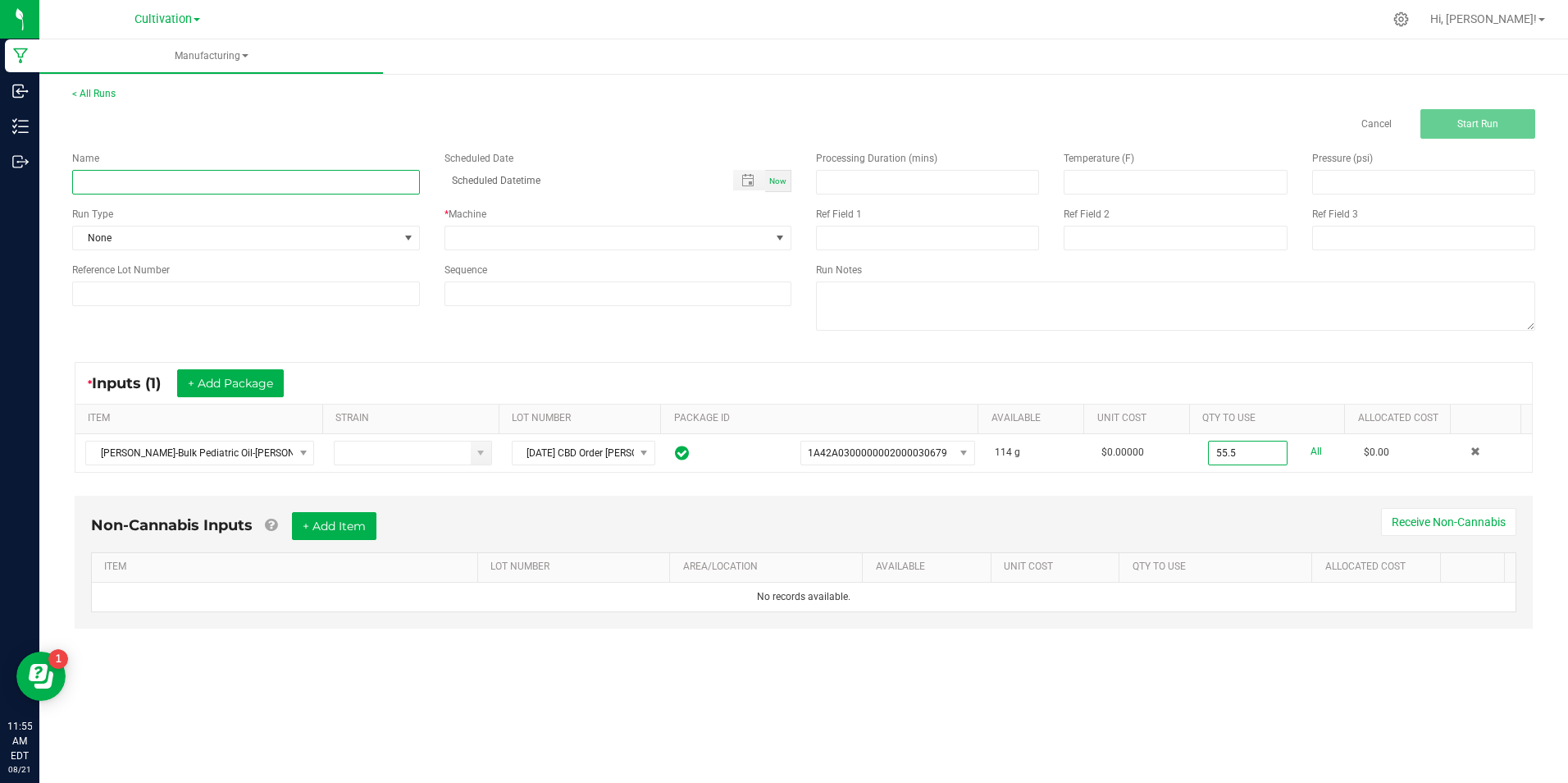
type input "55.5000 g"
click at [283, 190] on input at bounding box center [246, 182] width 348 height 25
click at [95, 182] on input "[DATE] CBD Order ([PERSON_NAME])" at bounding box center [246, 182] width 348 height 25
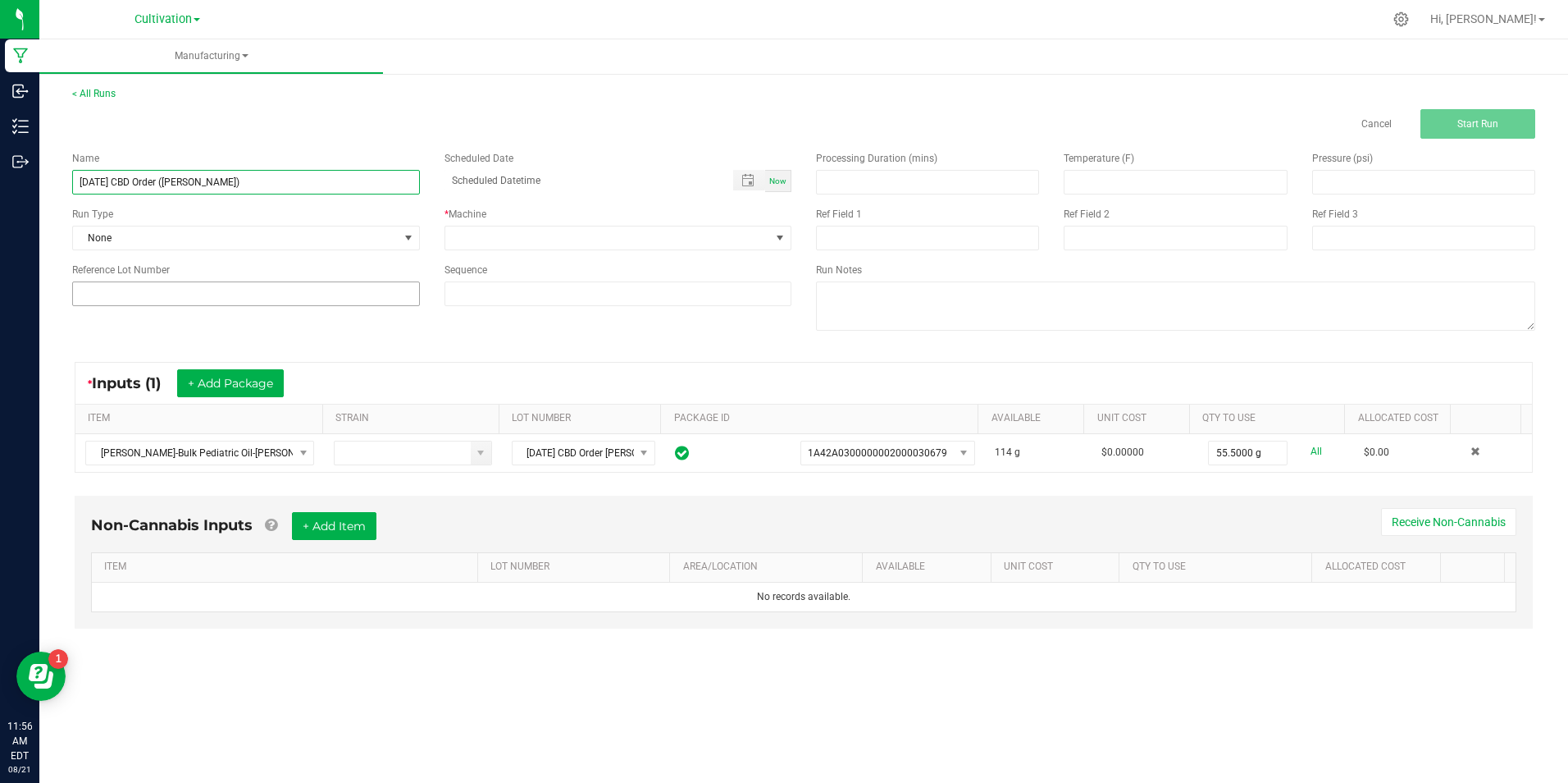
type input "[DATE] CBD Order ([PERSON_NAME])"
click at [195, 292] on input at bounding box center [246, 294] width 348 height 25
click at [196, 292] on input at bounding box center [246, 294] width 348 height 25
paste input "[DATE] CBD Order ([PERSON_NAME])"
type input "[DATE] CBD Order ([PERSON_NAME])"
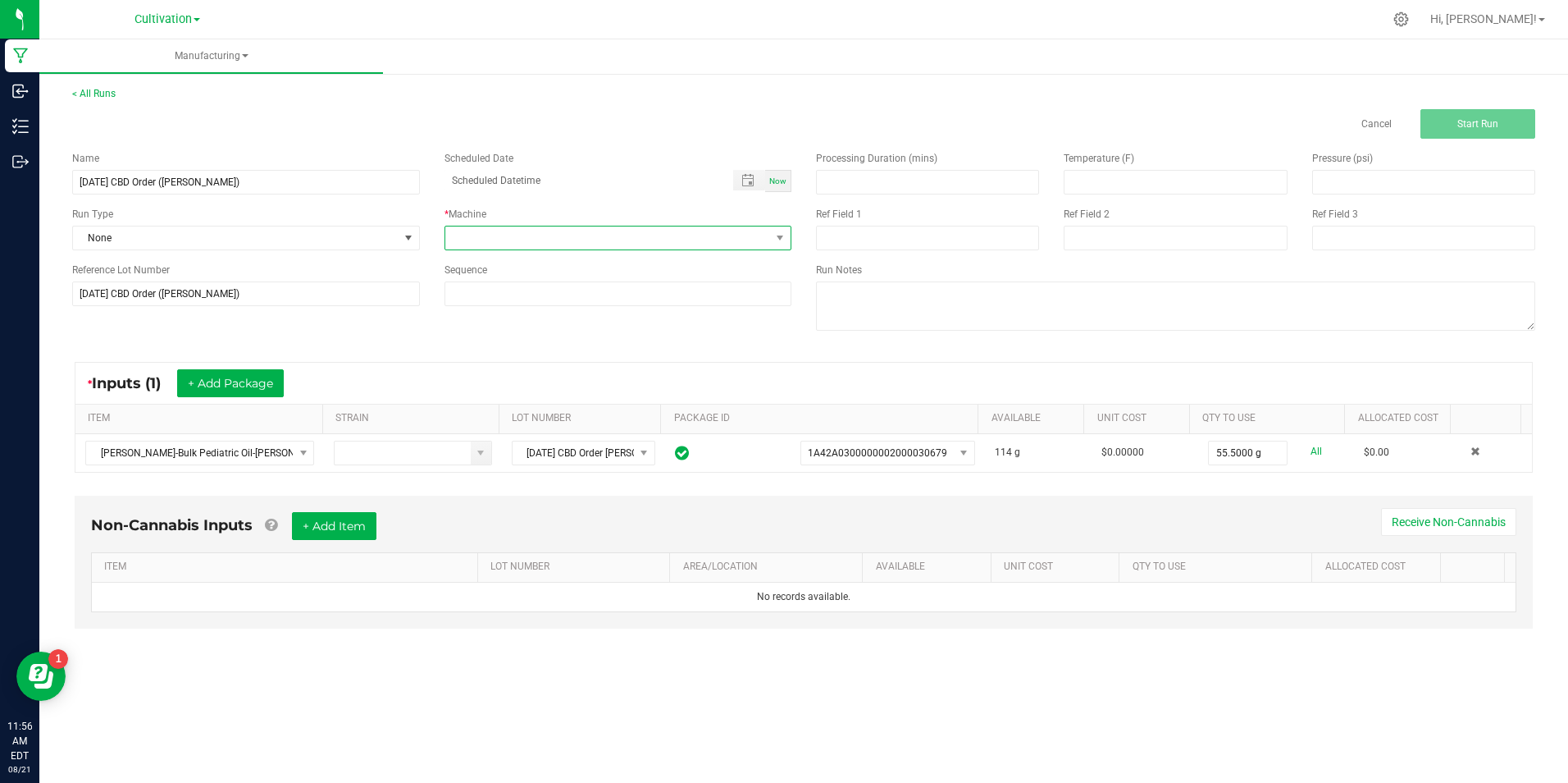
click at [486, 247] on span at bounding box center [608, 238] width 326 height 23
click at [559, 440] on li "Manual" at bounding box center [618, 450] width 346 height 28
click at [1445, 134] on button "Start Run" at bounding box center [1478, 124] width 115 height 30
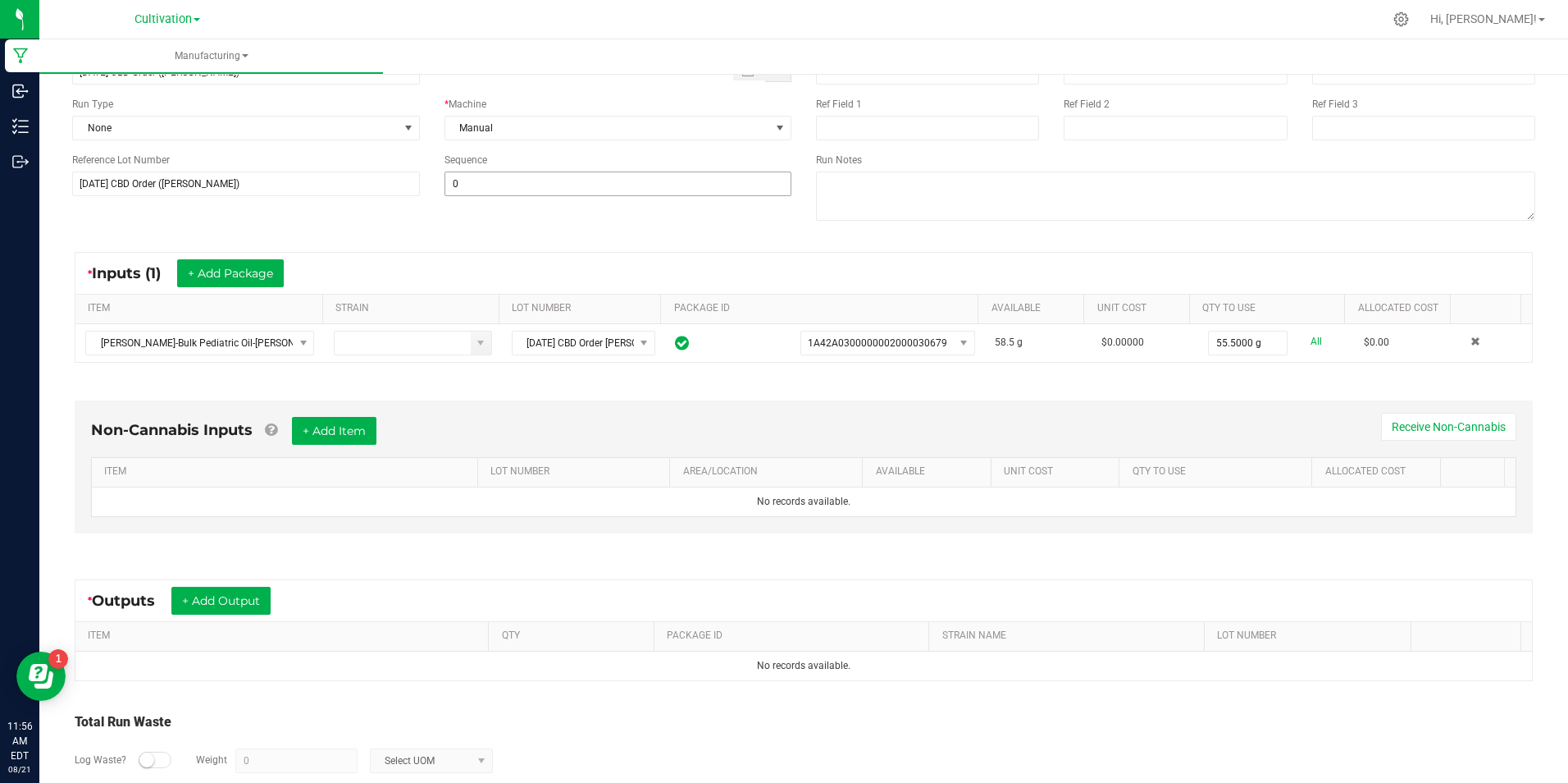
scroll to position [216, 0]
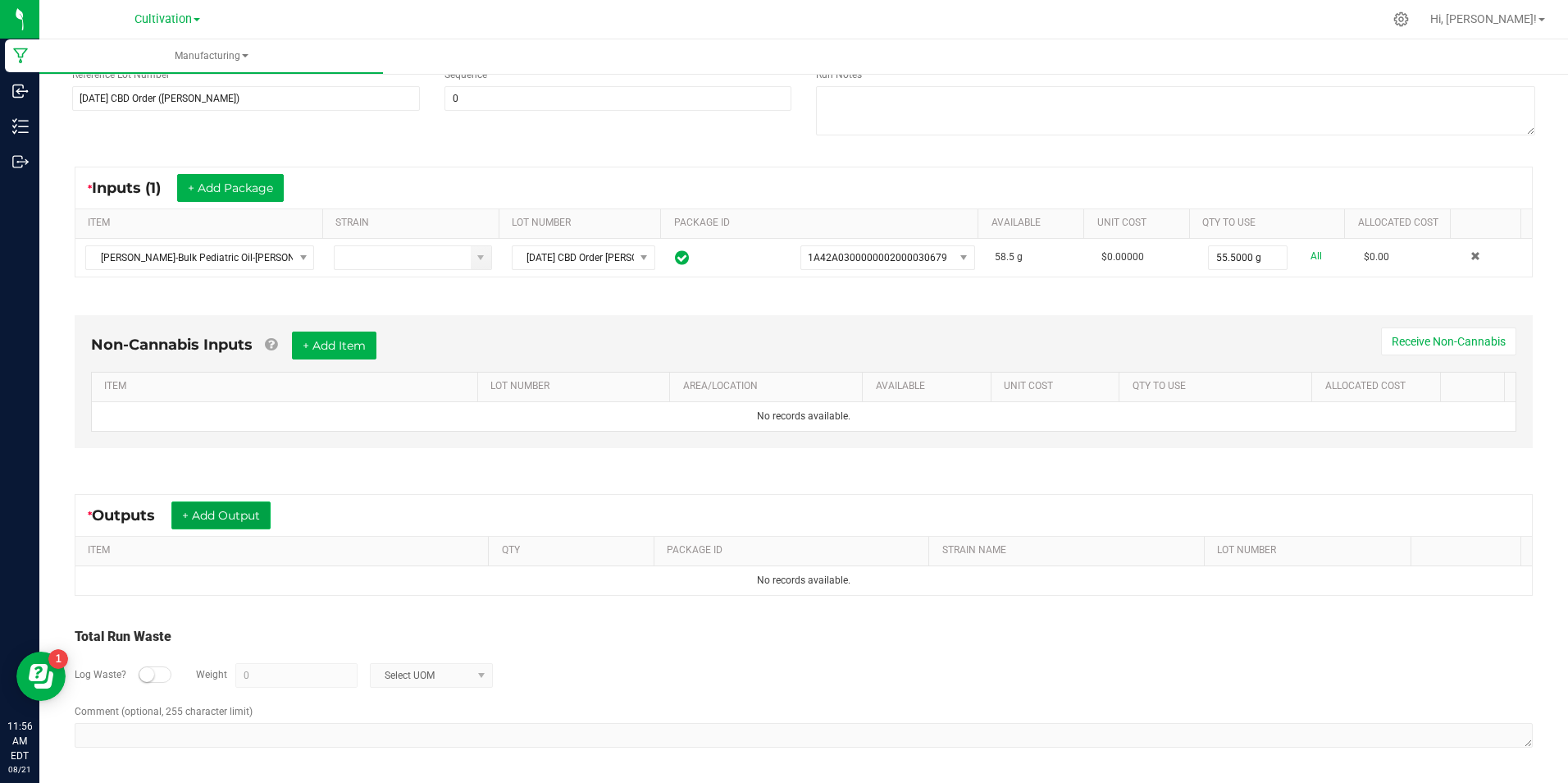
click at [225, 520] on button "+ Add Output" at bounding box center [221, 515] width 99 height 28
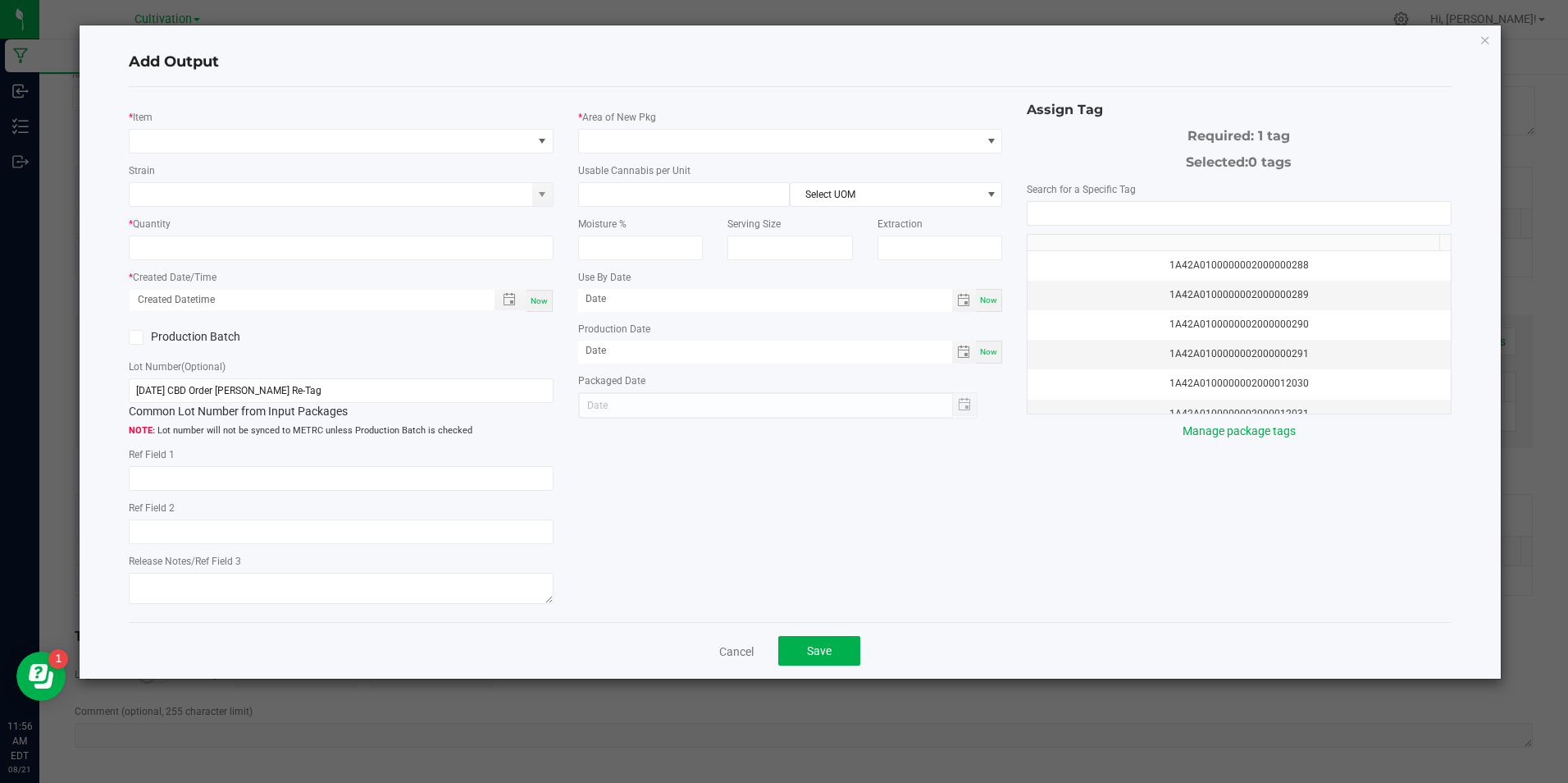
type input "CBD Program"
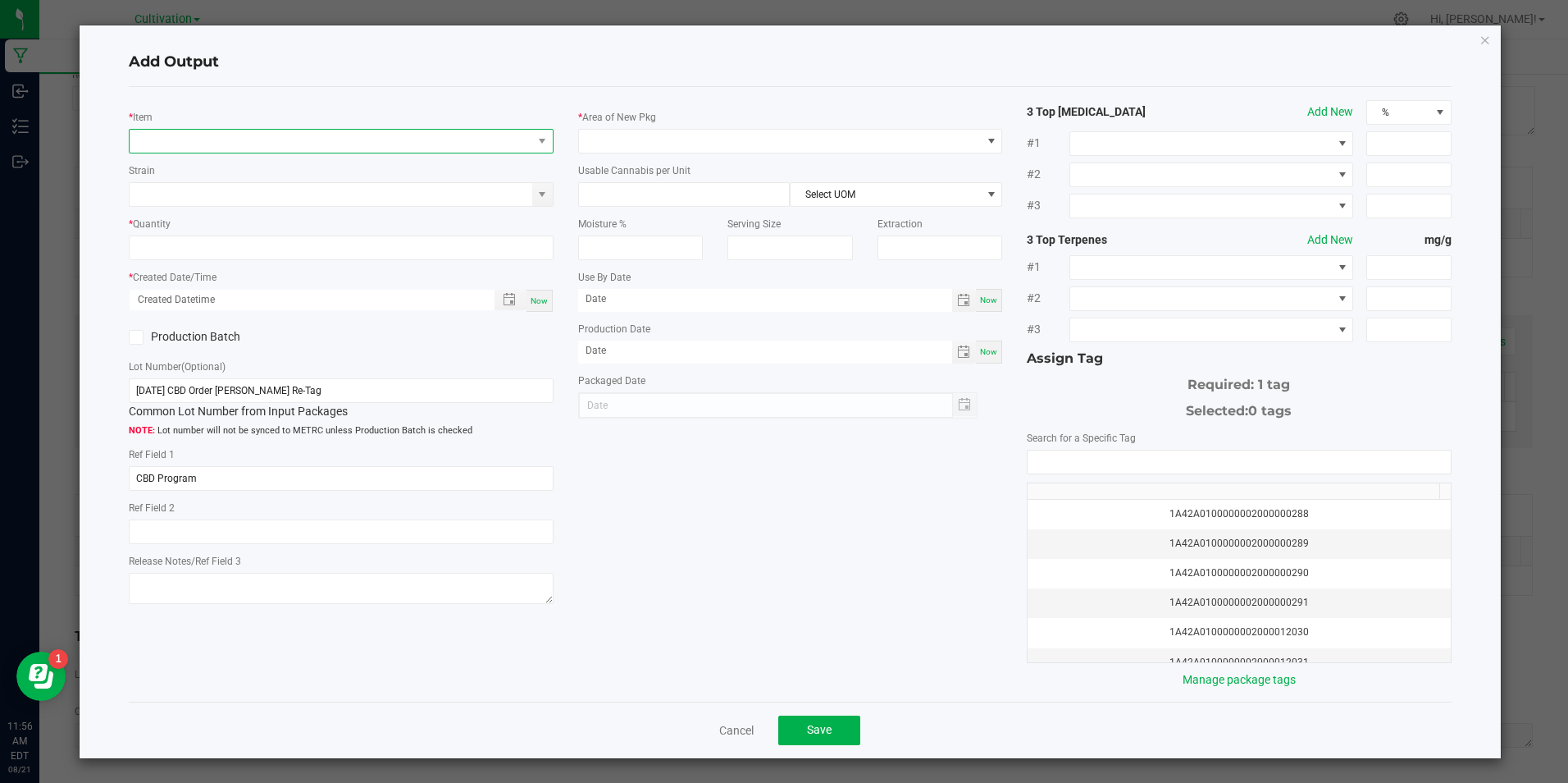
click at [283, 144] on span "NO DATA FOUND" at bounding box center [330, 141] width 402 height 23
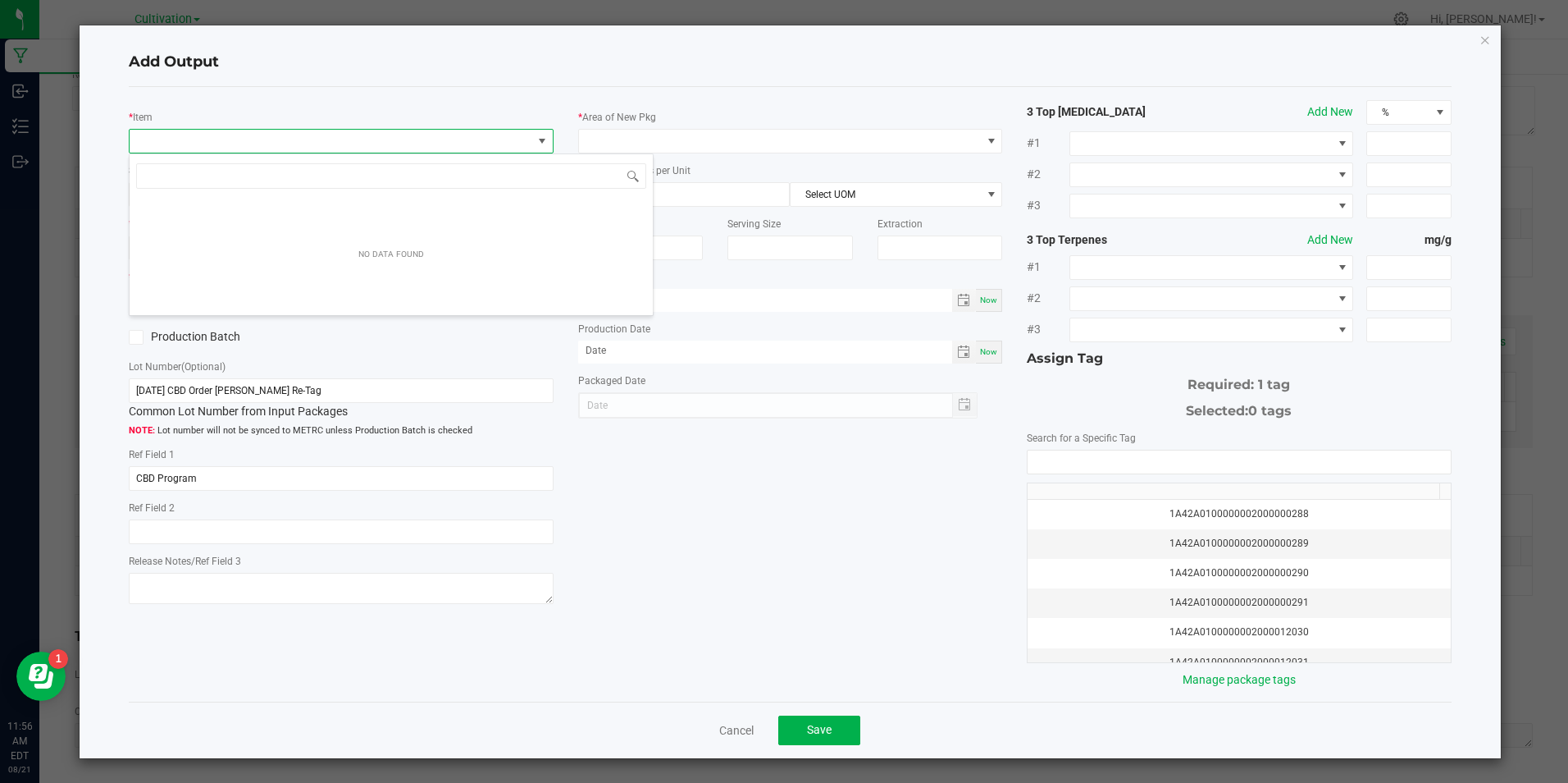
scroll to position [25, 421]
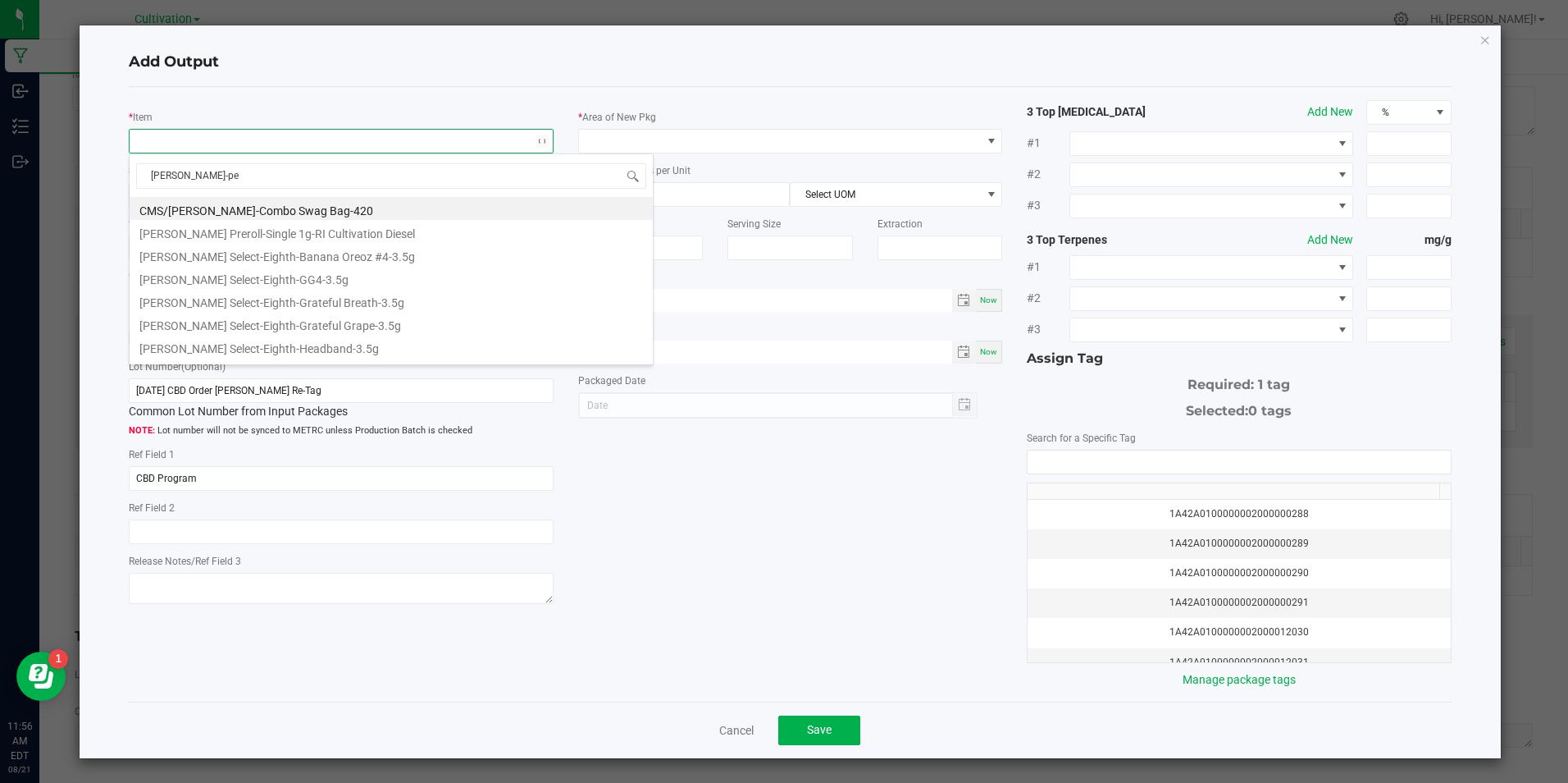
type input "[PERSON_NAME]-ped"
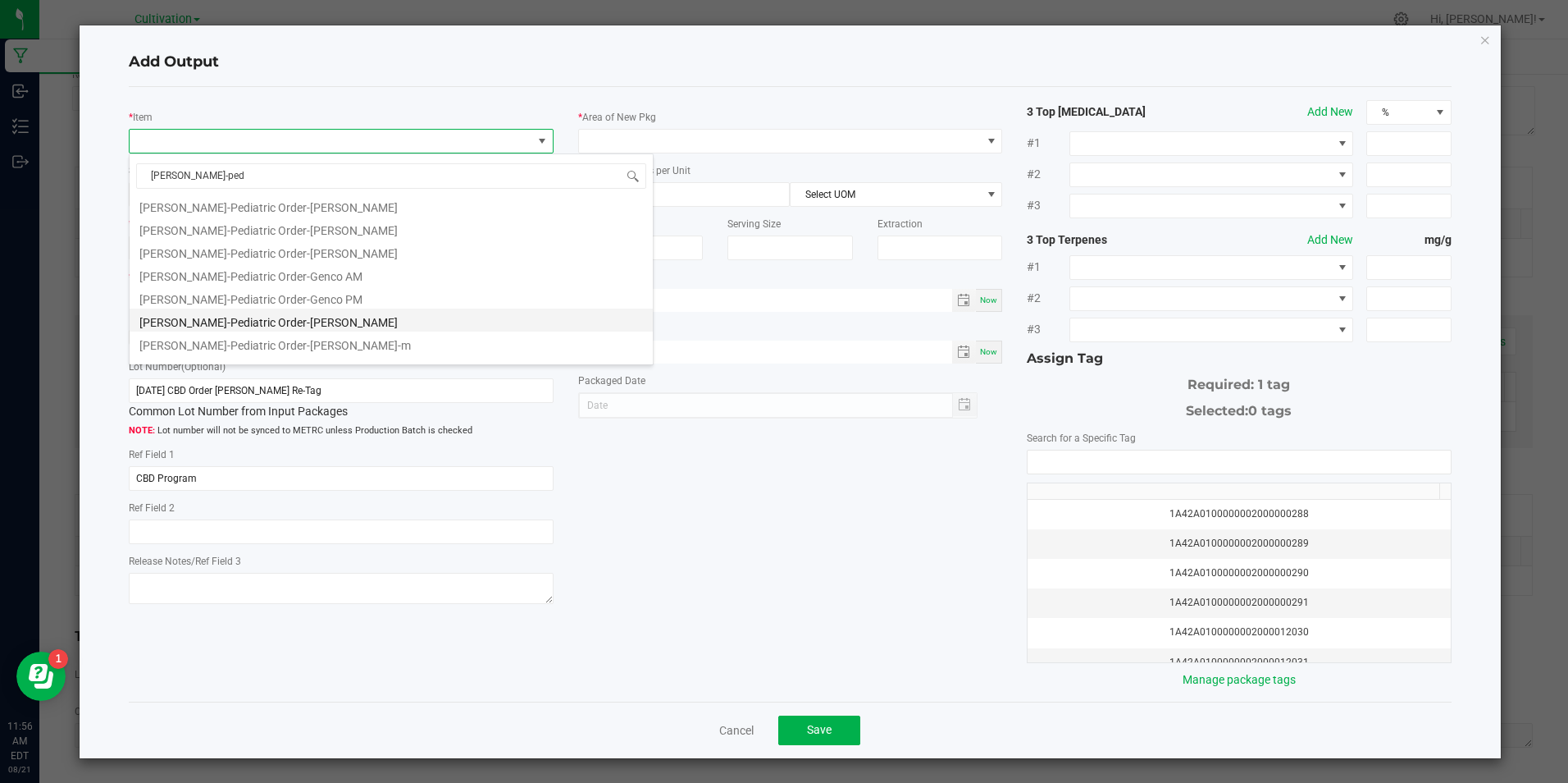
click at [329, 315] on li "[PERSON_NAME]-Pediatric Order-[PERSON_NAME]" at bounding box center [392, 320] width 524 height 23
type input "0 ea"
type input "0.08"
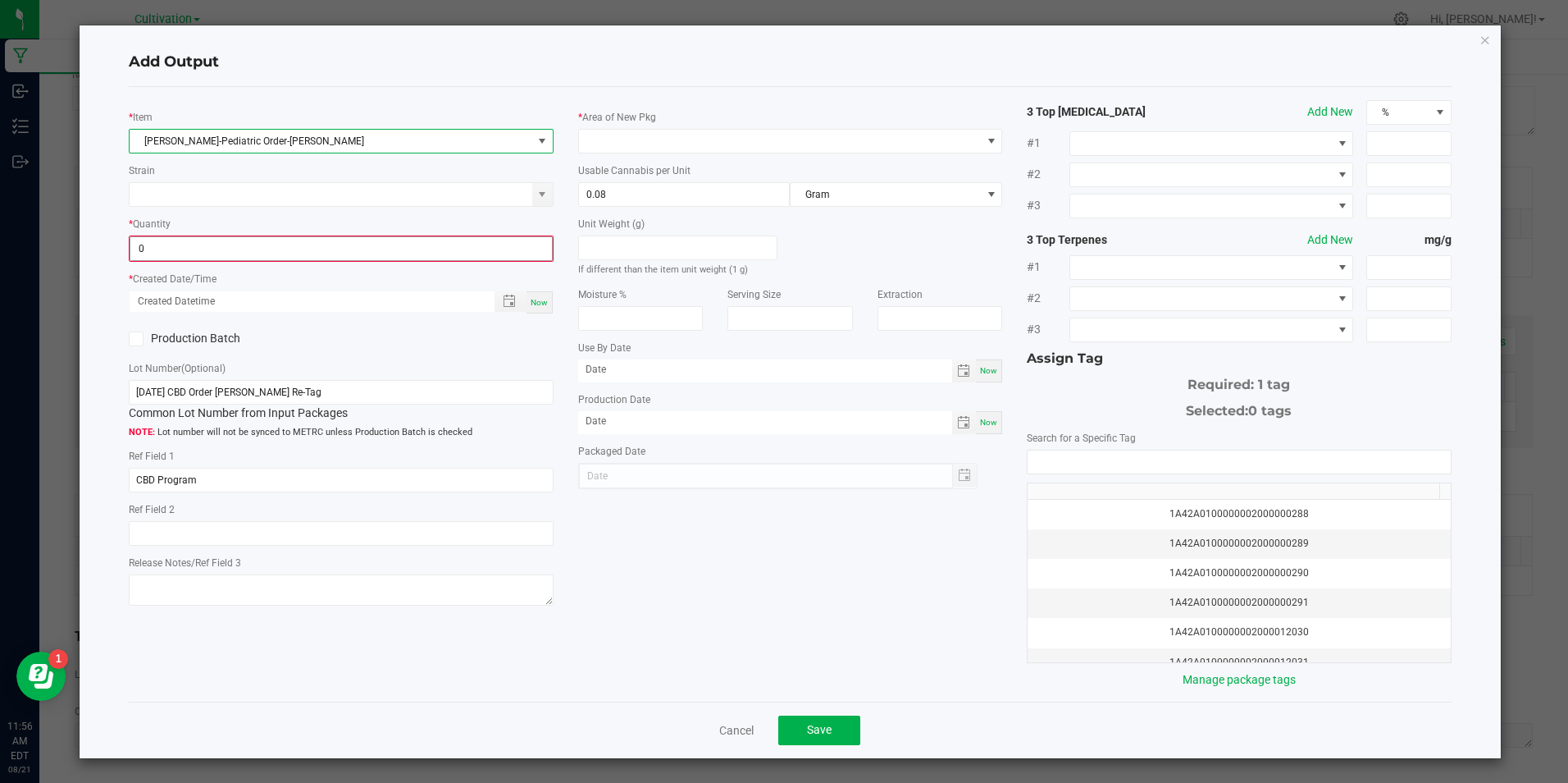
click at [465, 250] on input "0" at bounding box center [340, 248] width 421 height 23
type input "14 ea"
click at [538, 300] on span "Now" at bounding box center [539, 301] width 18 height 9
type input "[DATE] 11:56 AM"
type input "[DATE]"
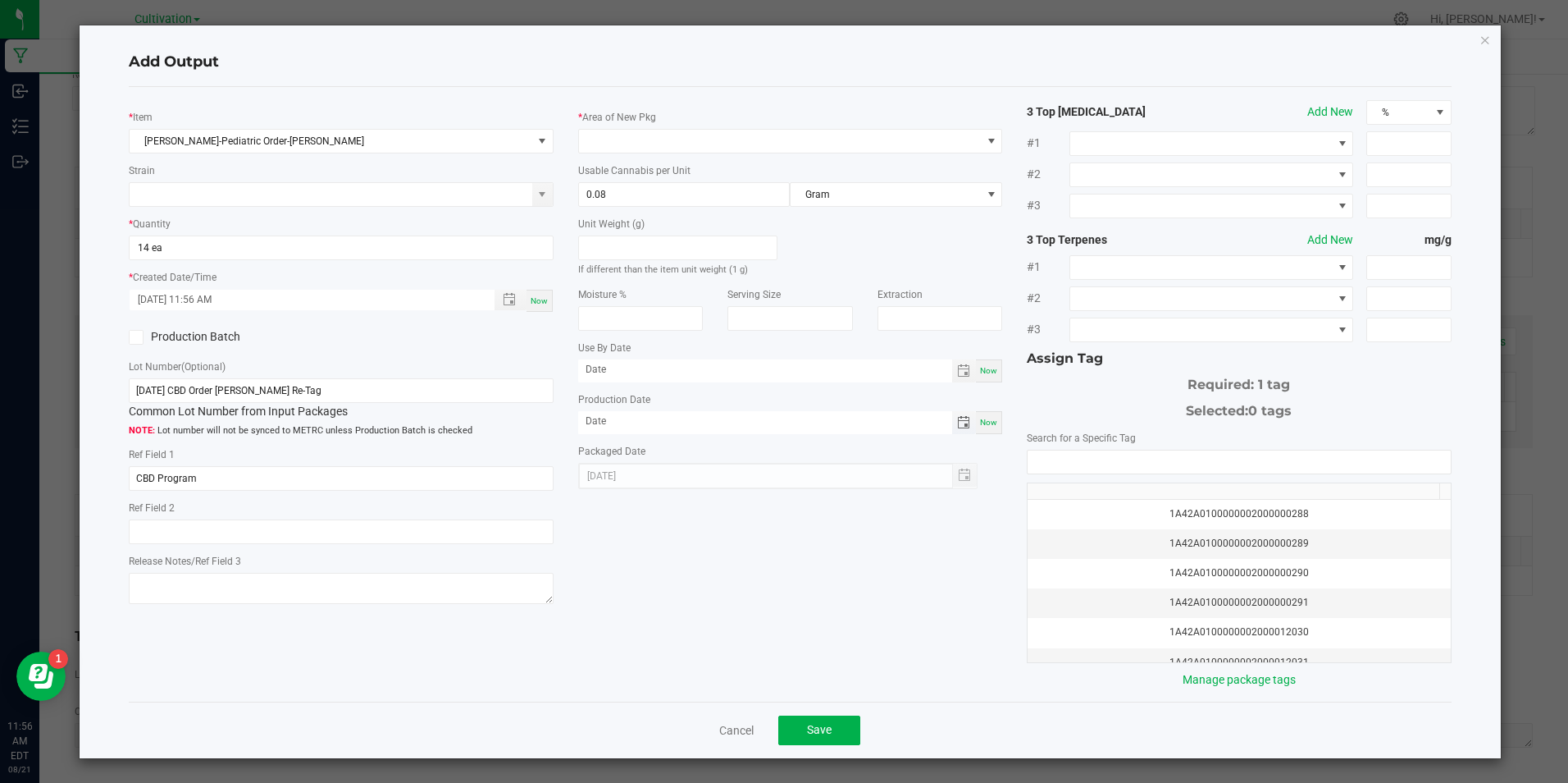
click at [957, 418] on span "Toggle calendar" at bounding box center [964, 423] width 13 height 13
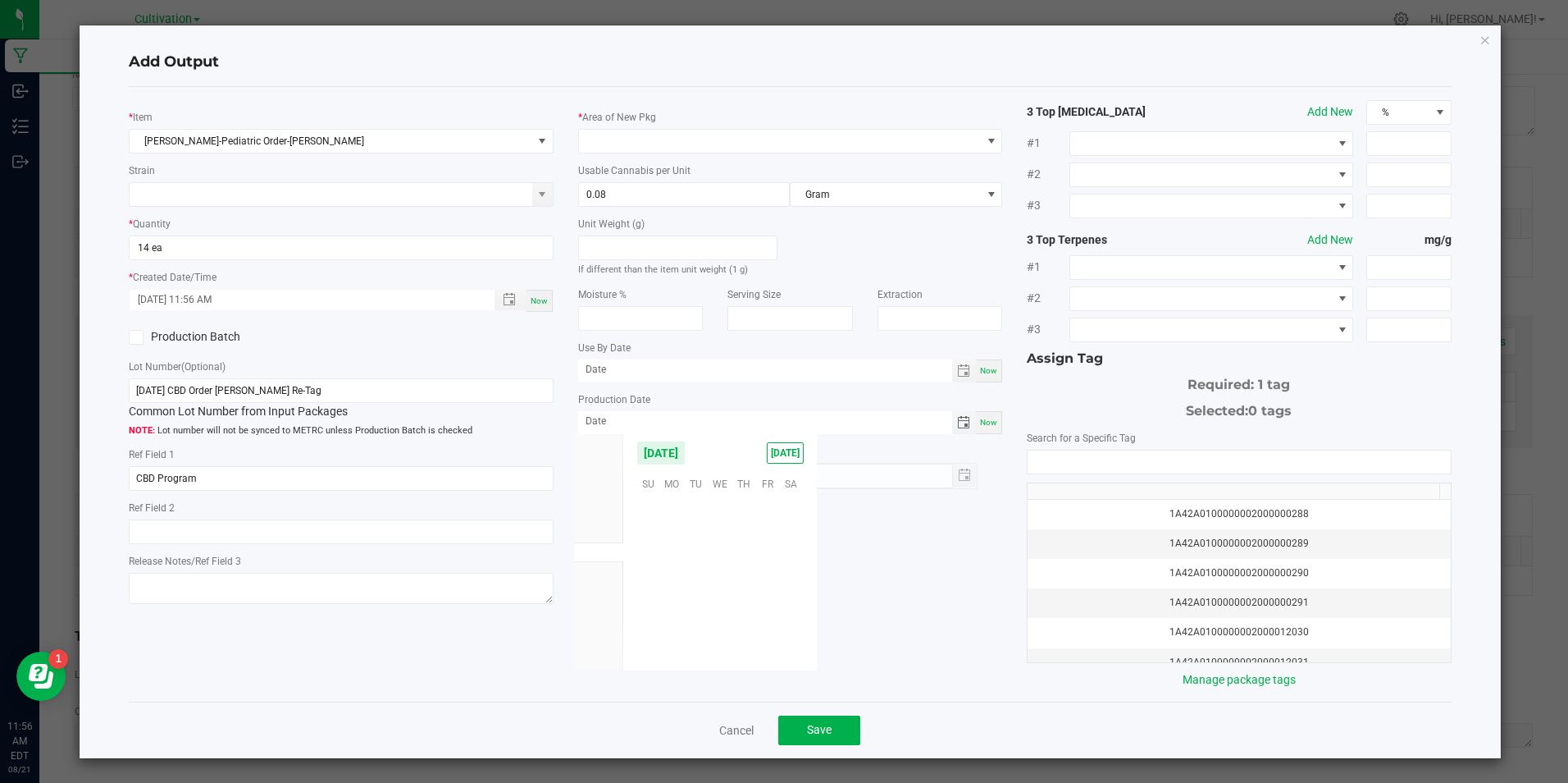
scroll to position [265945, 0]
click at [607, 493] on span "May" at bounding box center [598, 493] width 19 height 11
click at [766, 610] on span "30" at bounding box center [768, 607] width 24 height 25
type input "[DATE]"
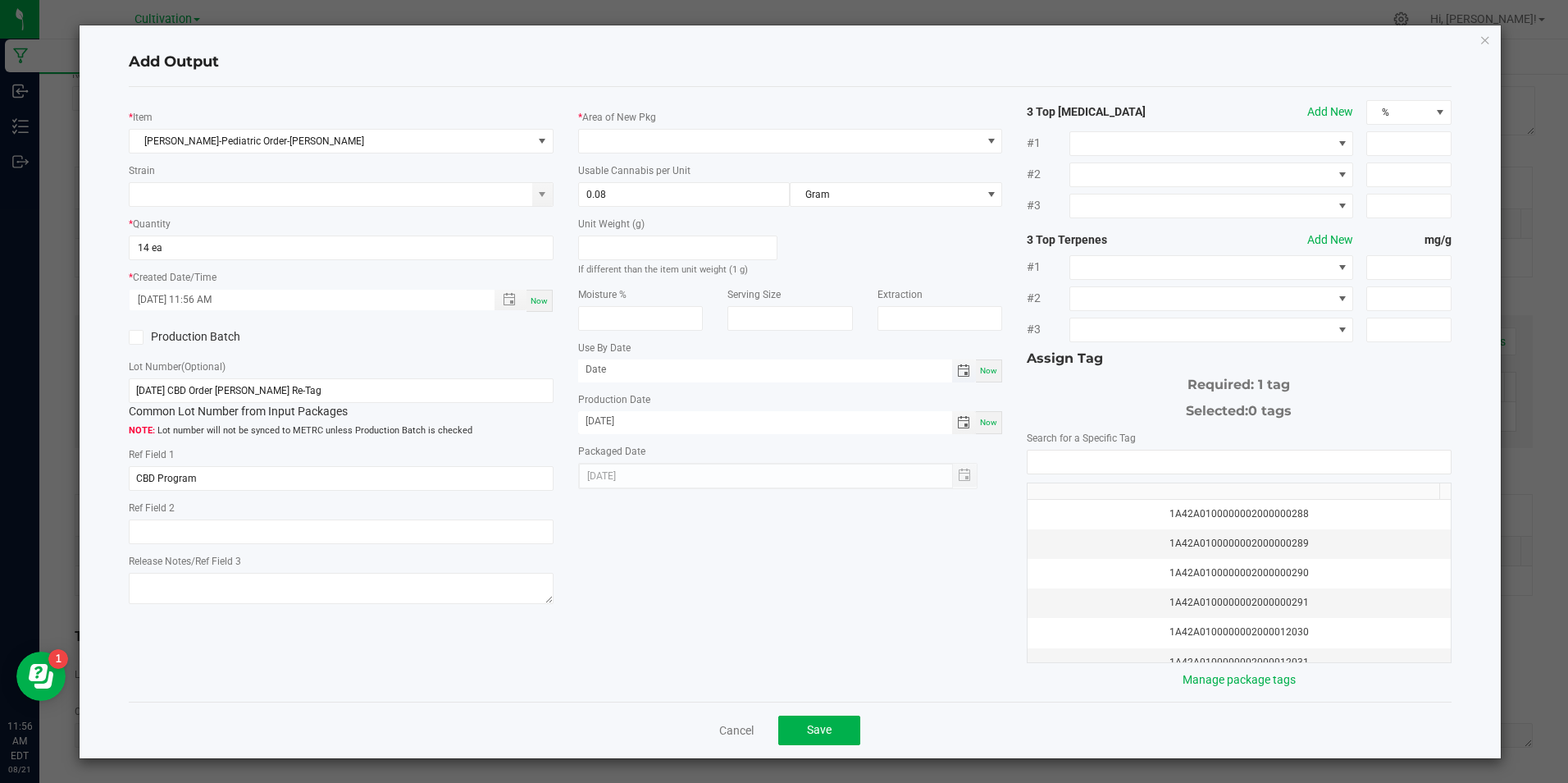
click at [957, 372] on span "Toggle calendar" at bounding box center [964, 371] width 13 height 13
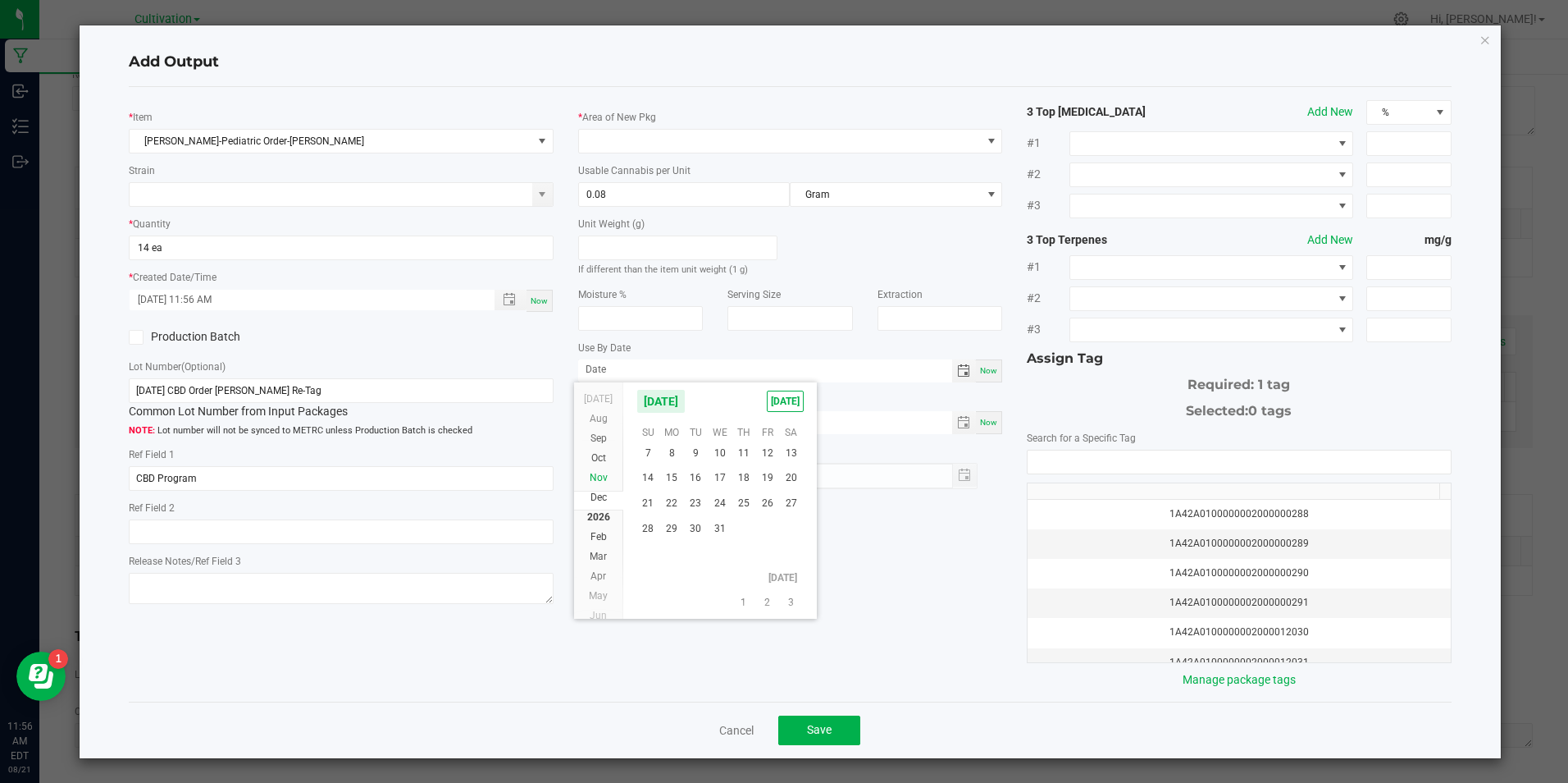
scroll to position [267416, 0]
click at [601, 512] on span "May" at bounding box center [598, 514] width 19 height 11
click at [794, 559] on span "30" at bounding box center [791, 555] width 24 height 25
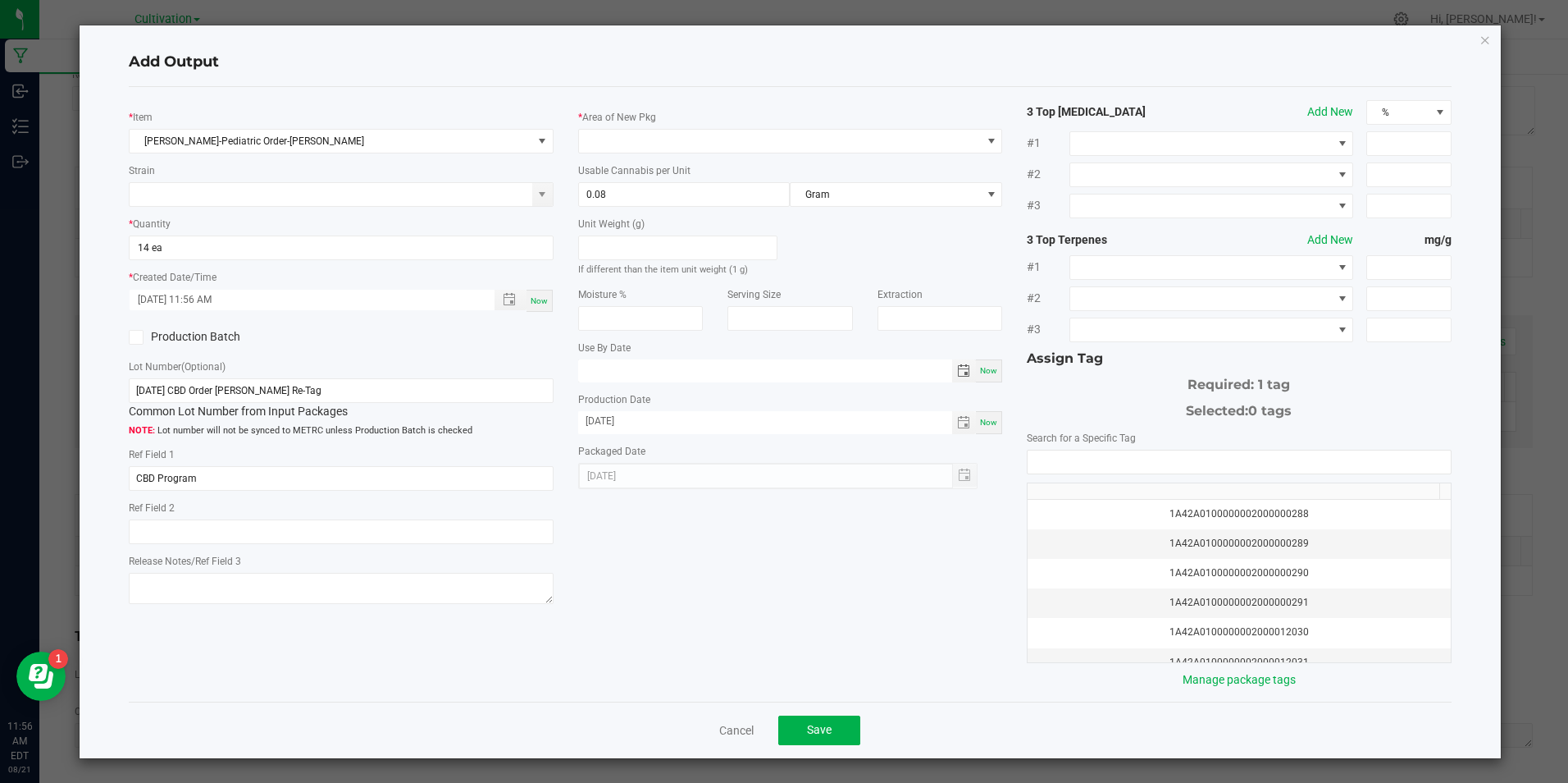
type input "[DATE]"
click at [791, 557] on div "* Item [PERSON_NAME]-Pediatric Order-[PERSON_NAME] Strain * Quantity 14 ea * Cr…" at bounding box center [789, 394] width 1347 height 588
click at [787, 146] on span at bounding box center [780, 141] width 402 height 23
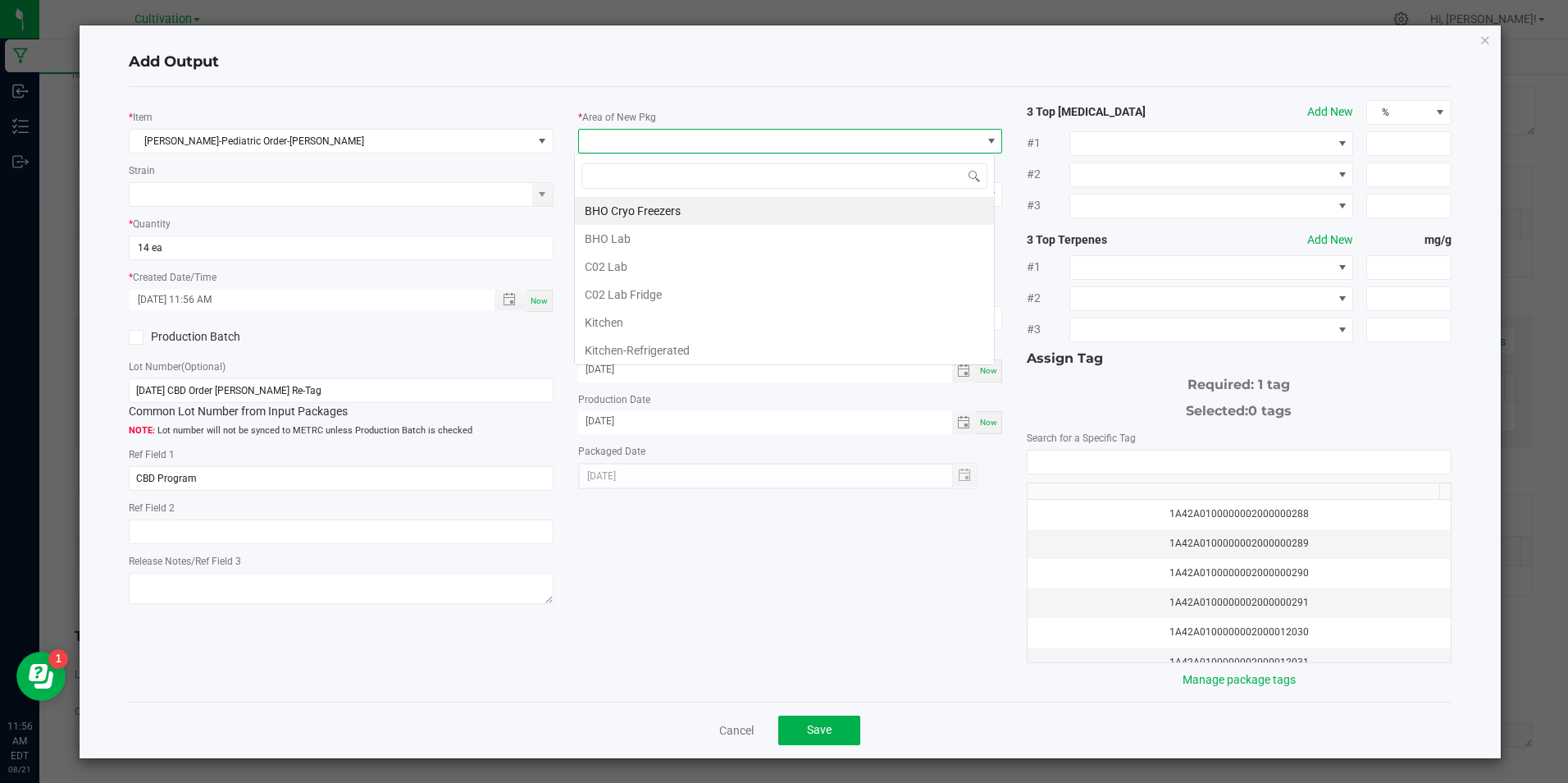
scroll to position [25, 421]
click at [641, 270] on li "C02 Lab" at bounding box center [784, 267] width 419 height 28
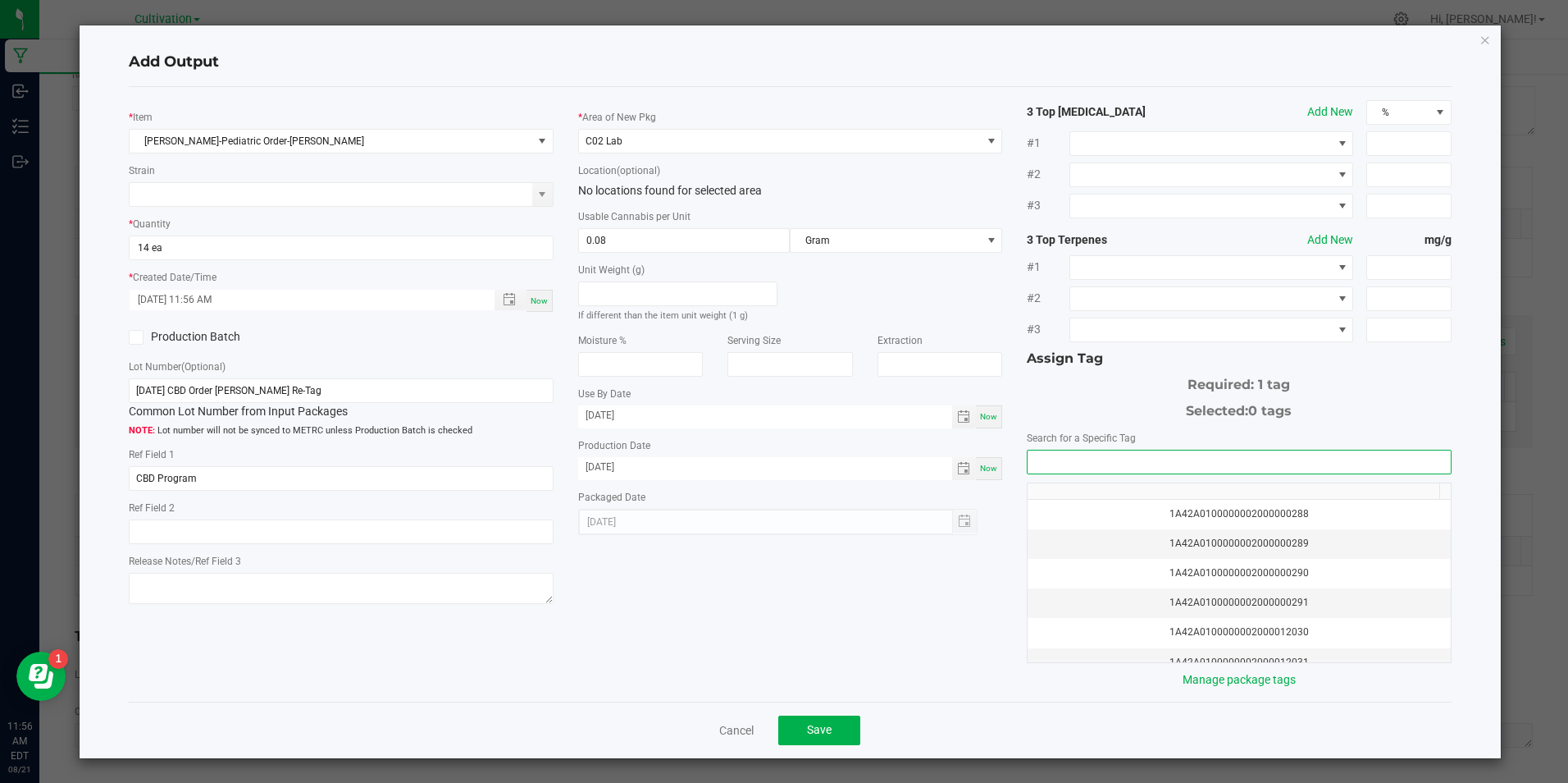
click at [1186, 450] on input "NO DATA FOUND" at bounding box center [1238, 462] width 422 height 23
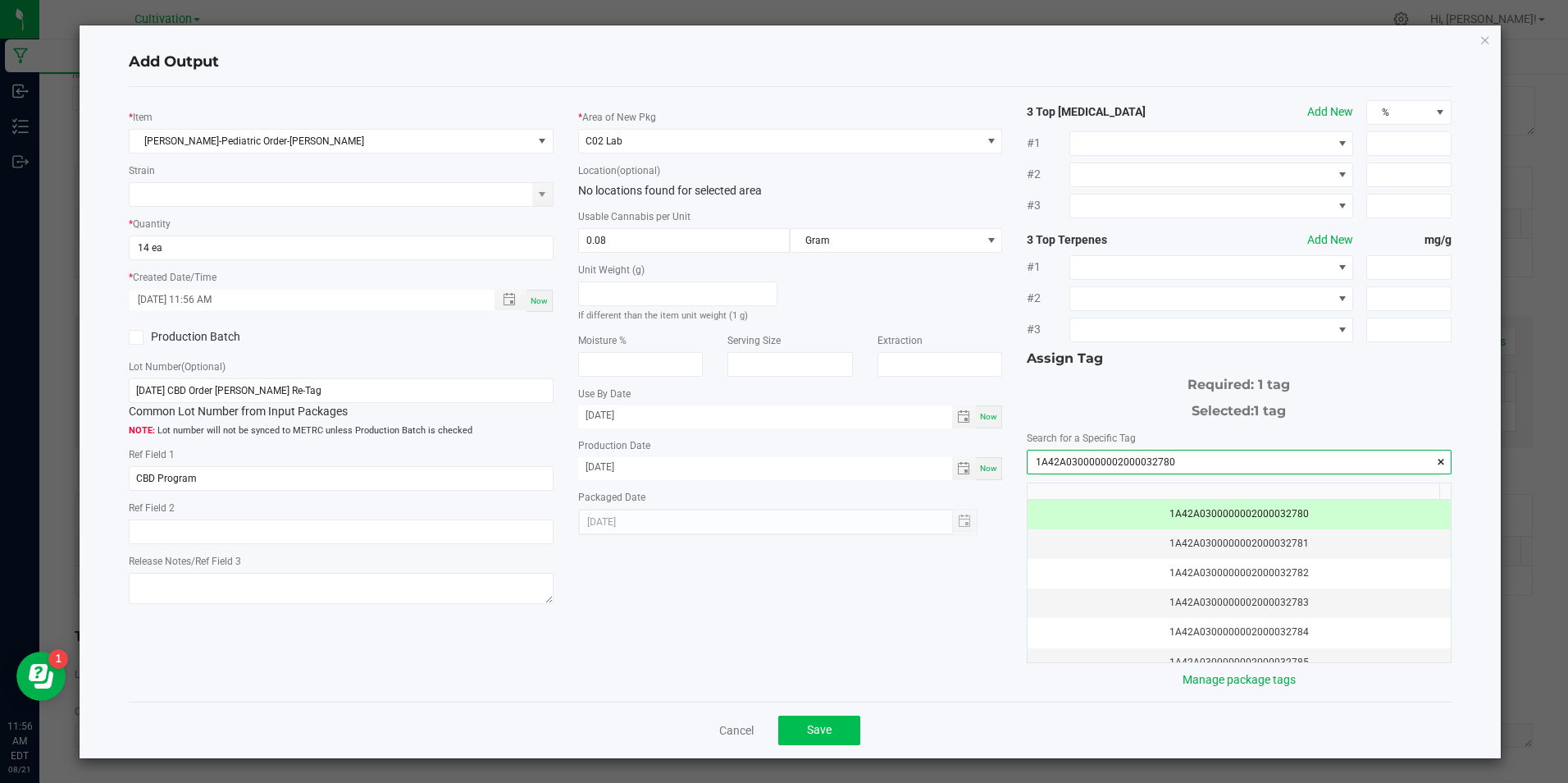
type input "1A42A0300000002000032780"
click at [813, 732] on span "Save" at bounding box center [819, 729] width 25 height 13
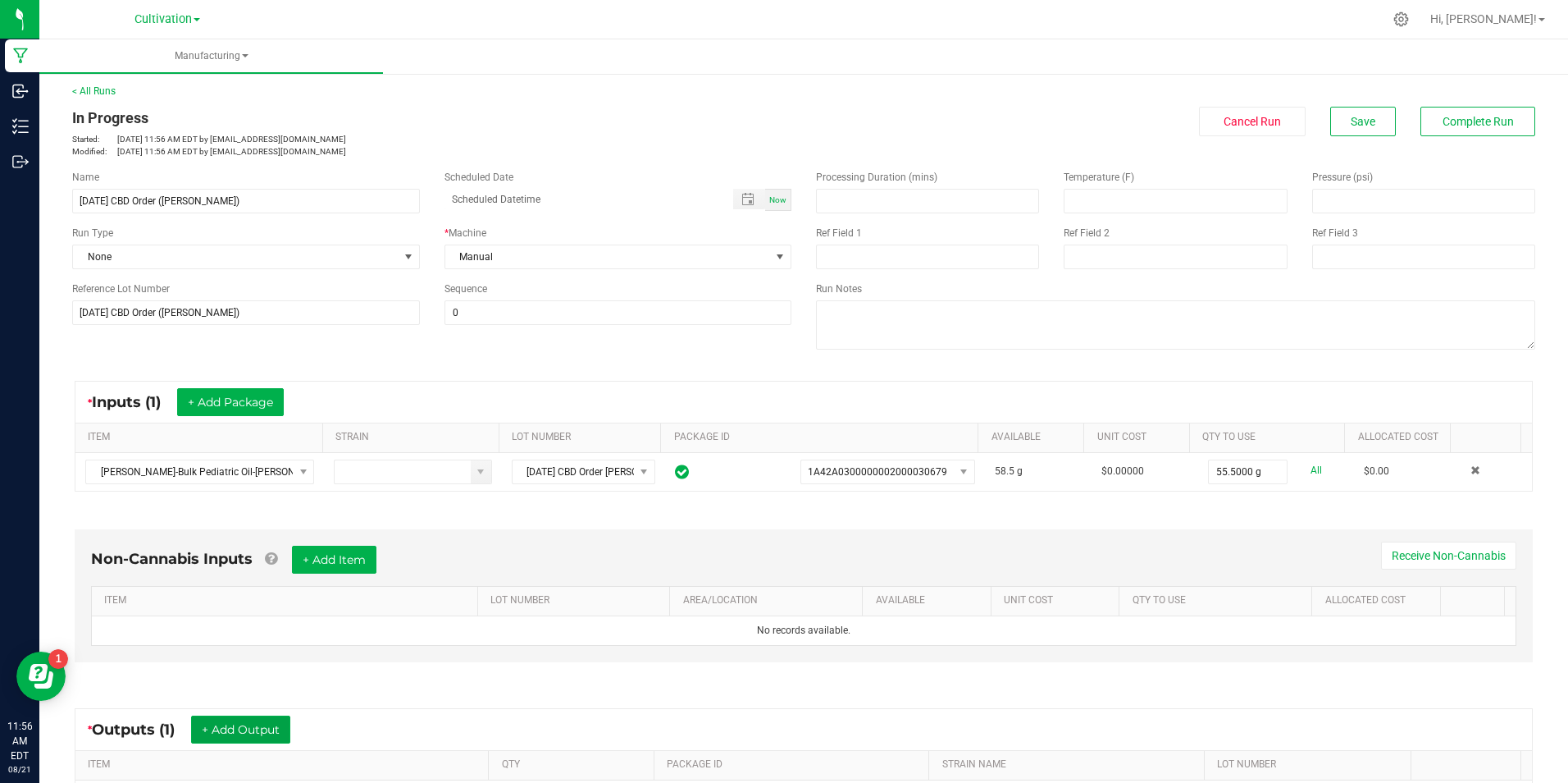
scroll to position [0, 0]
click at [1352, 124] on span "Save" at bounding box center [1363, 124] width 25 height 13
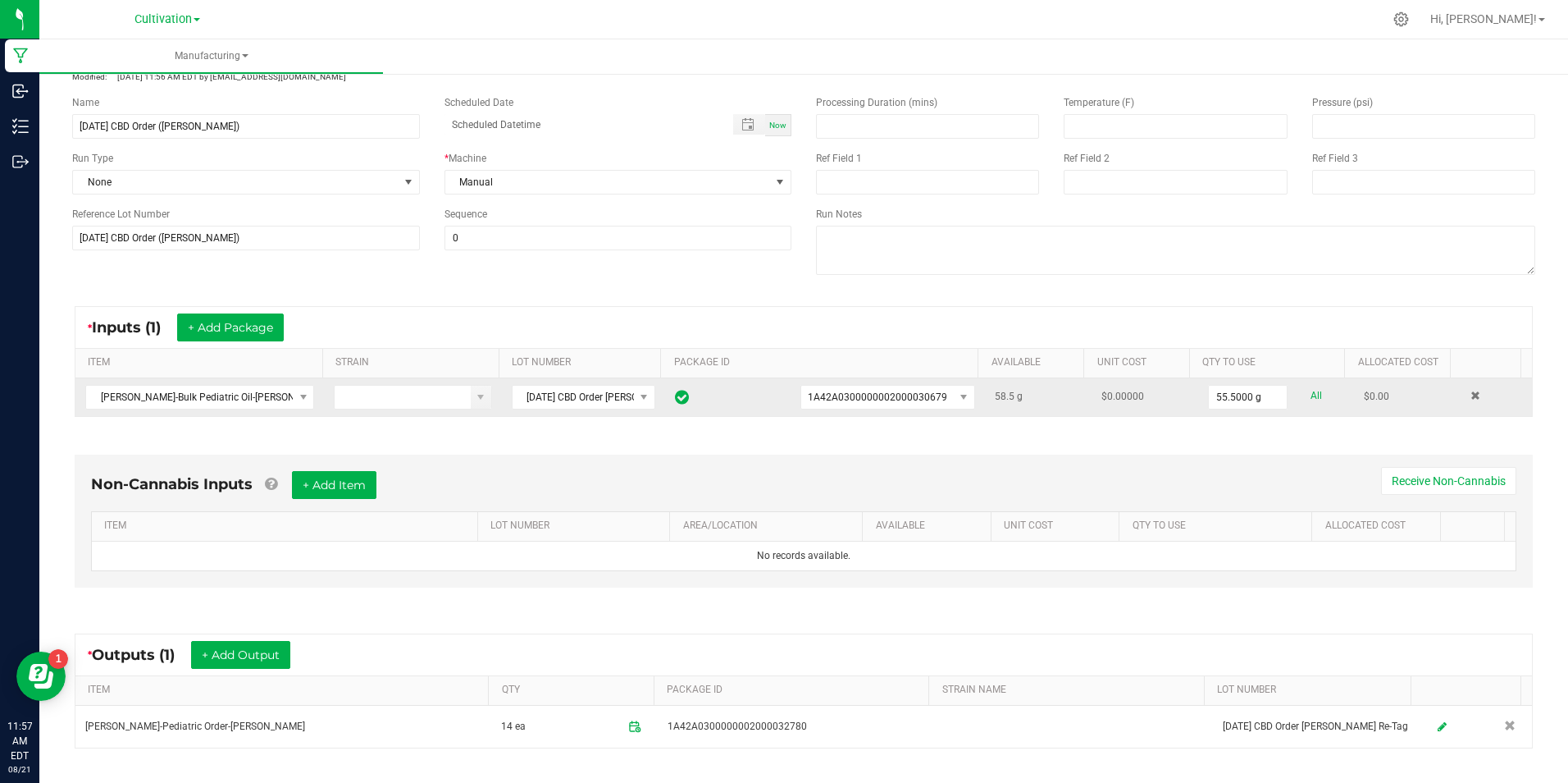
scroll to position [229, 0]
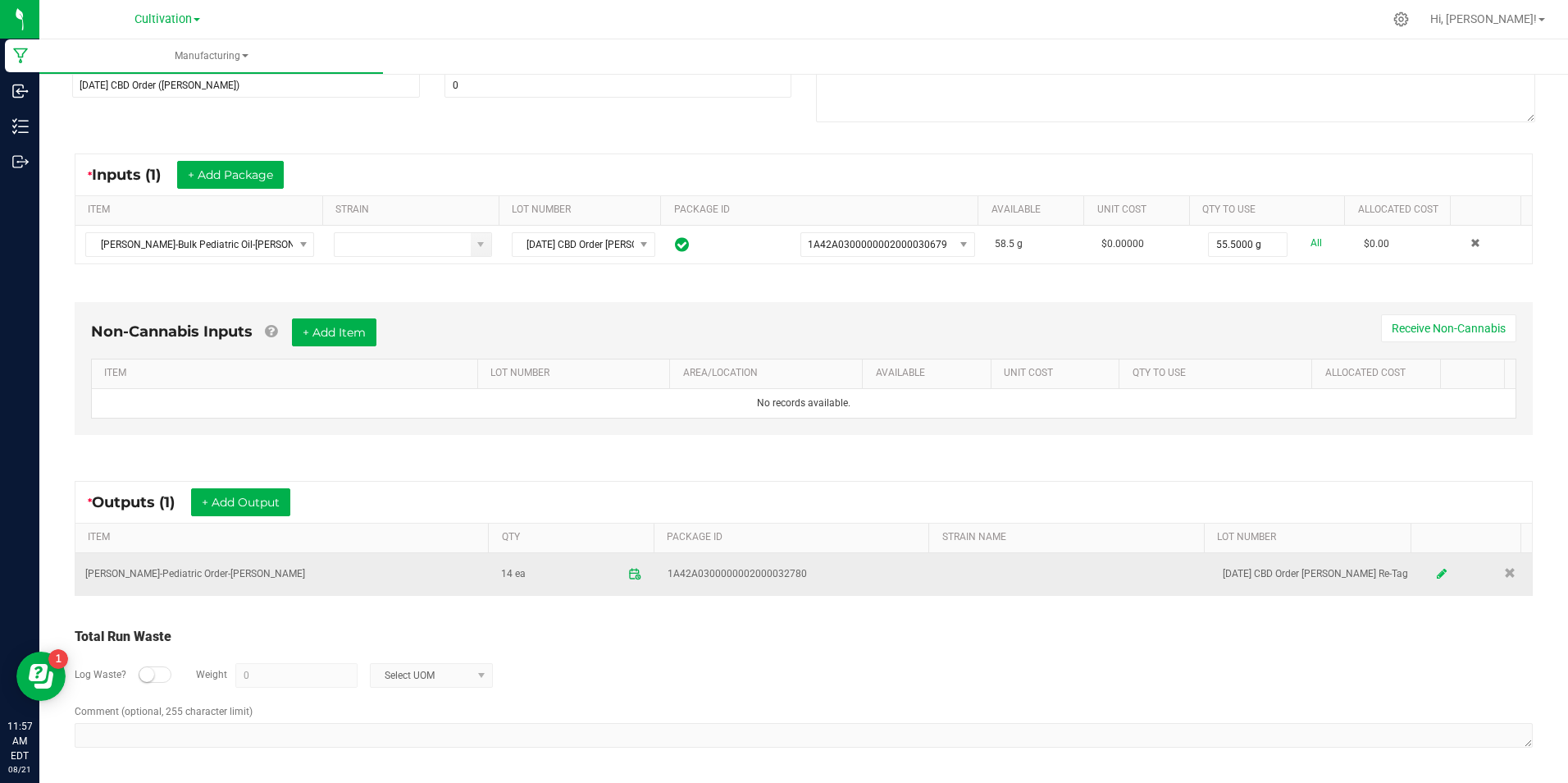
click at [1430, 572] on link at bounding box center [1442, 574] width 25 height 32
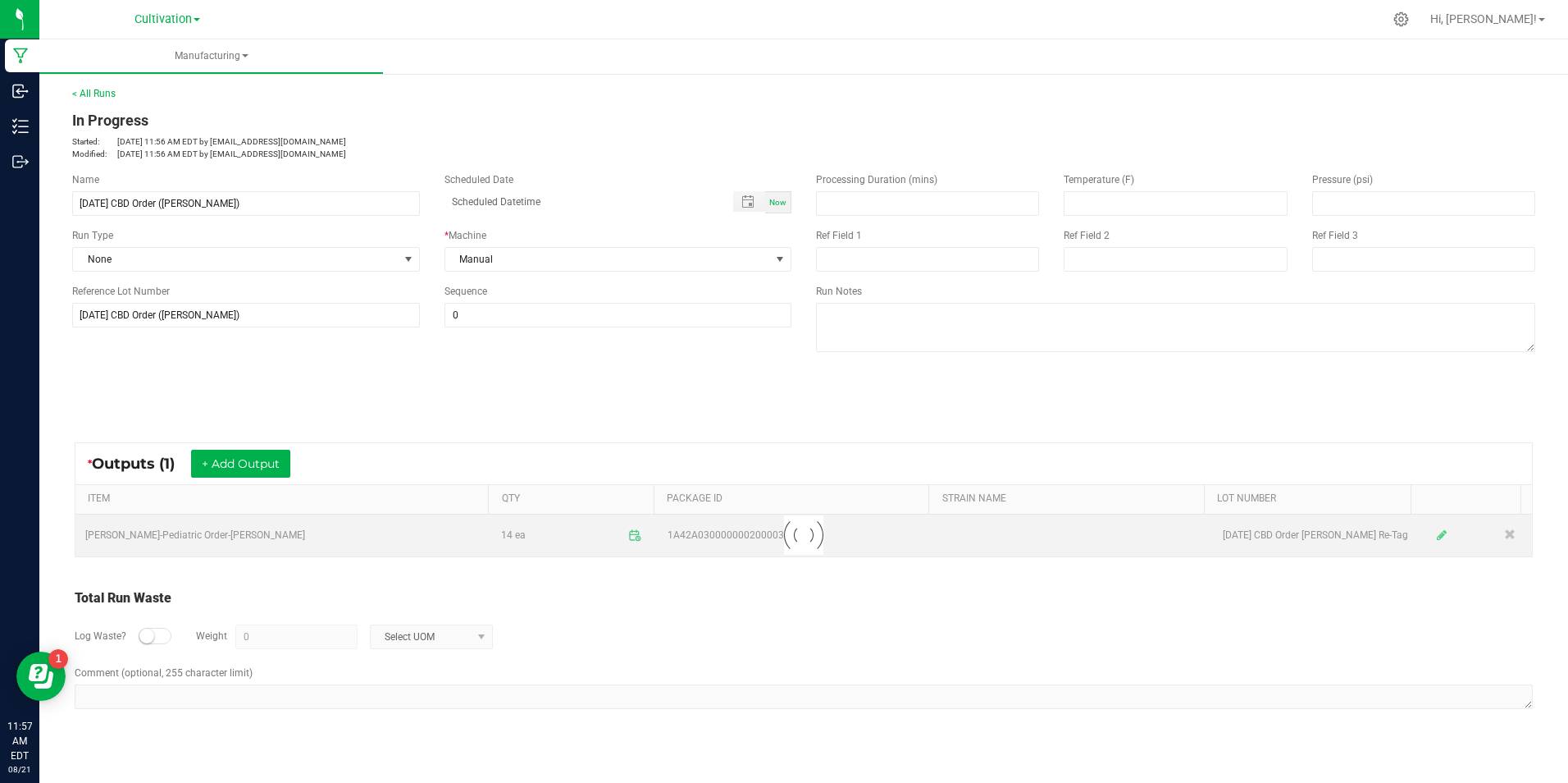
scroll to position [0, 0]
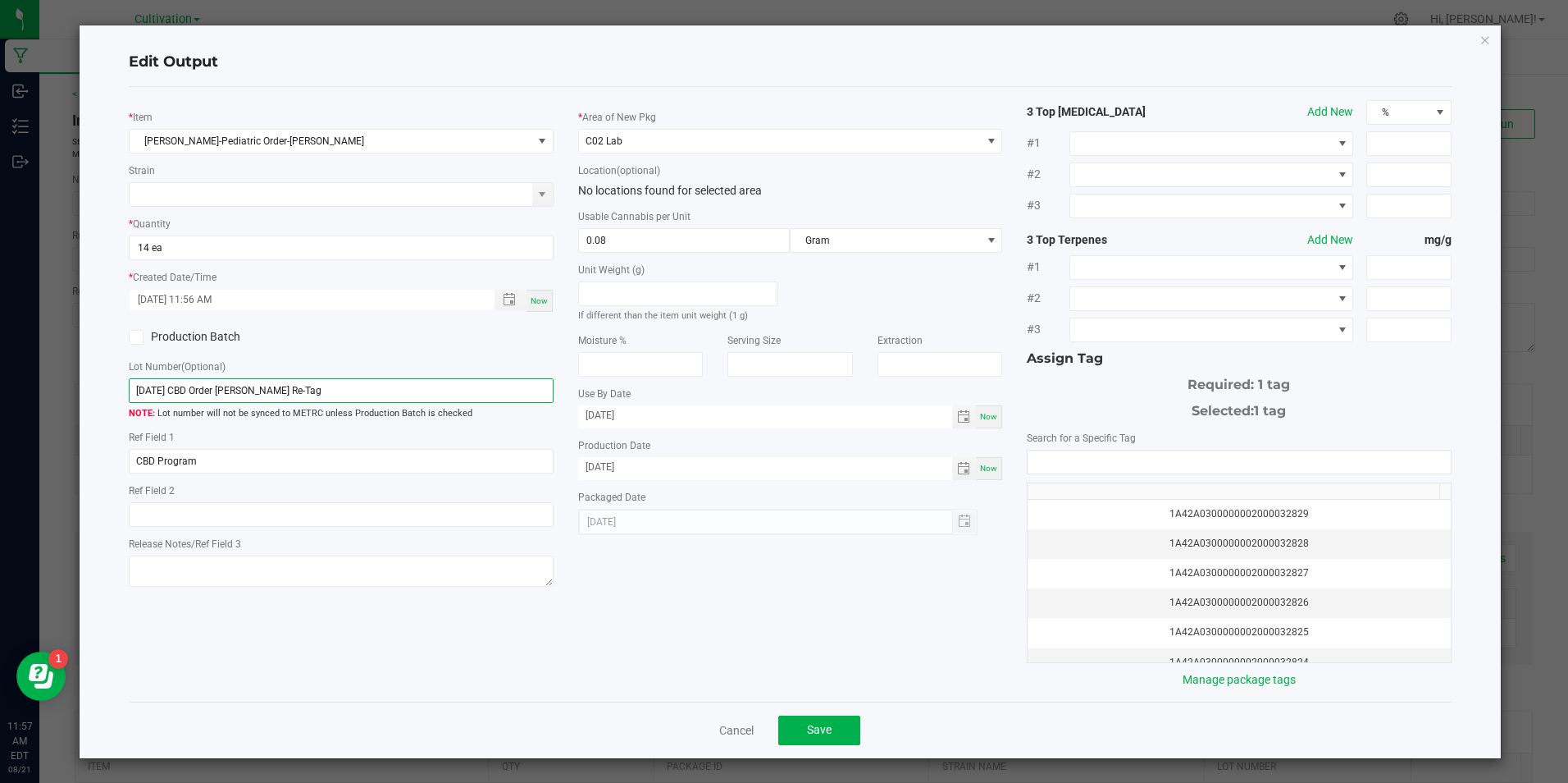
click at [237, 383] on input "[DATE] CBD Order [PERSON_NAME] Re-Tag" at bounding box center [341, 390] width 424 height 25
click at [238, 383] on input "[DATE] CBD Order [PERSON_NAME] Re-Tag" at bounding box center [341, 390] width 424 height 25
click at [240, 383] on input "[DATE] CBD Order [PERSON_NAME] Re-Tag" at bounding box center [341, 390] width 424 height 25
drag, startPoint x: 243, startPoint y: 377, endPoint x: 228, endPoint y: 389, distance: 19.2
click at [228, 389] on input "[DATE] CBD Order [PERSON_NAME] Re-Tag" at bounding box center [341, 390] width 424 height 25
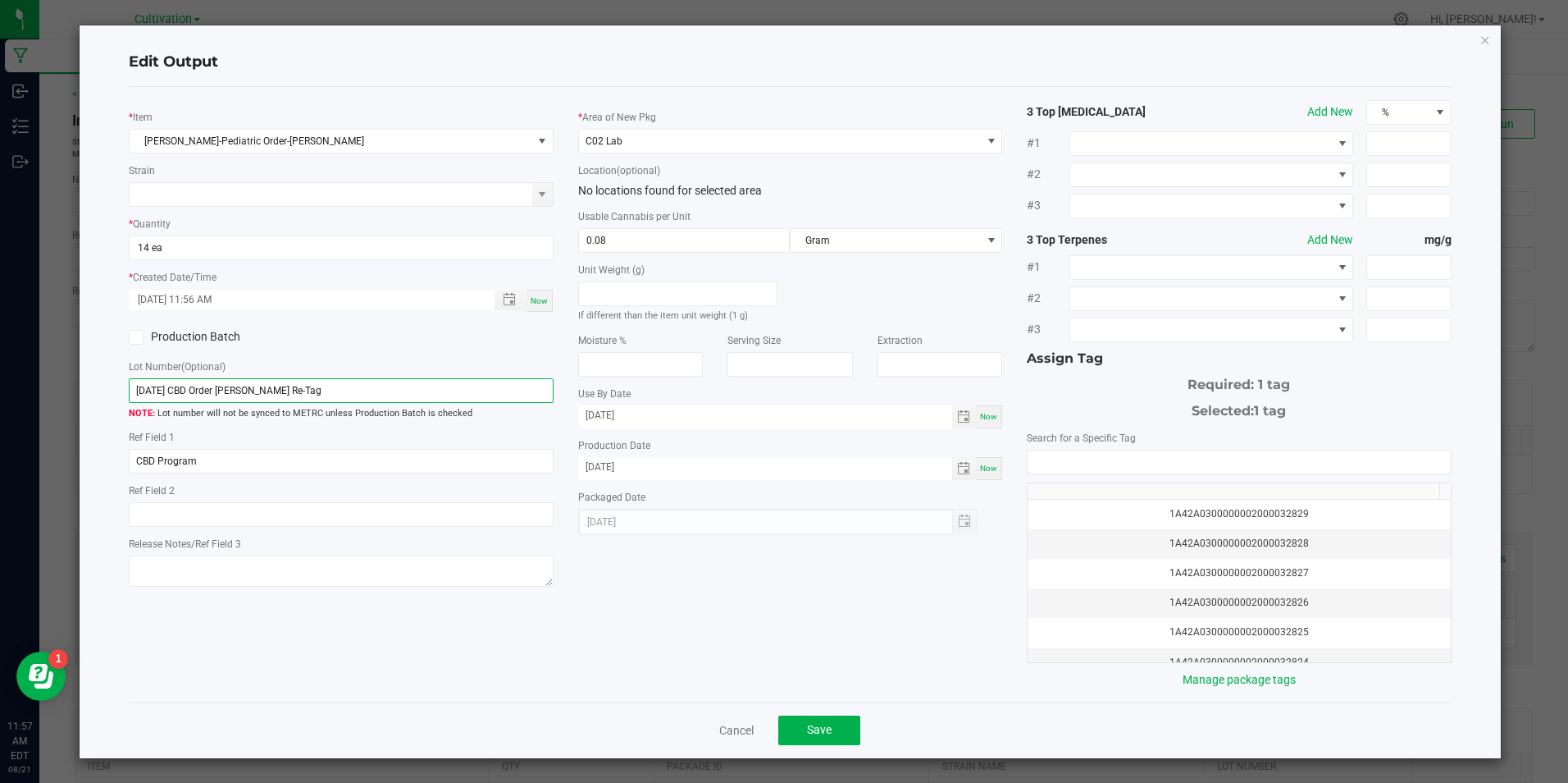
drag, startPoint x: 228, startPoint y: 389, endPoint x: 220, endPoint y: 398, distance: 12.0
click at [228, 389] on input "[DATE] CBD Order [PERSON_NAME] Re-Tag" at bounding box center [341, 390] width 424 height 25
click at [220, 398] on input "[DATE] CBD Order [PERSON_NAME] Re-Tag" at bounding box center [341, 390] width 424 height 25
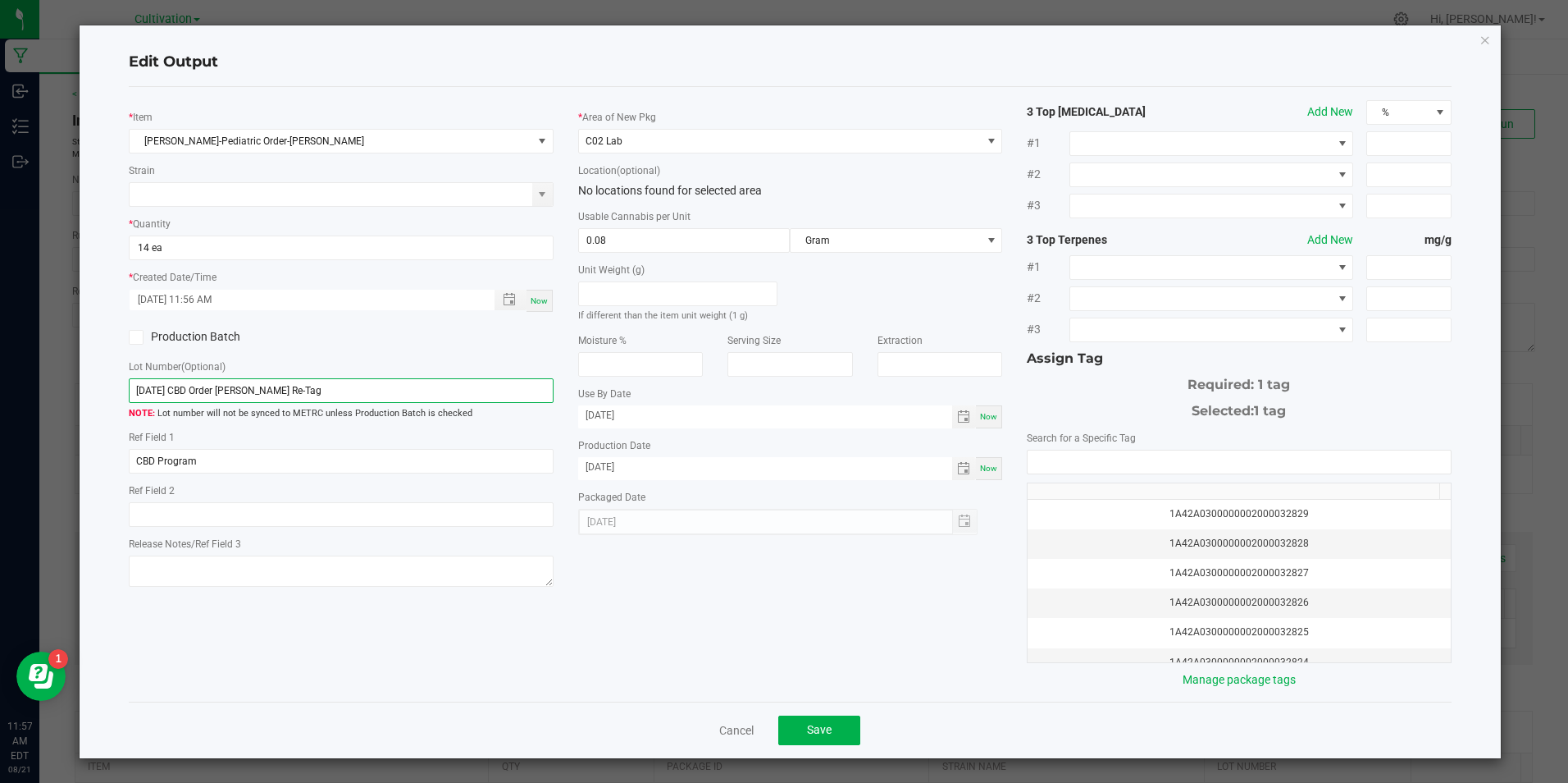
click at [220, 398] on input "[DATE] CBD Order [PERSON_NAME] Re-Tag" at bounding box center [341, 390] width 424 height 25
click at [827, 732] on button "Save" at bounding box center [819, 730] width 82 height 30
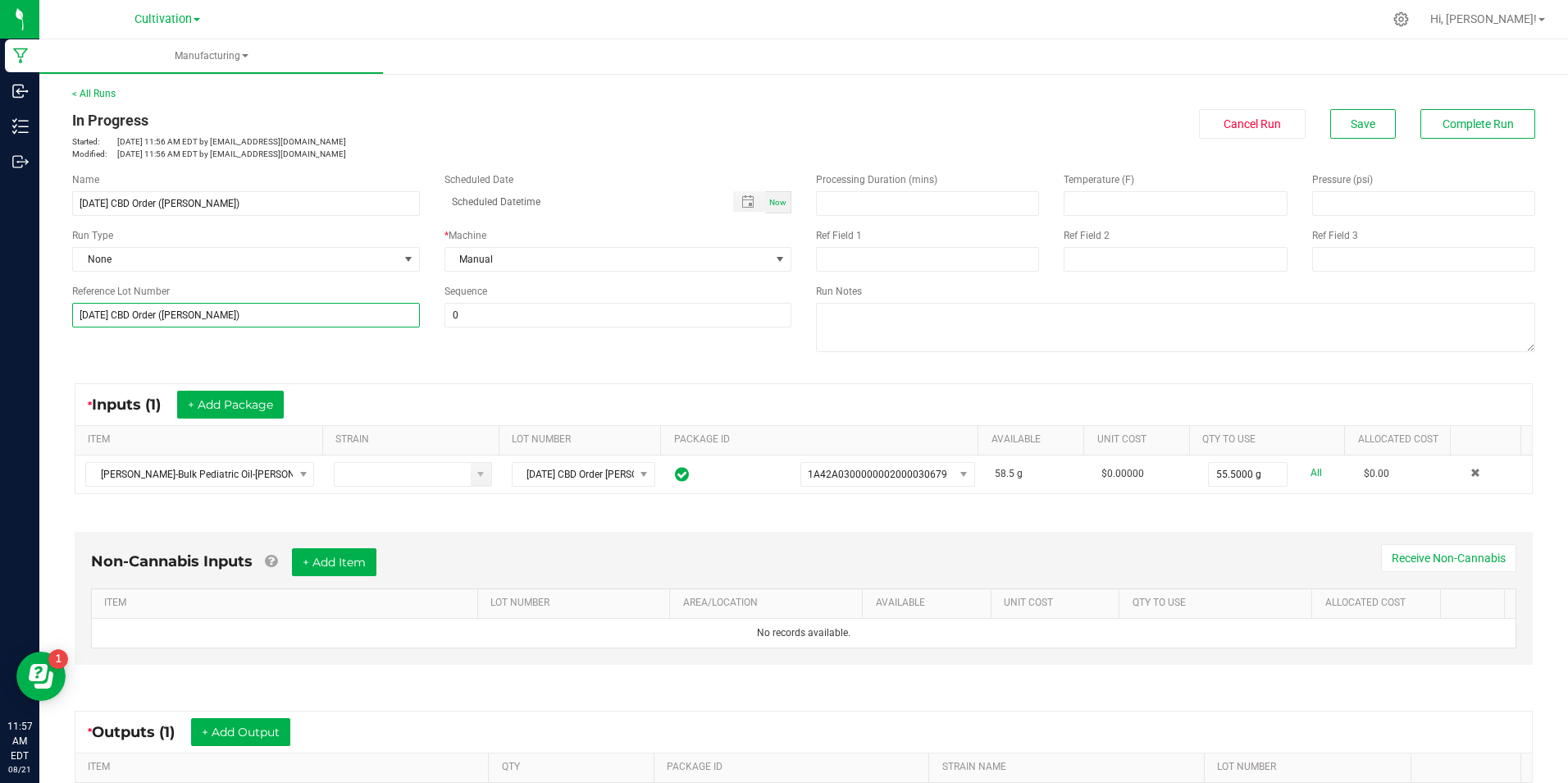
click at [220, 313] on input "[DATE] CBD Order ([PERSON_NAME])" at bounding box center [246, 315] width 348 height 25
paste input "[DATE] CBD Order [PERSON_NAME] Re-Tag"
type input "[DATE] CBD Order [PERSON_NAME] Re-Tag"
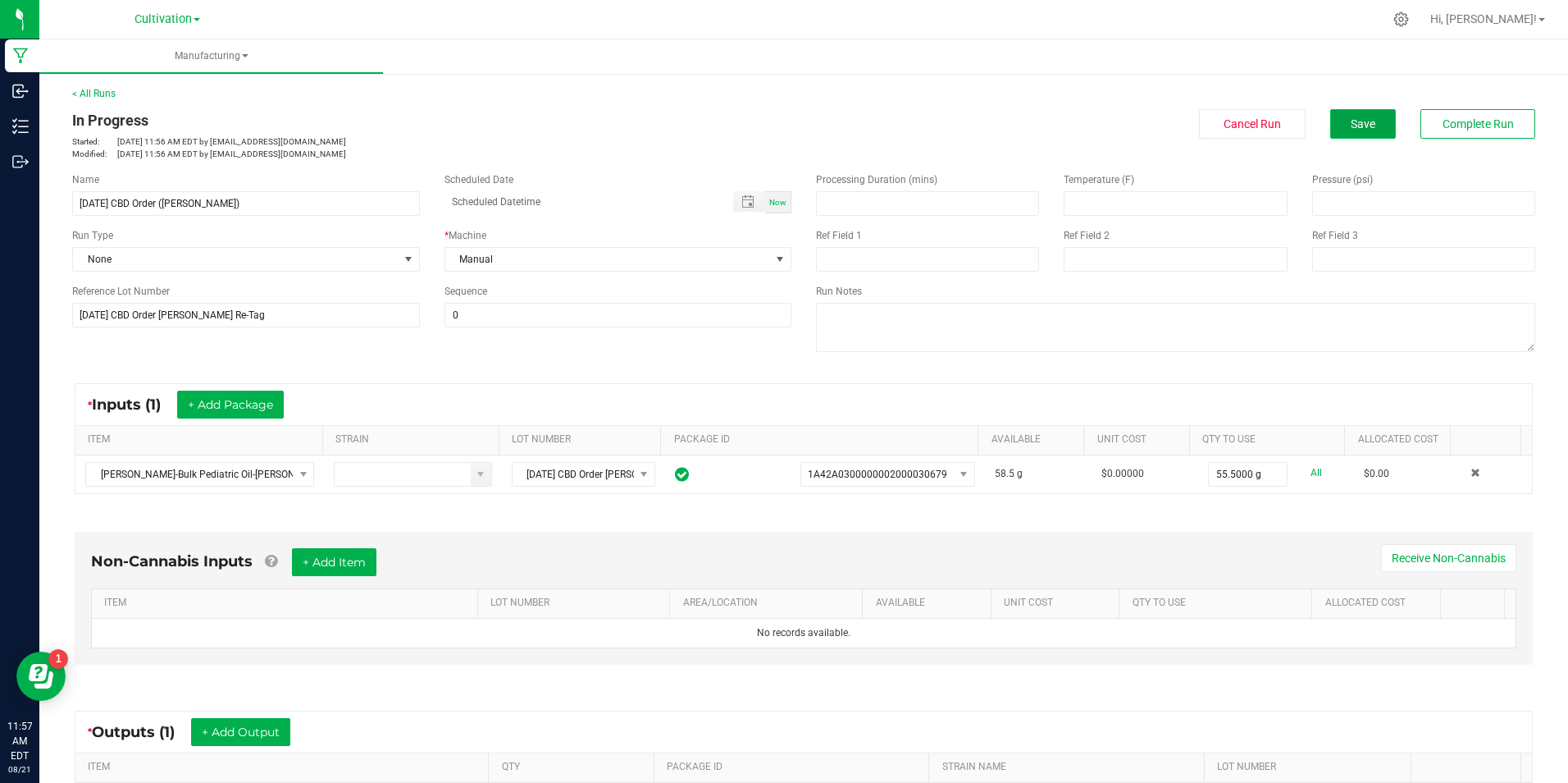
click at [1340, 110] on button "Save" at bounding box center [1363, 124] width 66 height 30
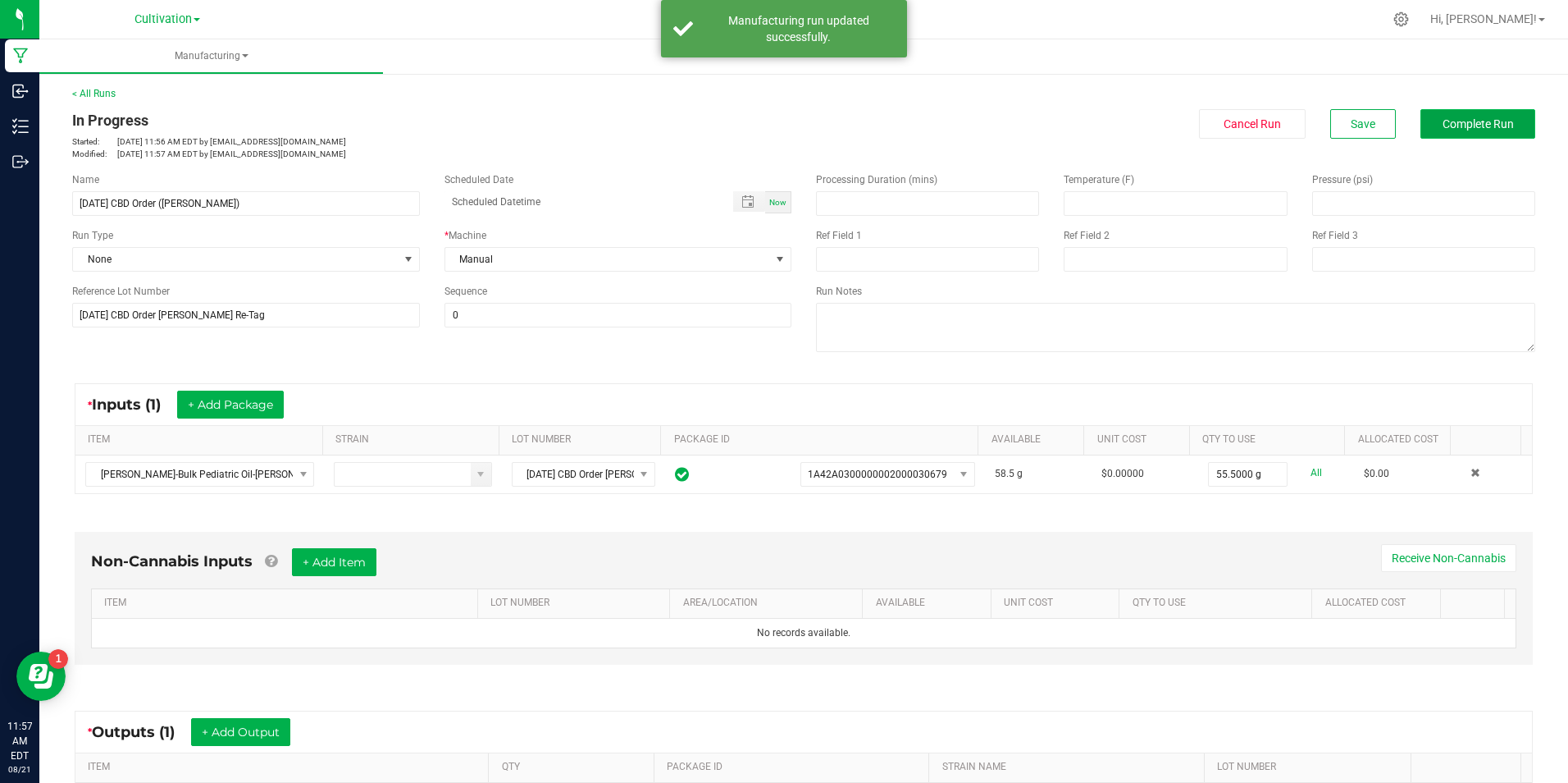
click at [1478, 130] on span "Complete Run" at bounding box center [1478, 124] width 71 height 13
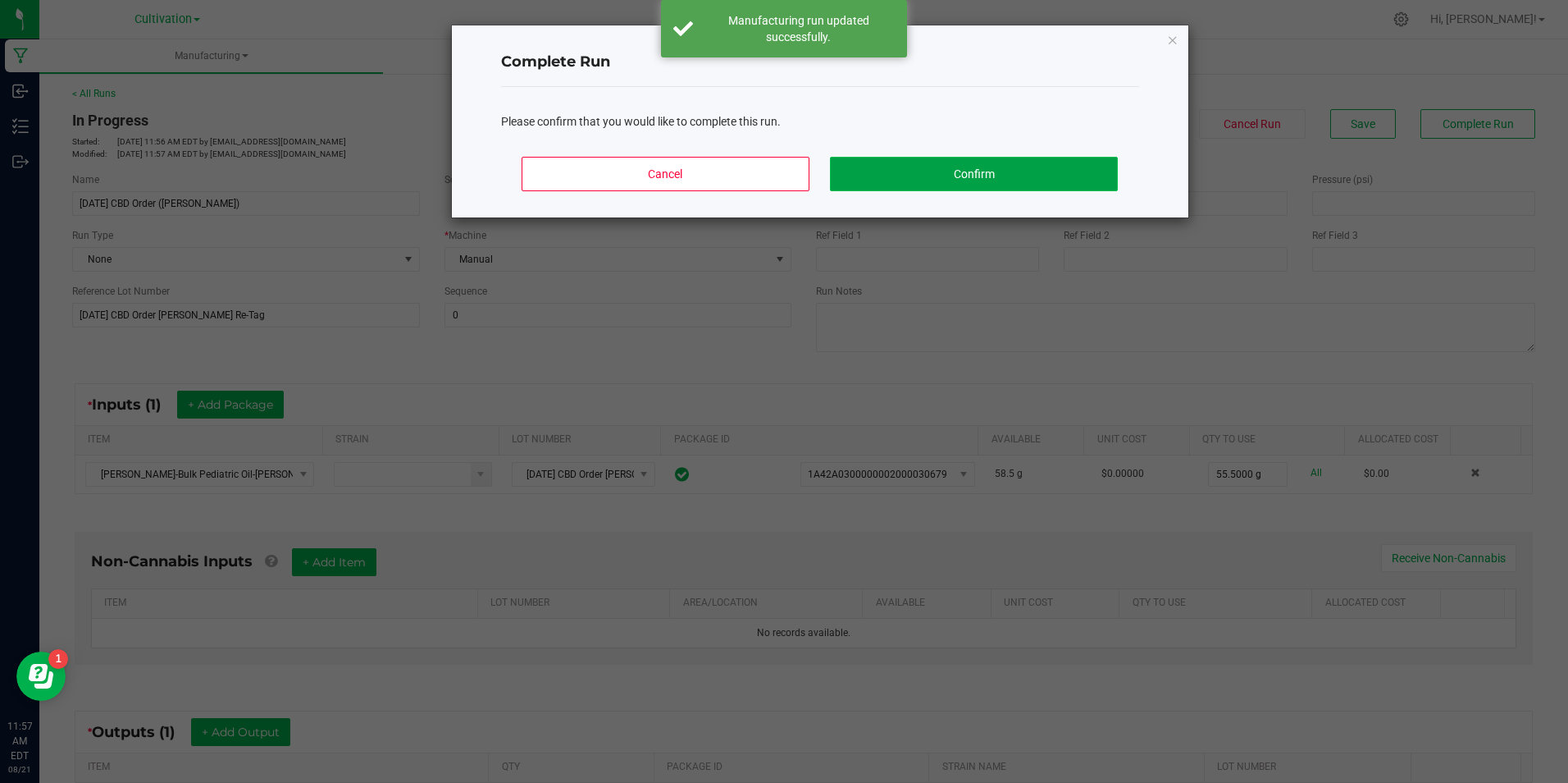
click at [1071, 173] on button "Confirm" at bounding box center [973, 174] width 287 height 34
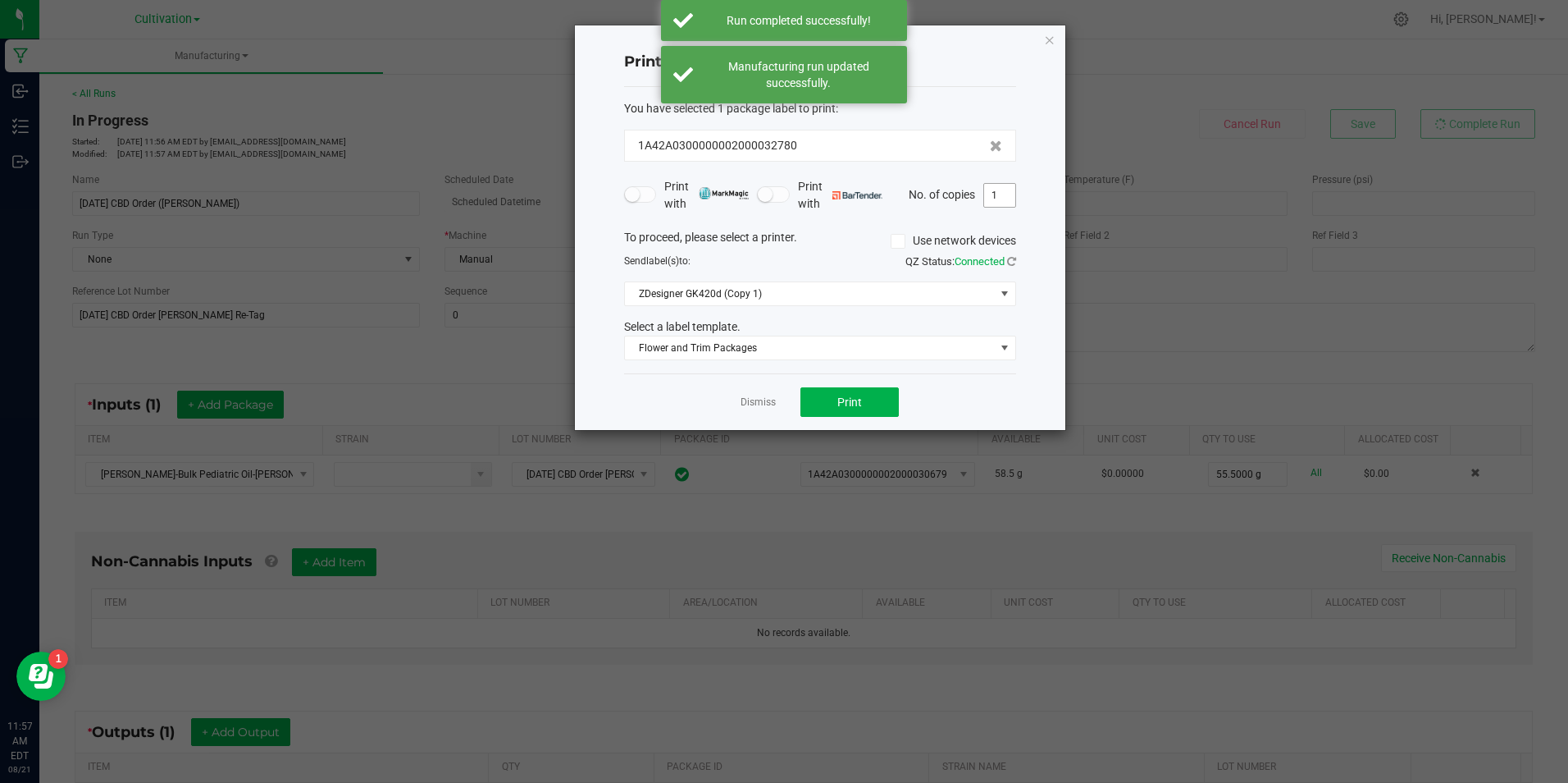
click at [1011, 193] on input "1" at bounding box center [1000, 195] width 32 height 23
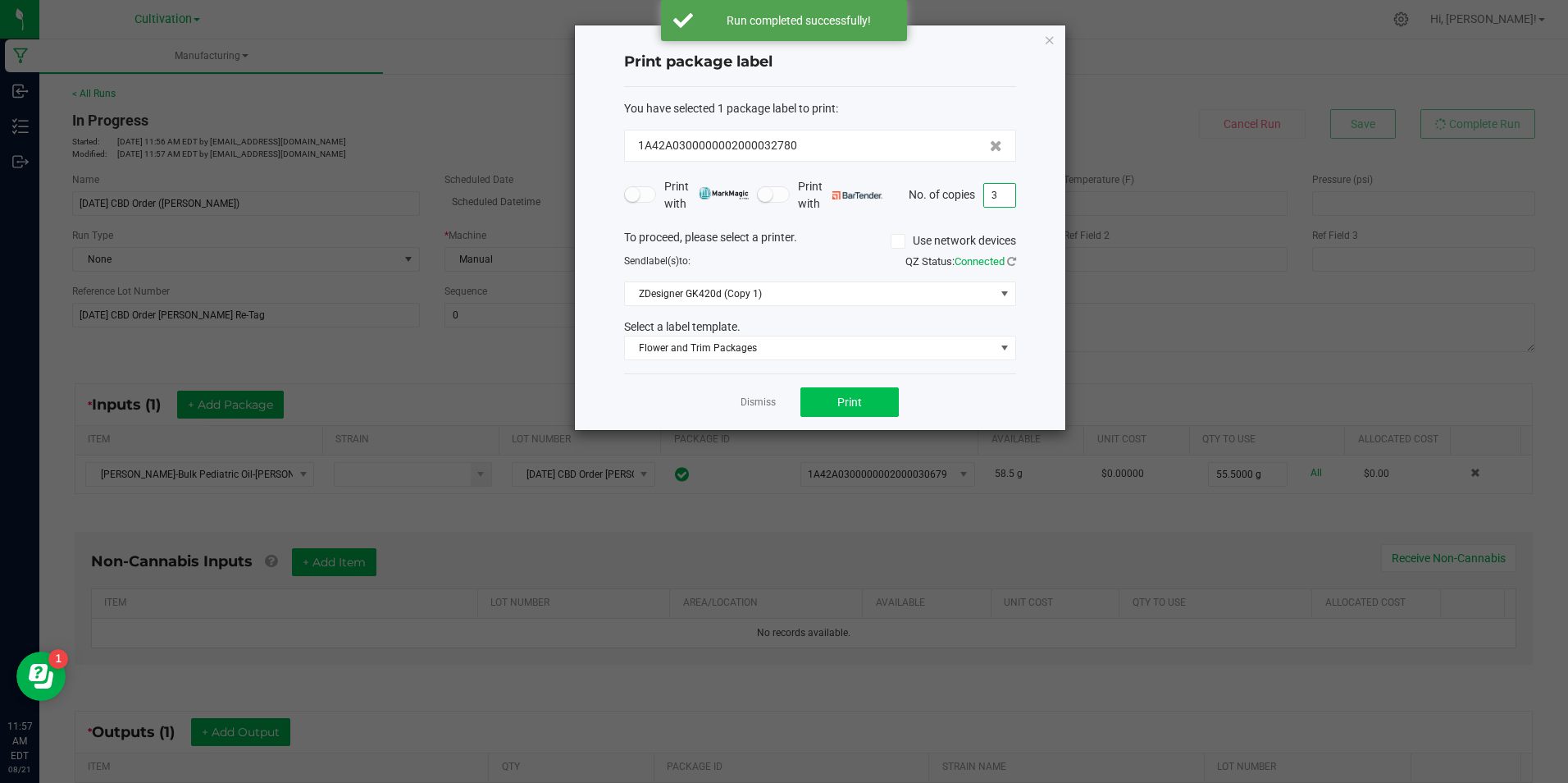
type input "3"
click at [848, 402] on span "Print" at bounding box center [849, 402] width 25 height 13
click at [751, 411] on div "Dismiss Print" at bounding box center [820, 401] width 392 height 57
click at [750, 409] on link "Dismiss" at bounding box center [758, 402] width 35 height 14
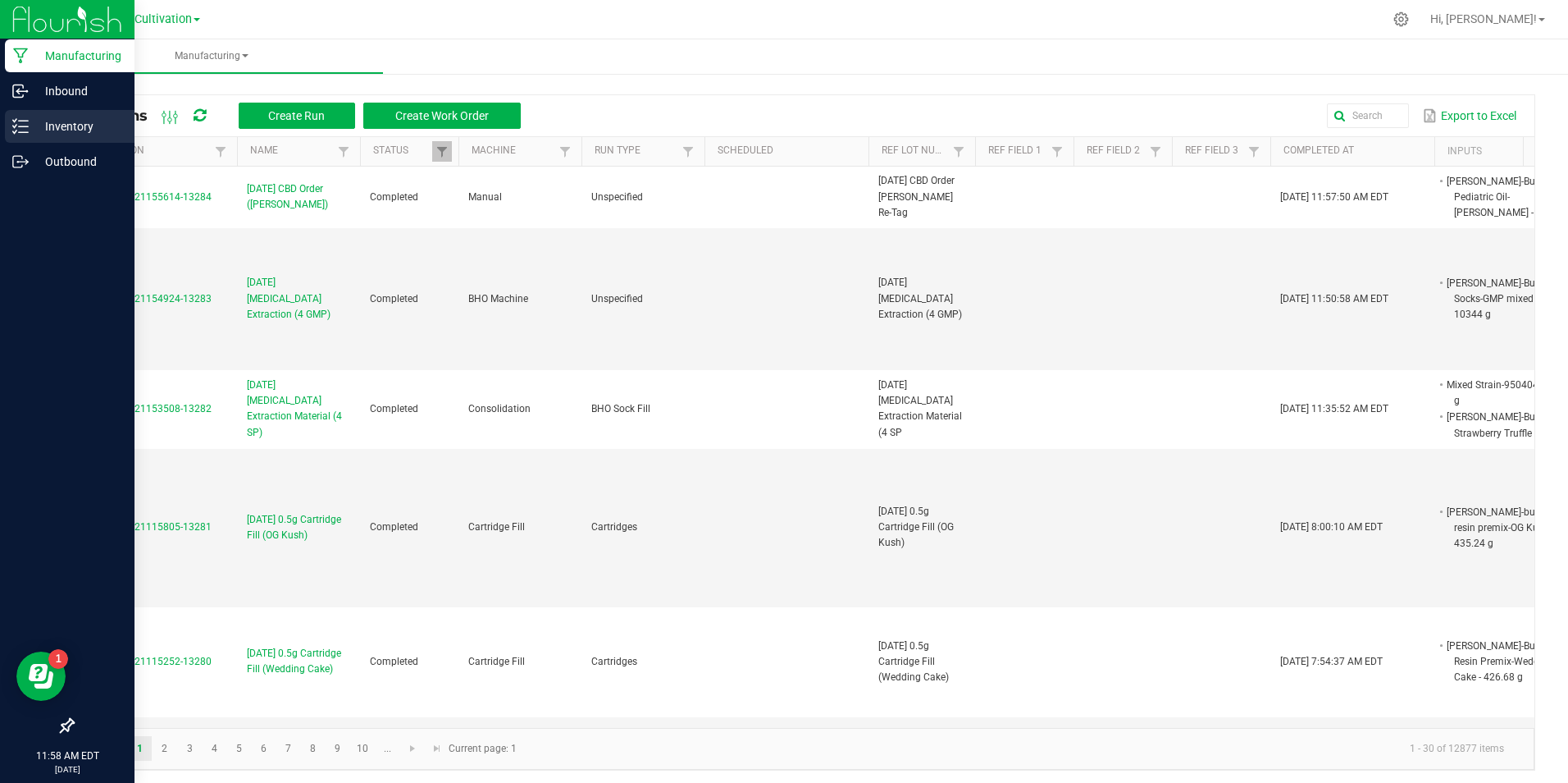
click at [25, 130] on icon at bounding box center [20, 126] width 17 height 17
